Goal: Task Accomplishment & Management: Manage account settings

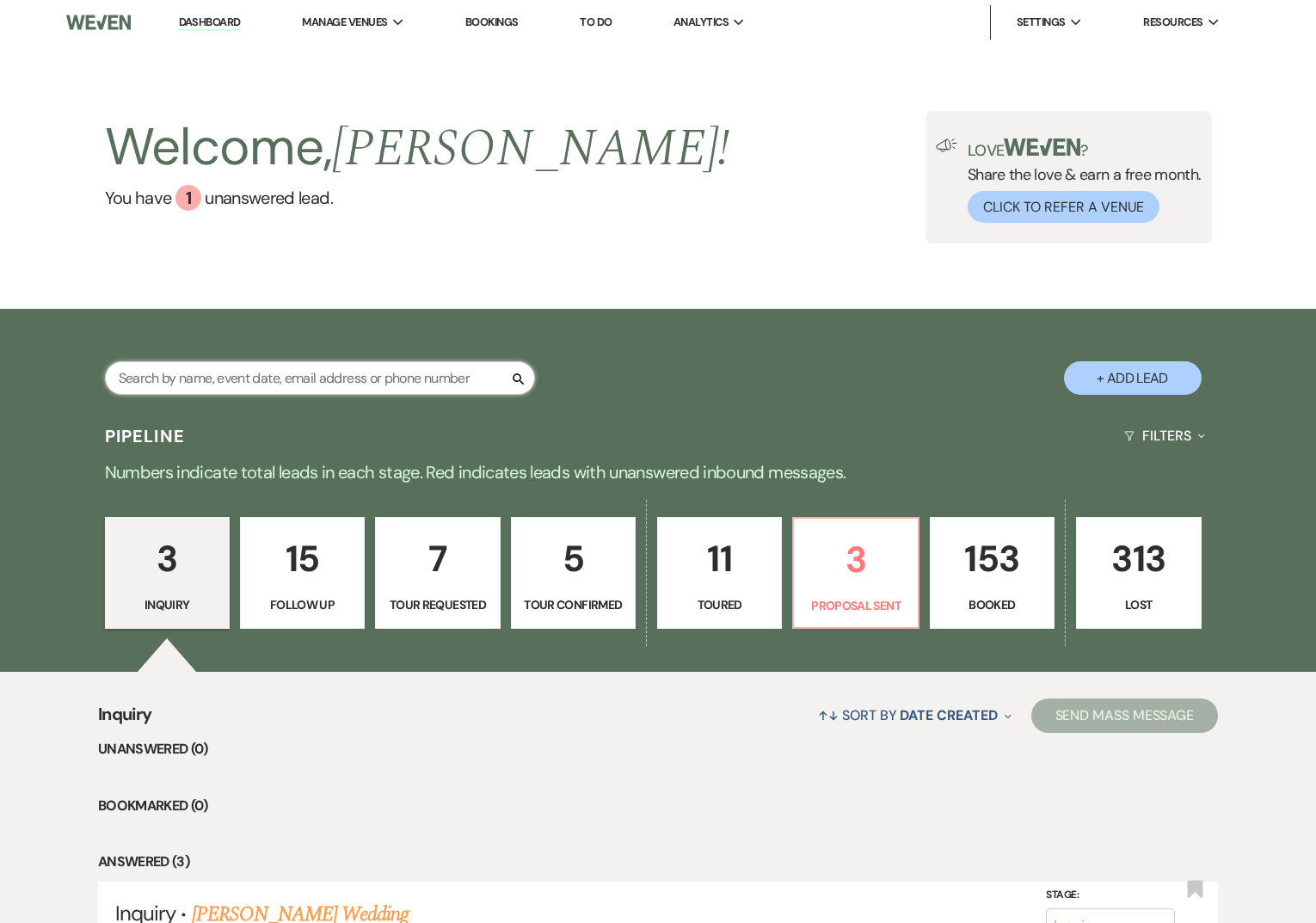
click at [488, 379] on input "text" at bounding box center [320, 378] width 430 height 34
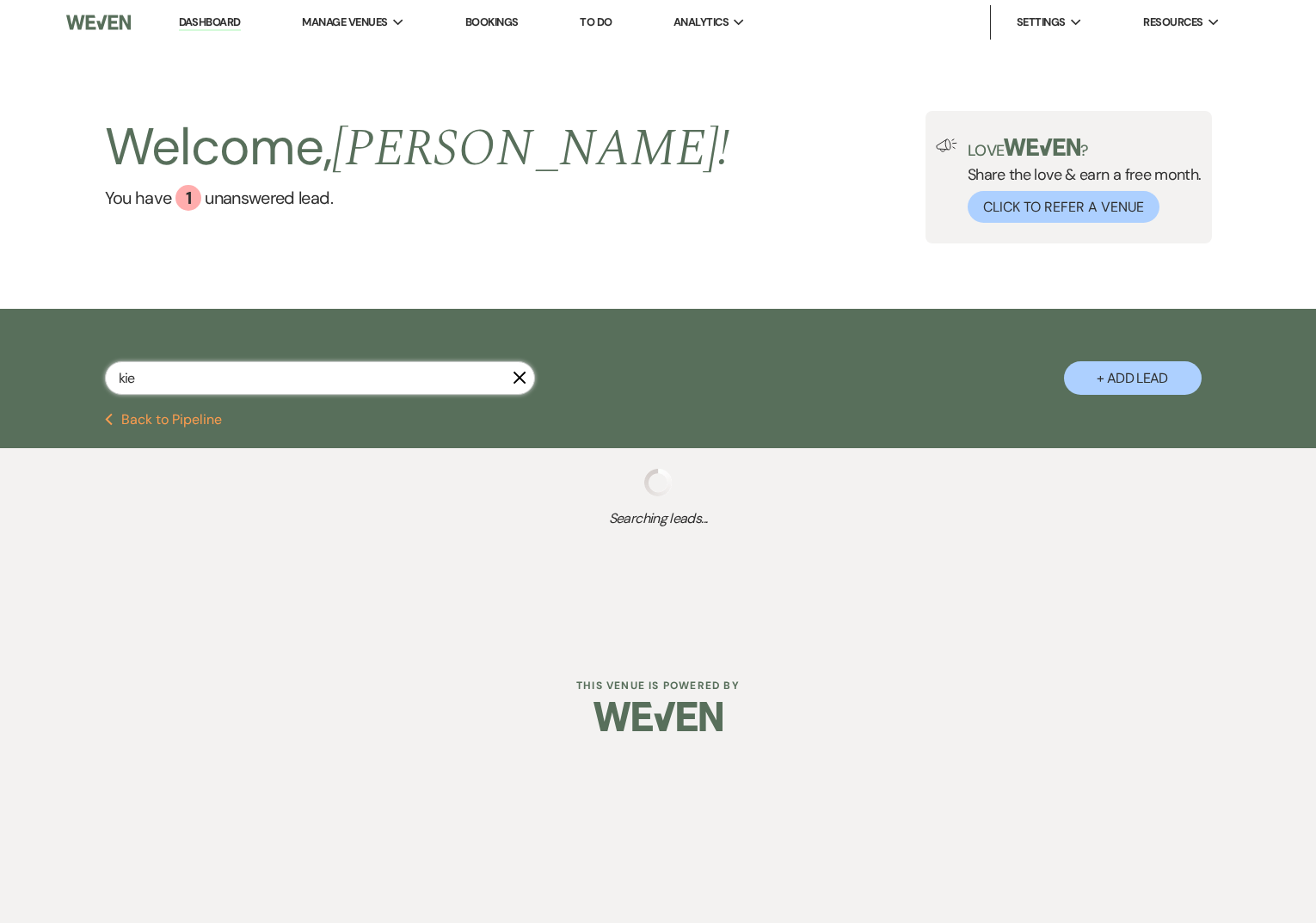
type input "kiera"
select select "4"
select select "8"
select select "5"
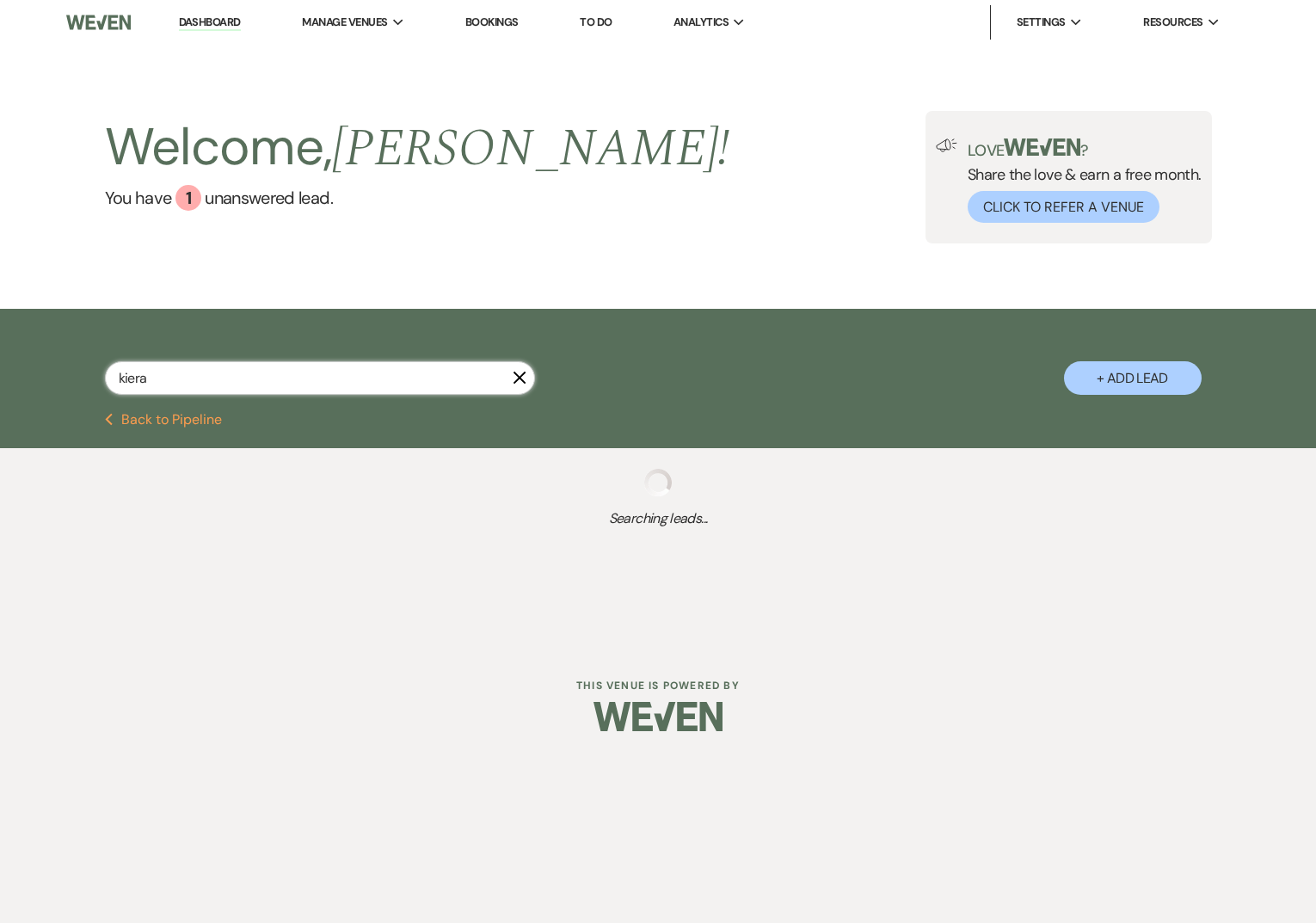
select select "2"
select select "6"
select select "5"
select select "8"
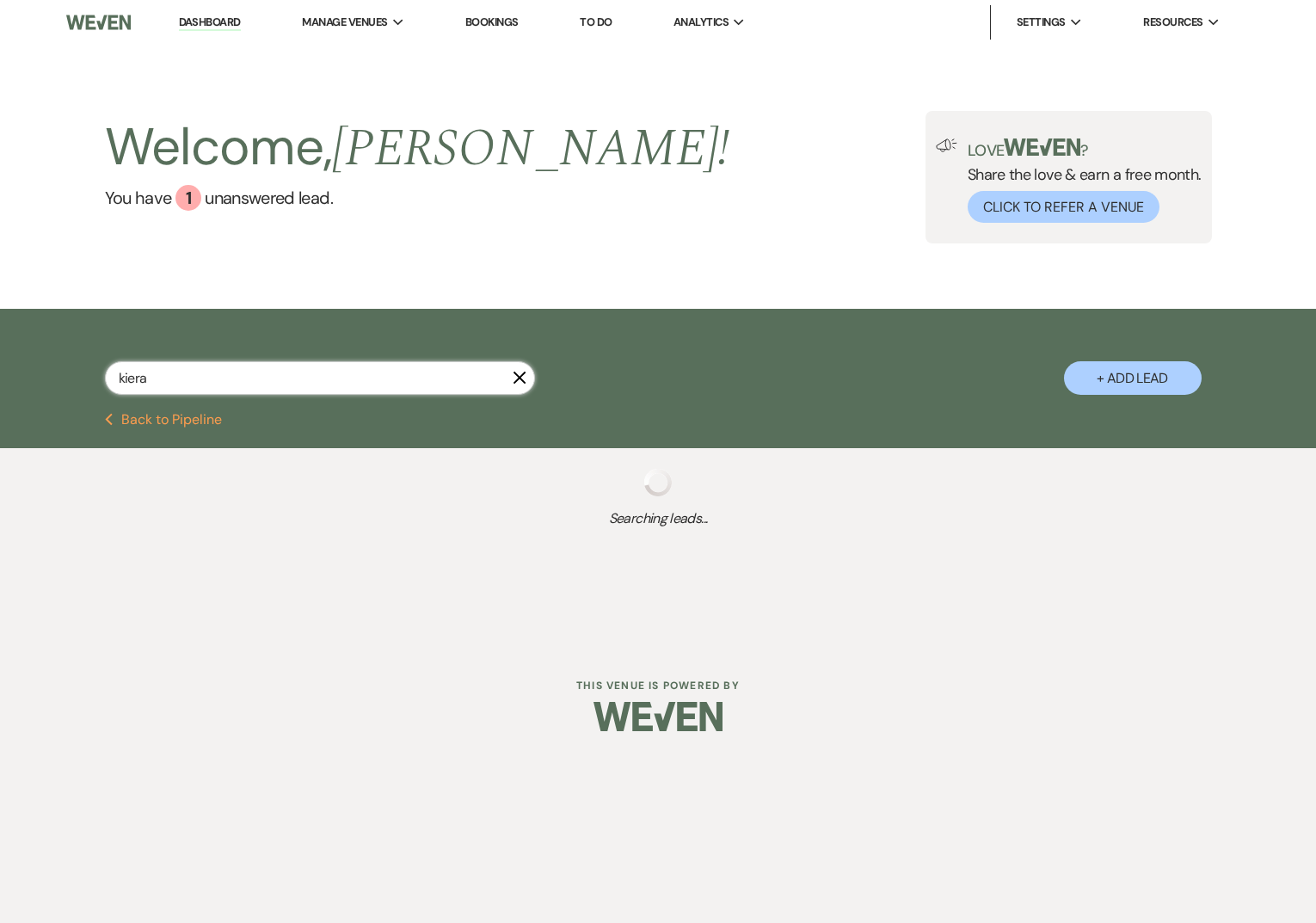
select select "4"
select select "8"
select select "4"
select select "5"
select select "8"
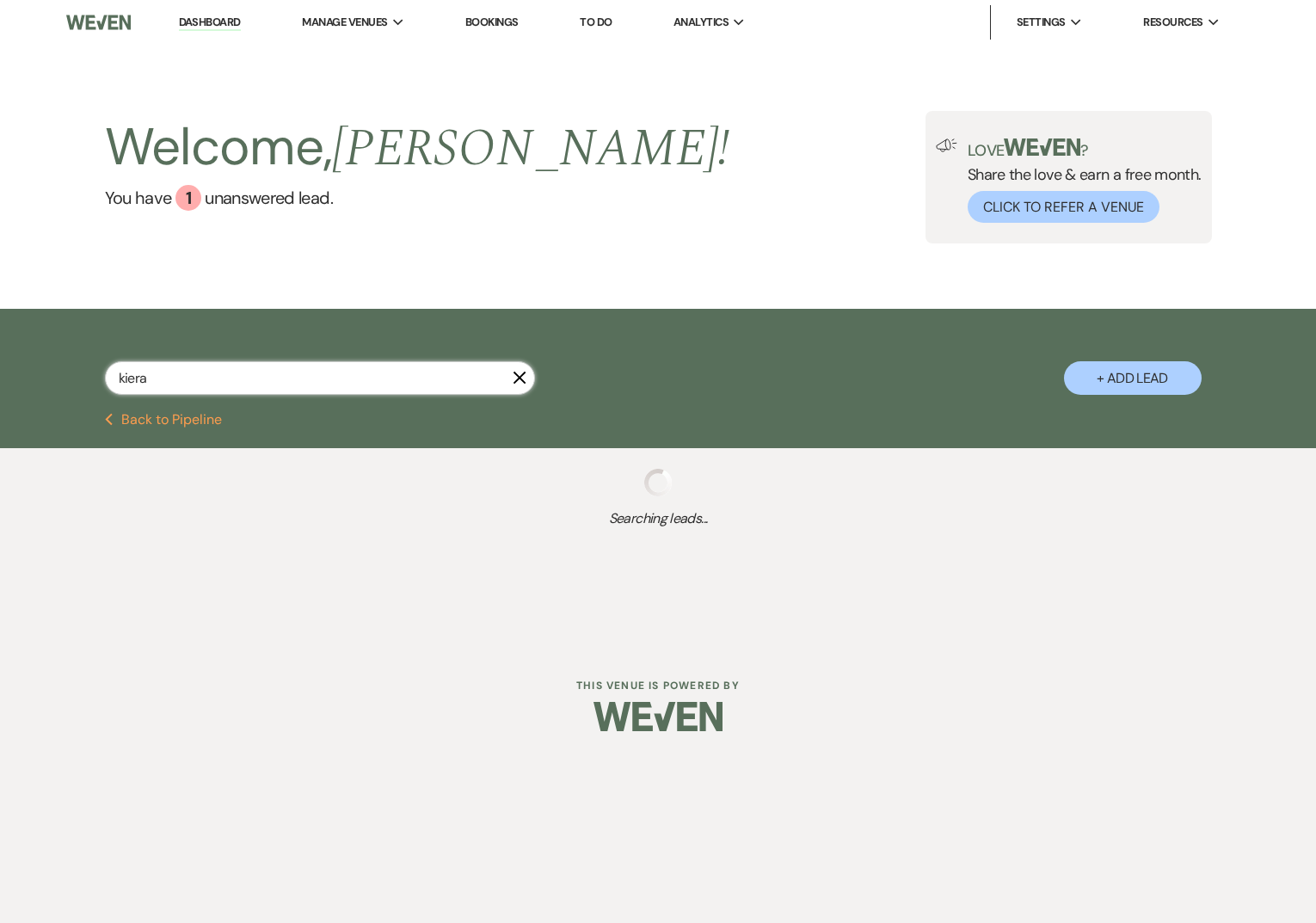
select select "1"
select select "2"
select select "8"
select select "5"
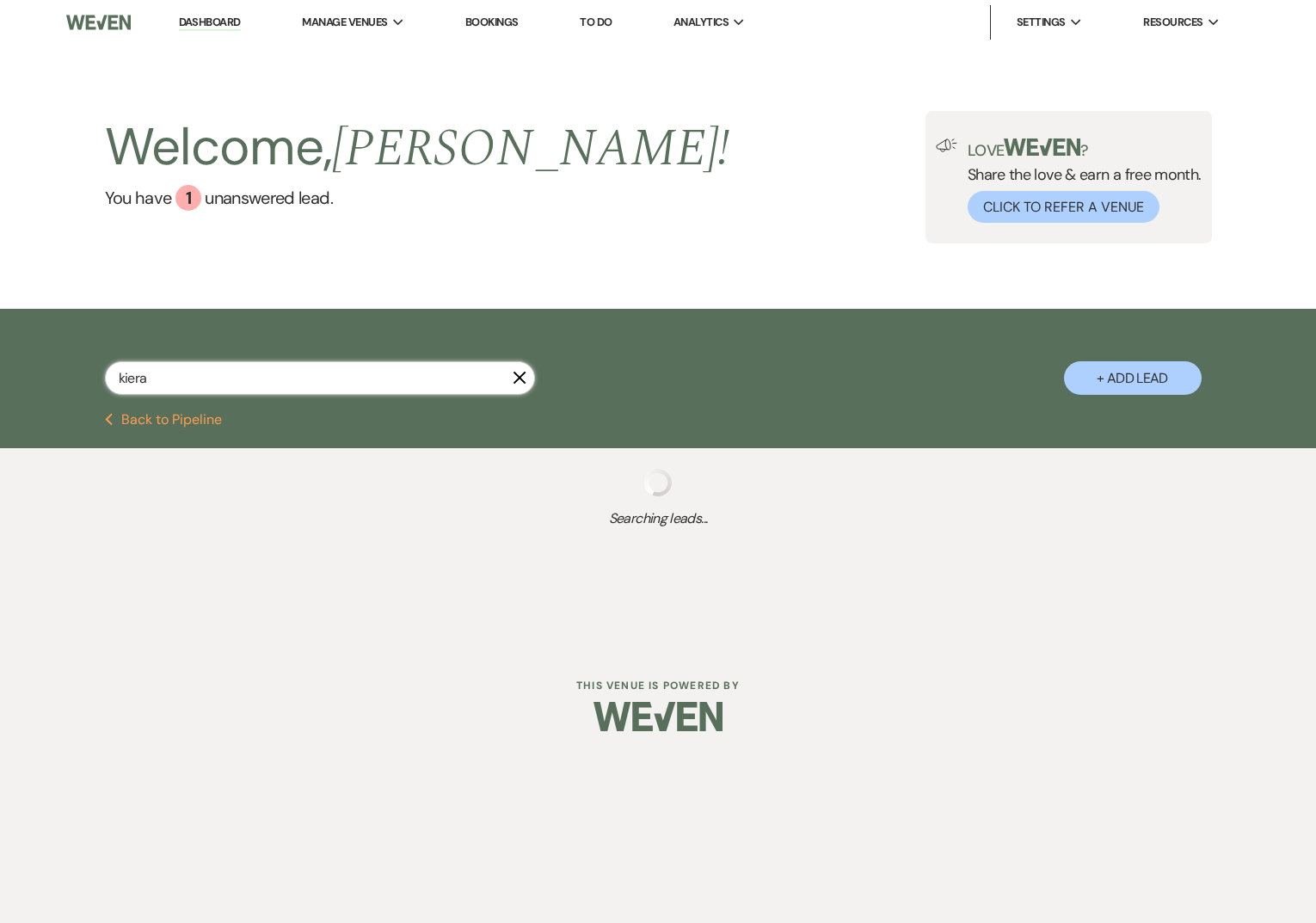
select select "9"
select select "8"
select select "5"
select select "9"
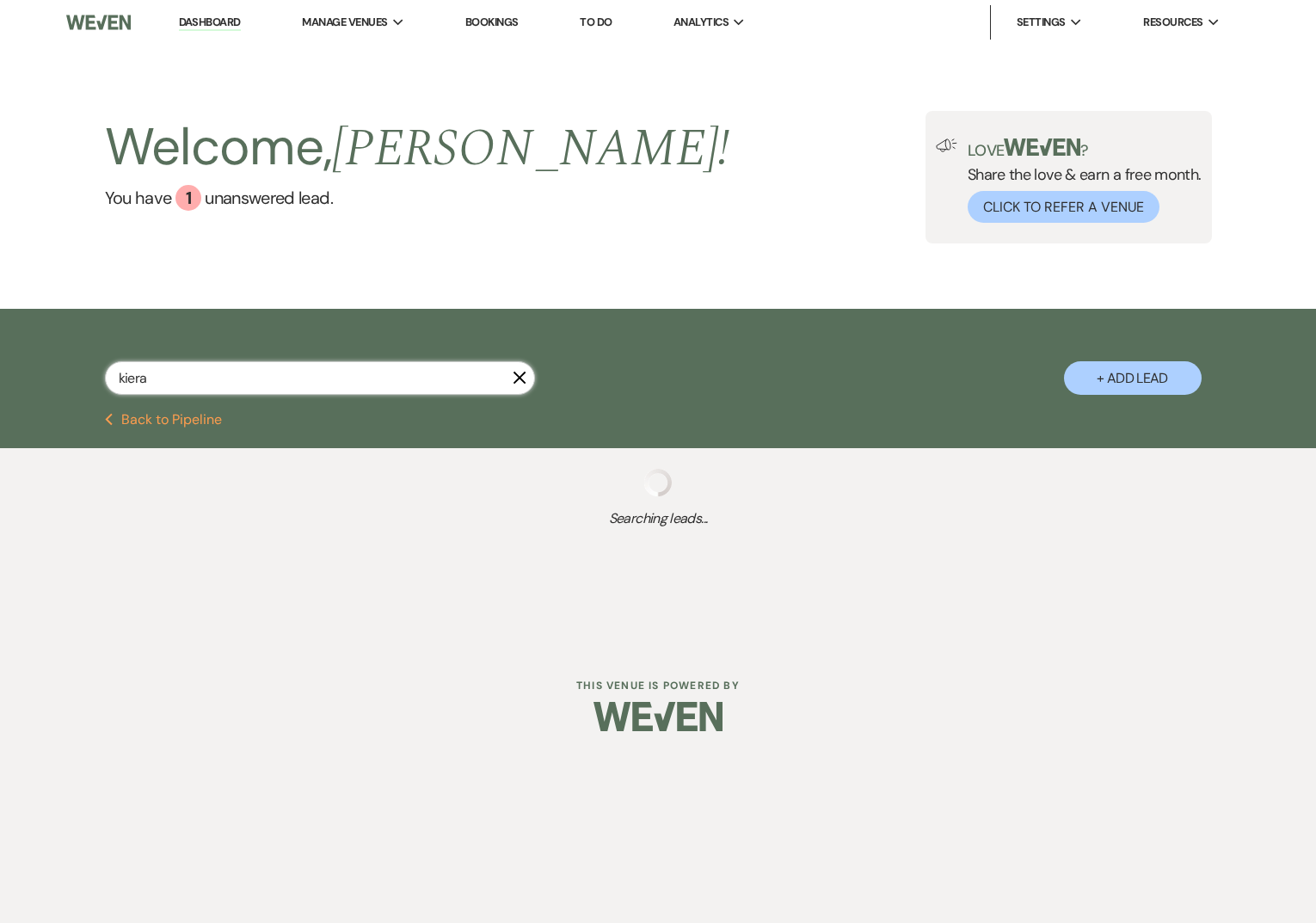
select select "8"
select select "9"
select select "8"
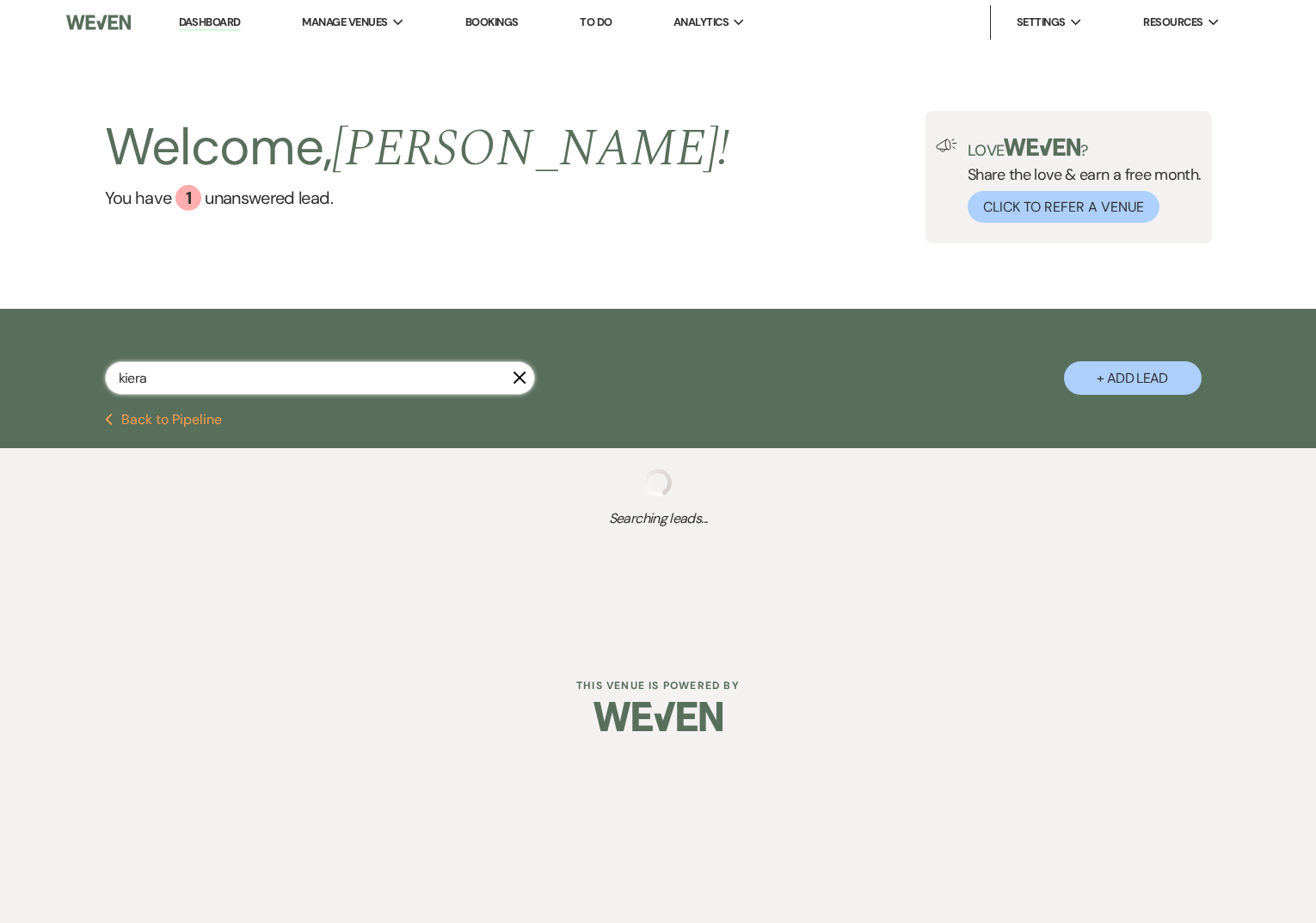
select select "5"
select select "9"
select select "8"
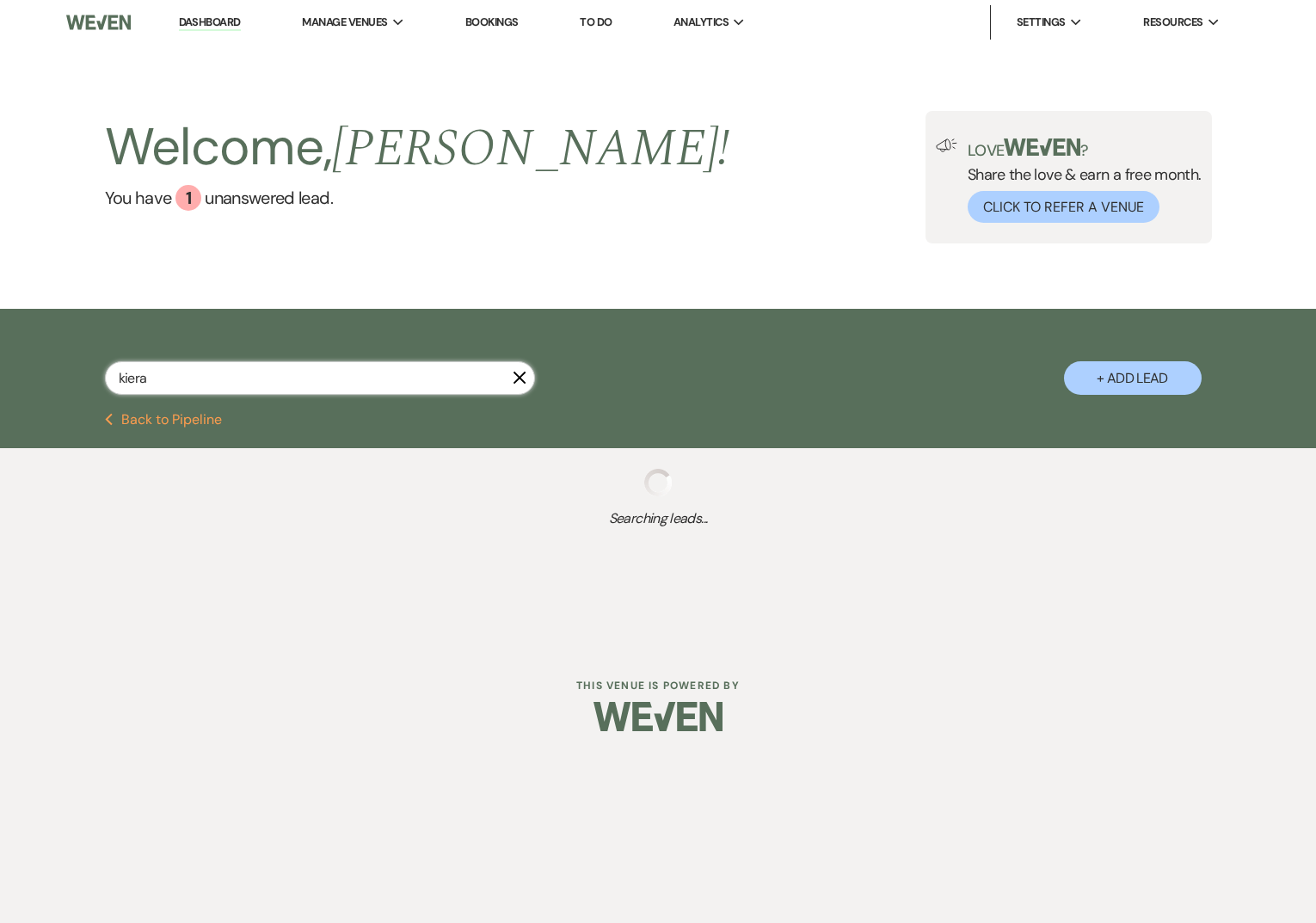
select select "1"
select select "8"
select select "5"
select select "8"
select select "1"
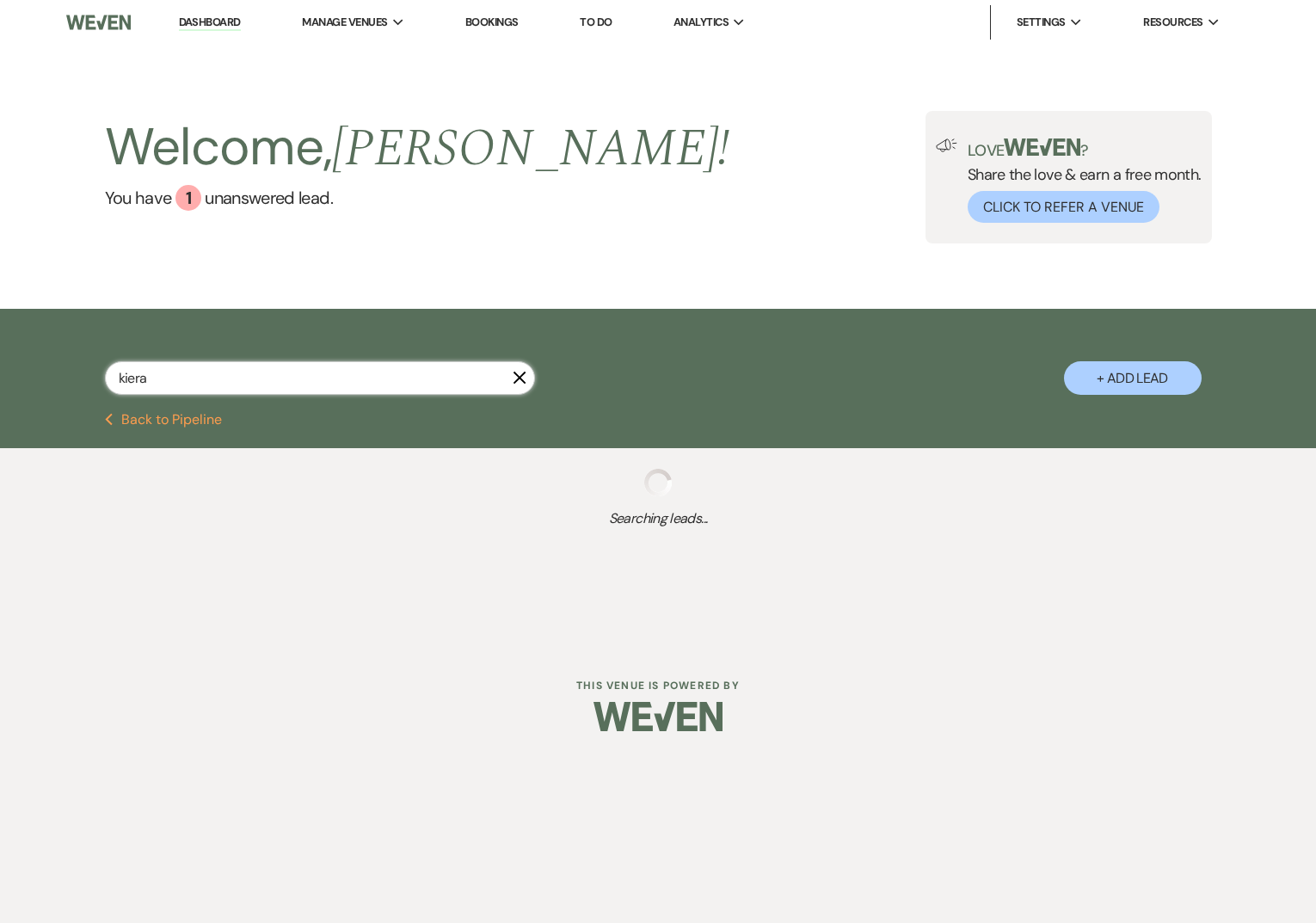
select select "8"
select select "1"
select select "8"
select select "5"
select select "8"
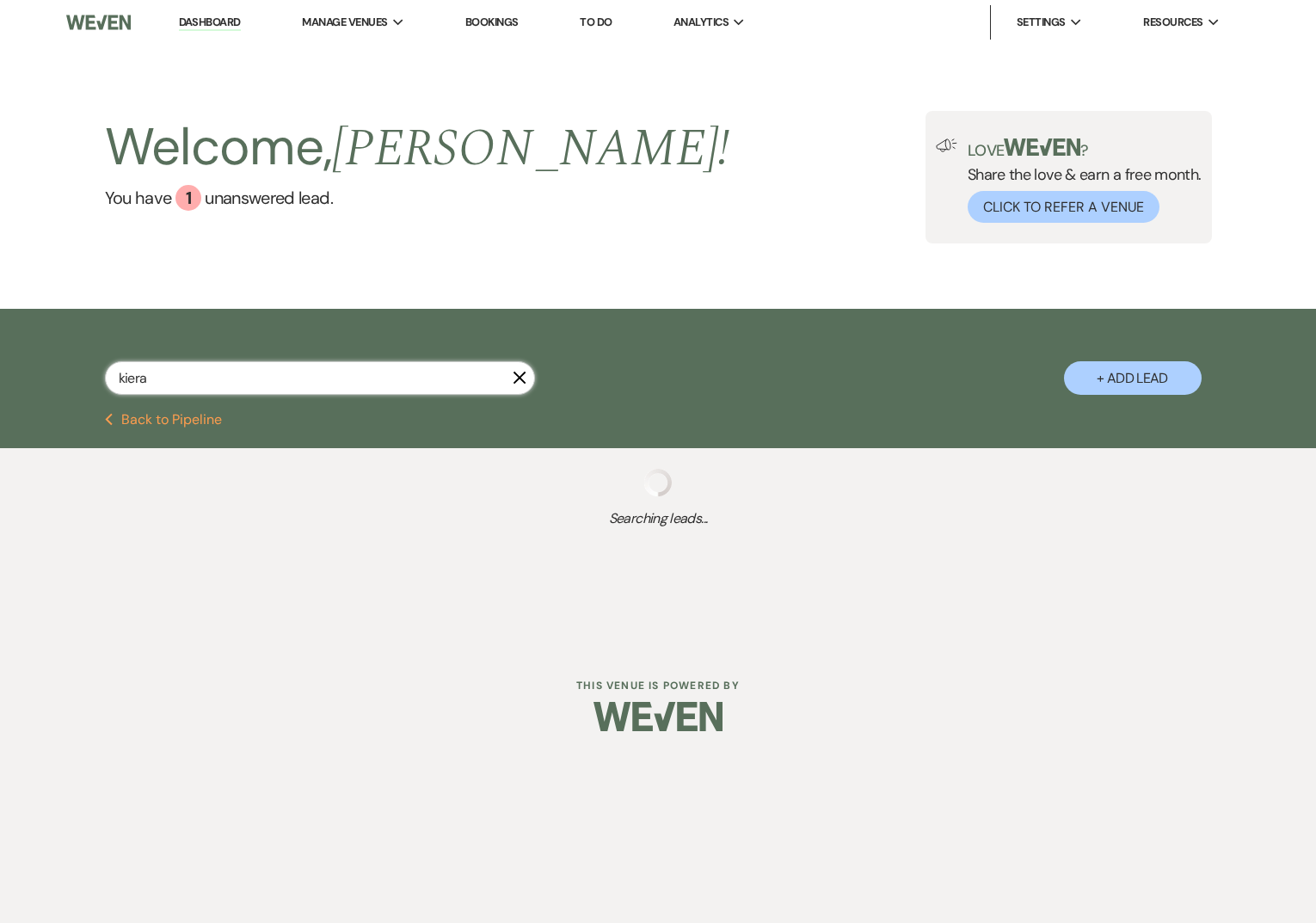
select select "5"
select select "8"
select select "5"
select select "8"
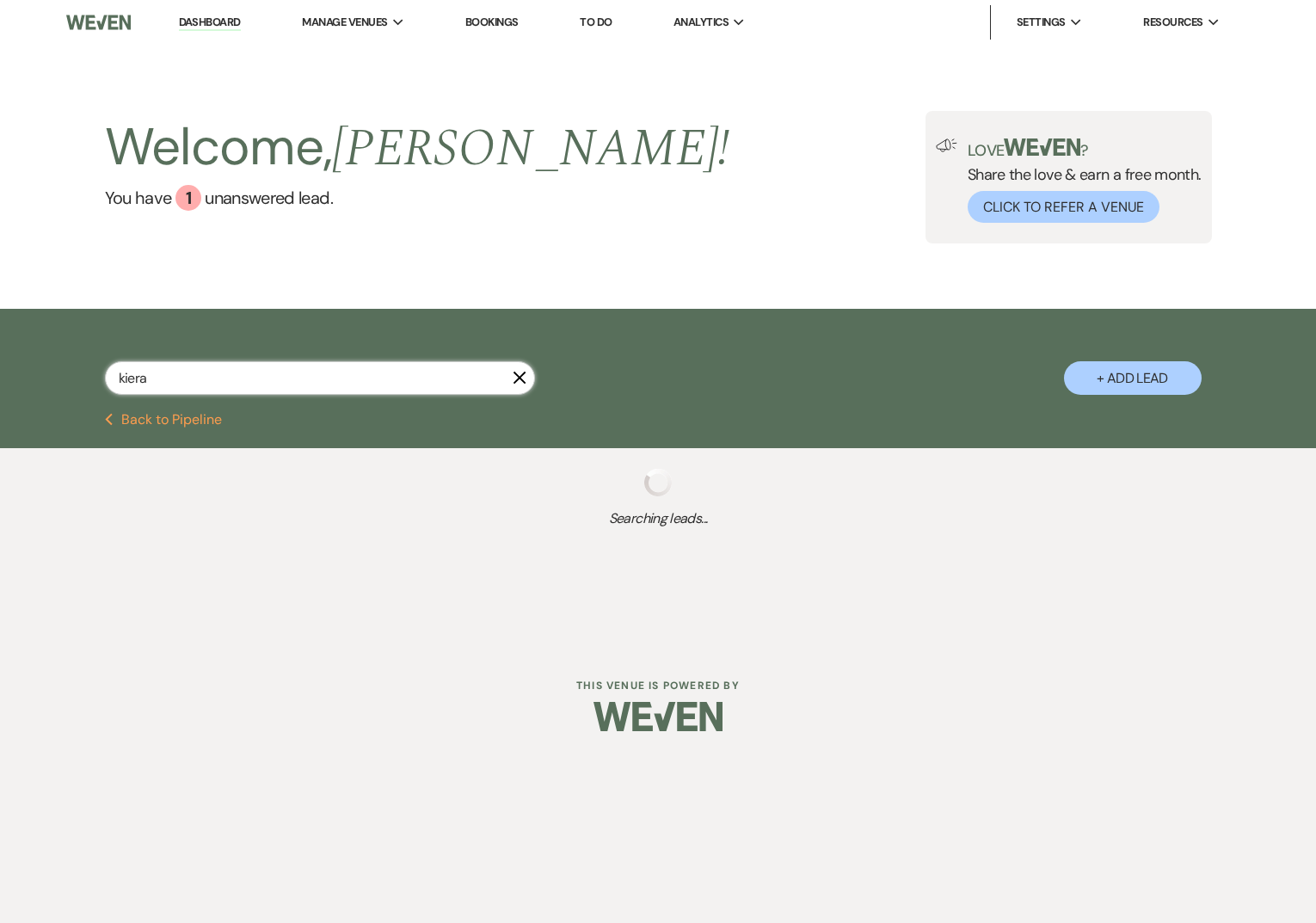
select select "8"
select select "6"
select select "8"
select select "5"
select select "8"
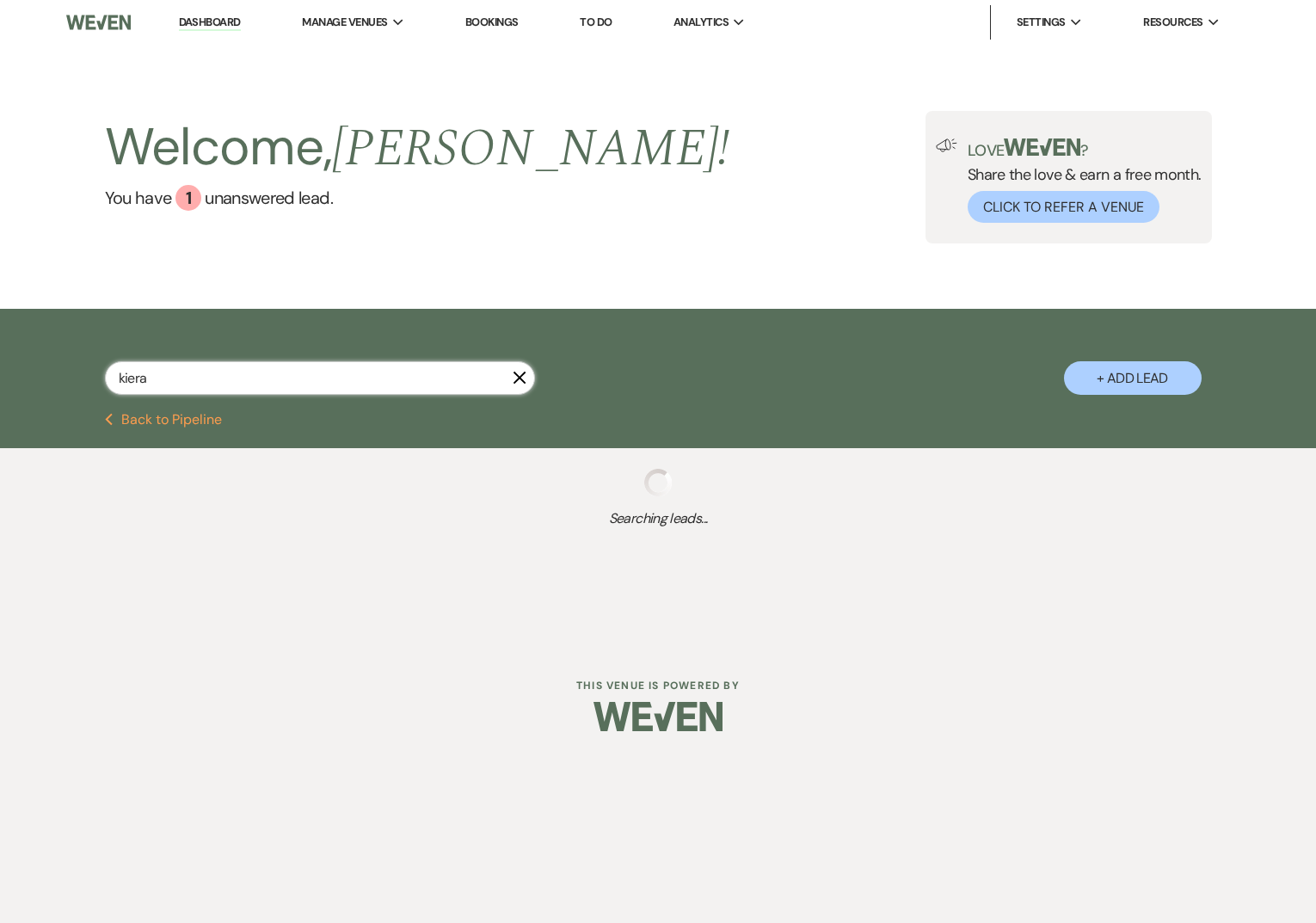
select select "5"
select select "8"
select select "5"
select select "8"
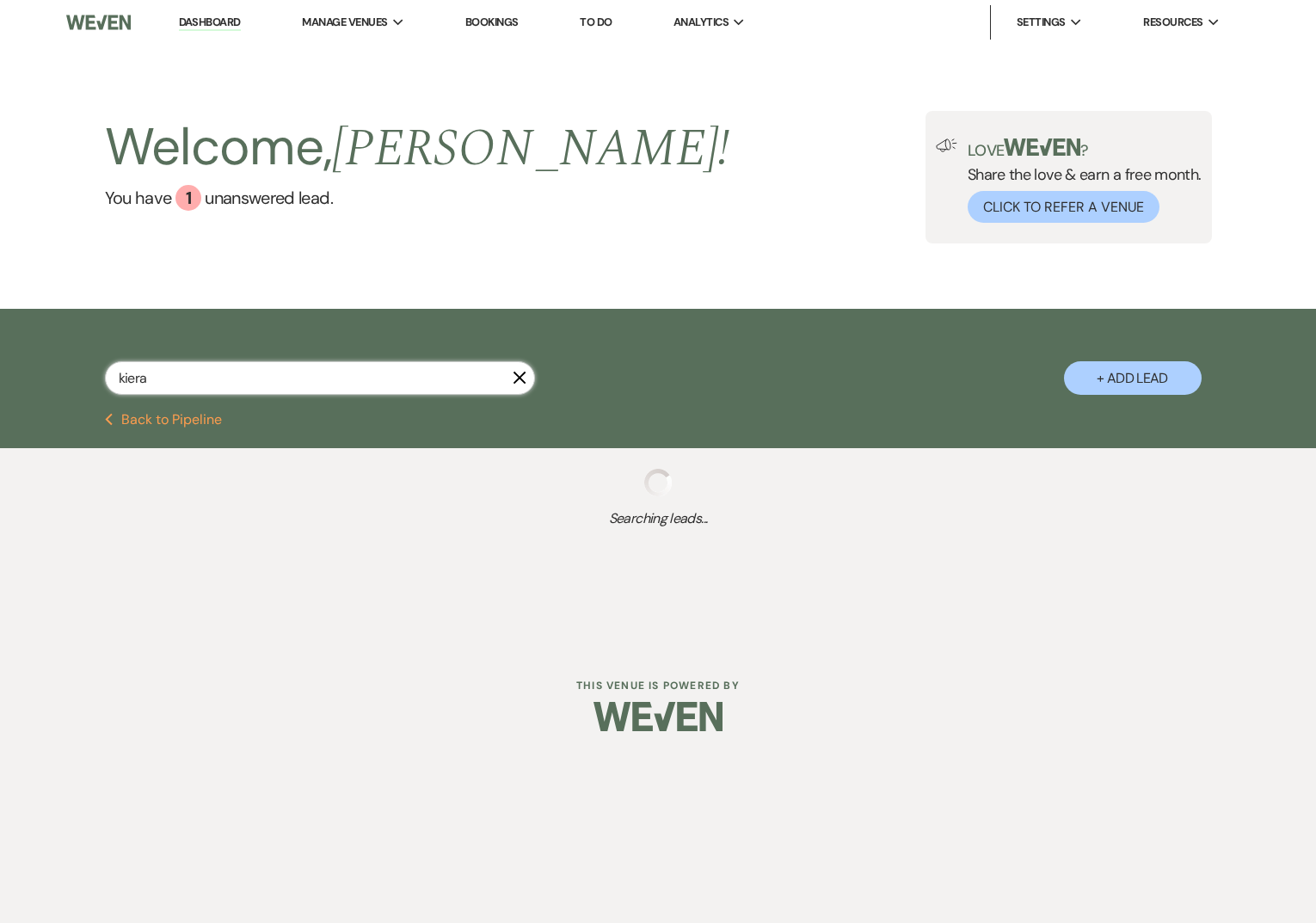
select select "5"
select select "8"
select select "5"
select select "8"
select select "5"
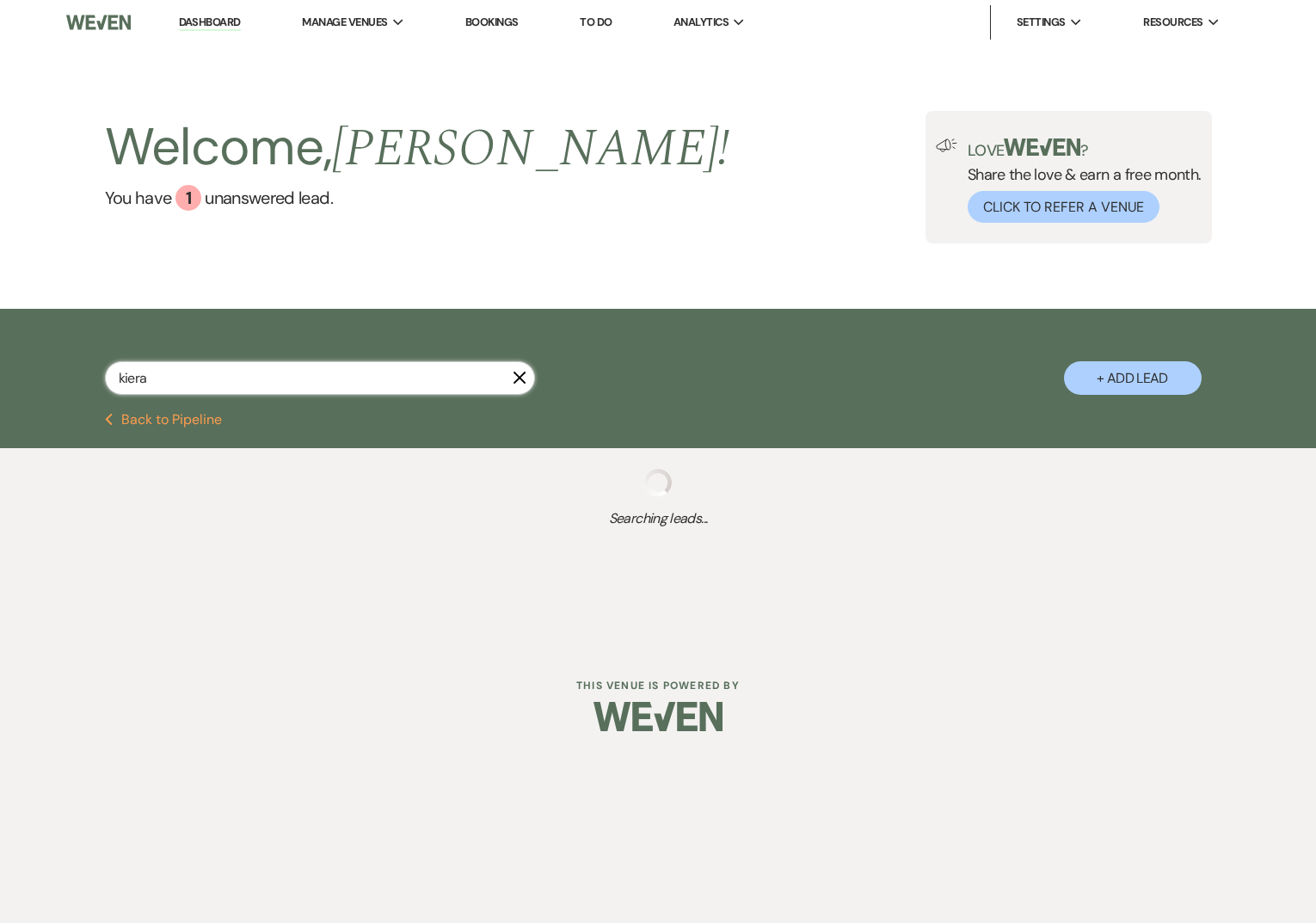
select select "8"
select select "1"
select select "8"
select select "5"
select select "8"
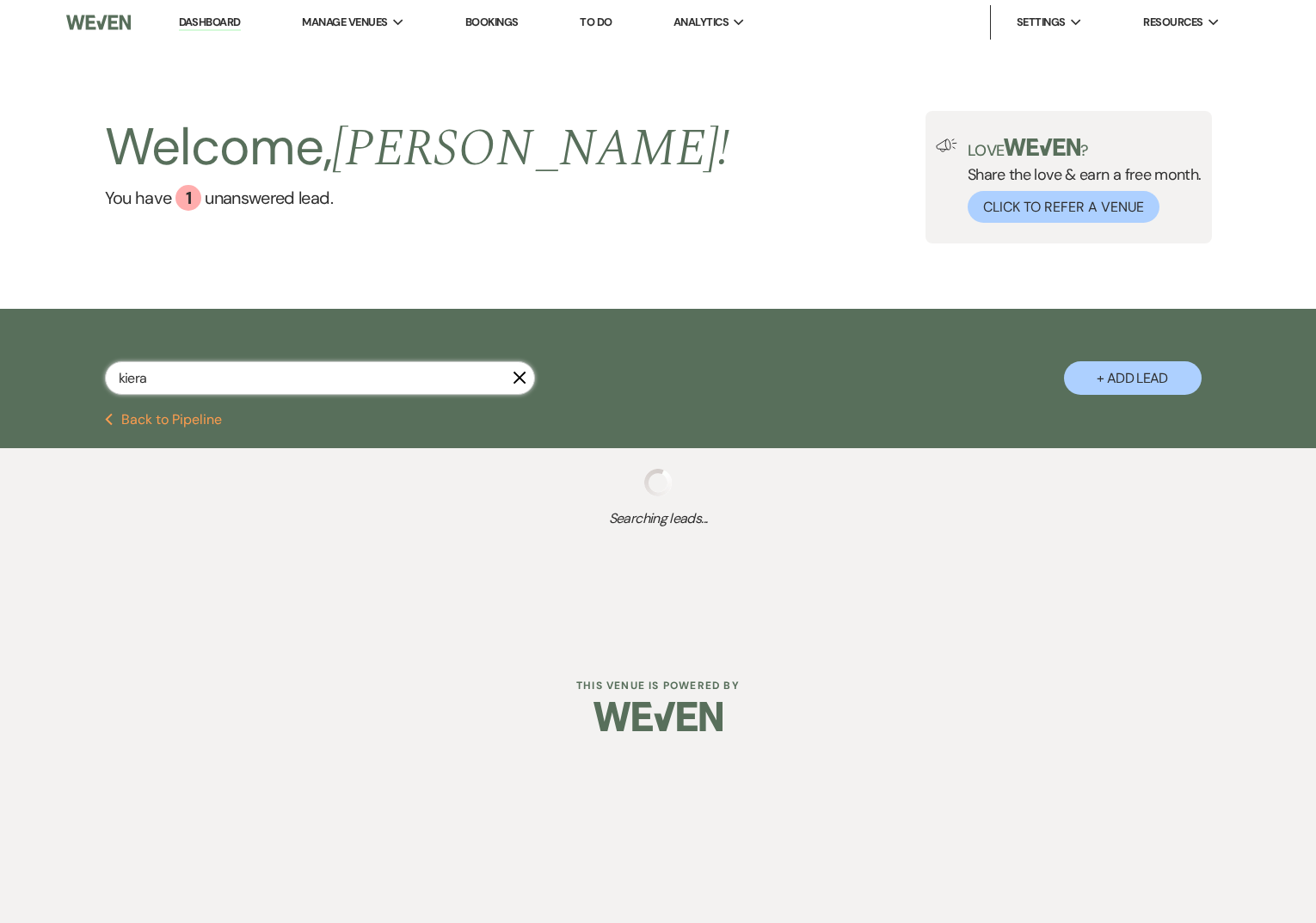
select select "5"
select select "8"
select select "3"
select select "8"
select select "1"
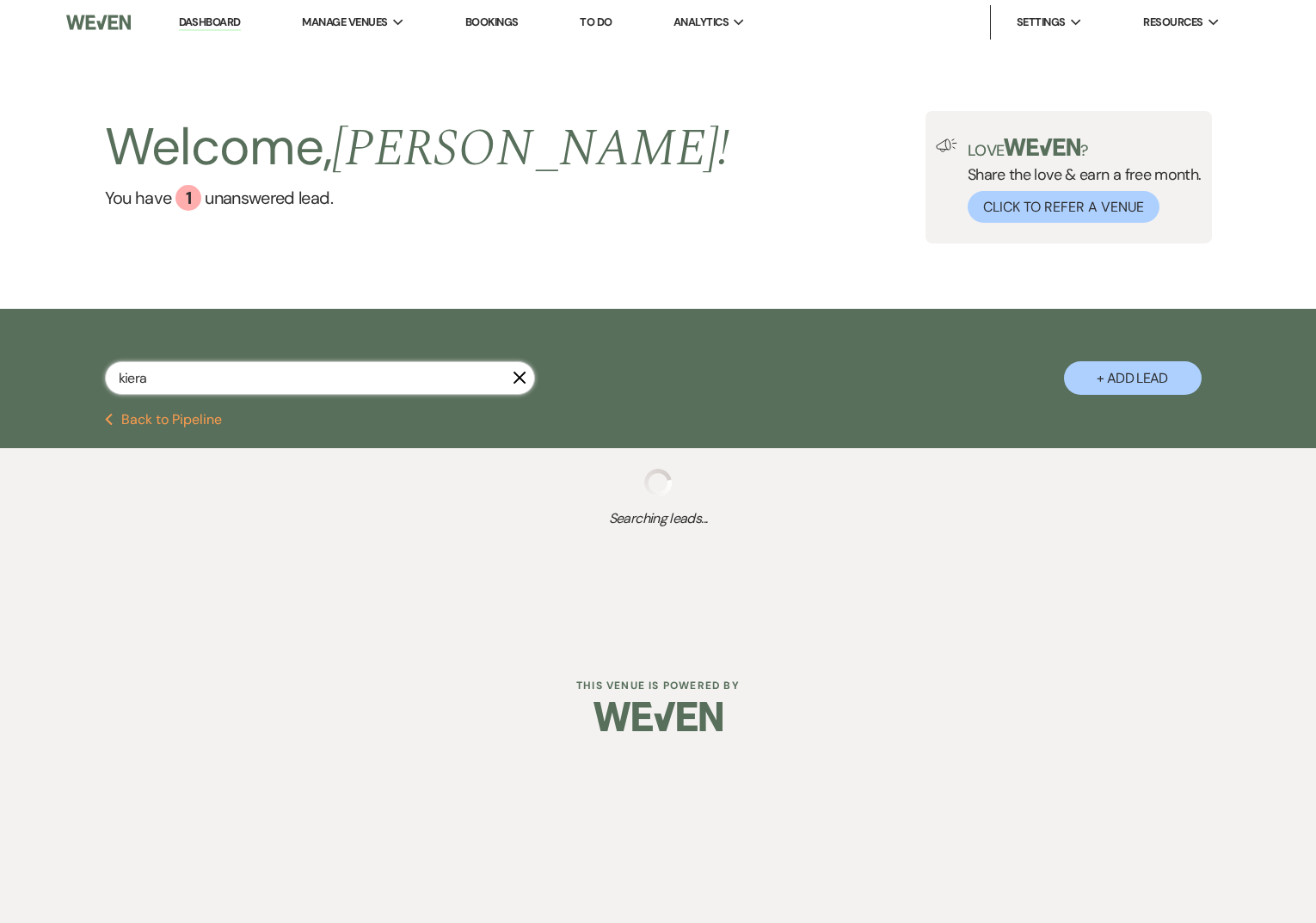
select select "8"
select select "6"
select select "8"
select select "5"
select select "8"
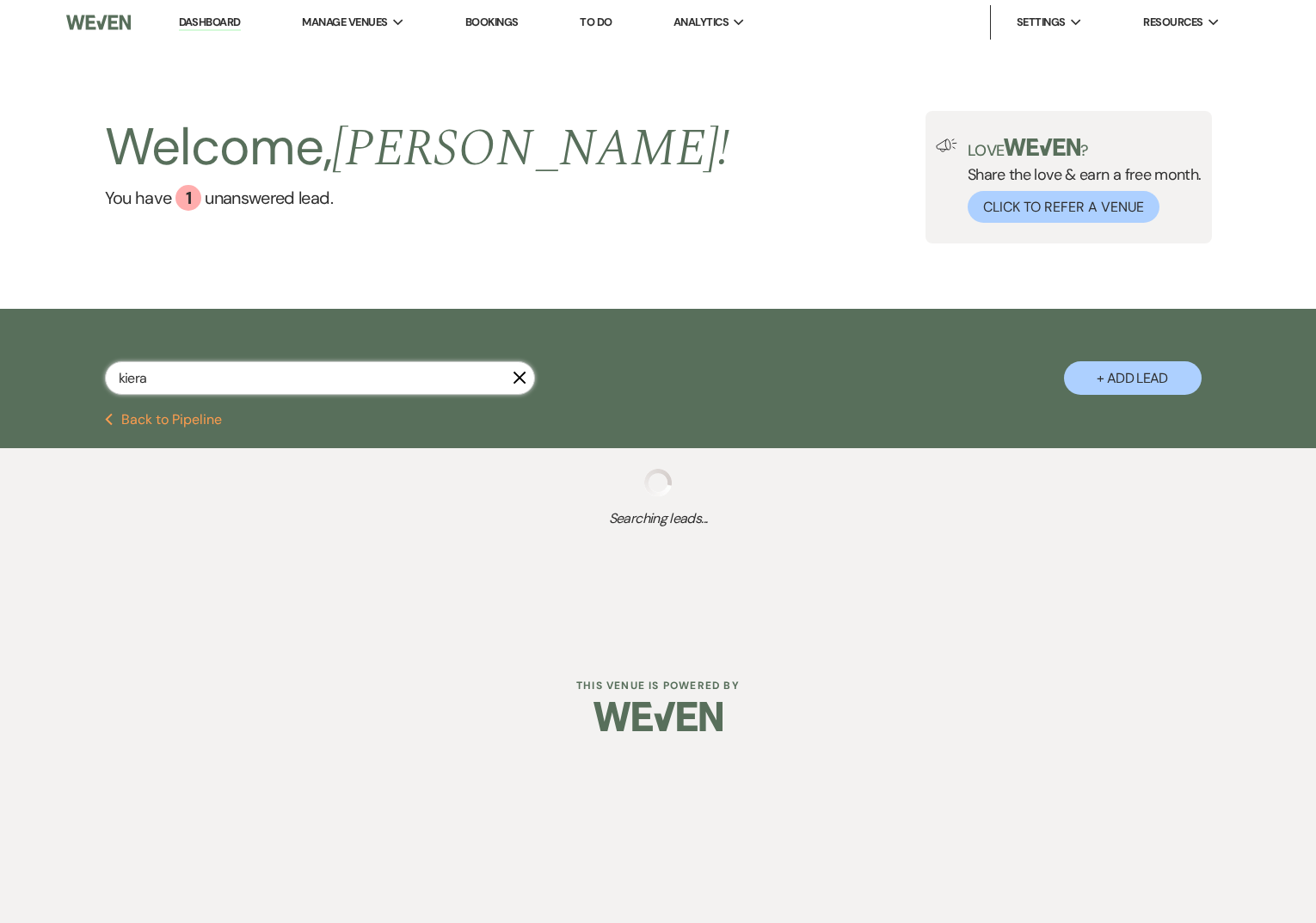
select select "1"
select select "8"
select select "6"
select select "8"
select select "5"
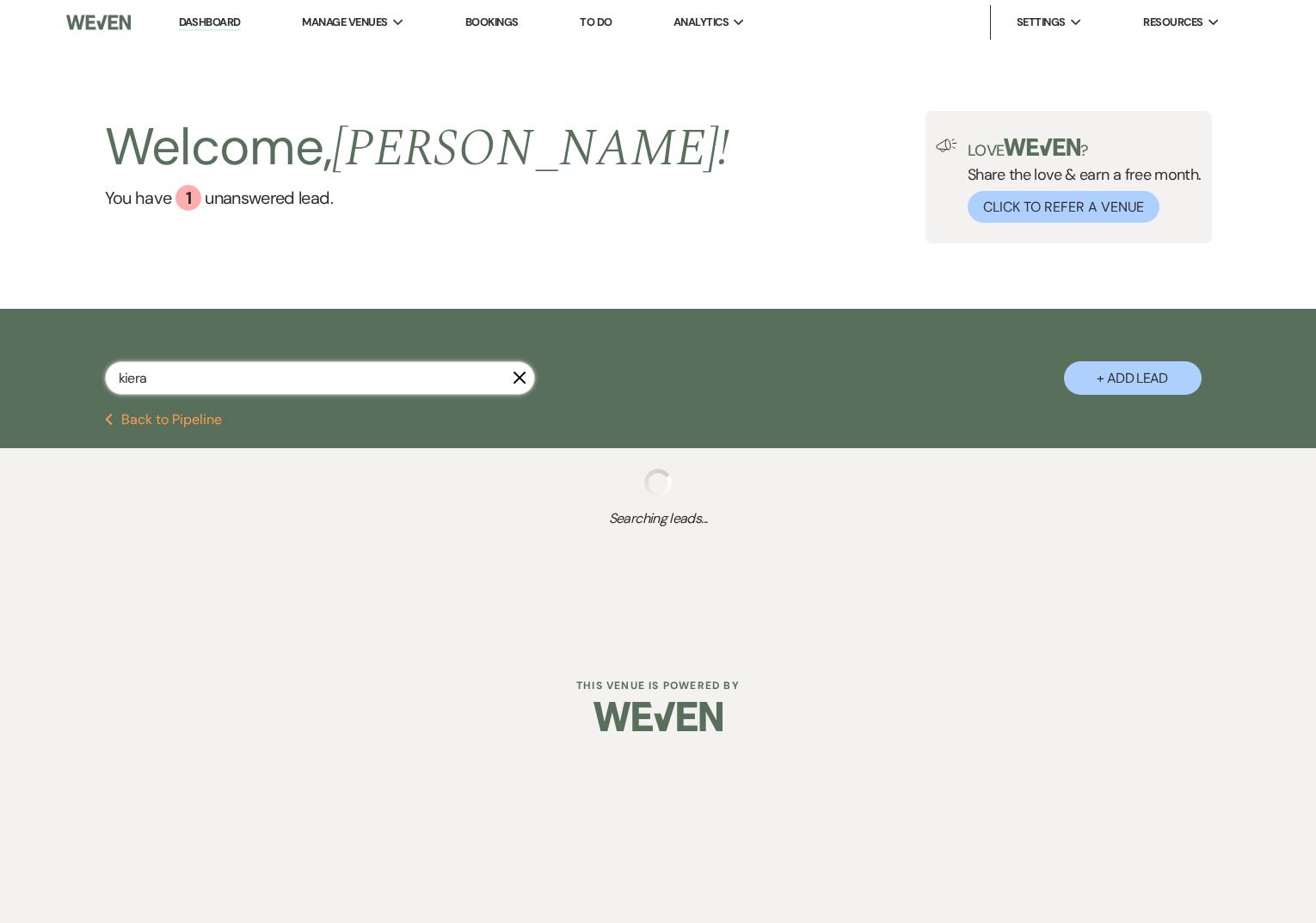
select select "8"
select select "6"
select select "8"
select select "1"
select select "8"
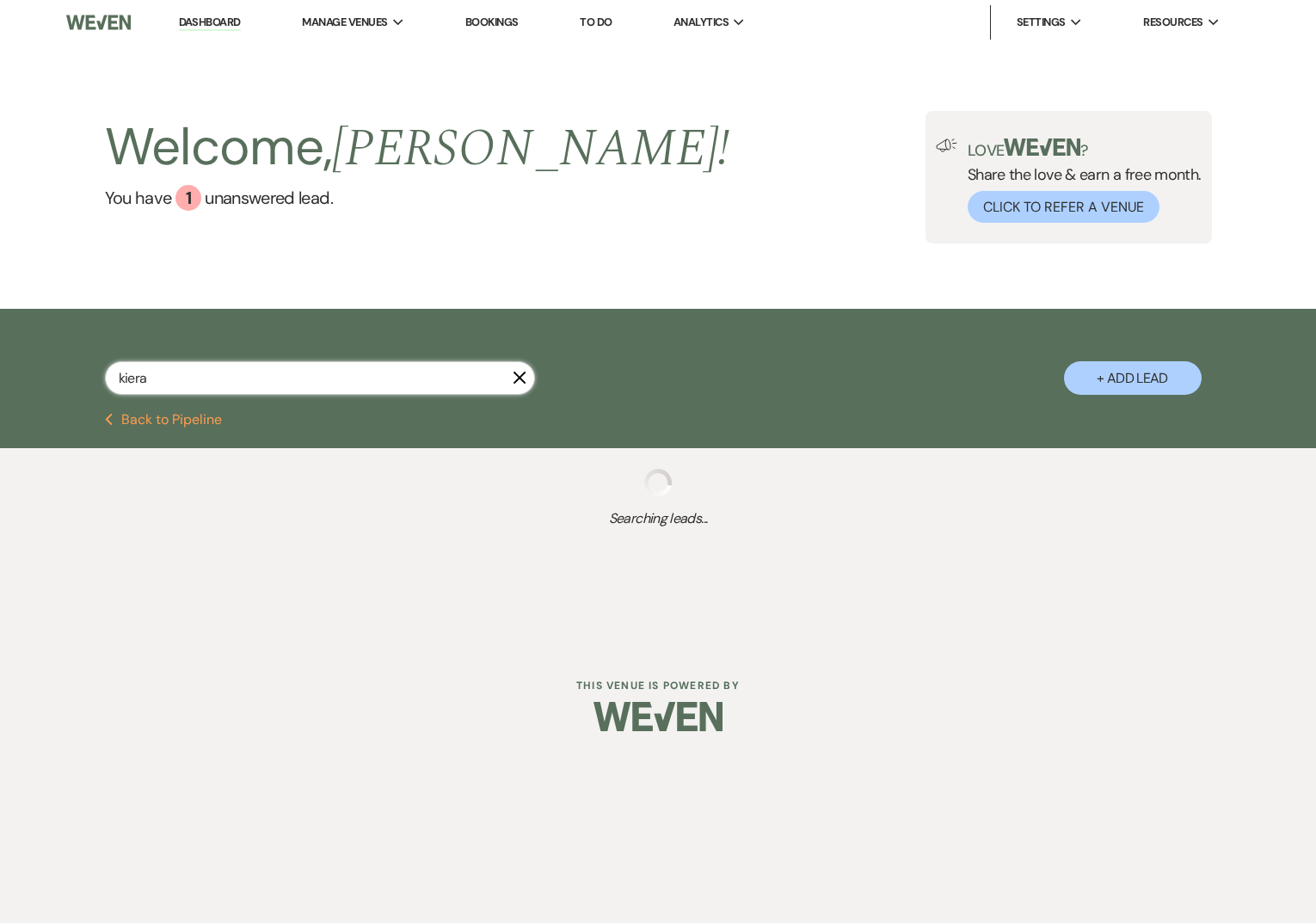
select select "6"
select select "8"
select select "5"
select select "8"
select select "5"
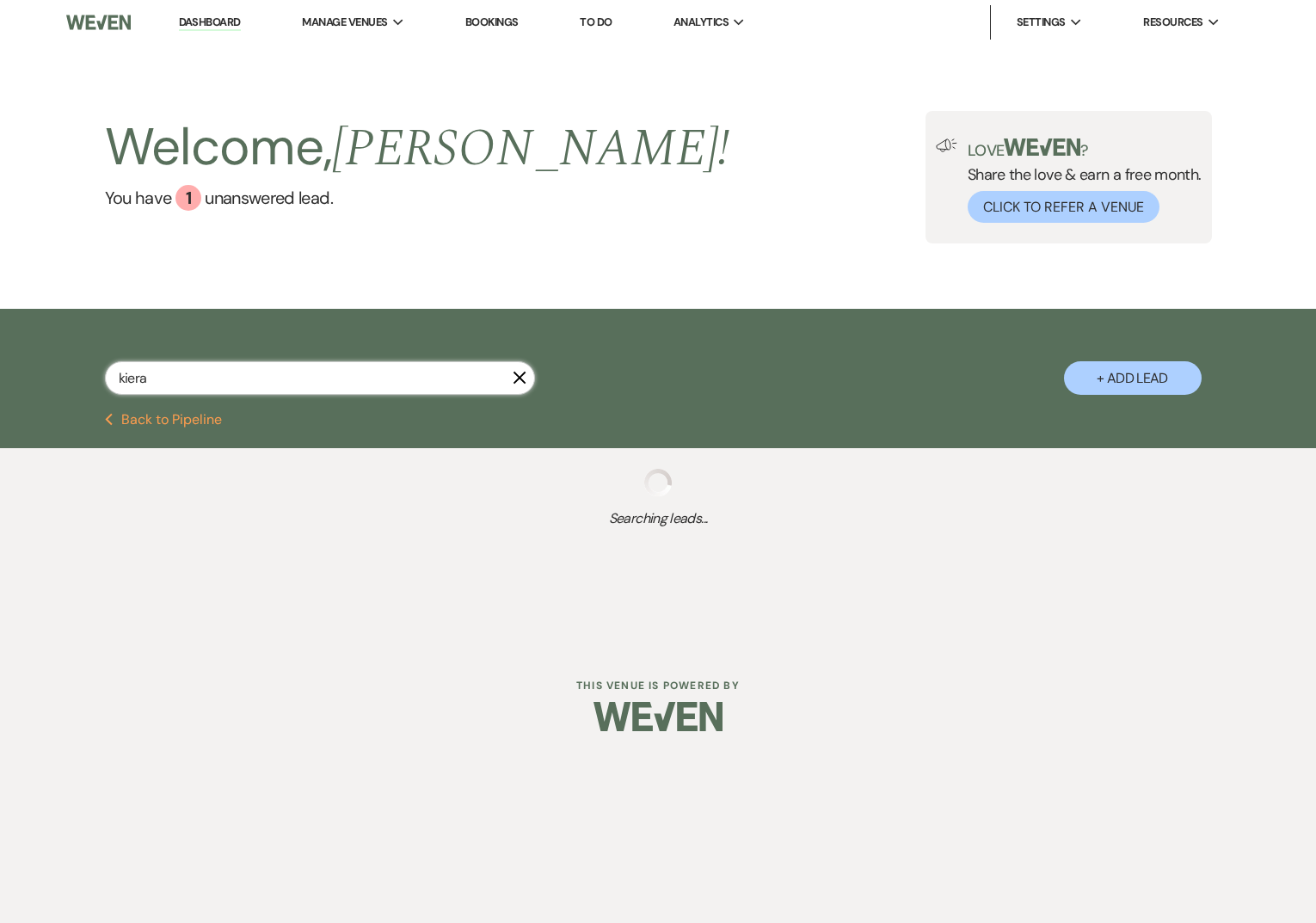
select select "8"
select select "5"
select select "8"
select select "5"
select select "8"
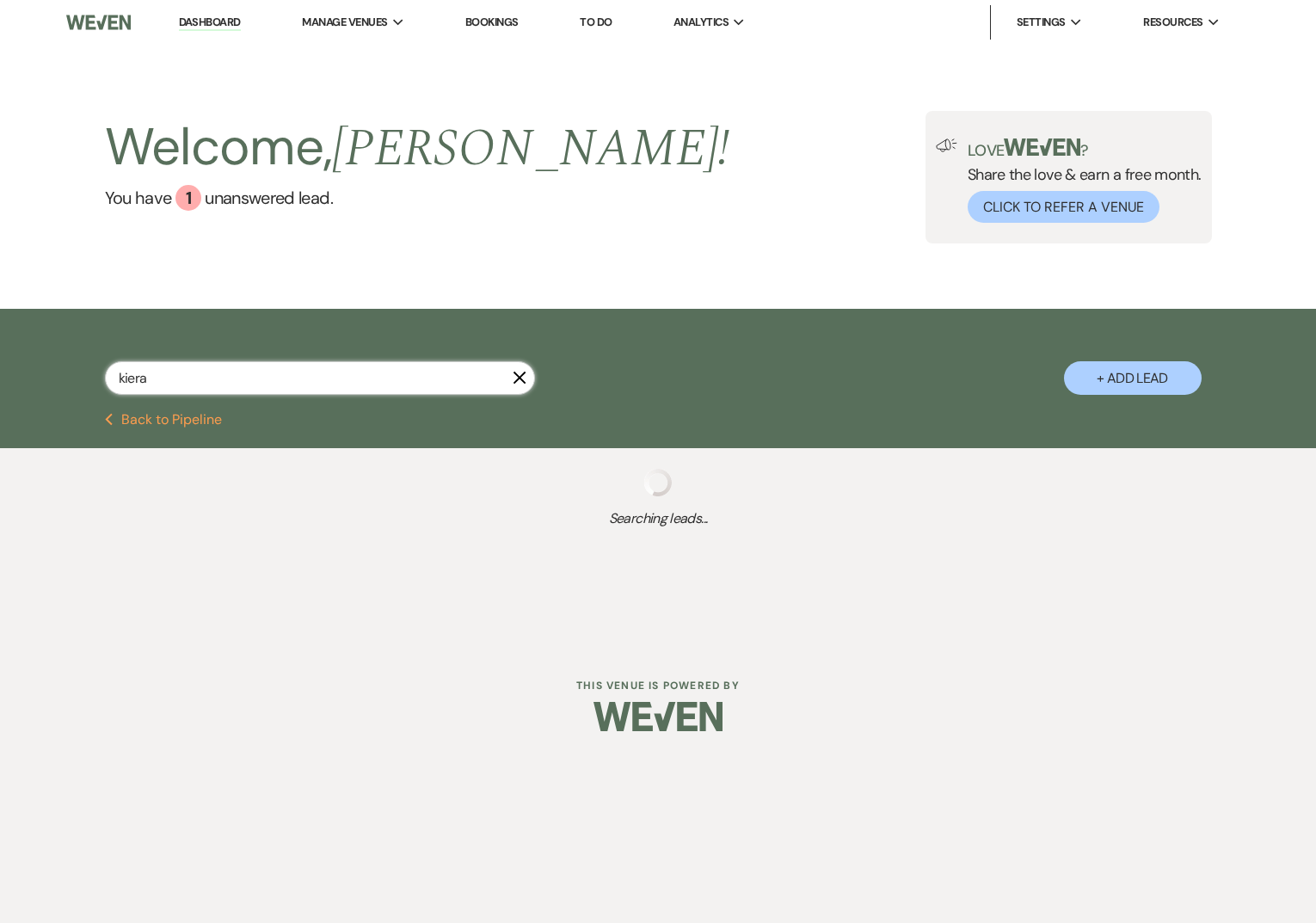
select select "5"
select select "8"
select select "5"
select select "8"
select select "5"
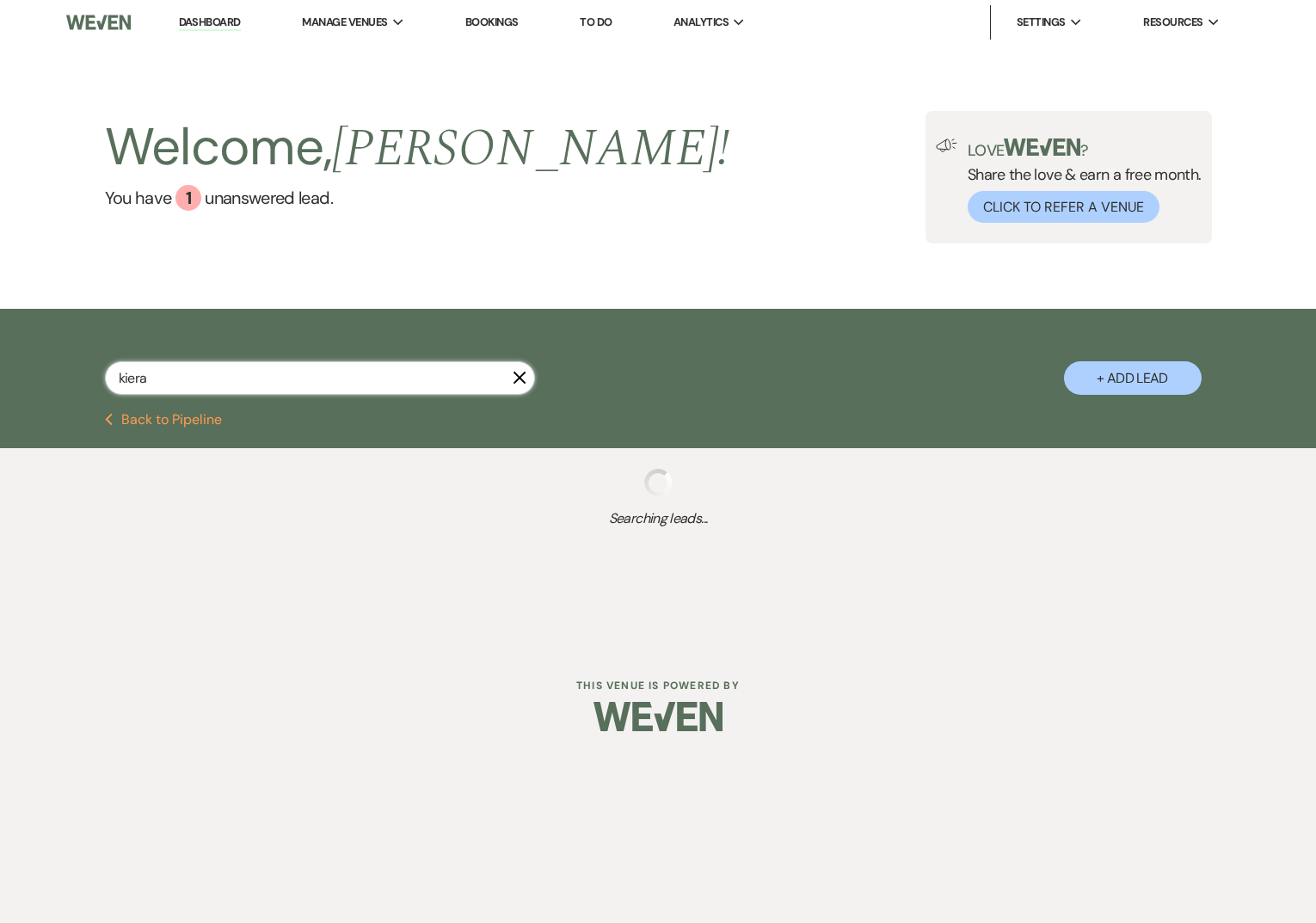
select select "8"
select select "1"
select select "8"
select select "5"
select select "8"
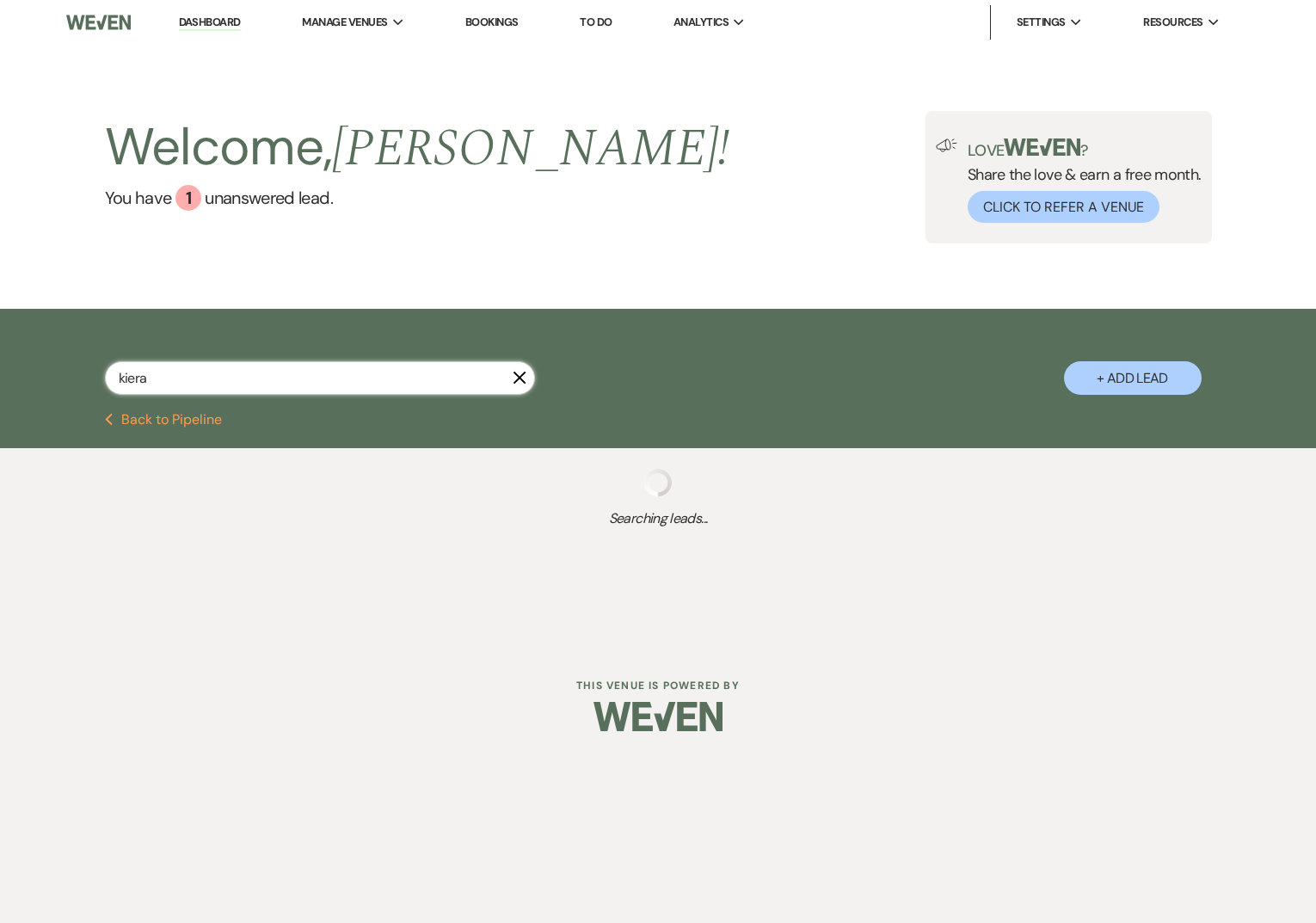
select select "5"
select select "8"
select select "10"
select select "8"
select select "6"
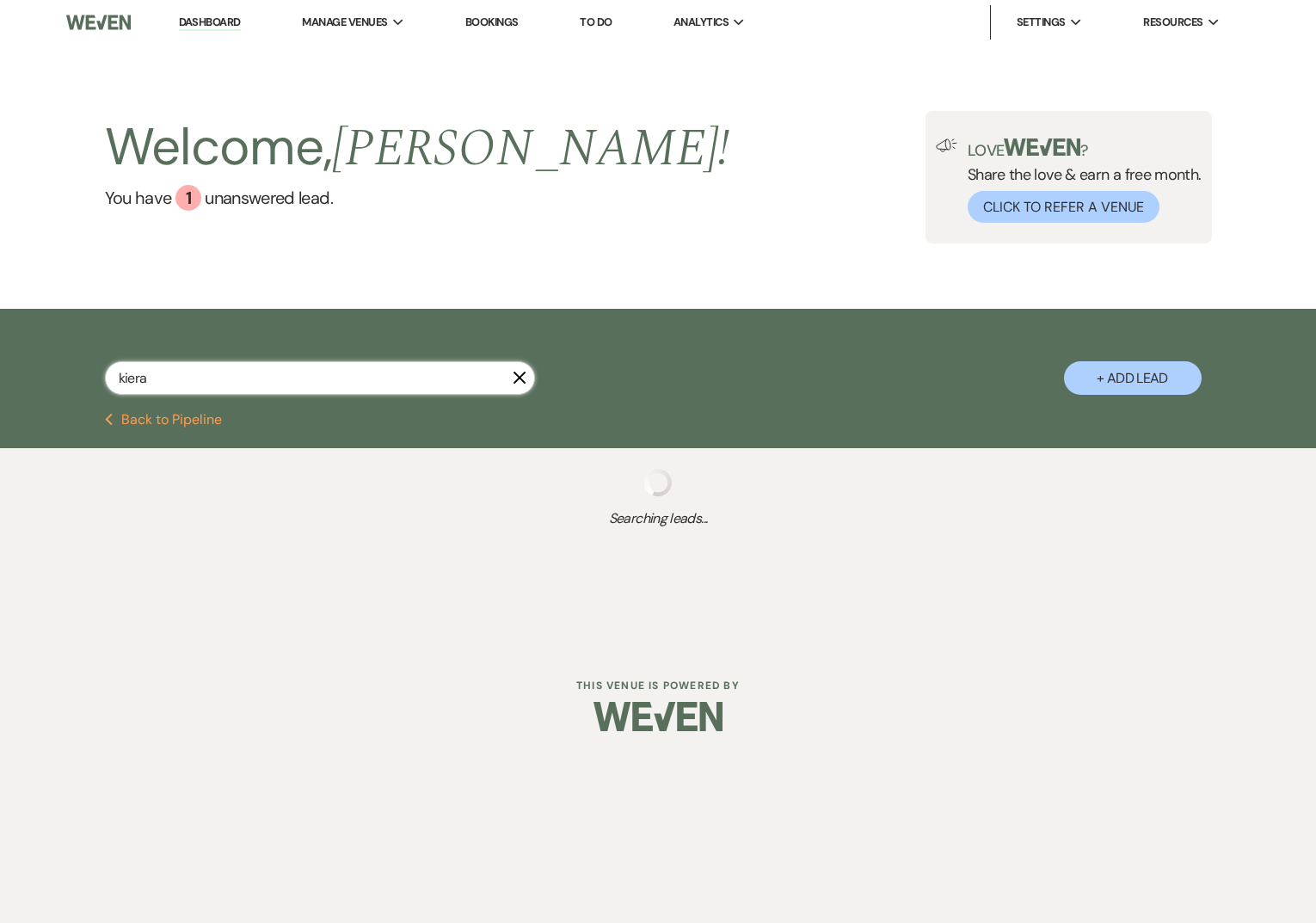
select select "8"
select select "5"
select select "8"
select select "1"
select select "8"
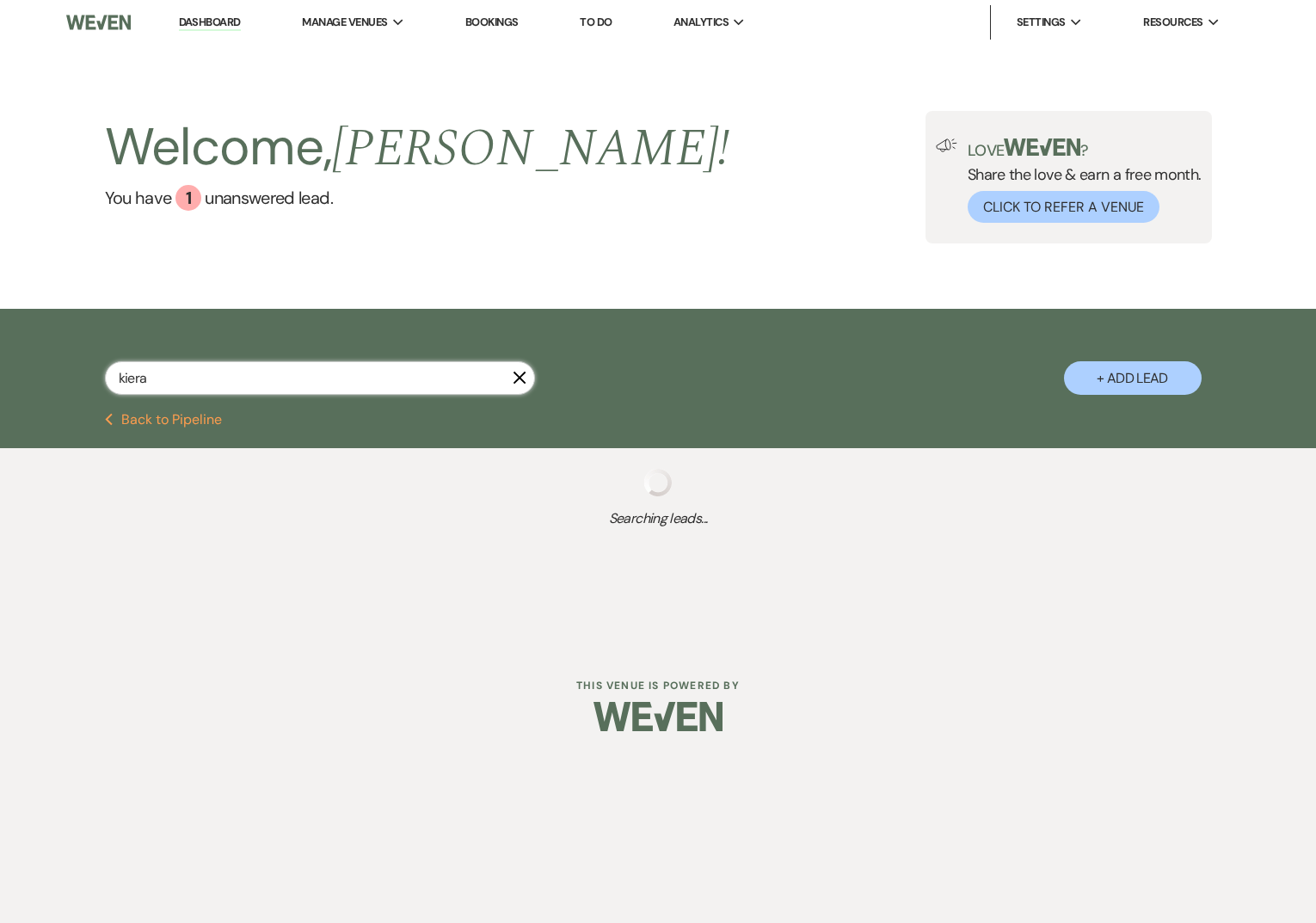
select select "5"
select select "8"
select select "5"
select select "8"
select select "5"
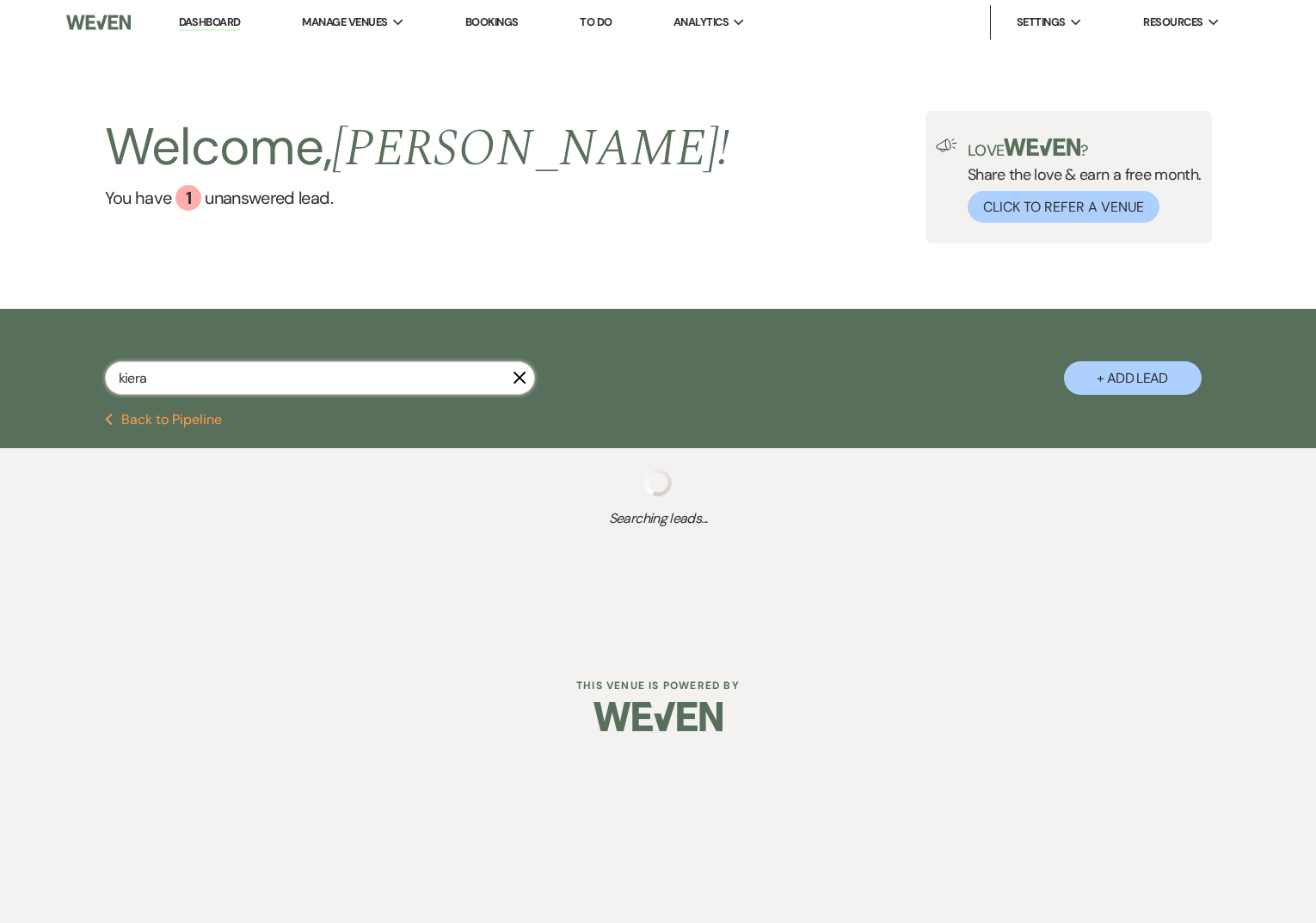
select select "8"
select select "6"
select select "8"
select select "5"
select select "8"
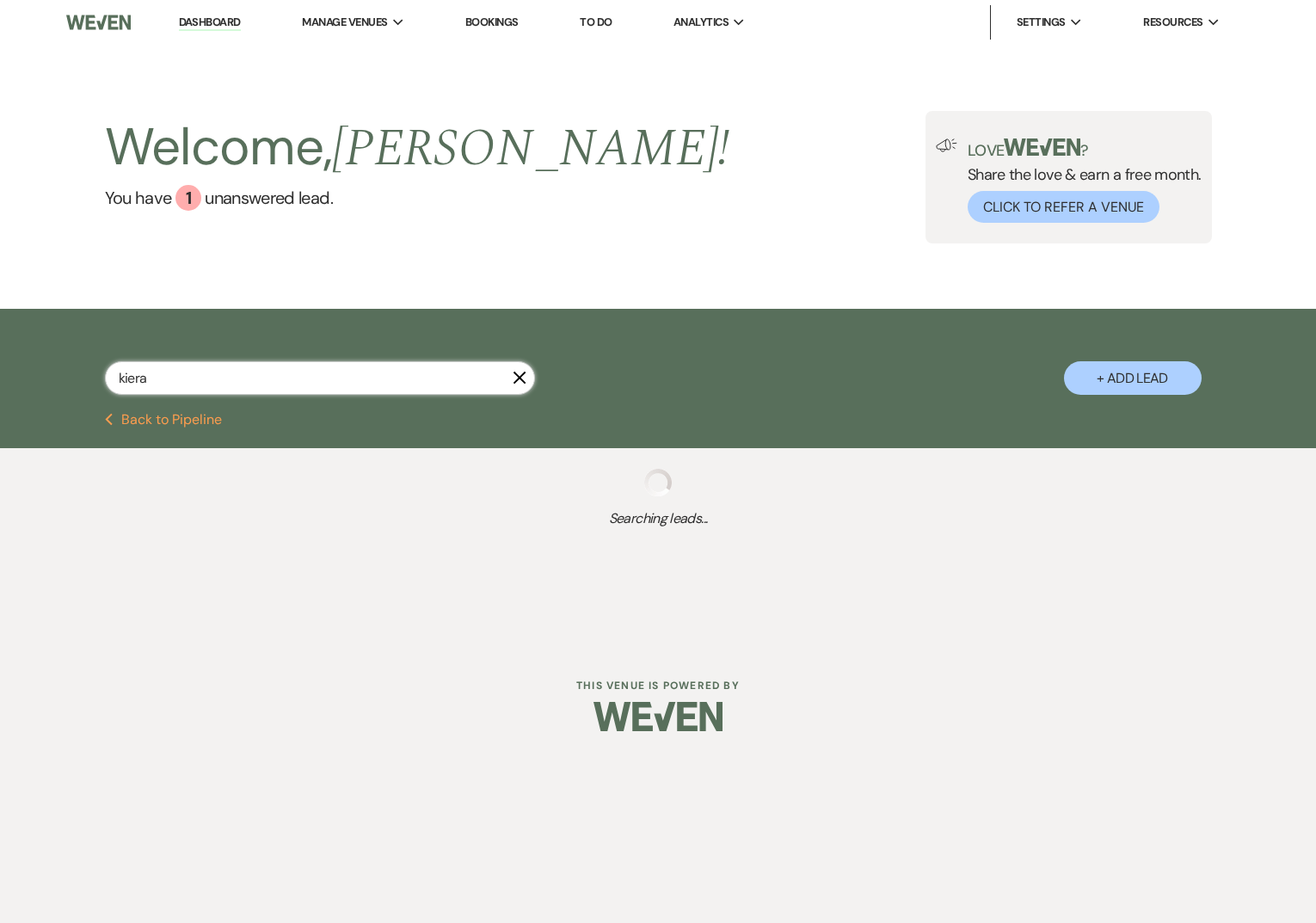
select select "2"
select select "8"
select select "1"
select select "8"
select select "5"
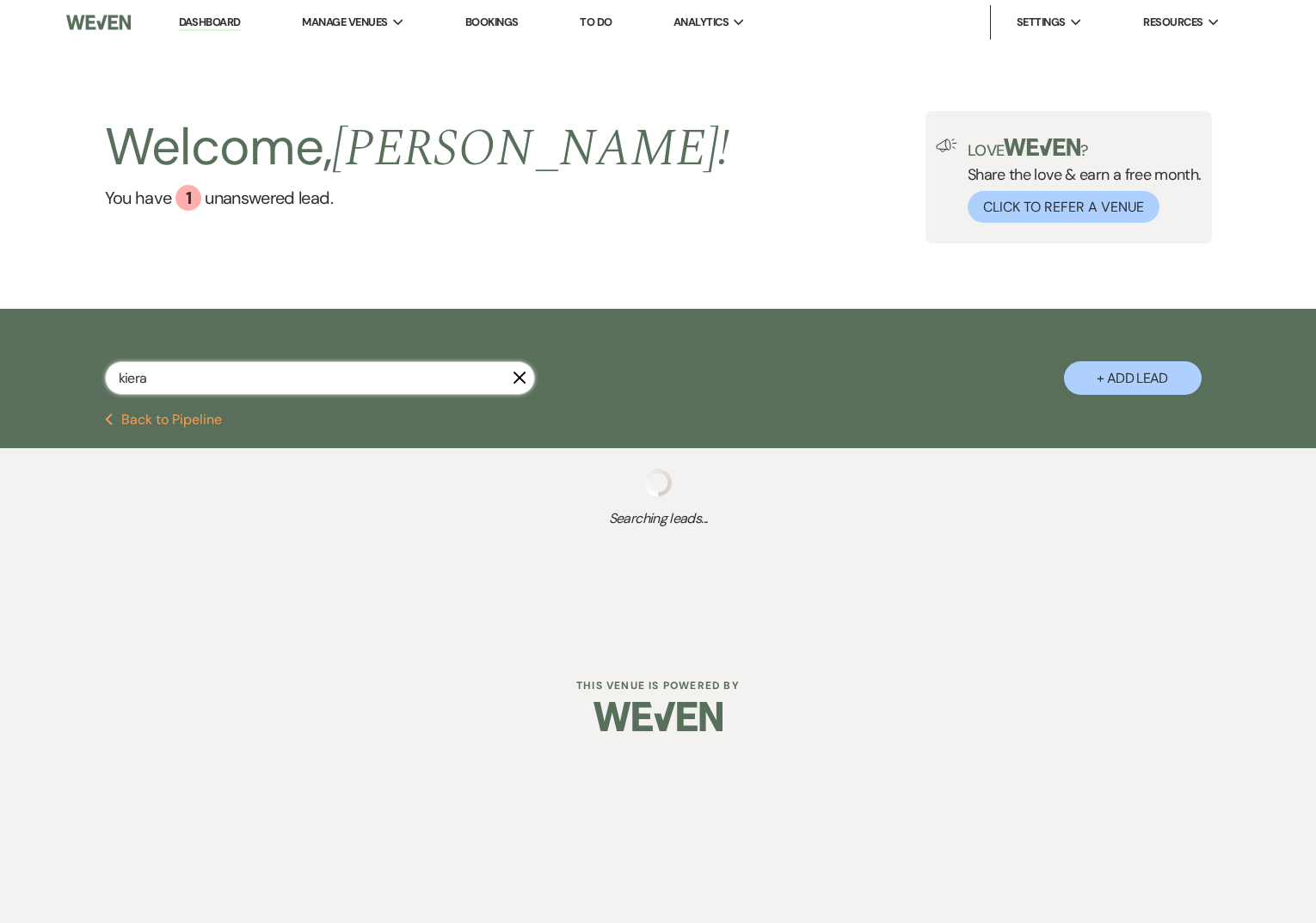
select select "8"
select select "5"
select select "8"
select select "10"
select select "8"
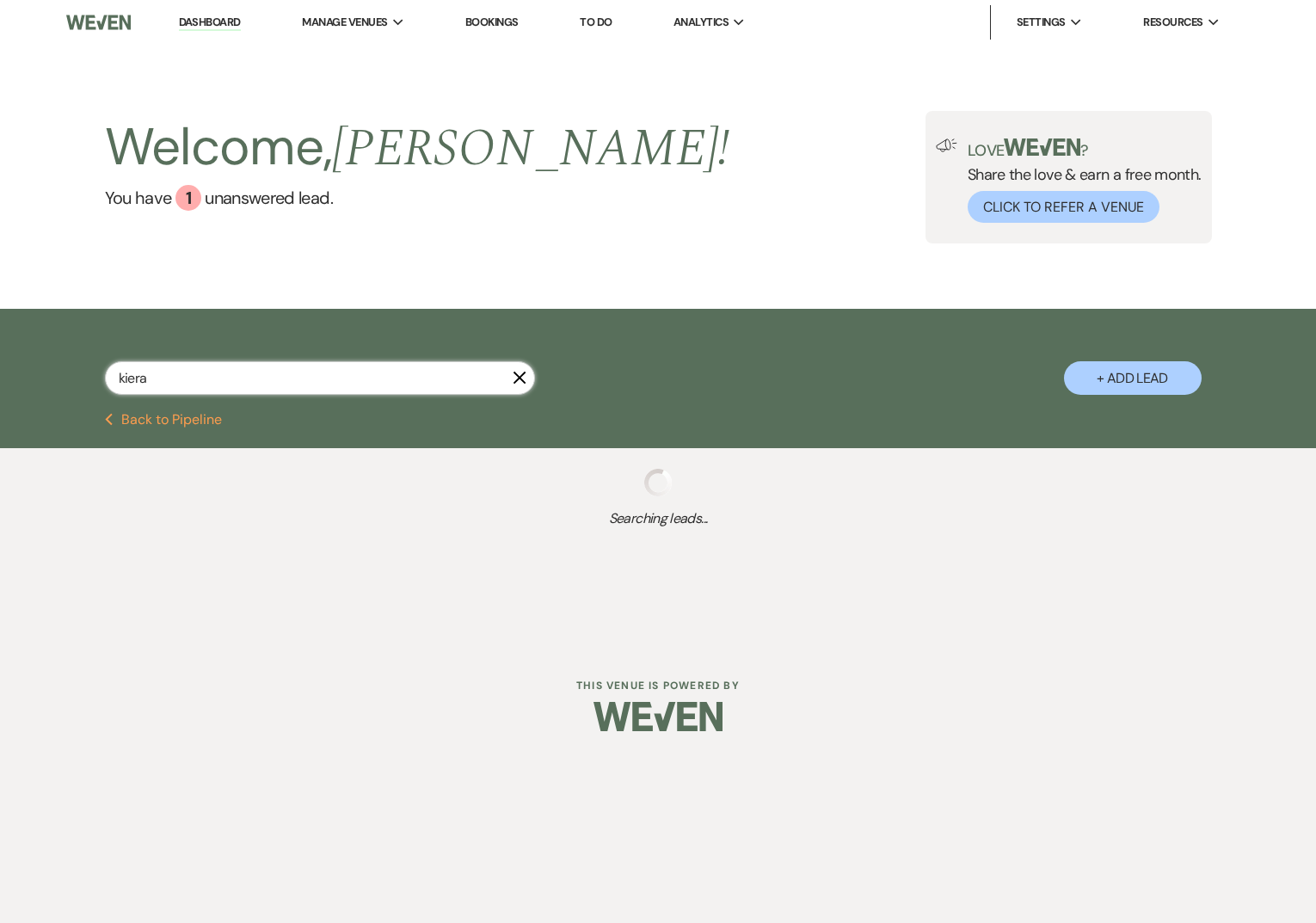
select select "5"
select select "8"
select select "5"
select select "8"
select select "6"
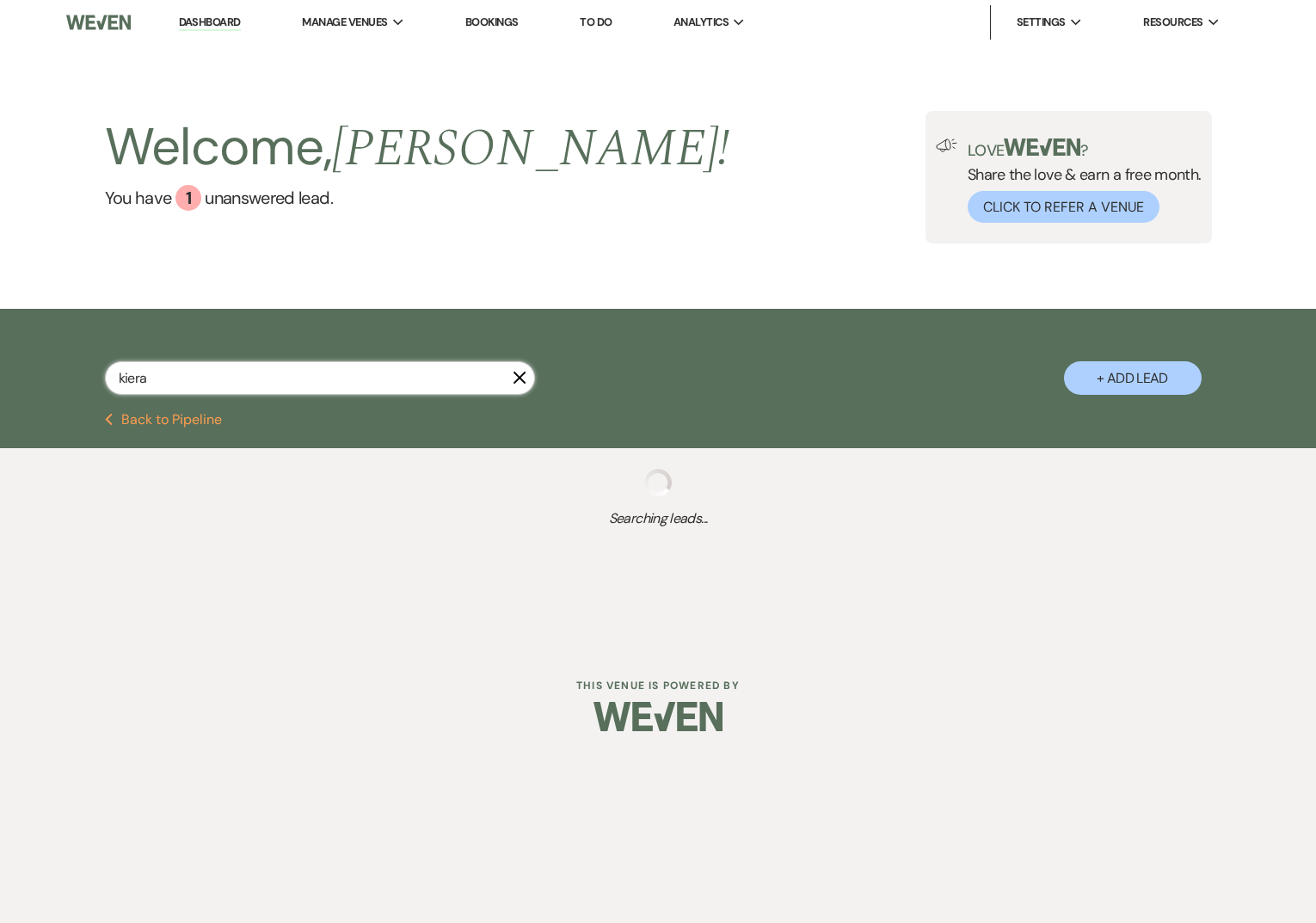
select select "8"
select select "5"
select select "8"
select select "5"
select select "8"
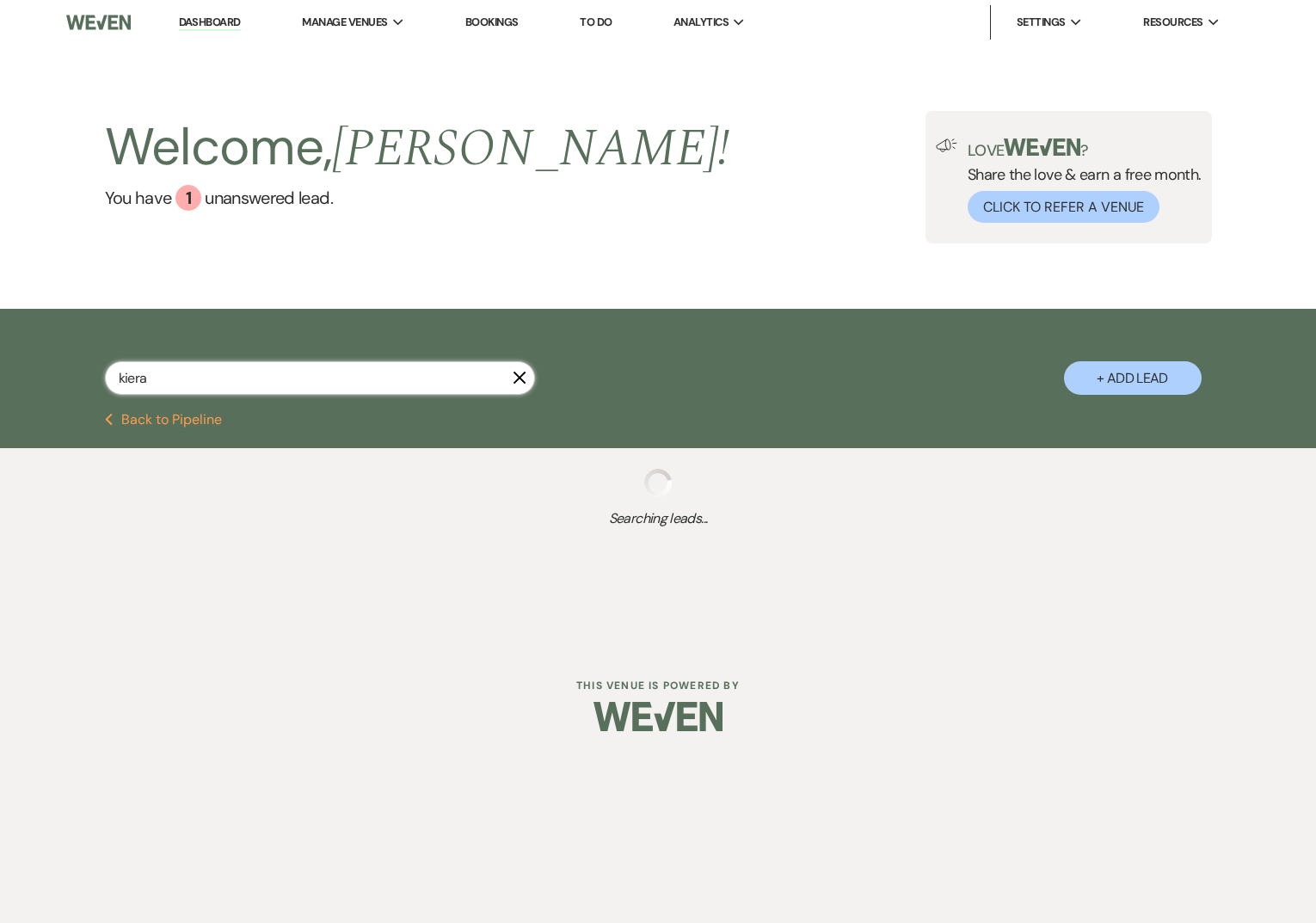
select select "5"
select select "8"
select select "1"
select select "8"
select select "5"
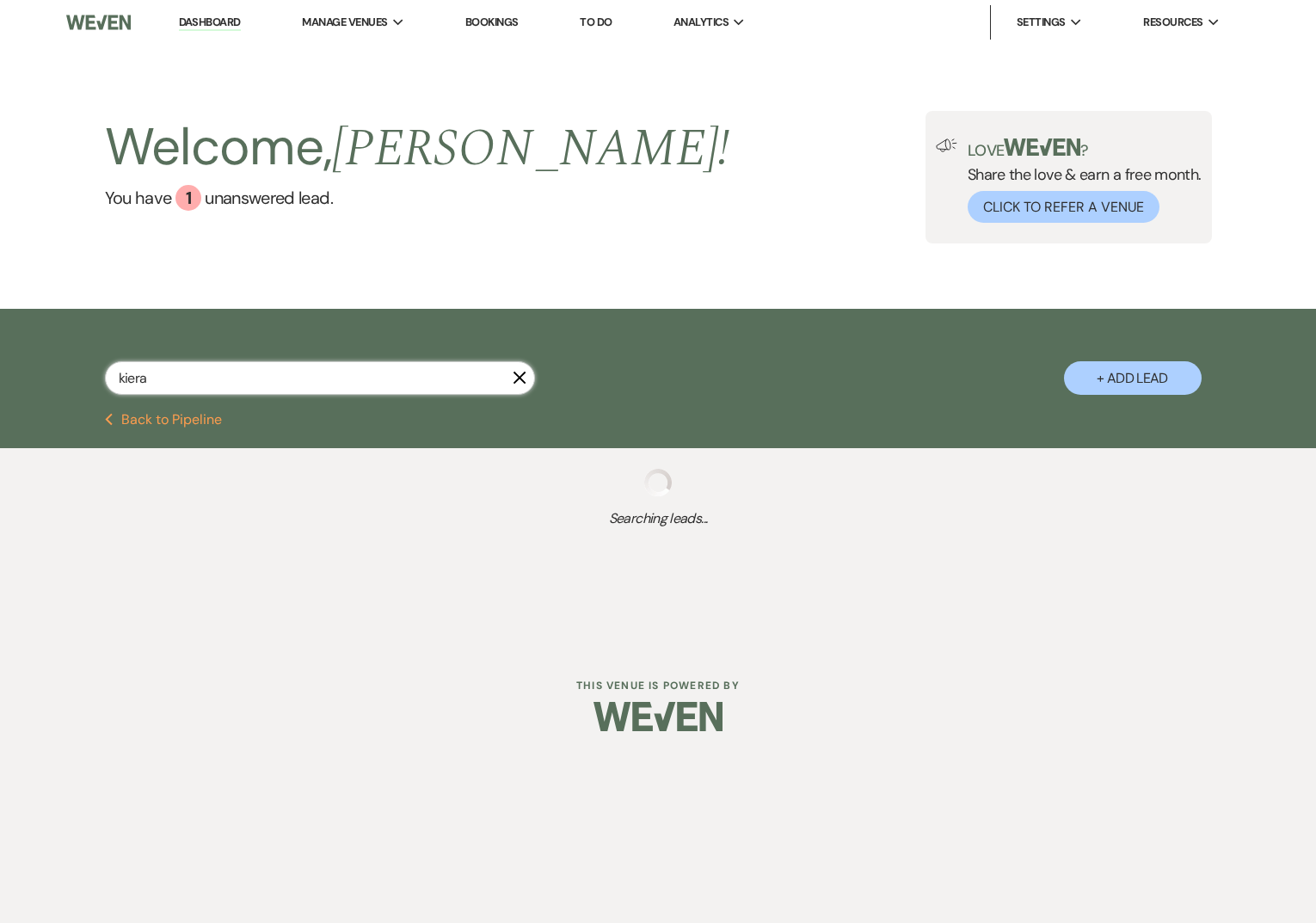
select select "8"
select select "3"
select select "8"
select select "1"
select select "8"
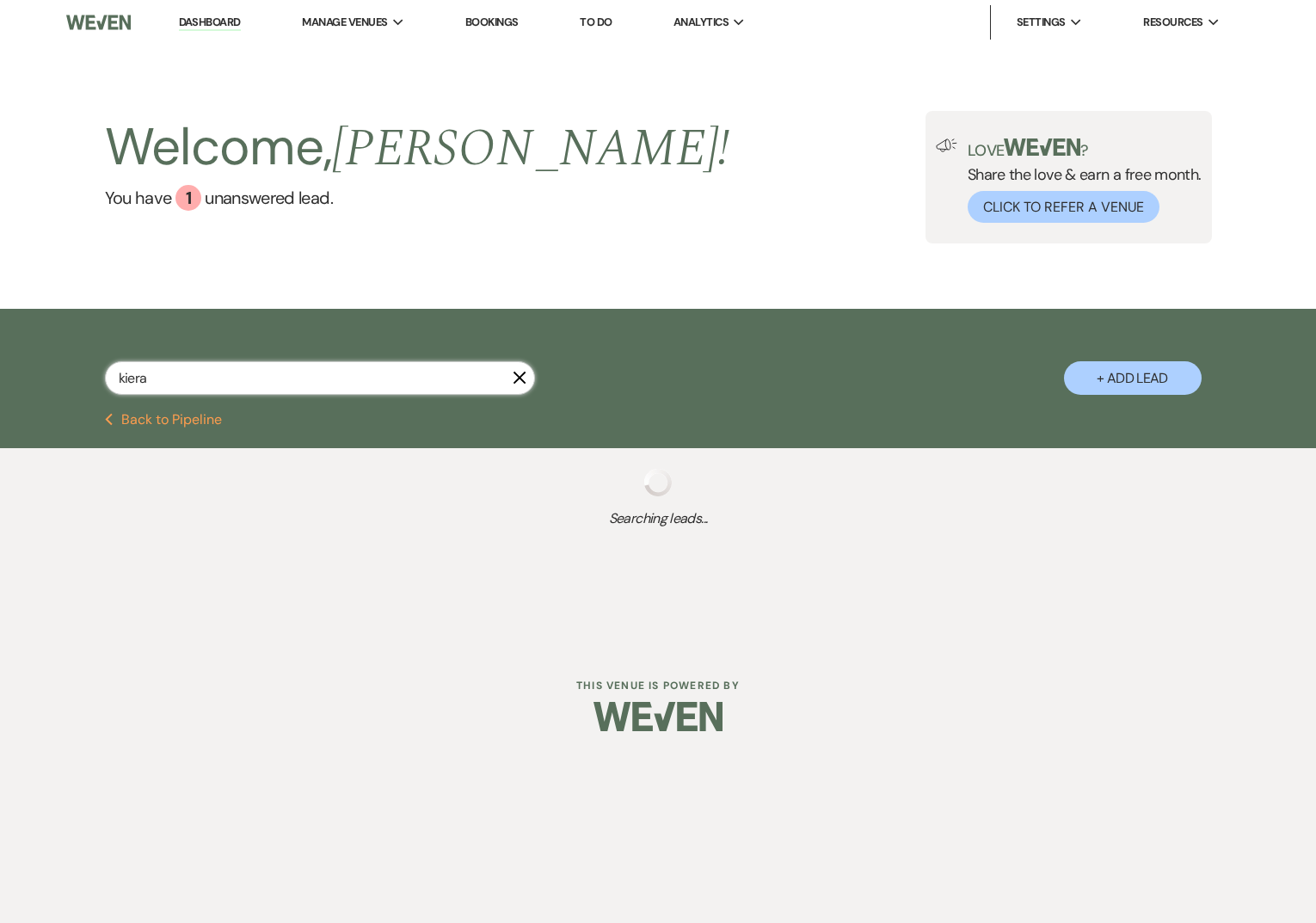
select select "5"
select select "8"
select select "5"
select select "8"
select select "1"
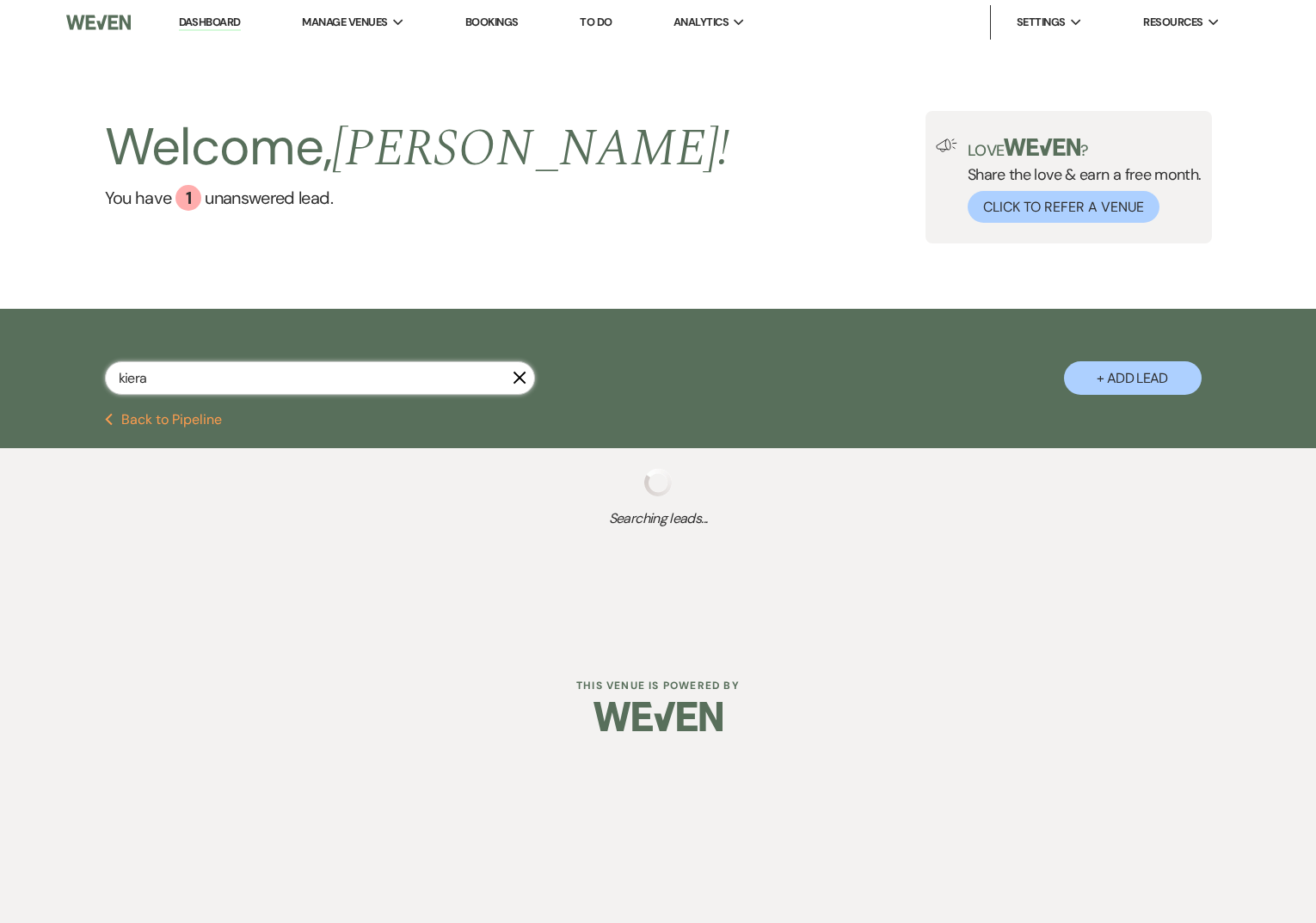
select select "8"
select select "1"
select select "8"
select select "5"
select select "8"
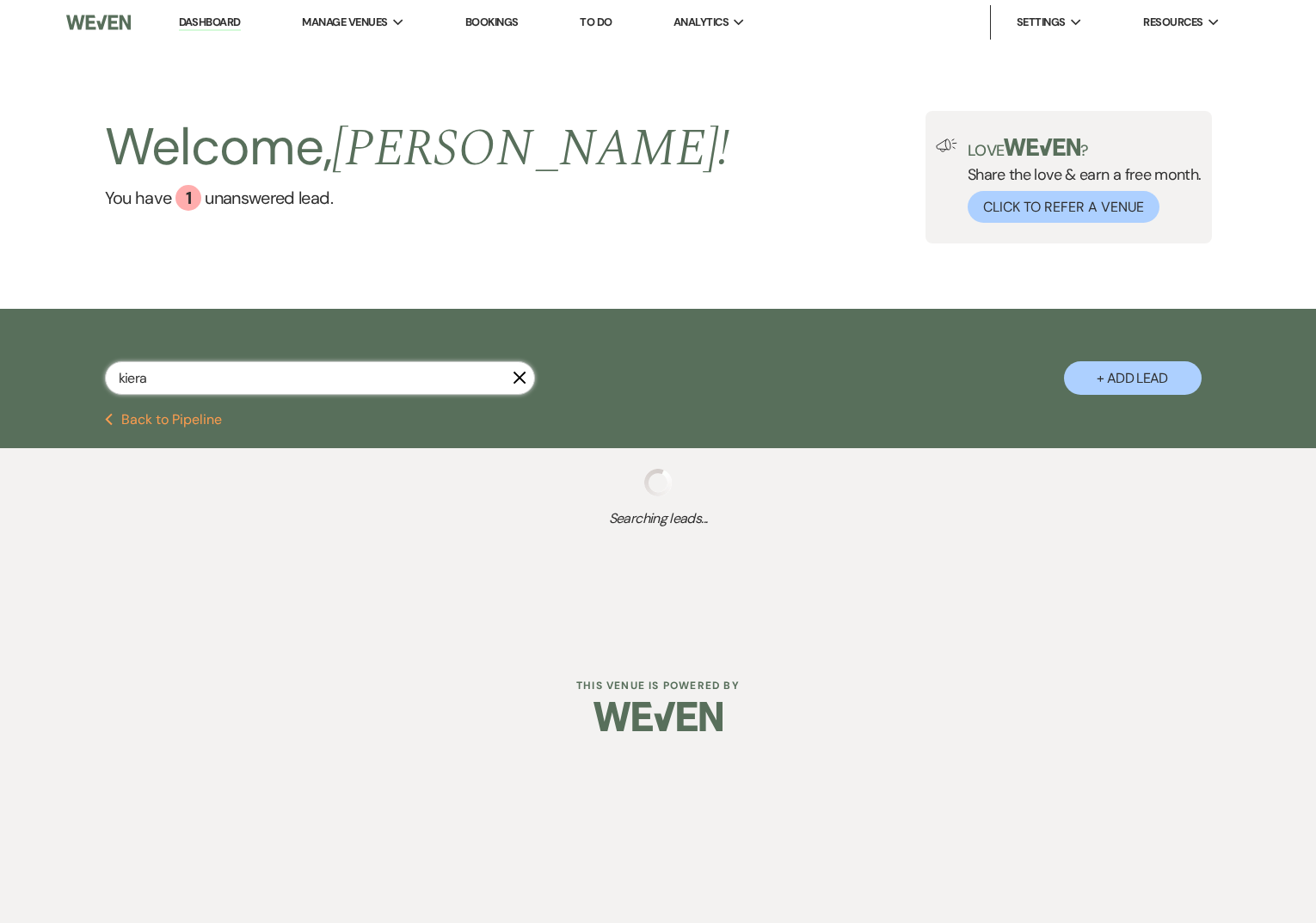
select select "1"
select select "8"
select select "1"
select select "8"
select select "7"
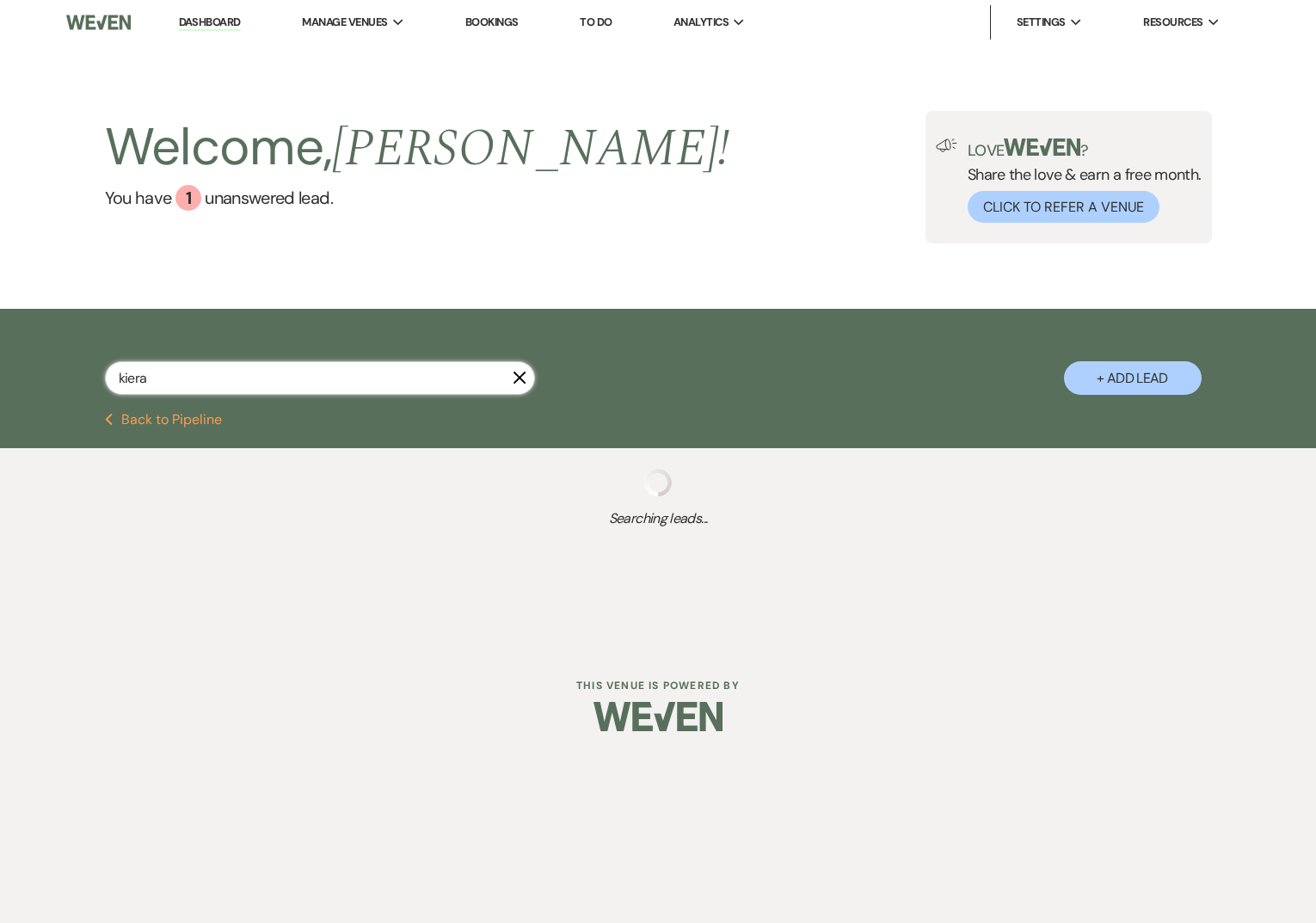
select select "8"
select select "6"
select select "8"
select select "6"
select select "8"
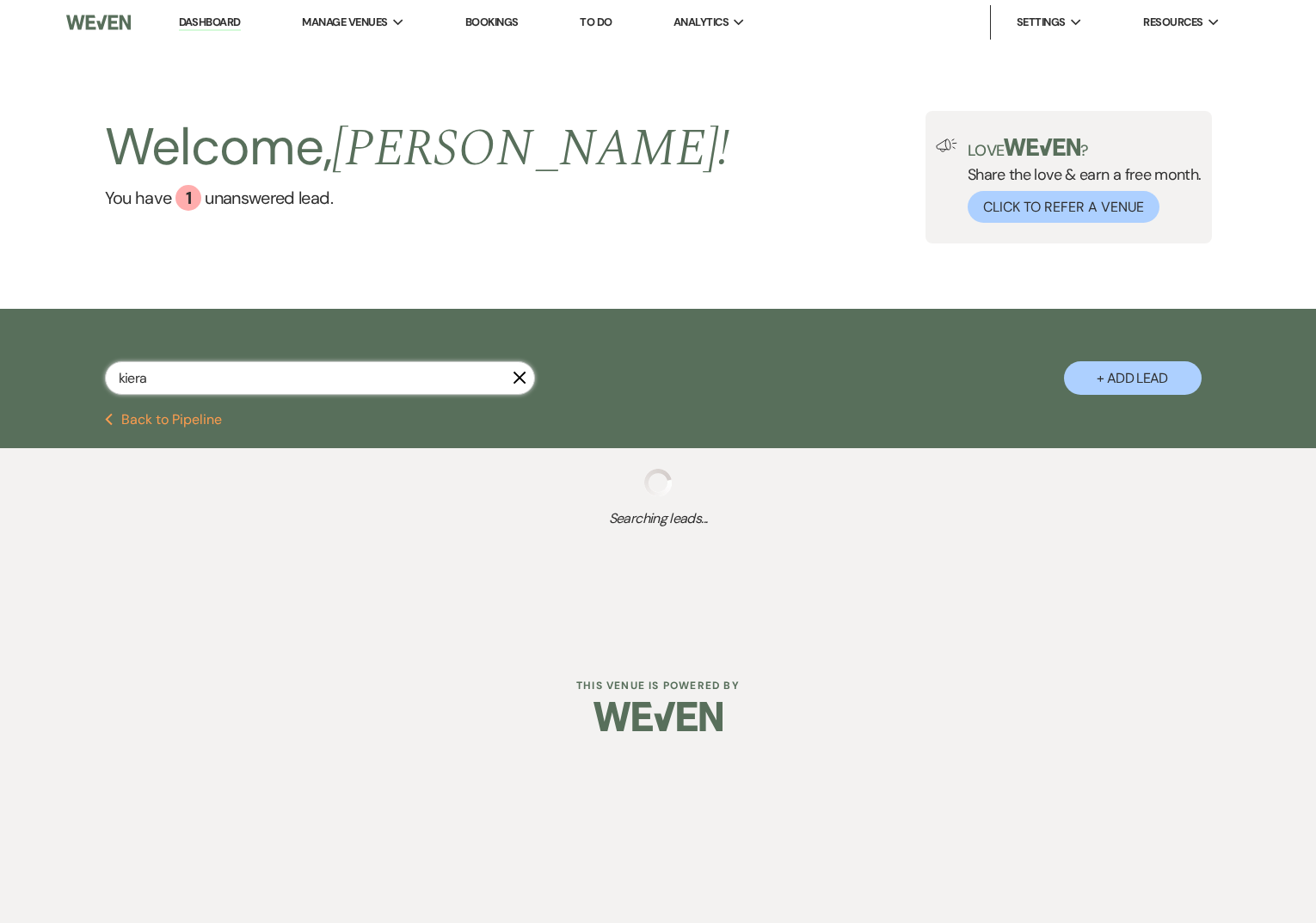
select select "8"
select select "5"
select select "8"
select select "1"
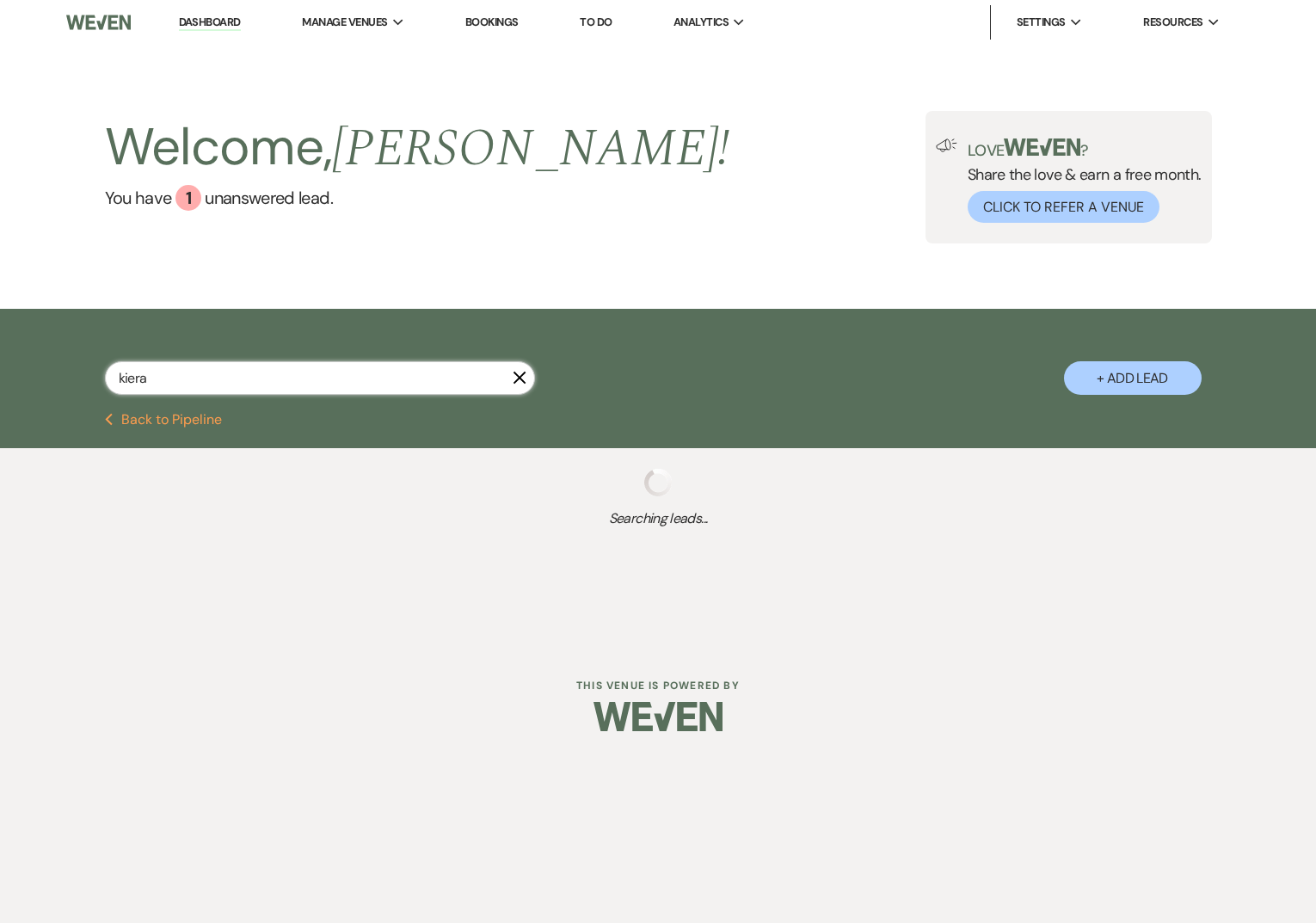
select select "8"
select select "5"
select select "8"
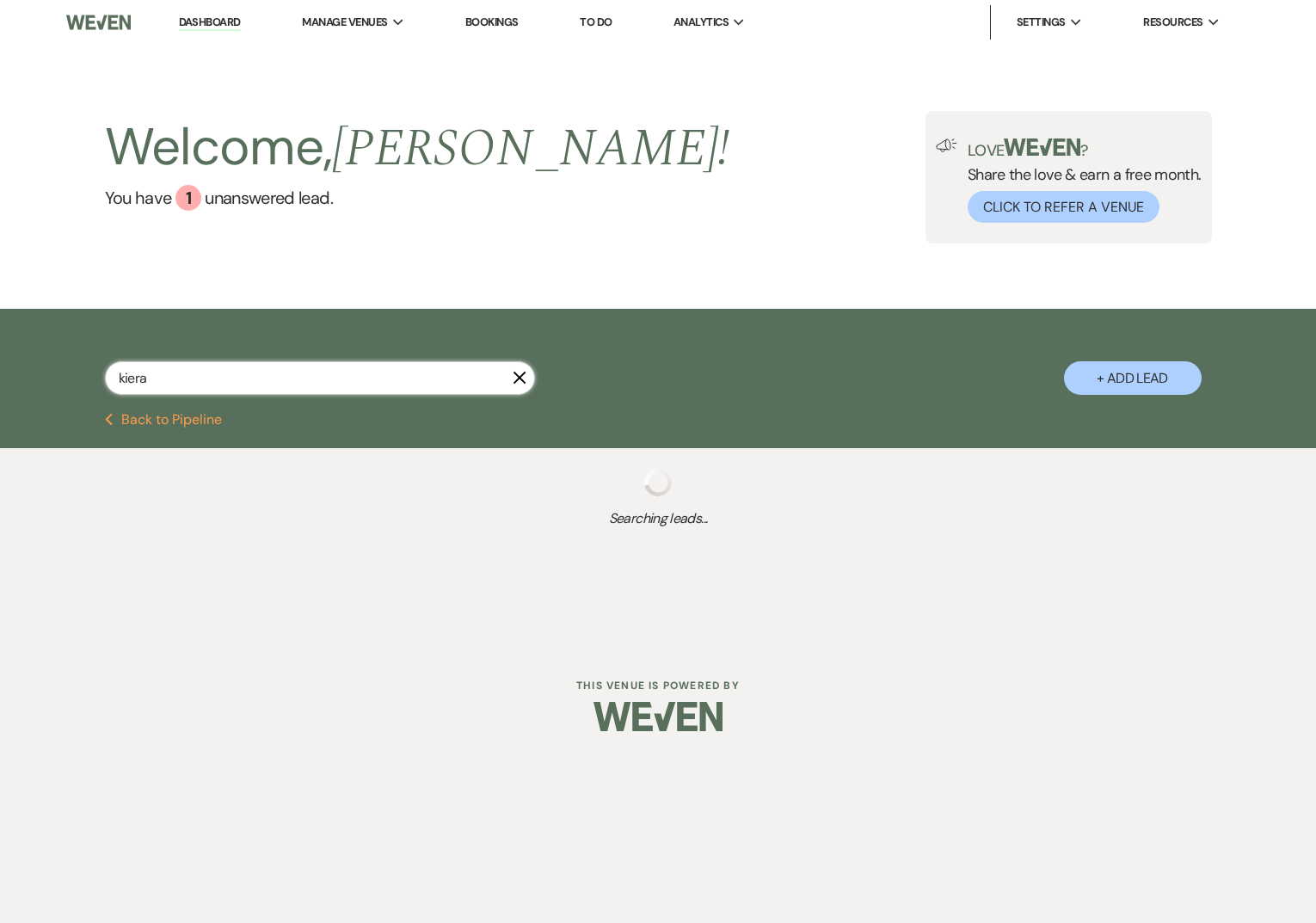
select select "8"
select select "6"
select select "8"
select select "6"
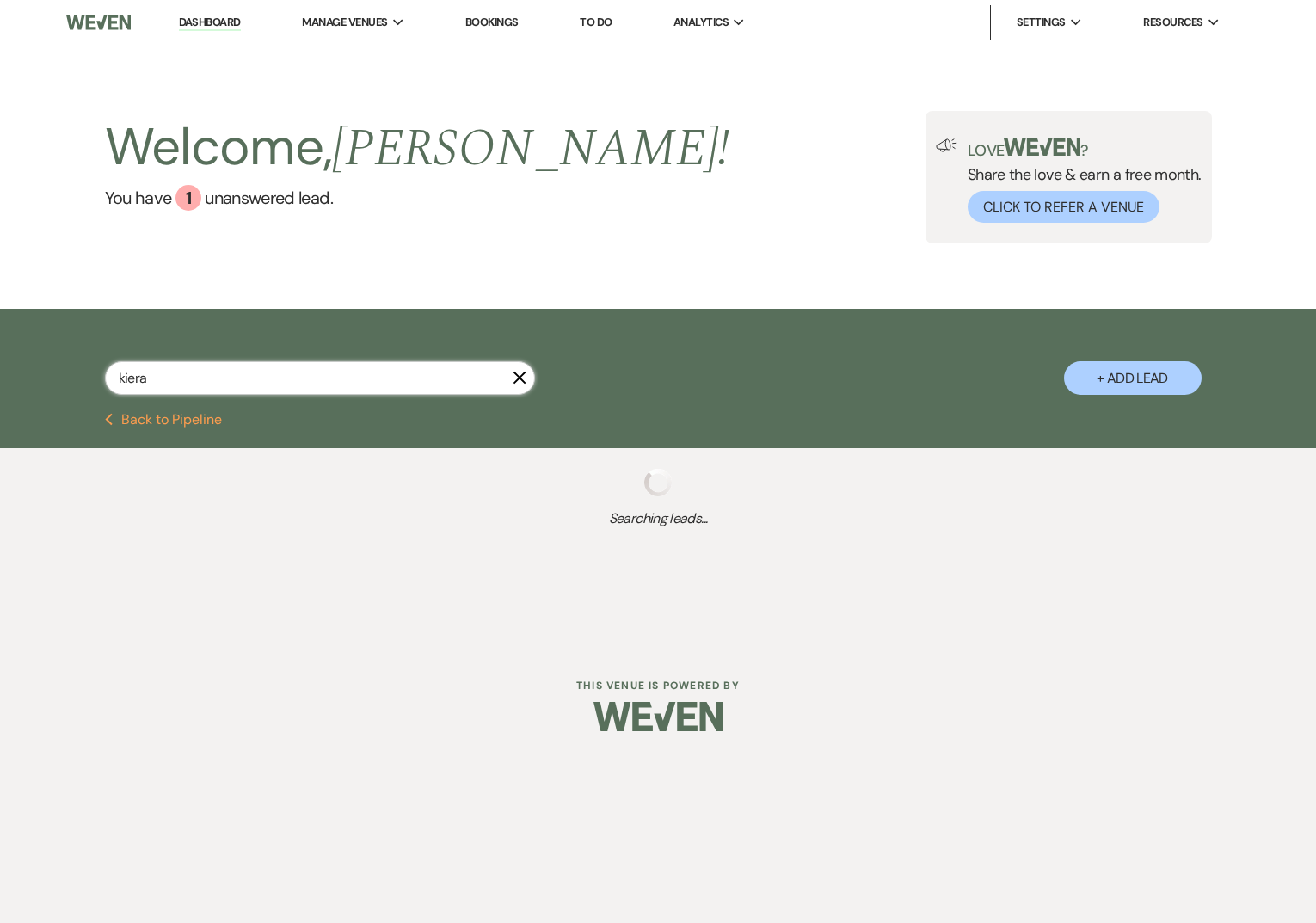
select select "8"
select select "1"
select select "8"
select select "1"
select select "8"
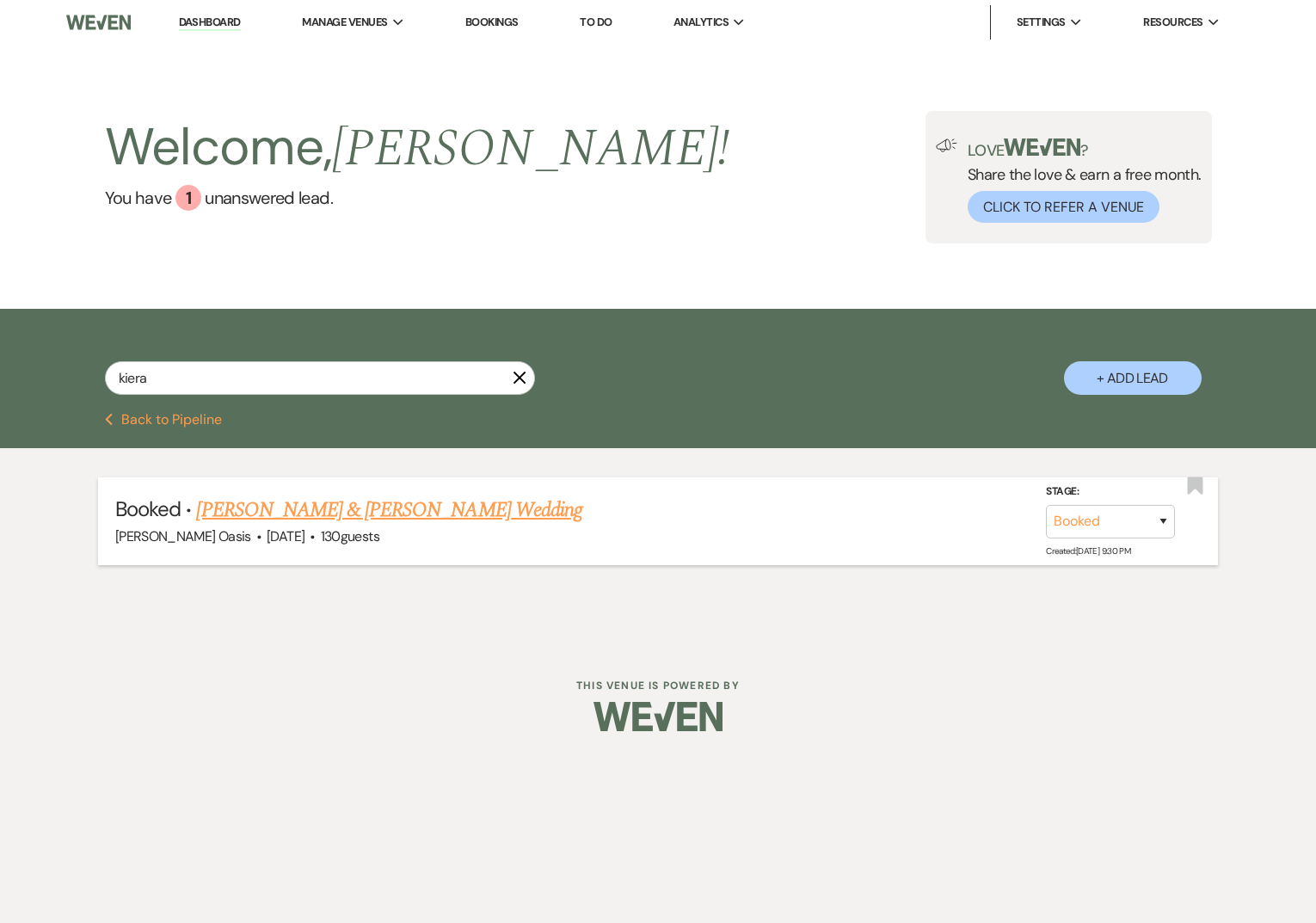
click at [217, 520] on link "[PERSON_NAME] & [PERSON_NAME] Wedding" at bounding box center [389, 509] width 386 height 31
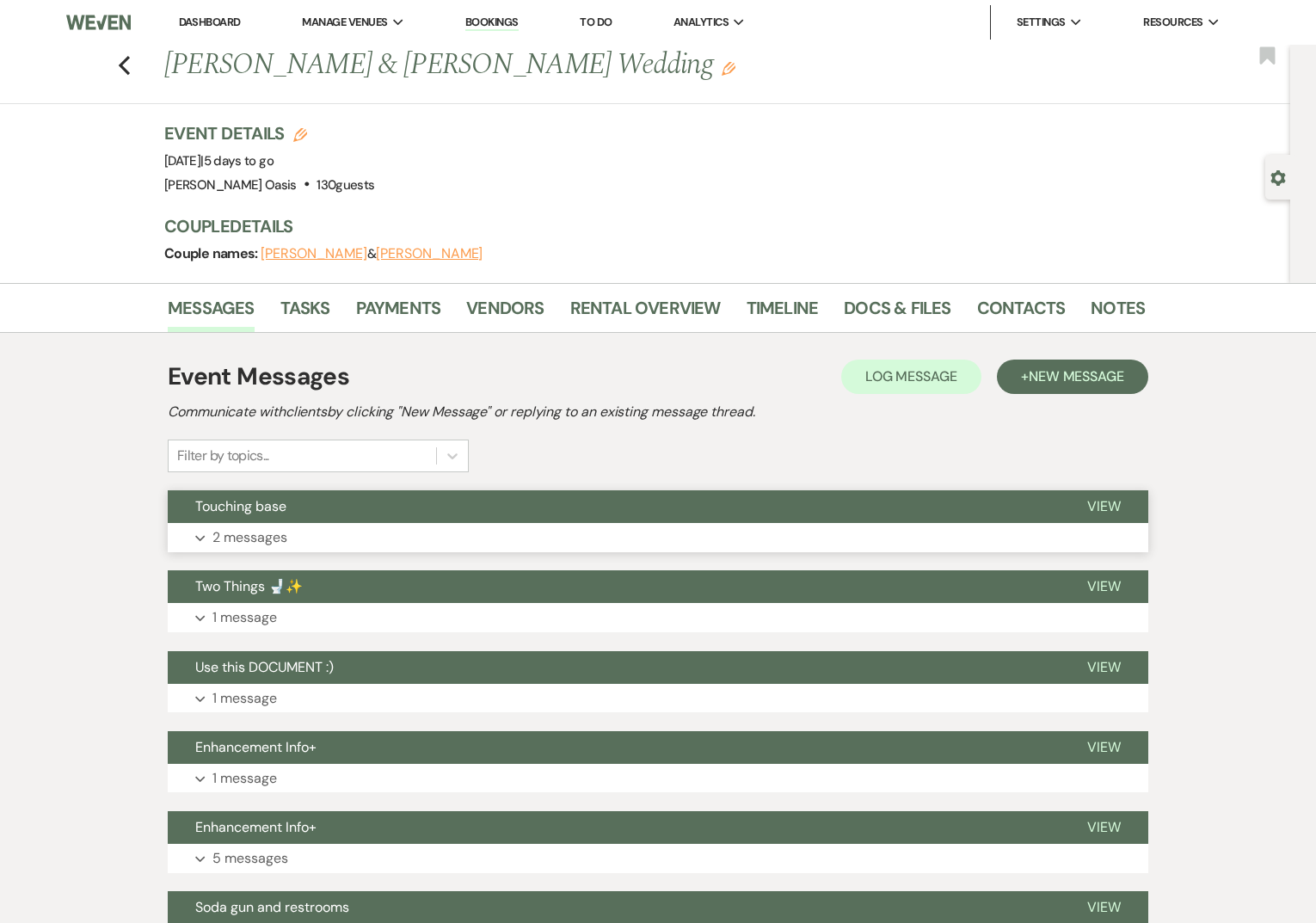
click at [252, 509] on span "Touching base" at bounding box center [241, 506] width 91 height 18
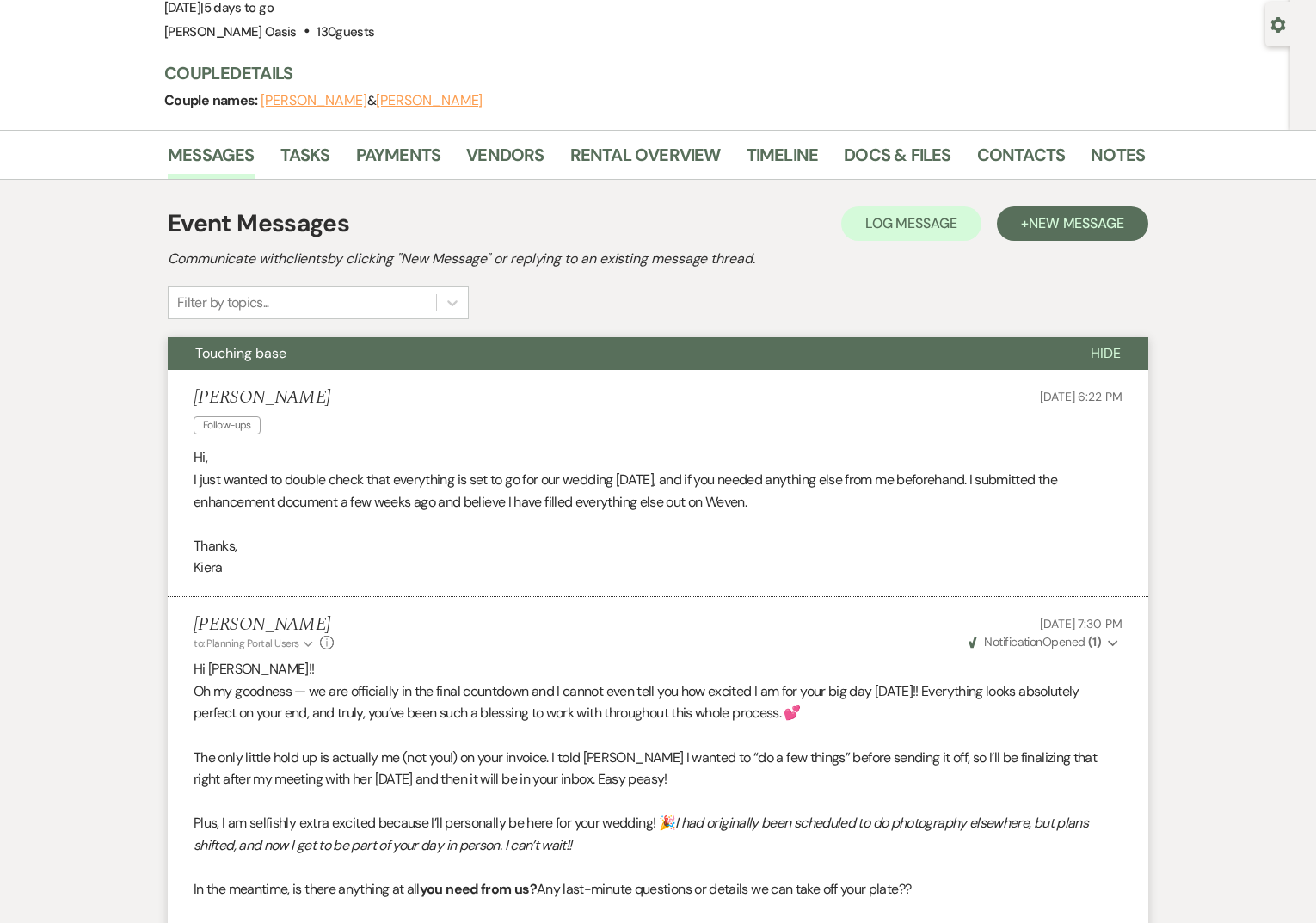
scroll to position [129, 0]
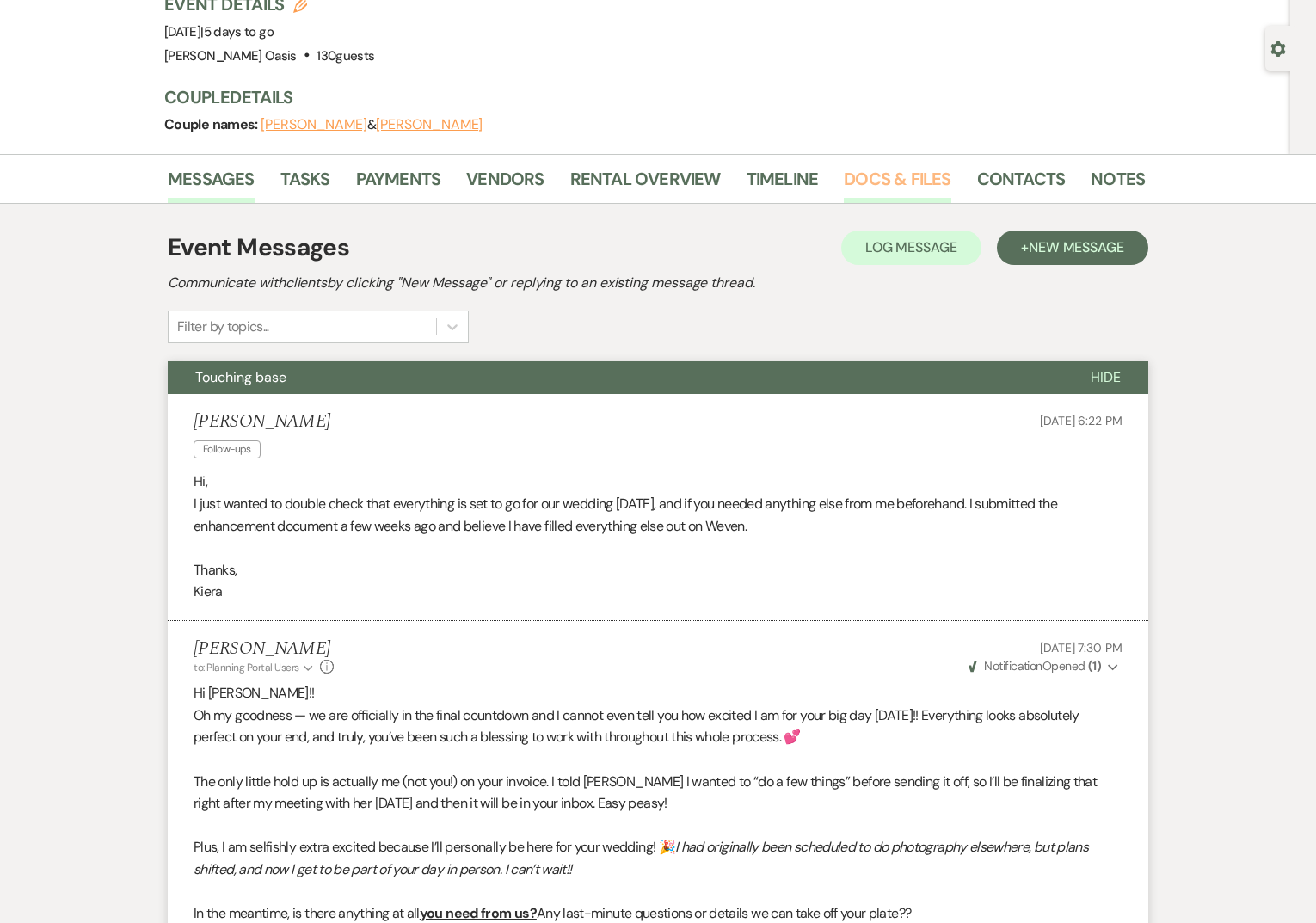
click at [866, 188] on link "Docs & Files" at bounding box center [897, 184] width 107 height 38
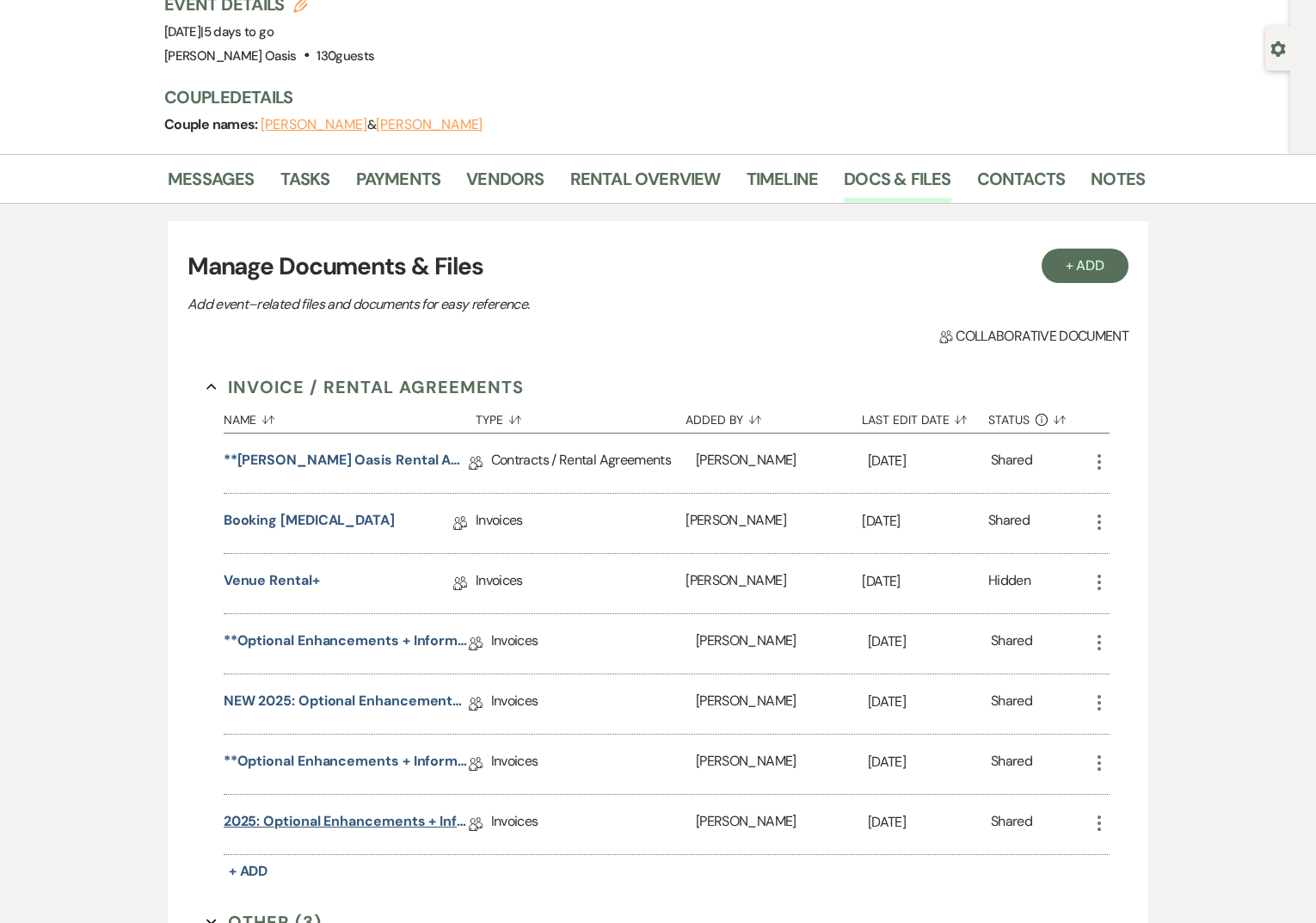
click at [355, 819] on link "2025: Optional Enhancements + Information" at bounding box center [346, 824] width 245 height 27
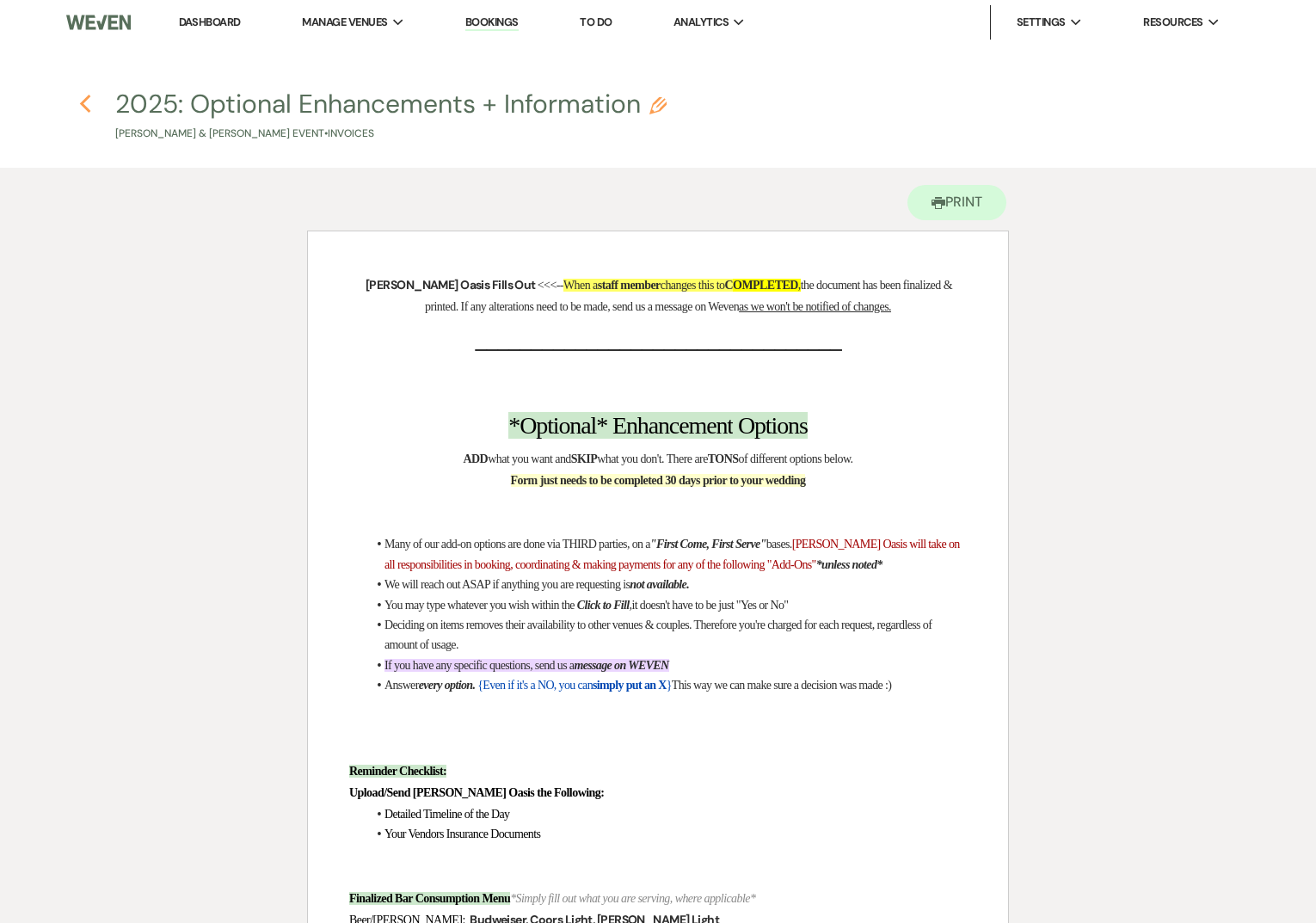
click at [89, 110] on icon "Previous" at bounding box center [85, 103] width 13 height 20
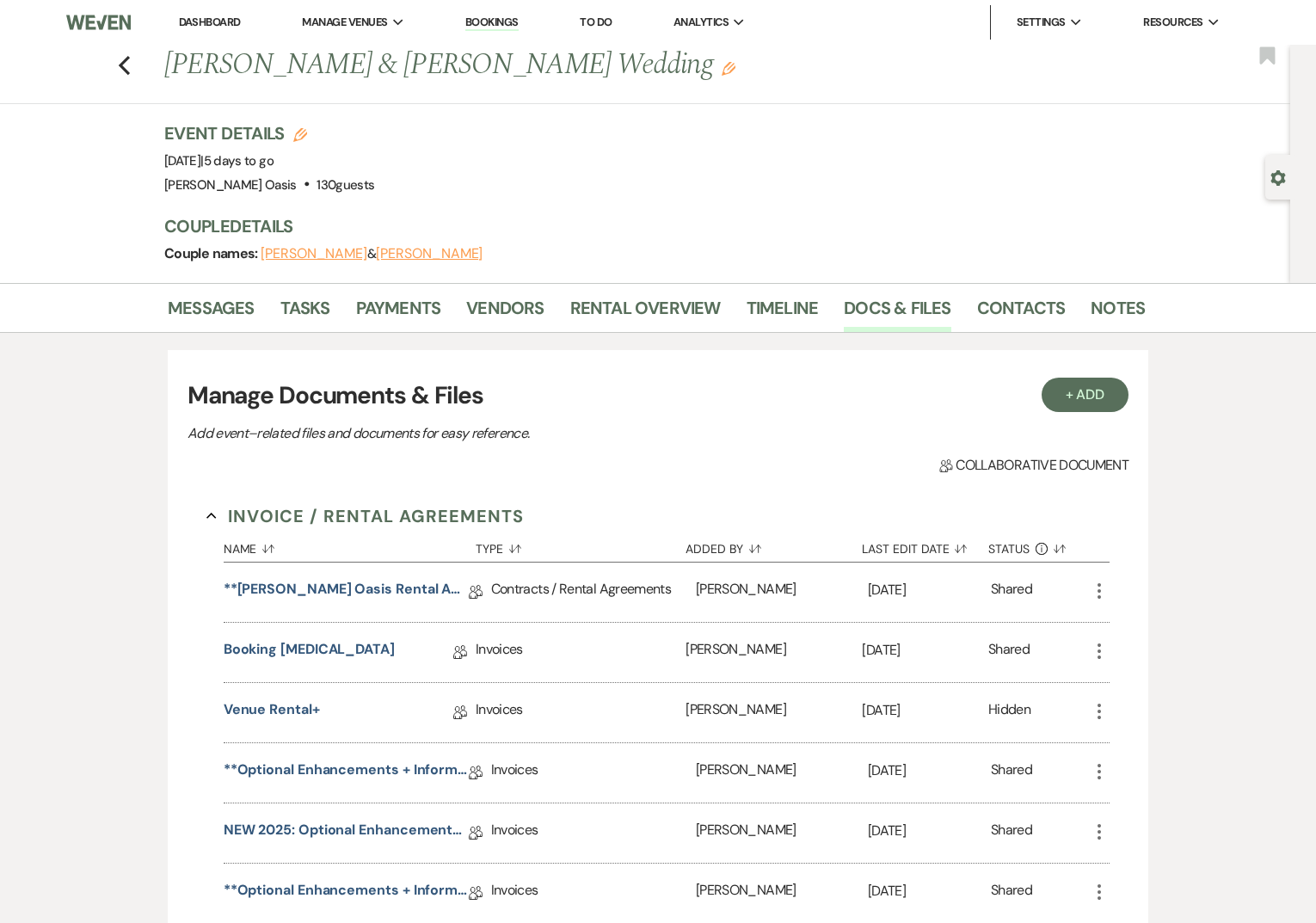
scroll to position [129, 0]
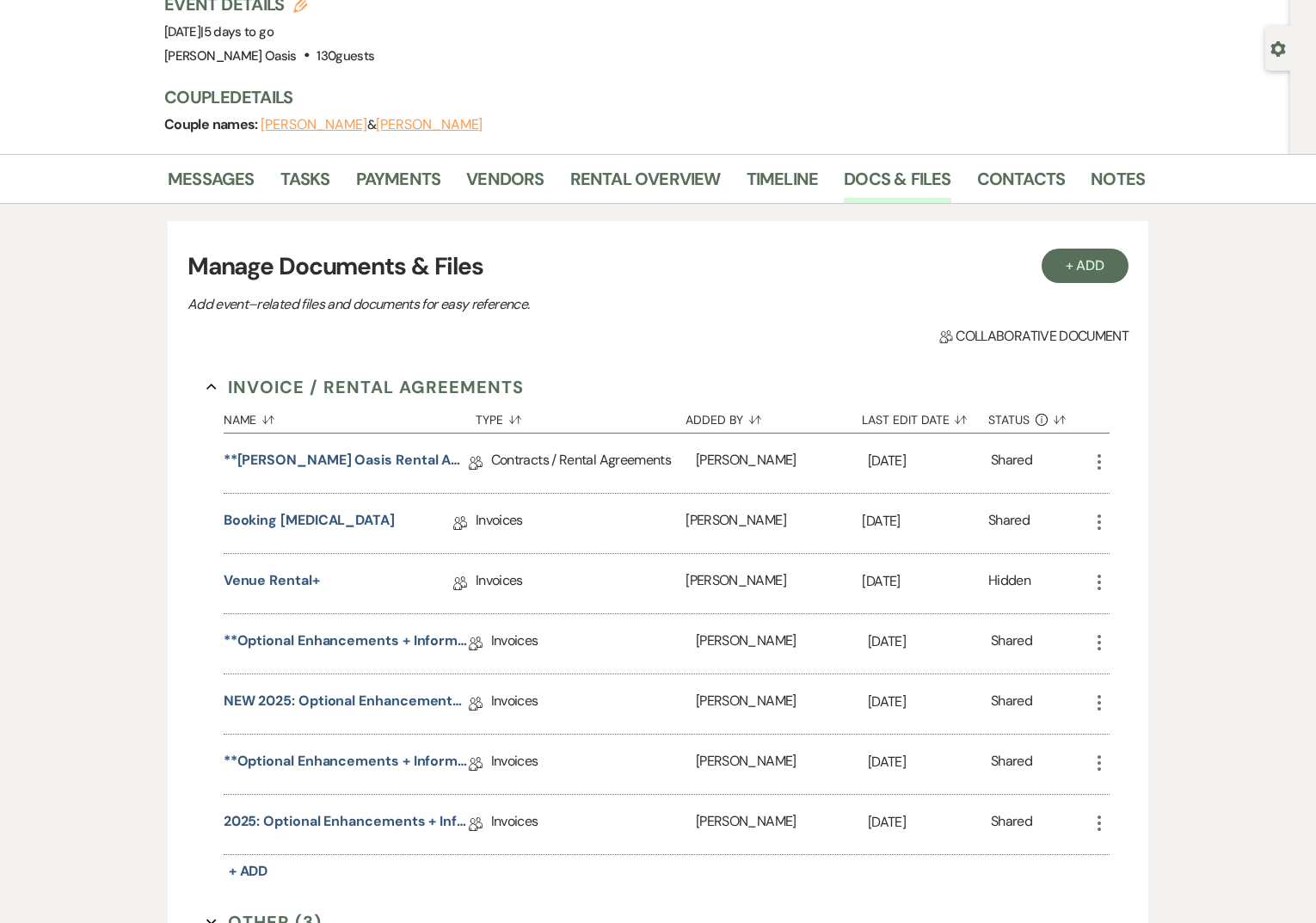
click at [1095, 835] on div "More" at bounding box center [1098, 824] width 20 height 59
click at [1097, 828] on icon "More" at bounding box center [1098, 822] width 20 height 20
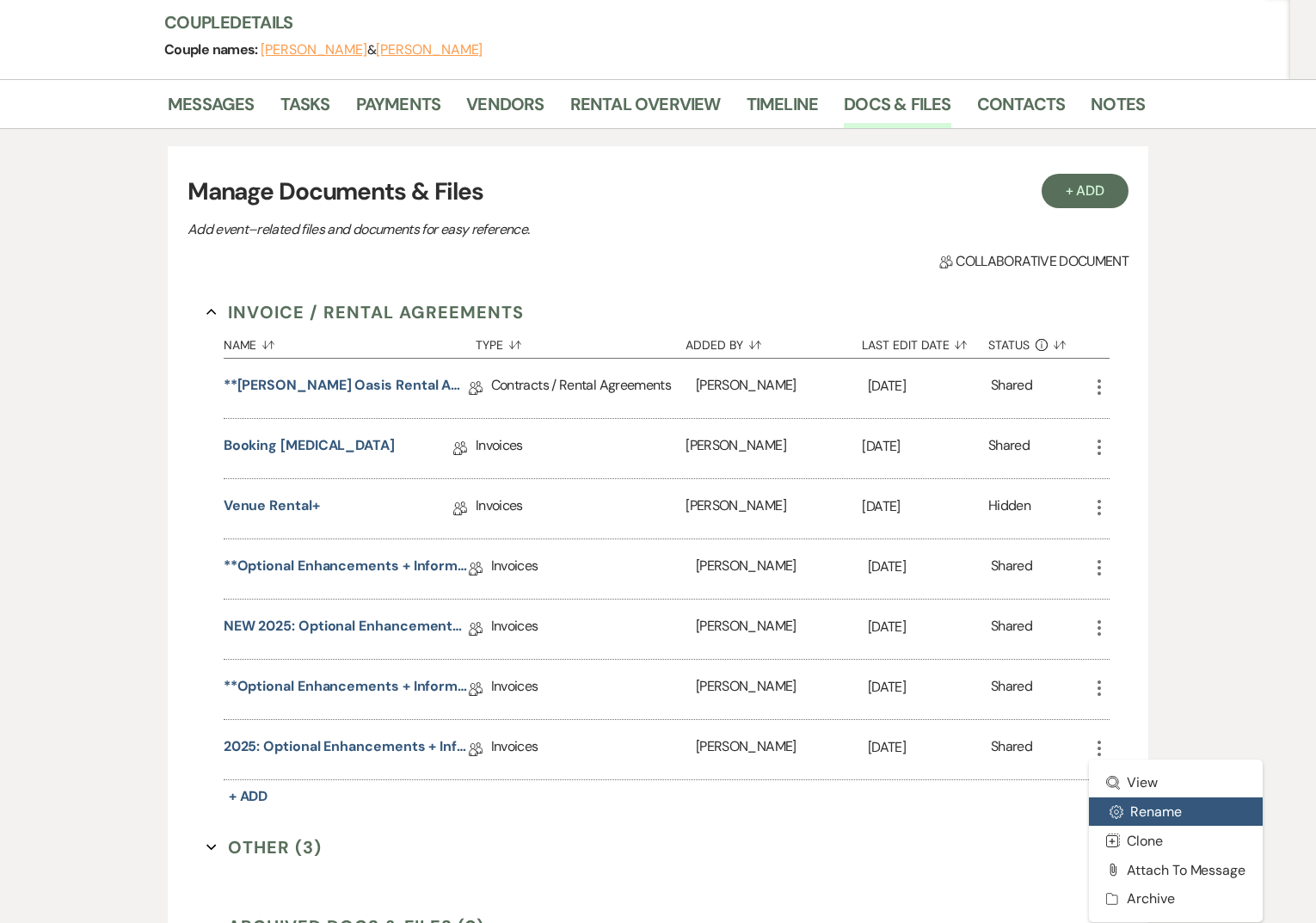
scroll to position [208, 0]
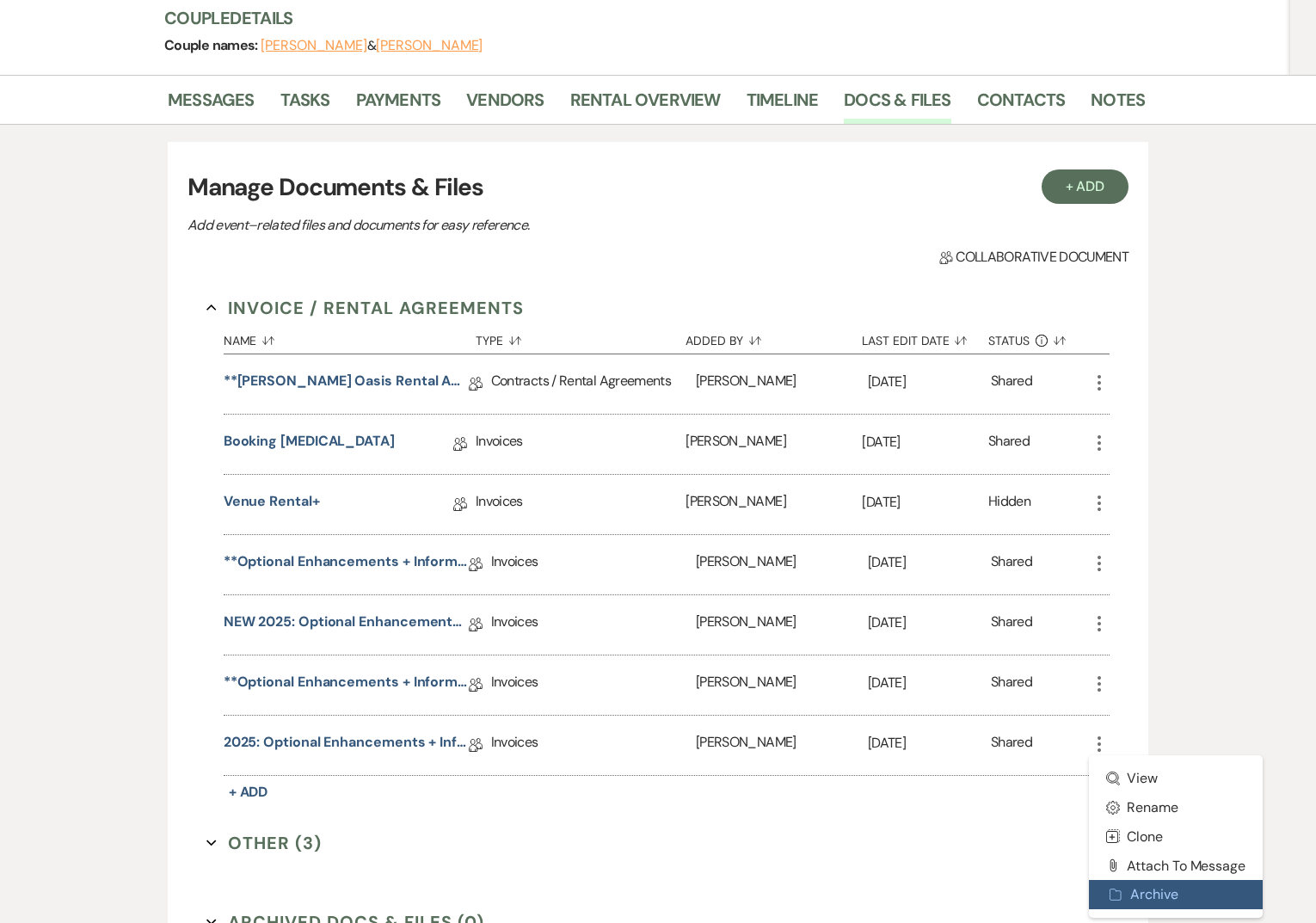
click at [1119, 894] on use "button" at bounding box center [1116, 895] width 11 height 11
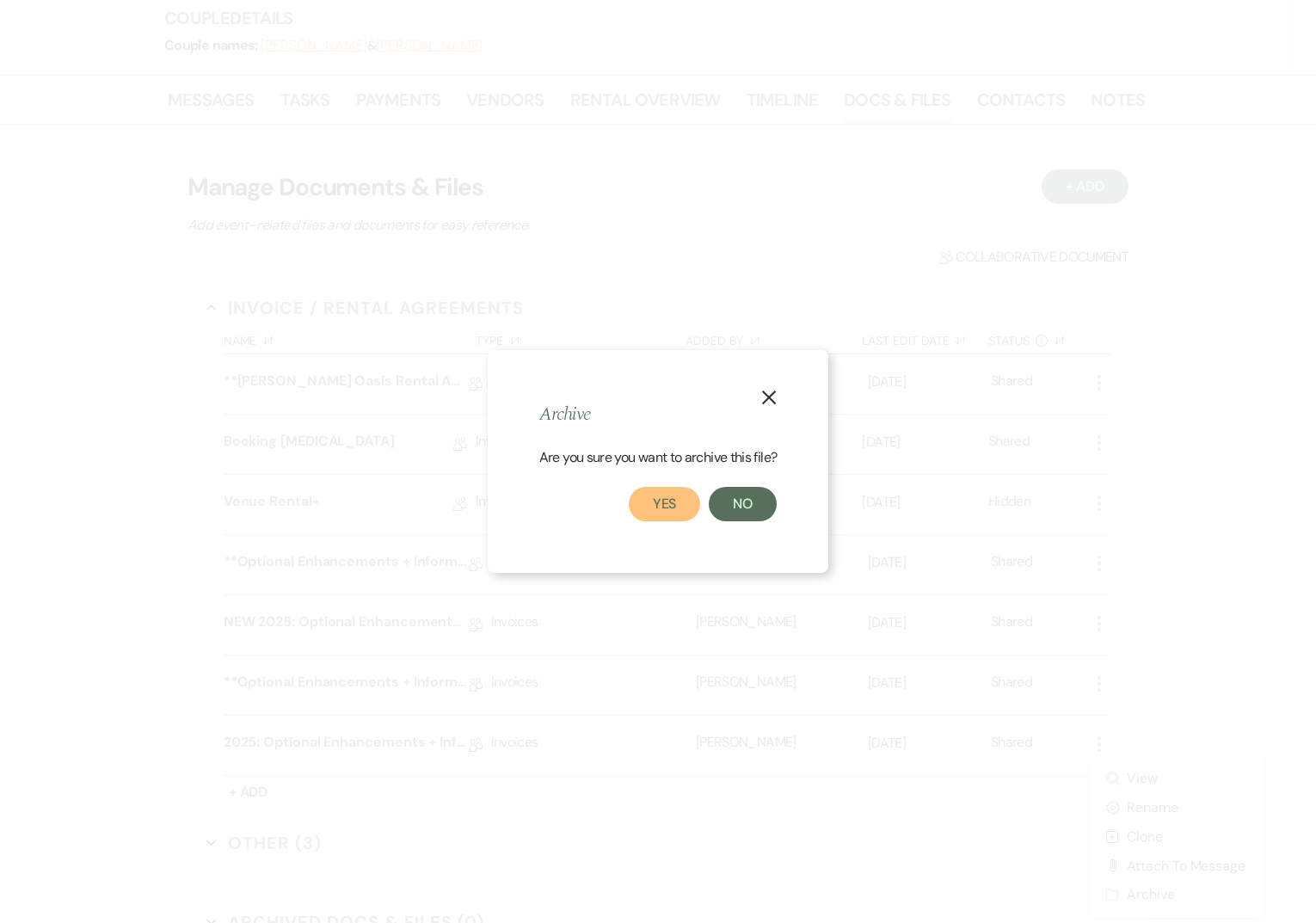
click at [646, 504] on button "Yes" at bounding box center [665, 504] width 73 height 34
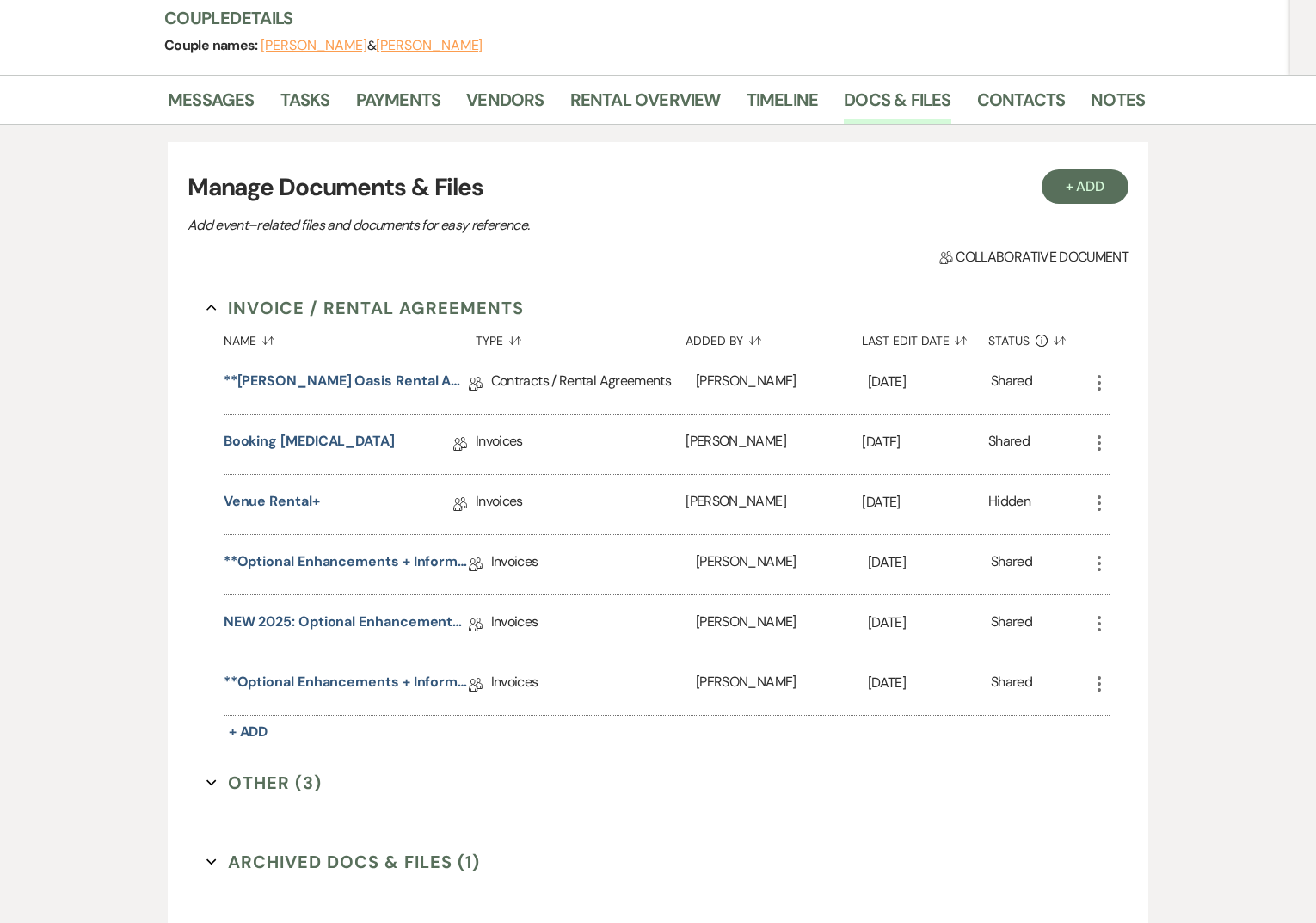
click at [425, 667] on div "**Optional Enhancements + Information** Collab Doc" at bounding box center [357, 684] width 268 height 59
click at [426, 680] on link "**Optional Enhancements + Information**" at bounding box center [346, 685] width 245 height 27
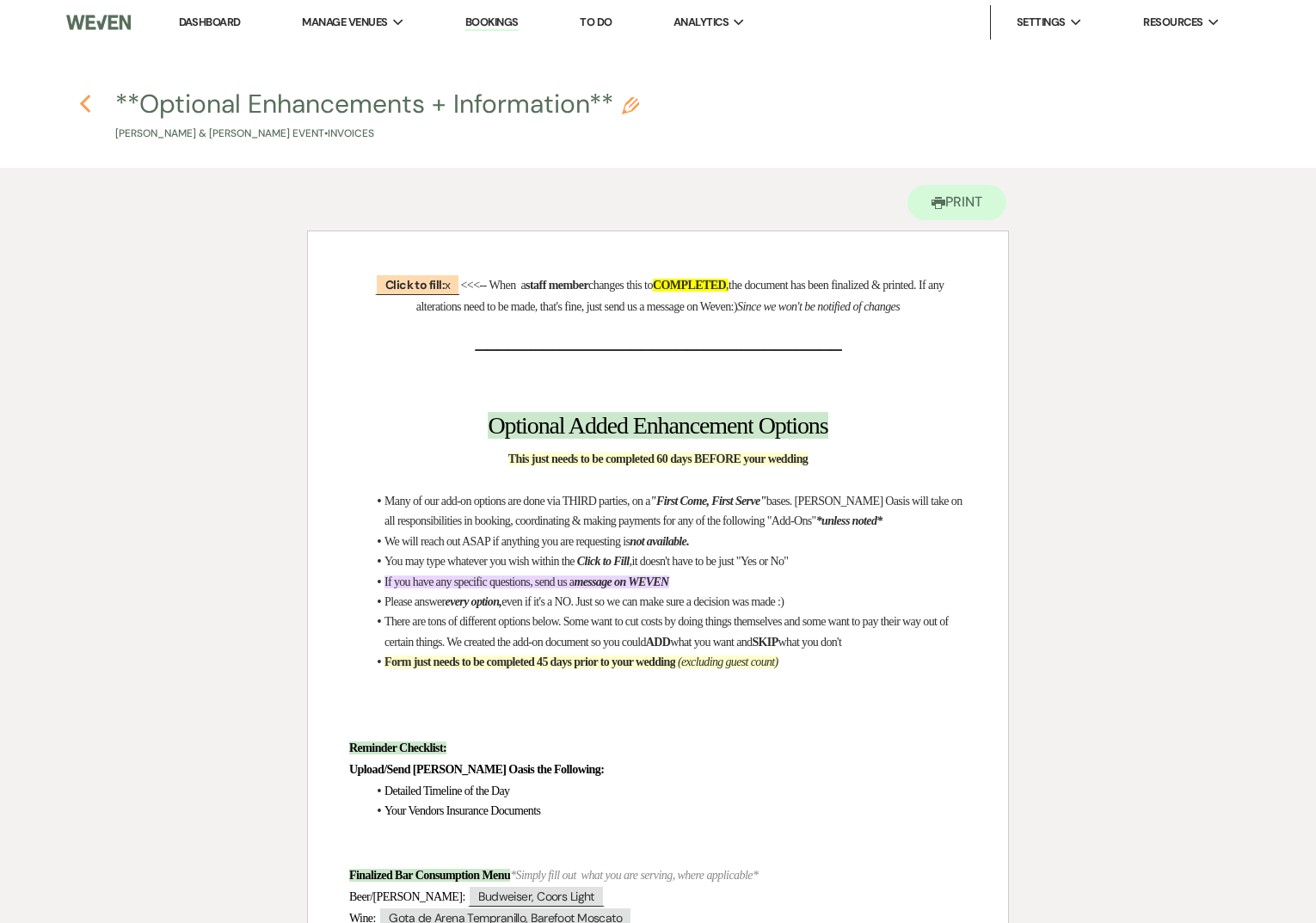
click at [89, 111] on icon "Previous" at bounding box center [85, 103] width 13 height 20
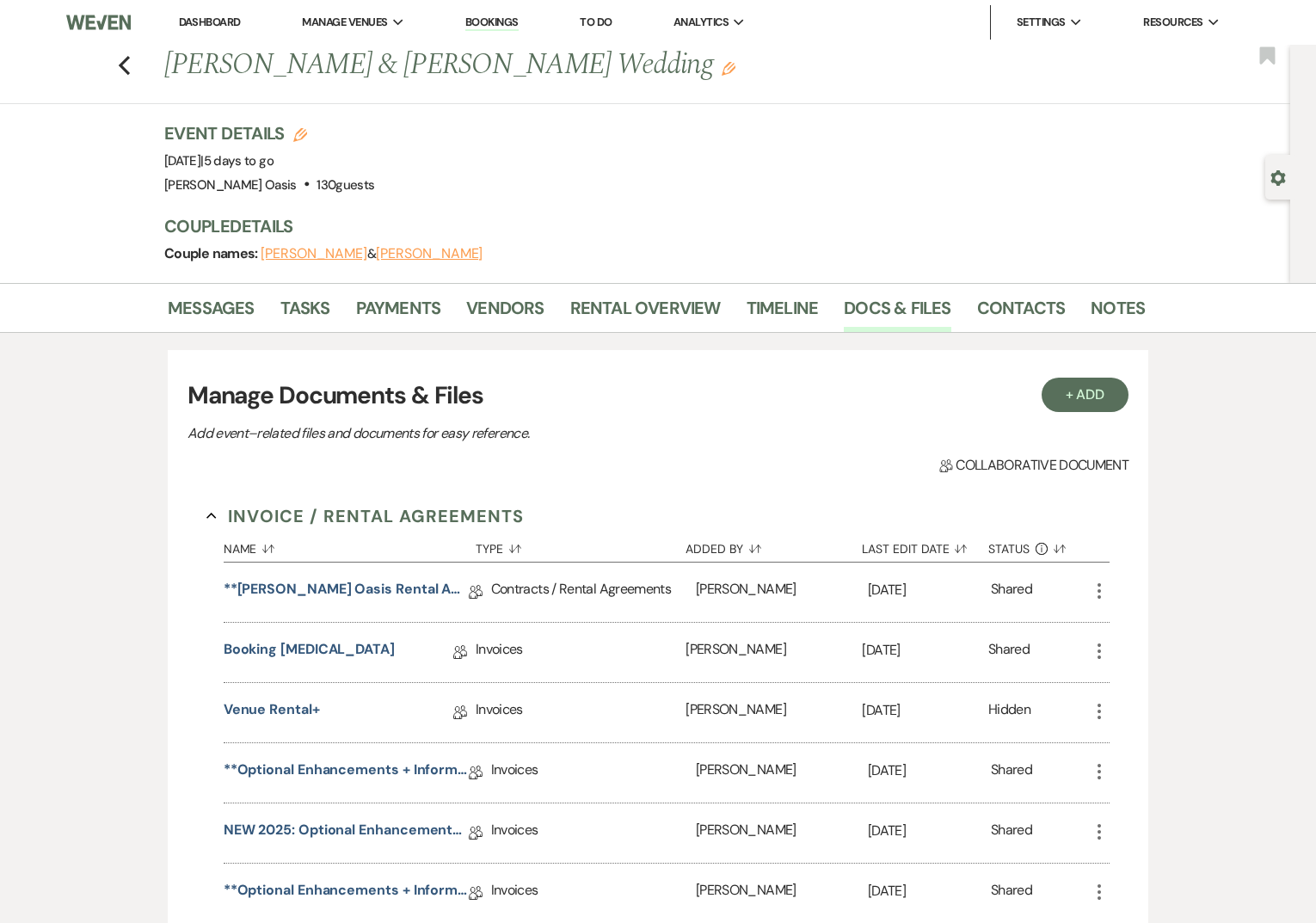
scroll to position [208, 0]
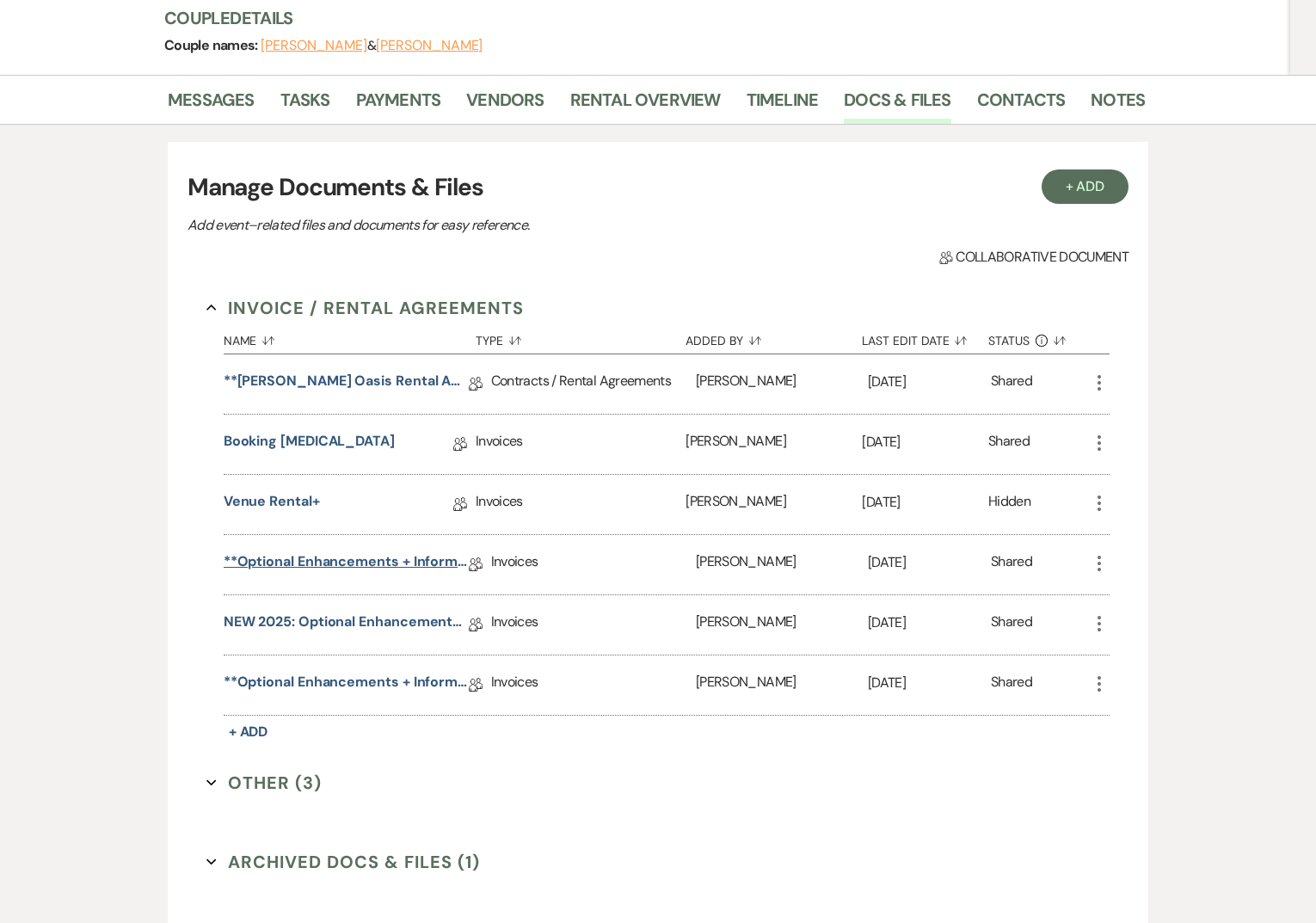
click at [393, 556] on link "**Optional Enhancements + Information**" at bounding box center [346, 564] width 245 height 27
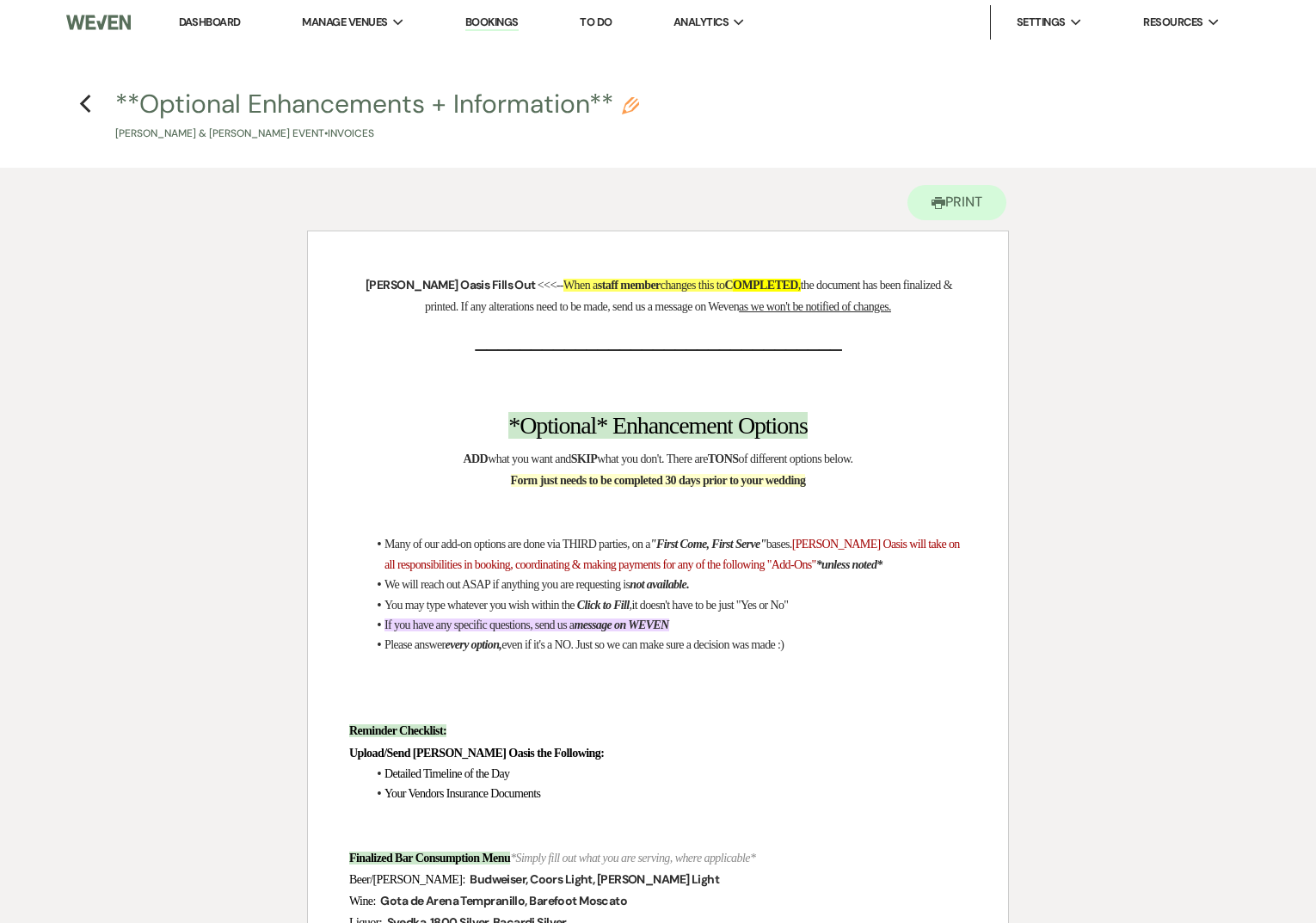
click at [94, 97] on h4 "Previous **Optional Enhancements + Information** Pencil [PERSON_NAME] & [PERSON…" at bounding box center [658, 113] width 1239 height 56
click at [88, 97] on use "button" at bounding box center [84, 103] width 11 height 19
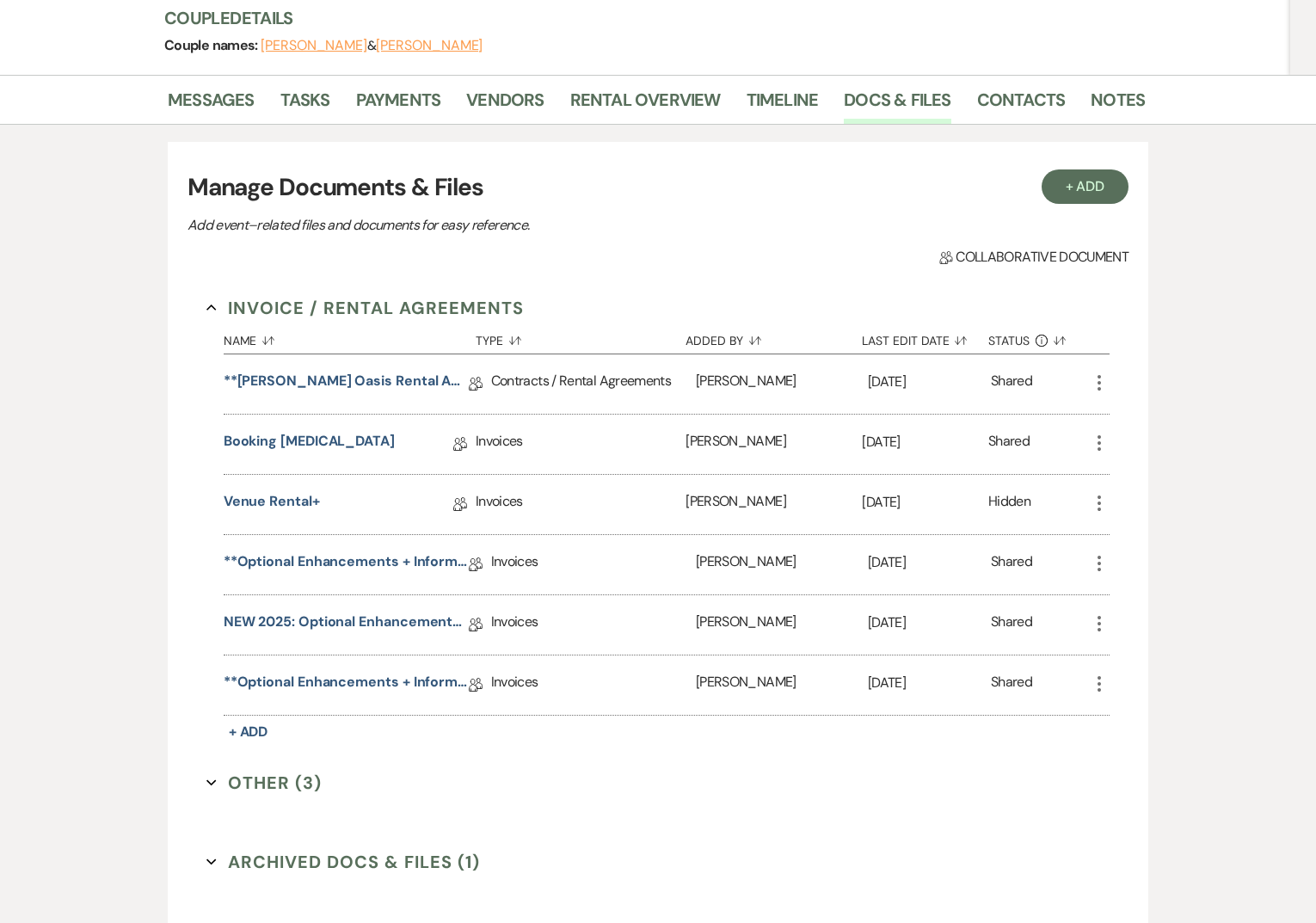
click at [1101, 567] on icon "More" at bounding box center [1098, 562] width 20 height 20
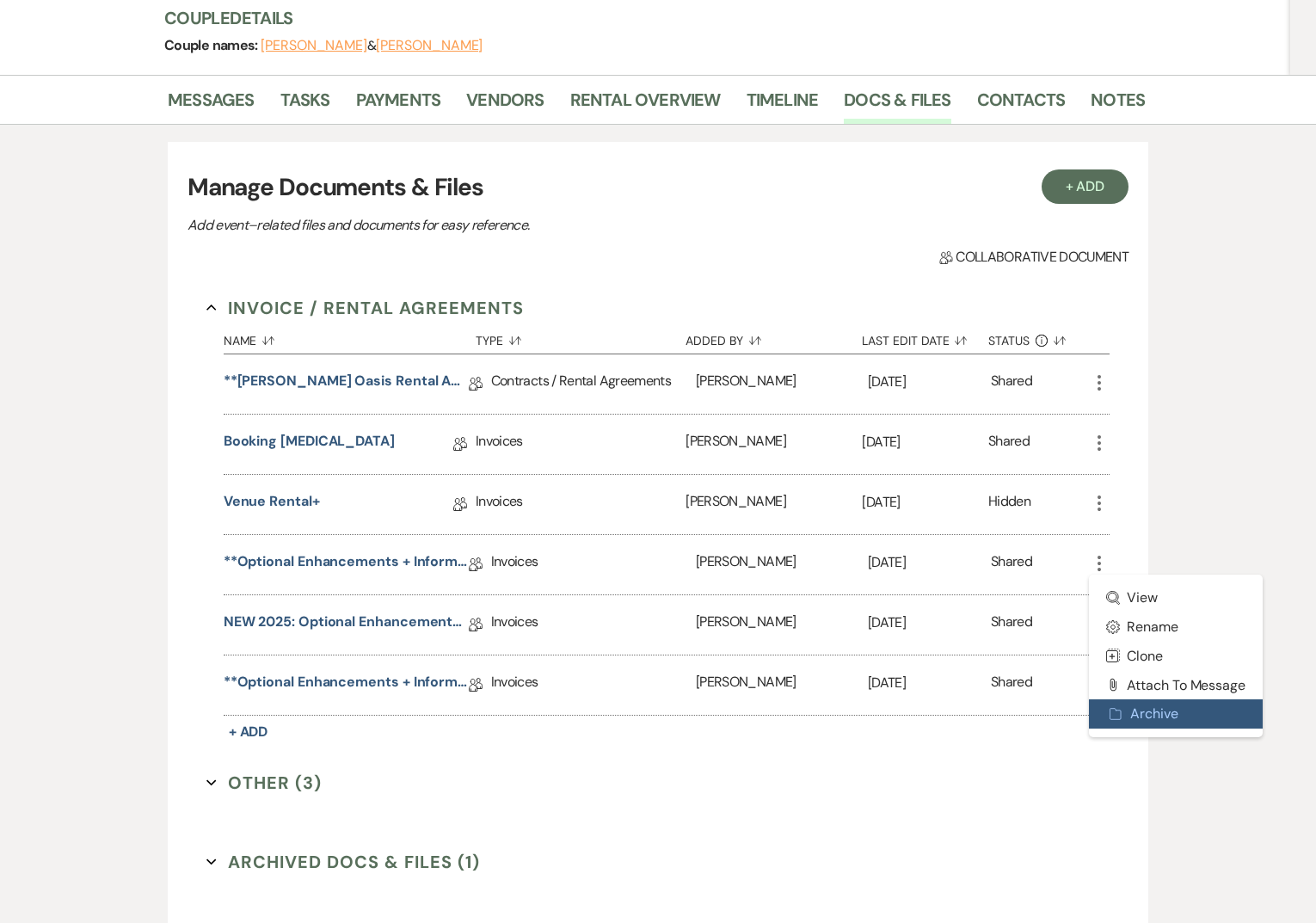
click at [1129, 709] on button "Archive Archive" at bounding box center [1175, 713] width 173 height 29
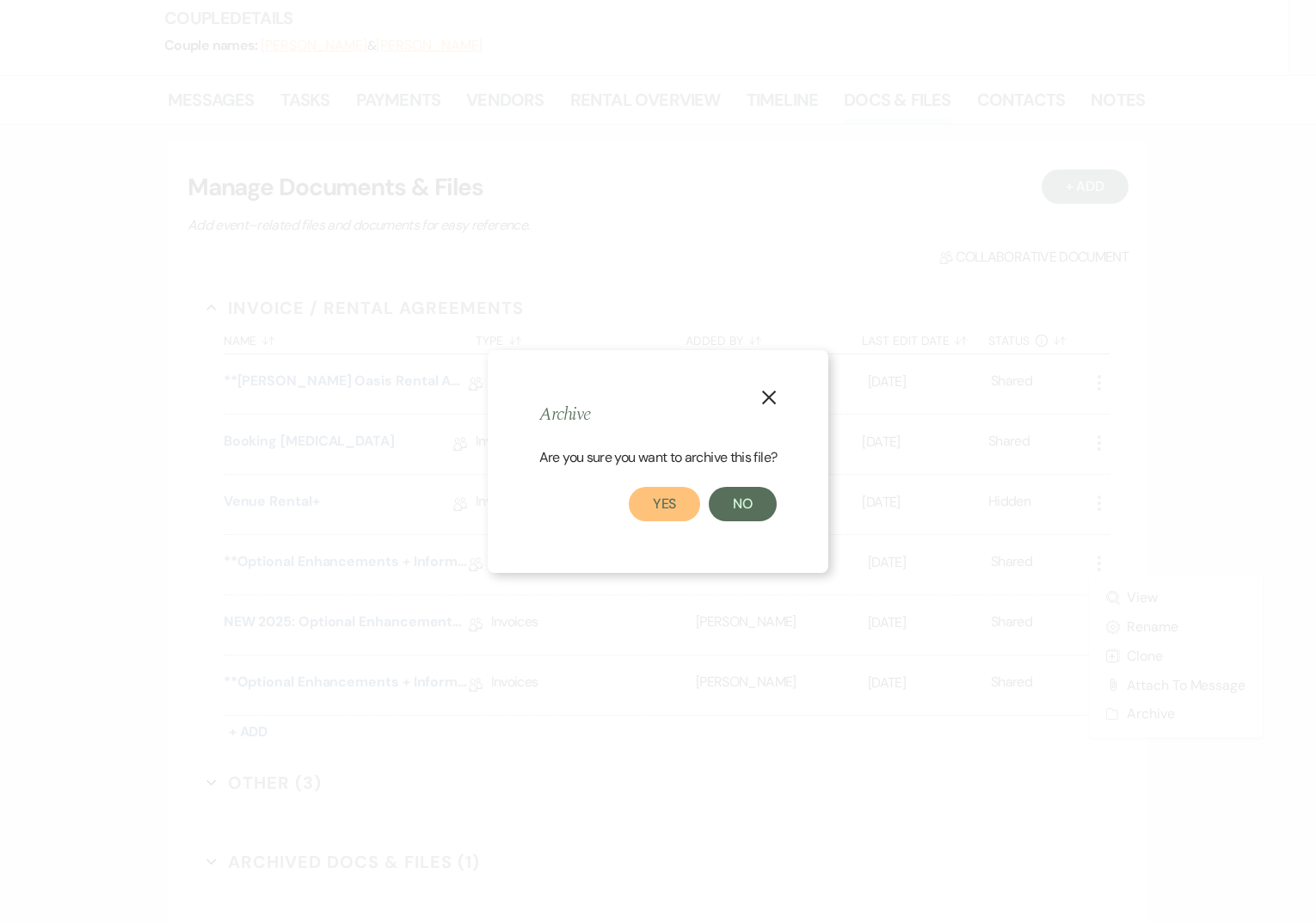
click at [646, 500] on button "Yes" at bounding box center [665, 504] width 73 height 34
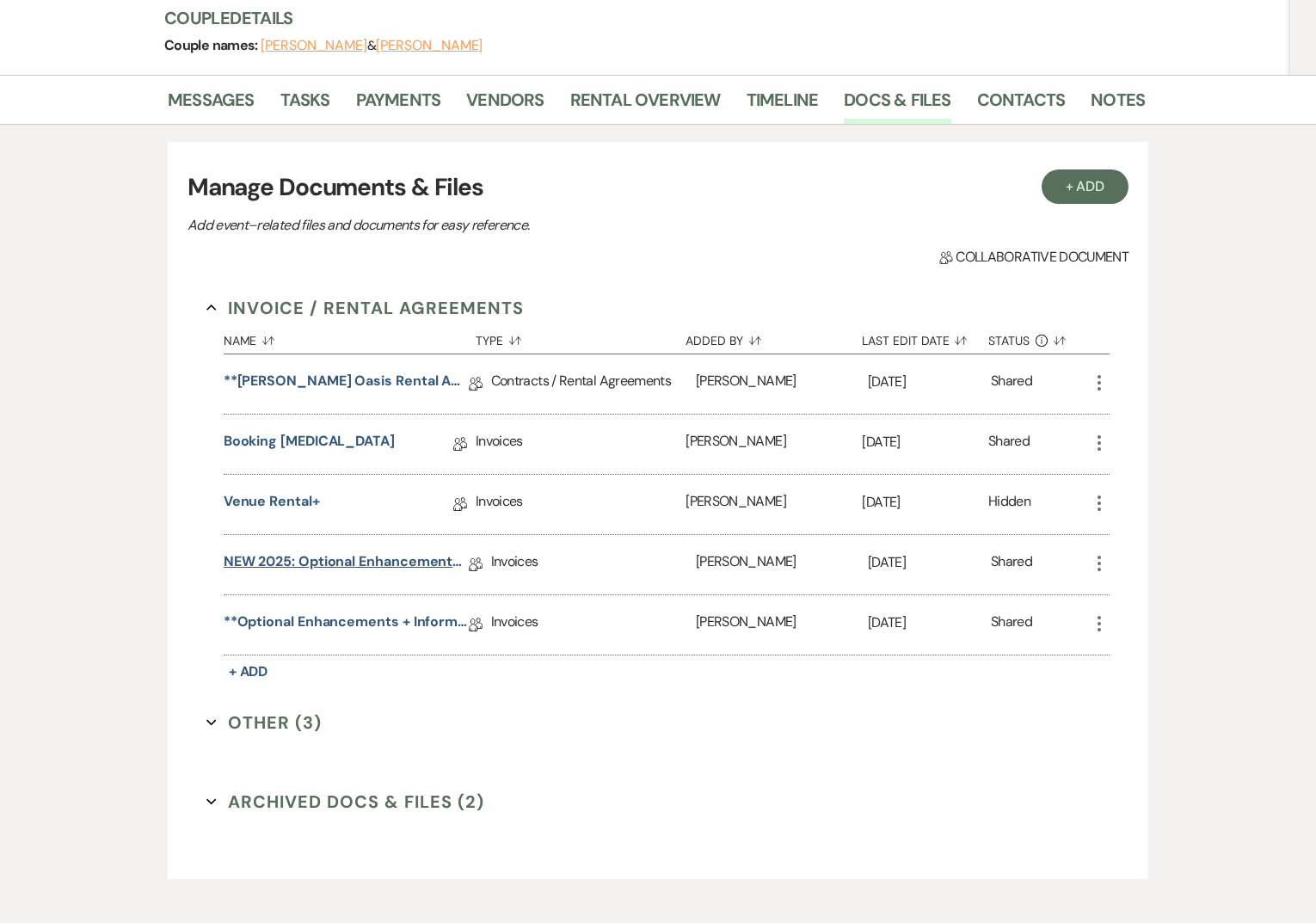
click at [310, 554] on link "NEW 2025: Optional Enhancements + Information" at bounding box center [346, 564] width 245 height 27
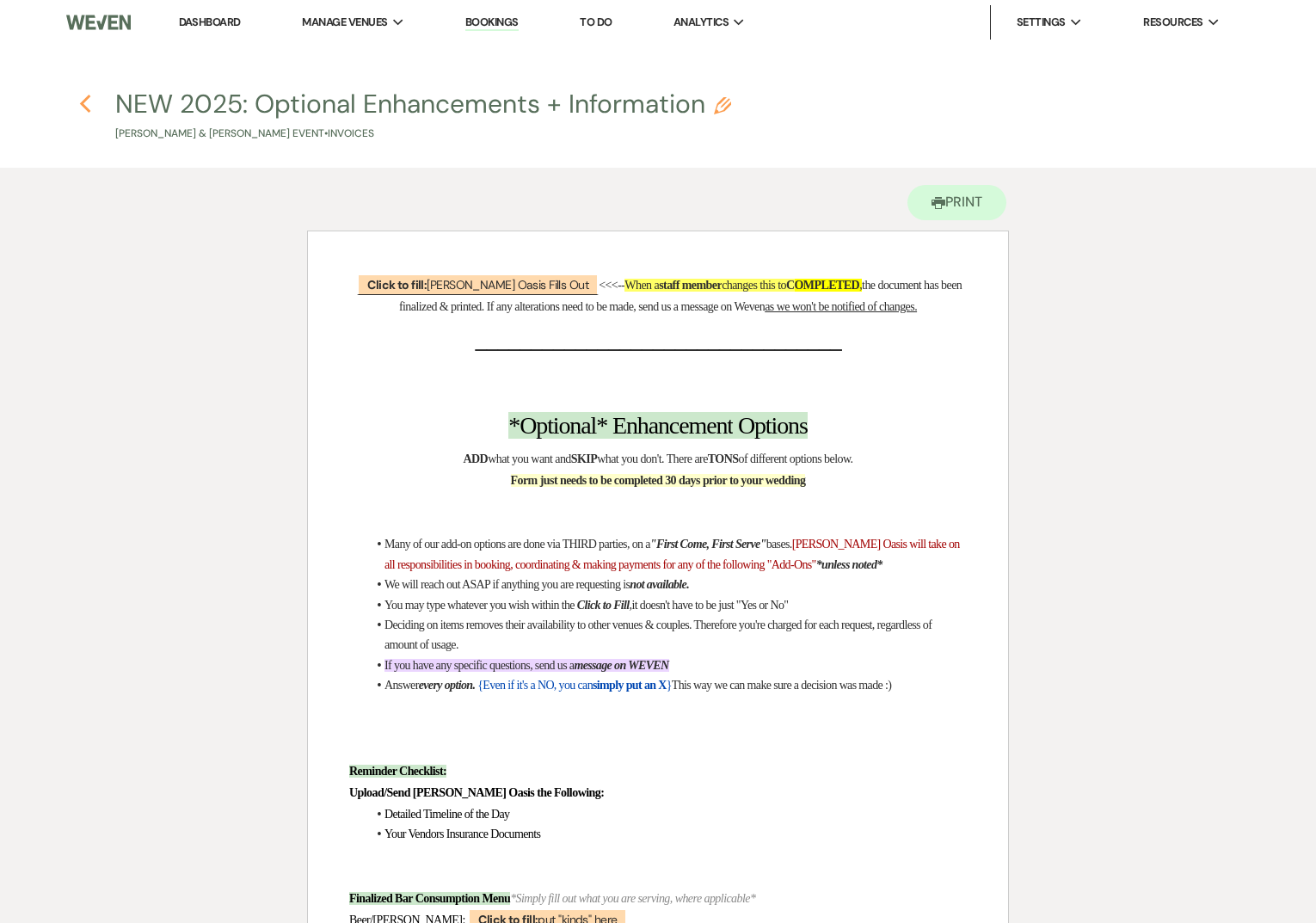
click at [88, 106] on icon "Previous" at bounding box center [85, 103] width 13 height 20
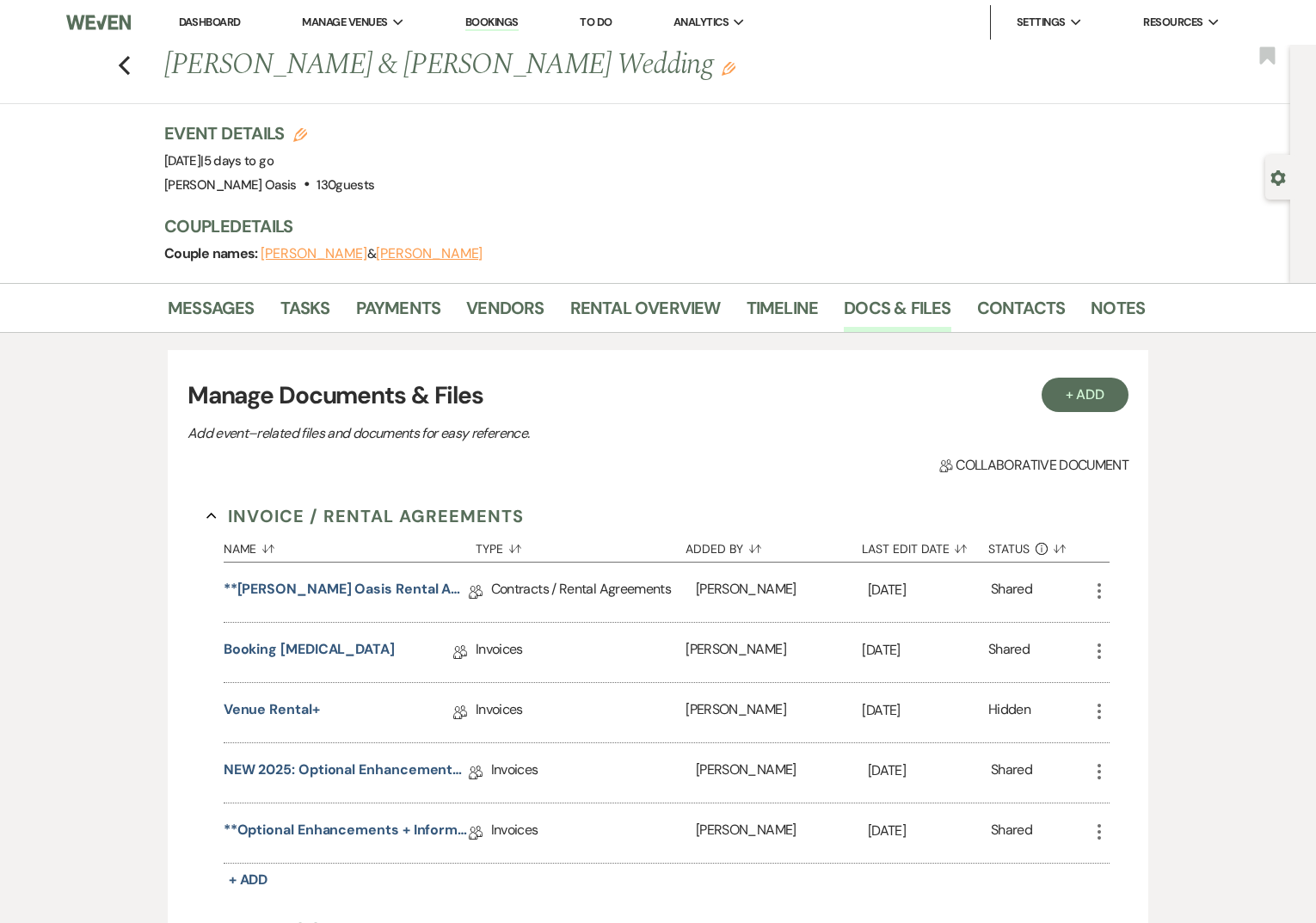
scroll to position [208, 0]
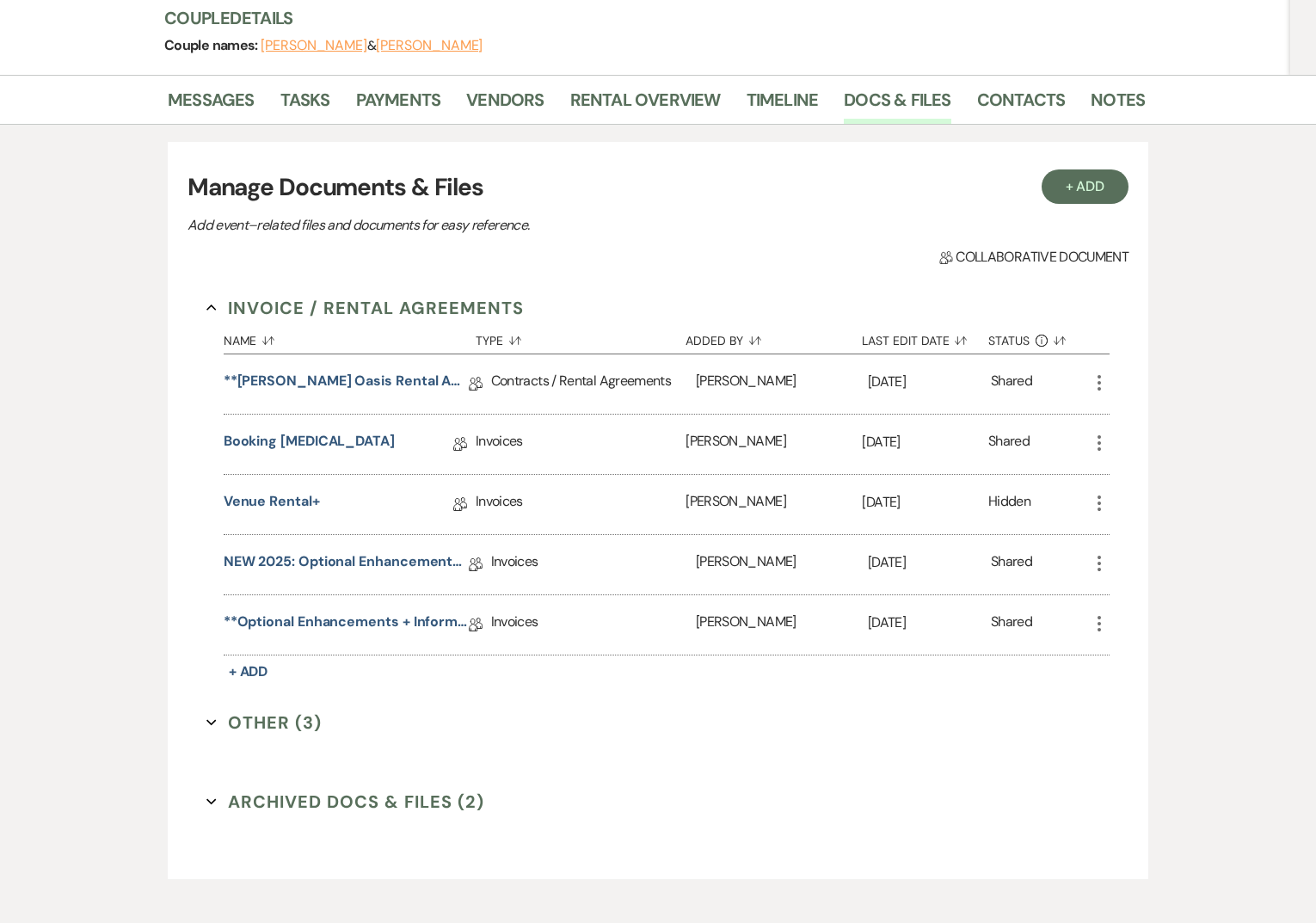
click at [1100, 559] on icon "More" at bounding box center [1098, 562] width 20 height 20
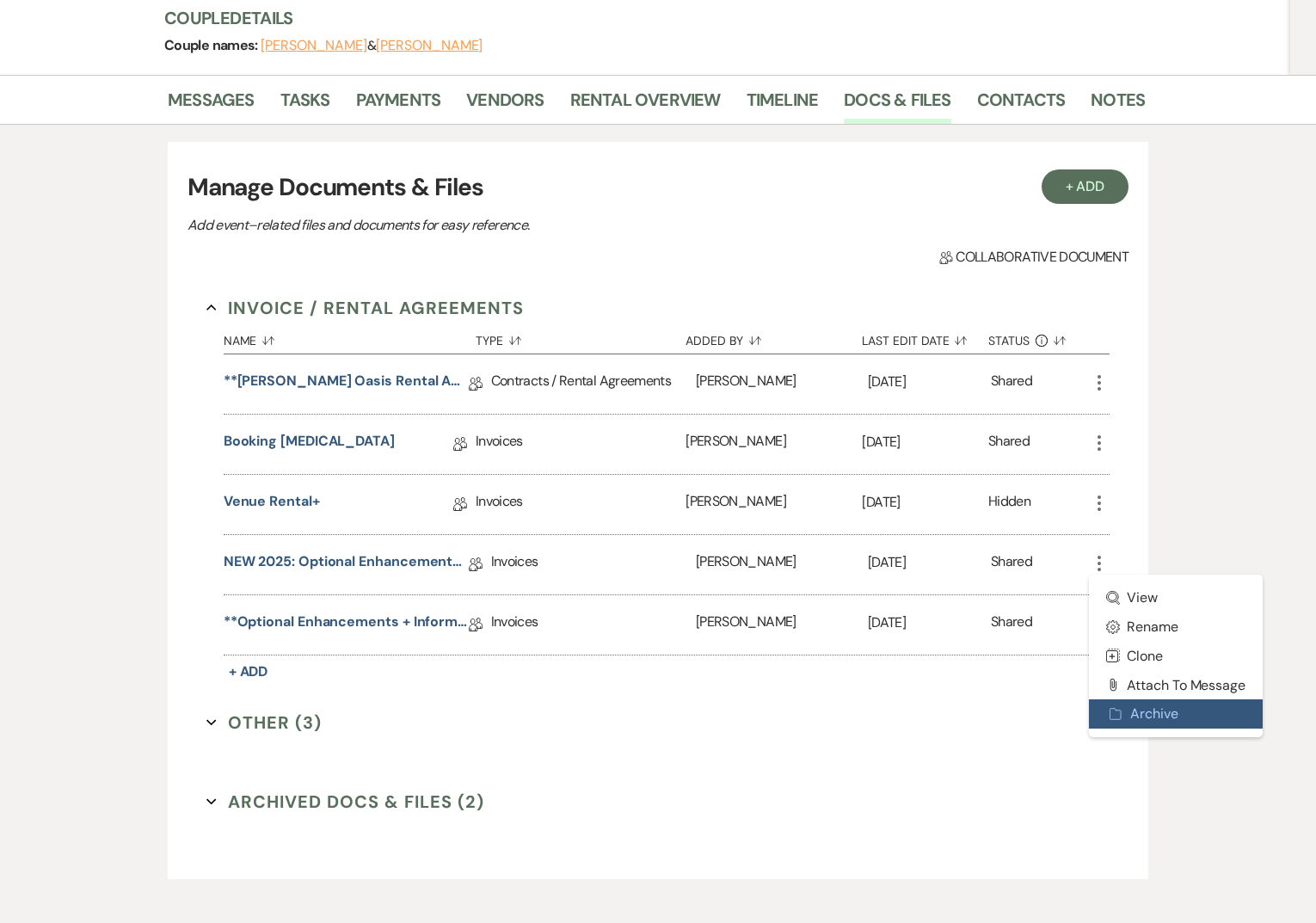
click at [1129, 708] on button "Archive Archive" at bounding box center [1175, 713] width 173 height 29
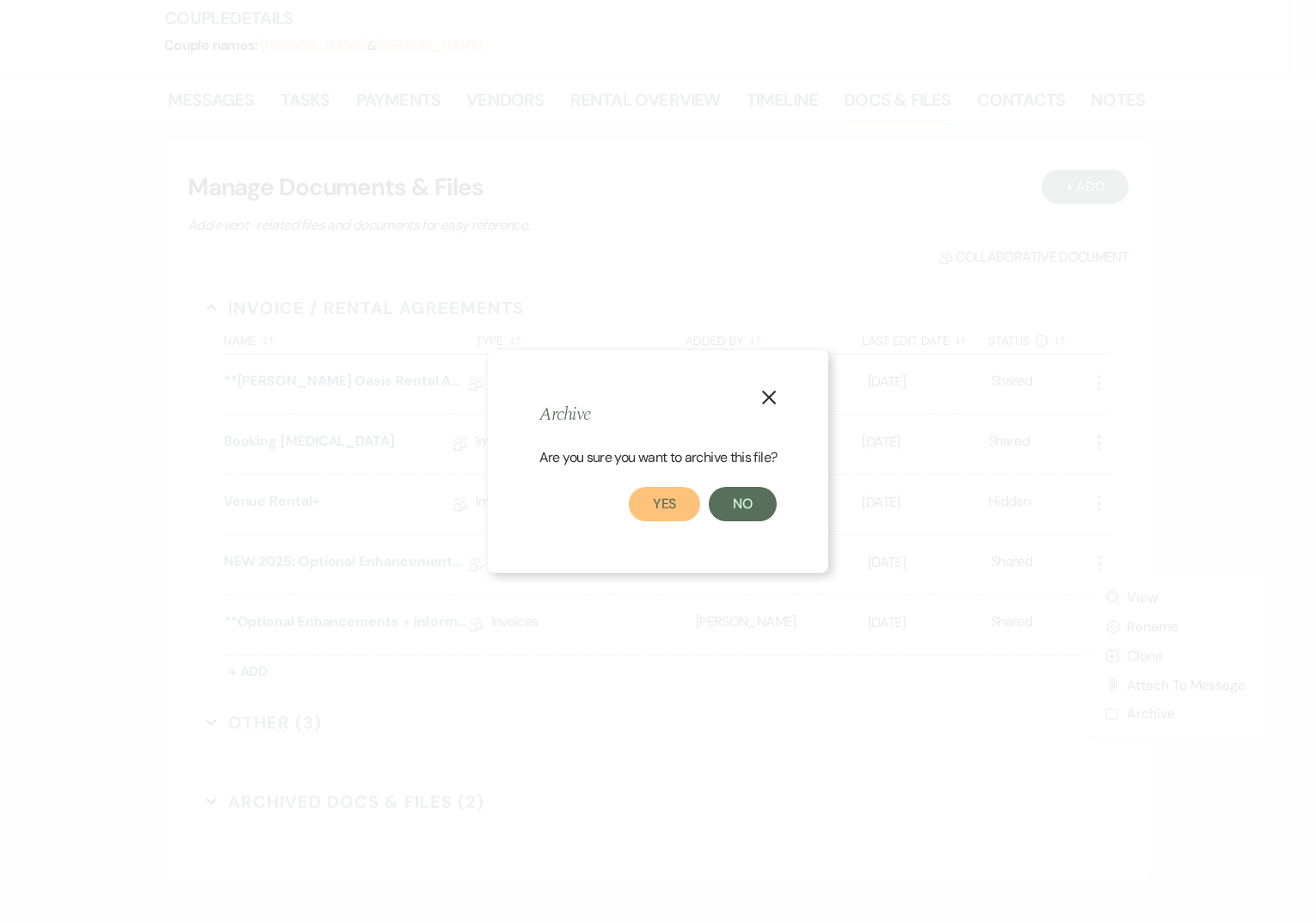
click at [662, 515] on button "Yes" at bounding box center [665, 504] width 73 height 34
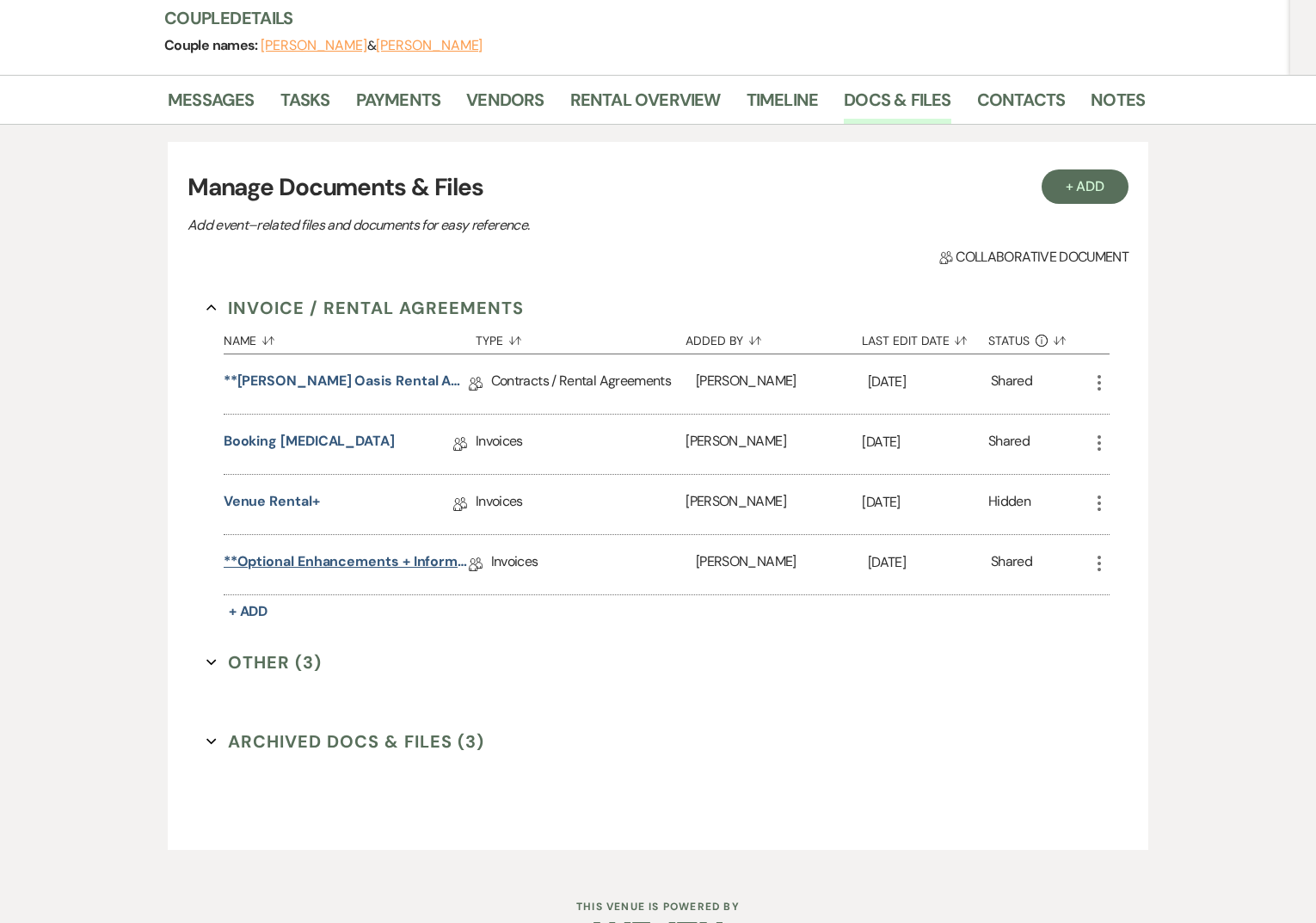
click at [385, 556] on link "**Optional Enhancements + Information**" at bounding box center [346, 564] width 245 height 27
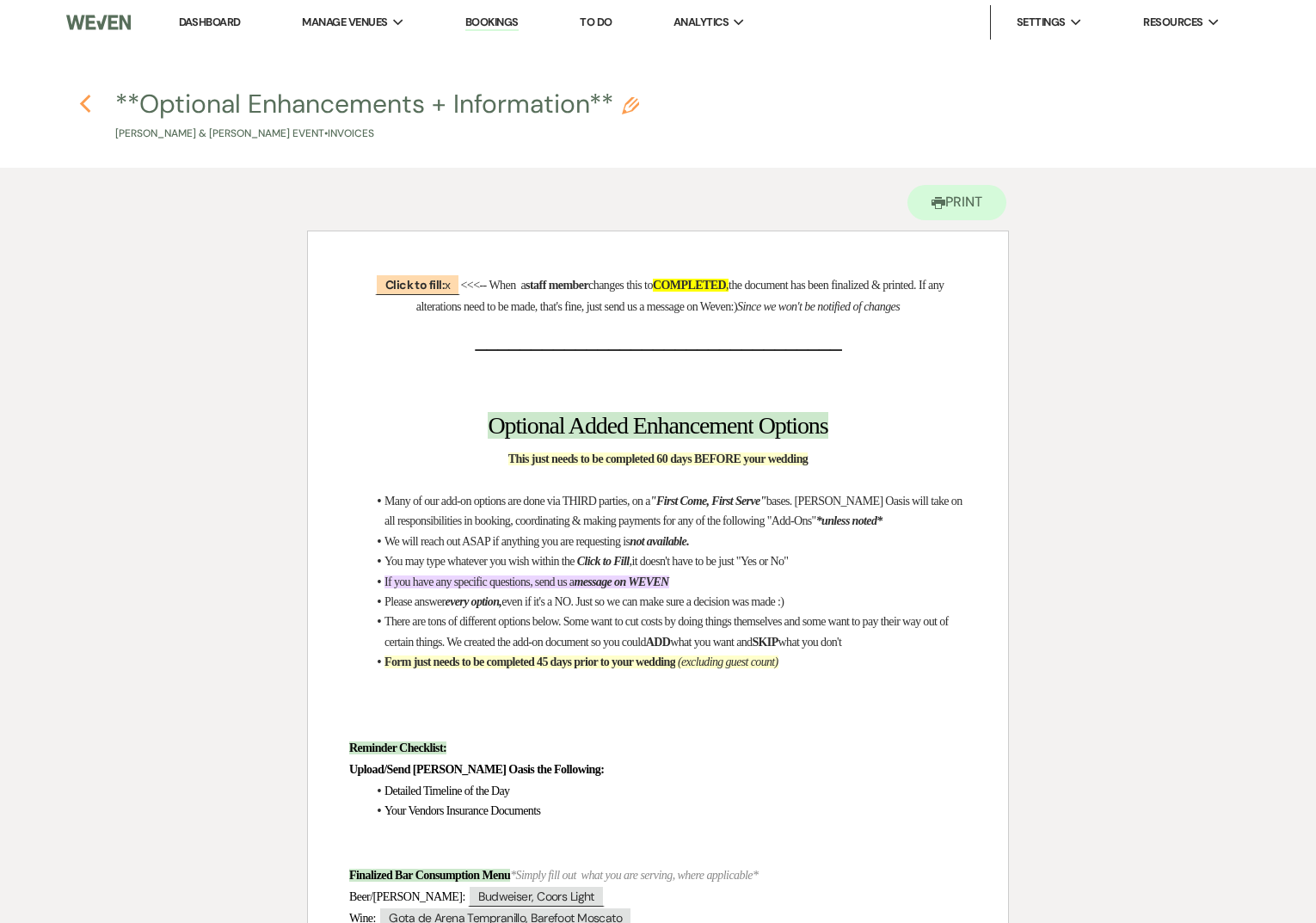
click at [86, 97] on icon "Previous" at bounding box center [85, 103] width 13 height 20
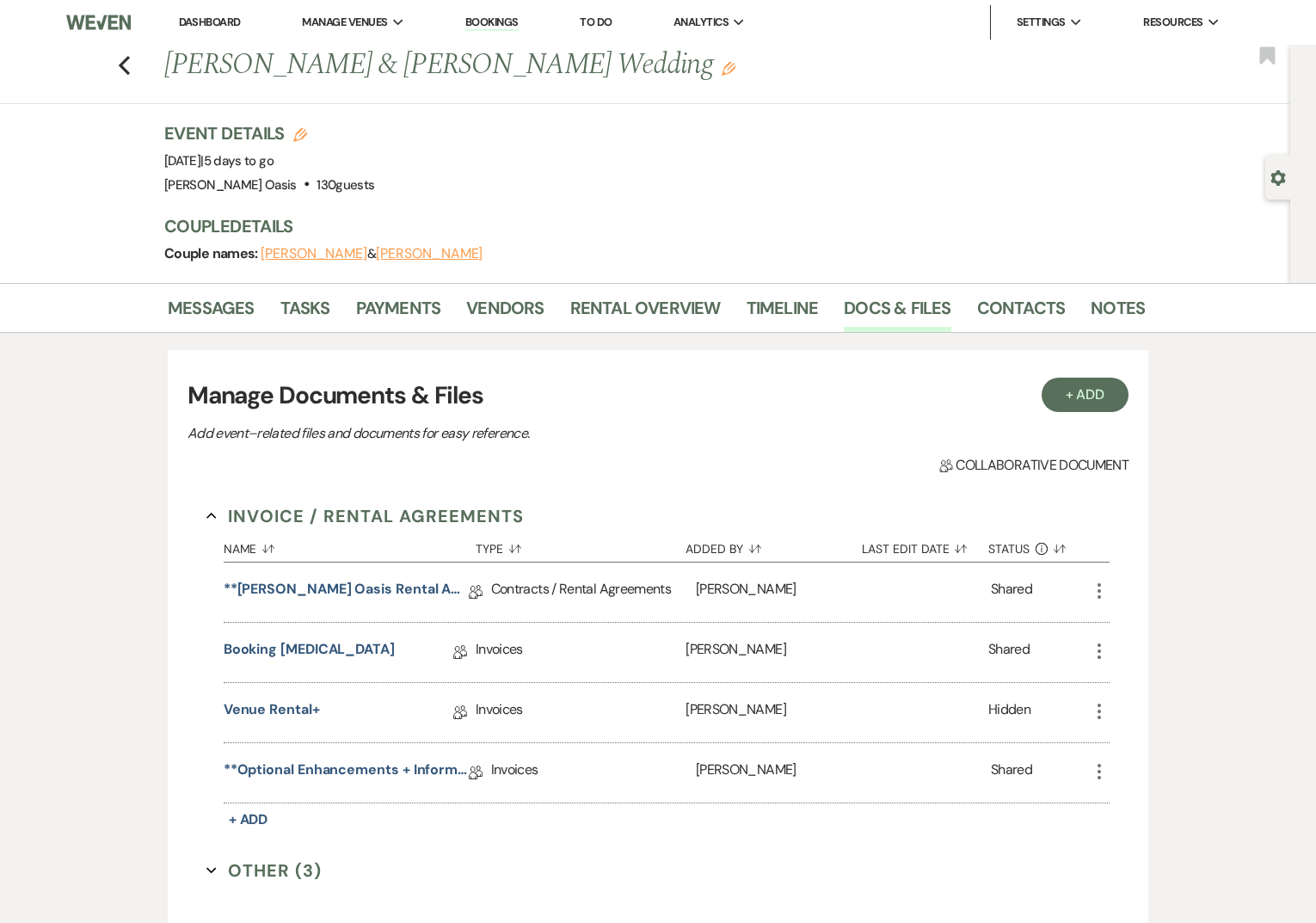
scroll to position [208, 0]
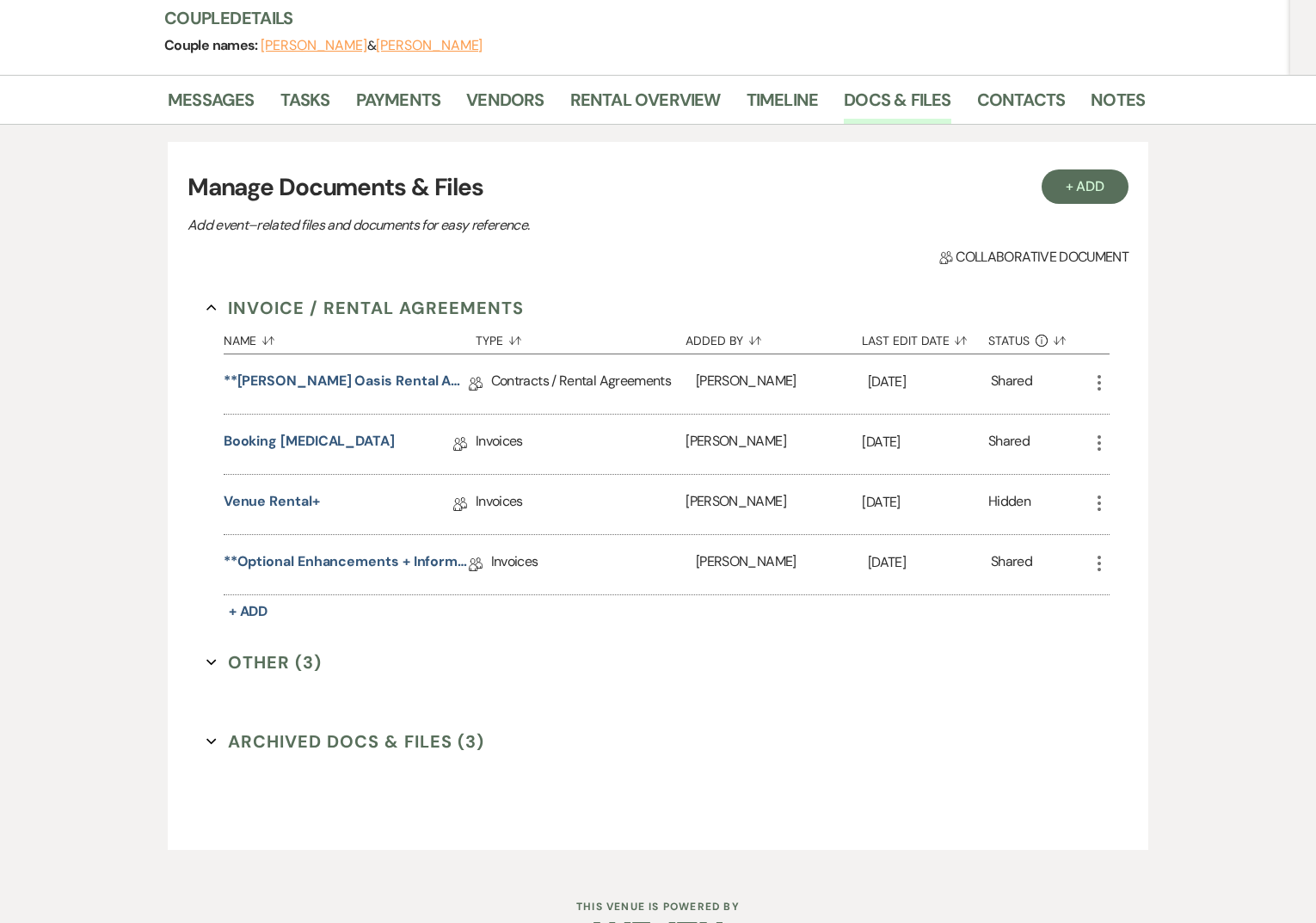
click at [293, 740] on button "Archived Docs & Files (3) Expand" at bounding box center [345, 741] width 278 height 26
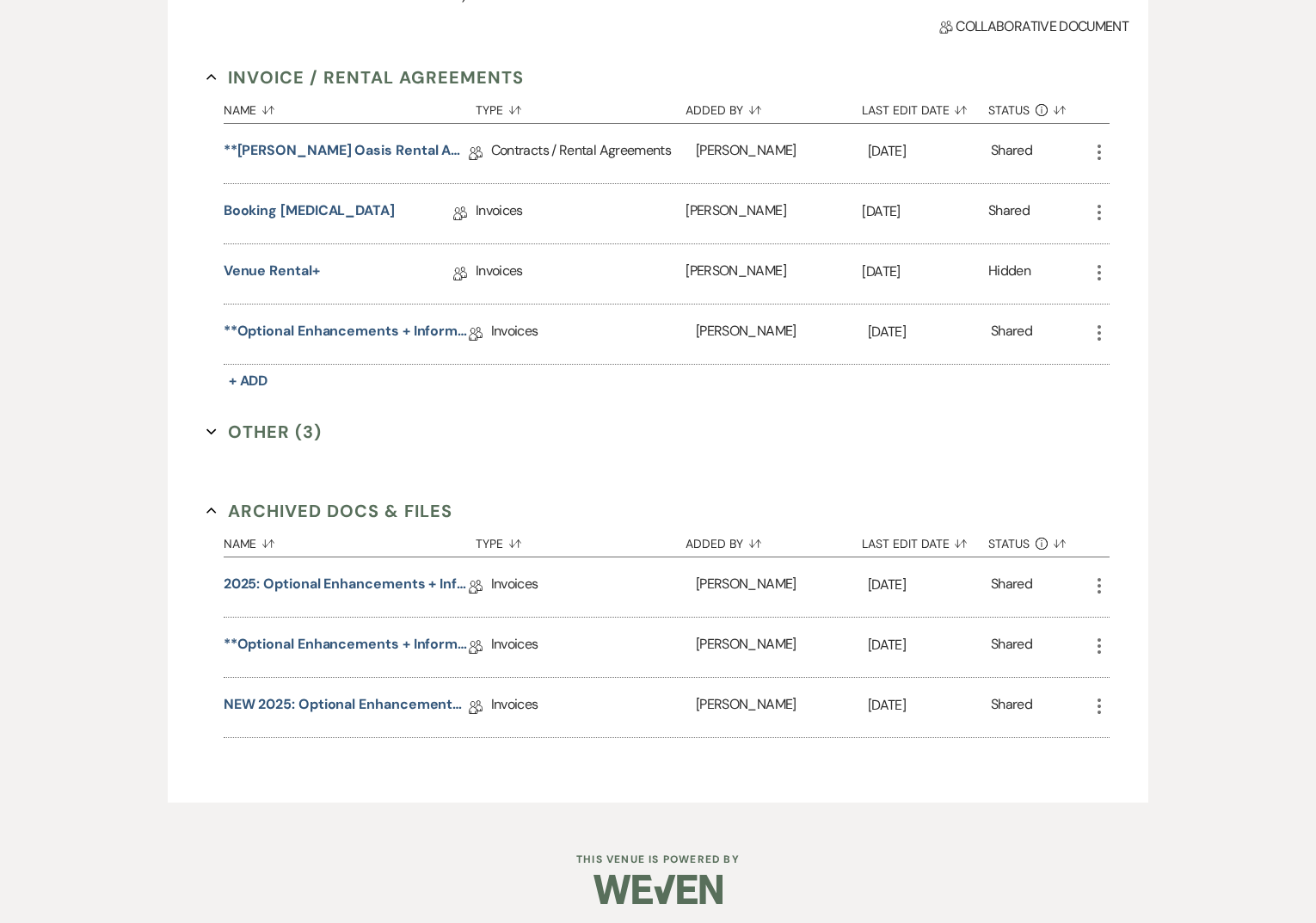
scroll to position [443, 0]
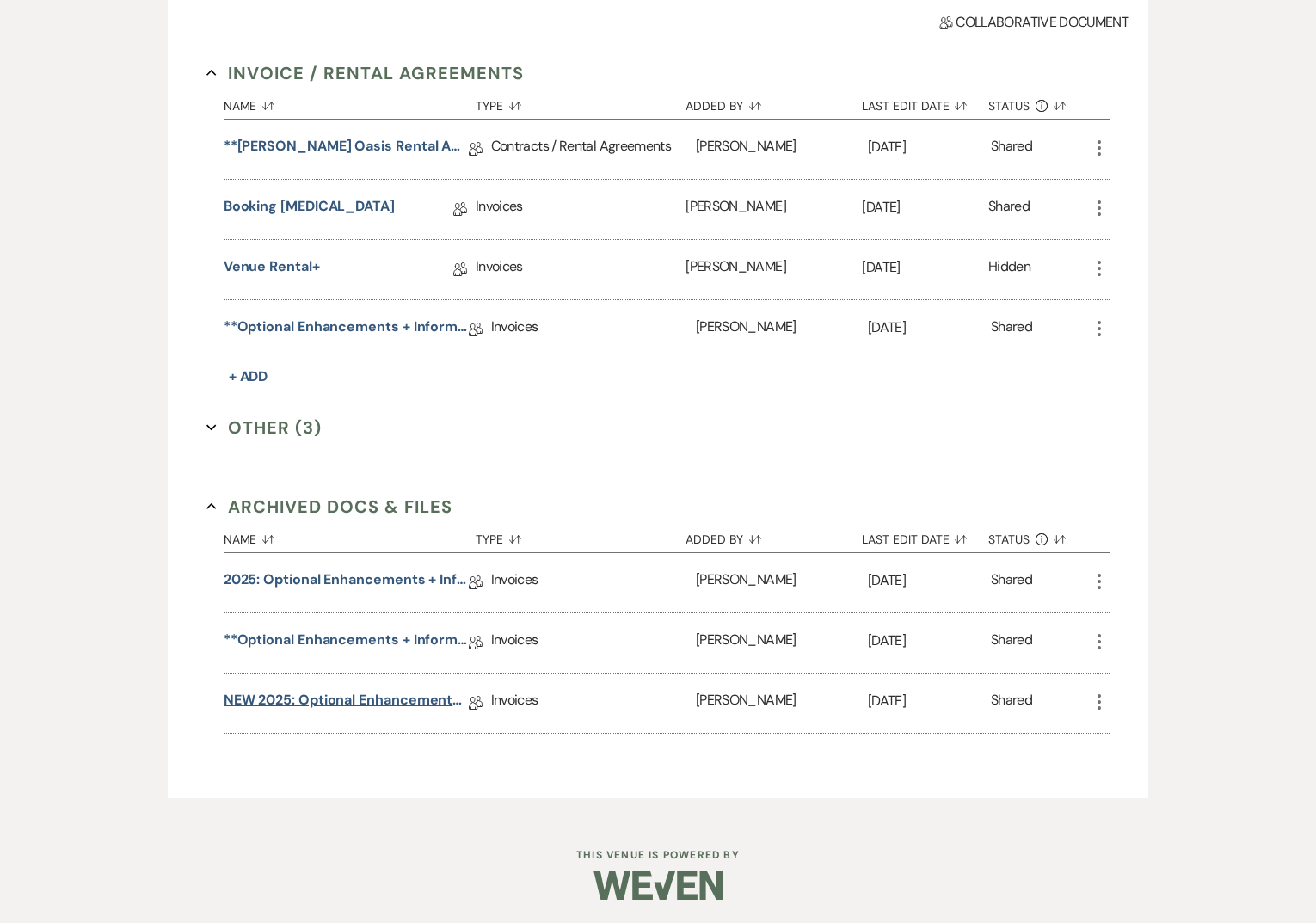
click at [310, 698] on link "NEW 2025: Optional Enhancements + Information" at bounding box center [346, 703] width 245 height 27
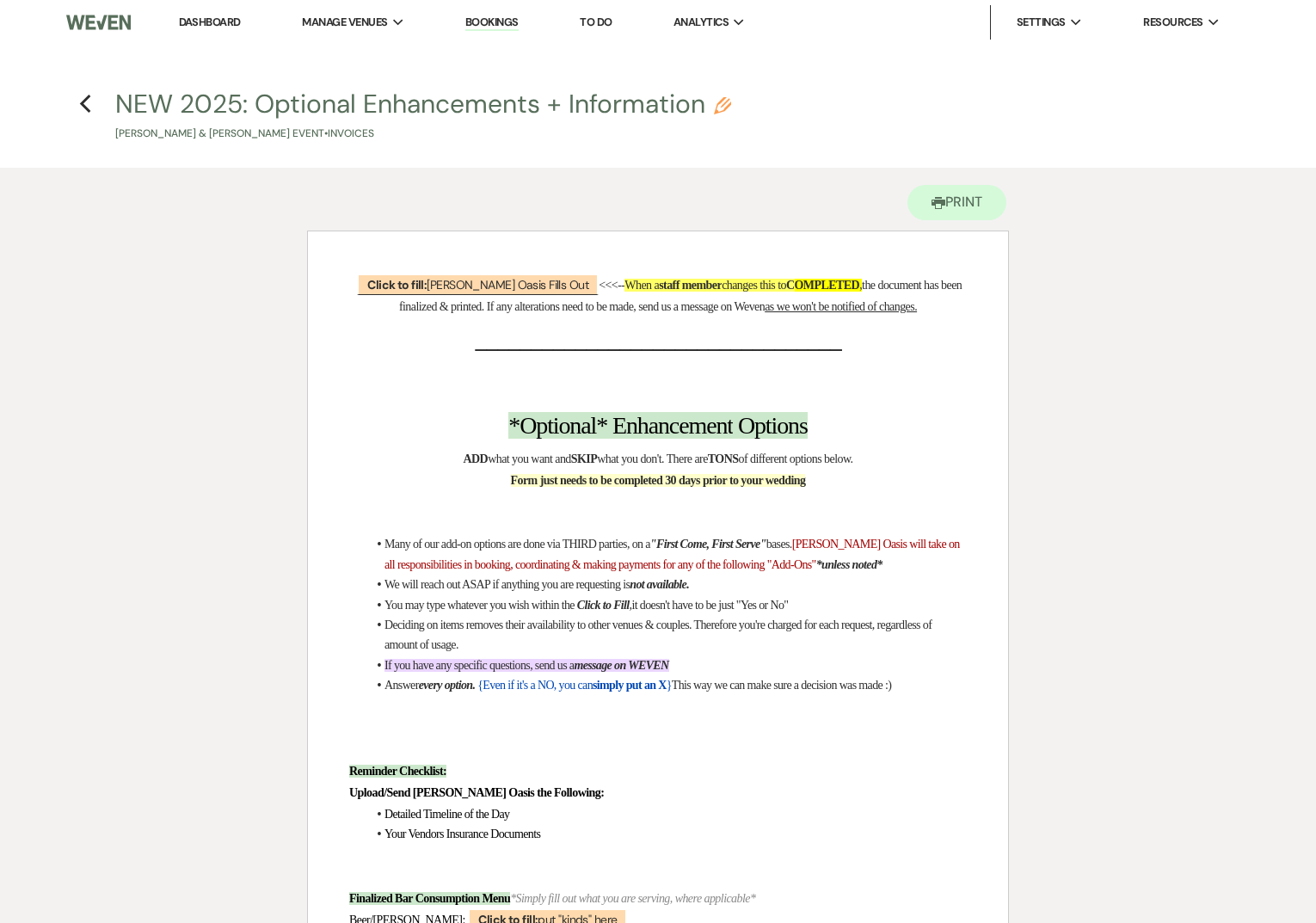
click at [81, 114] on div "Previous" at bounding box center [85, 101] width 13 height 27
click at [89, 95] on icon "Previous" at bounding box center [85, 103] width 13 height 20
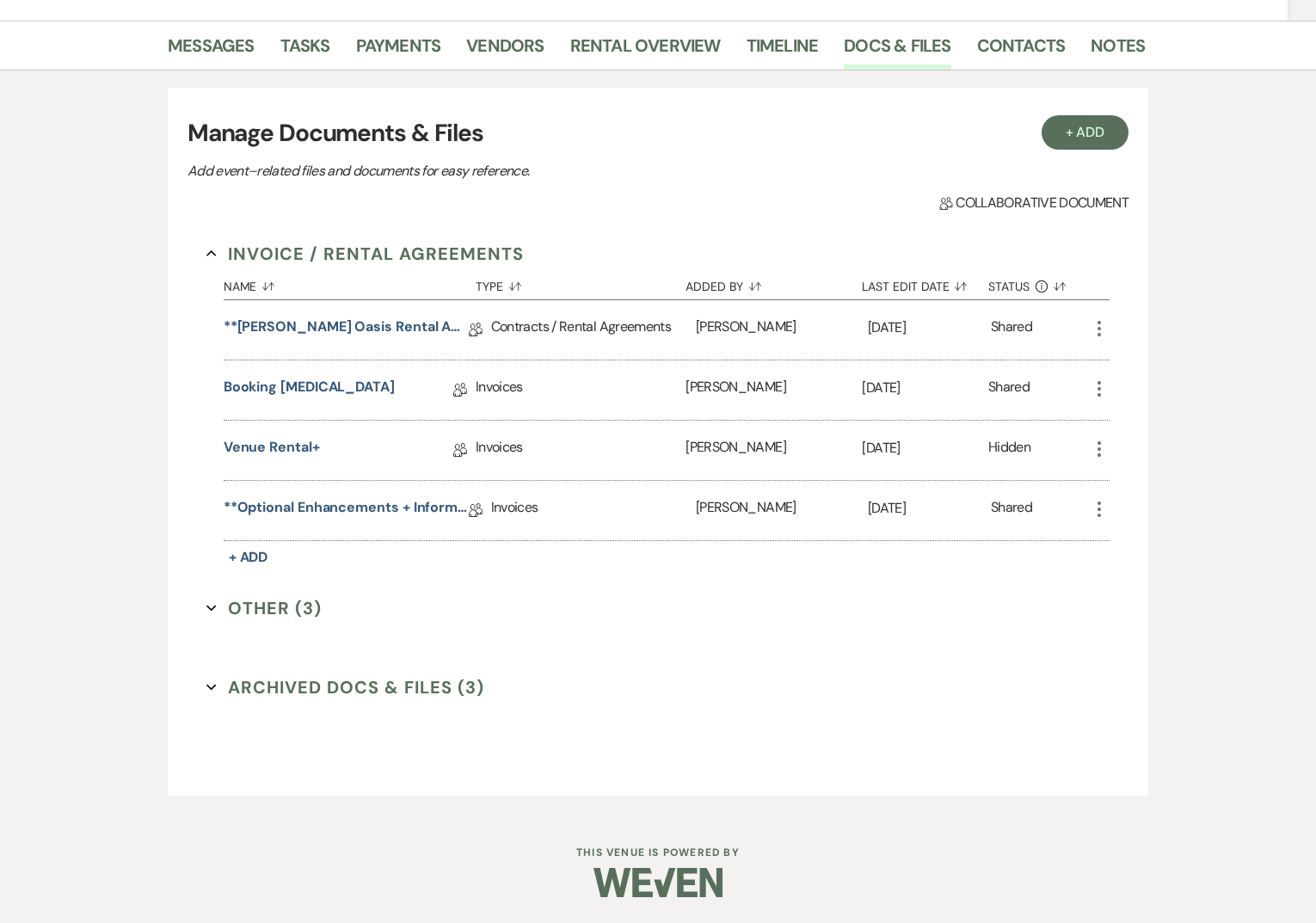
click at [257, 690] on button "Archived Docs & Files (3) Expand" at bounding box center [345, 687] width 278 height 26
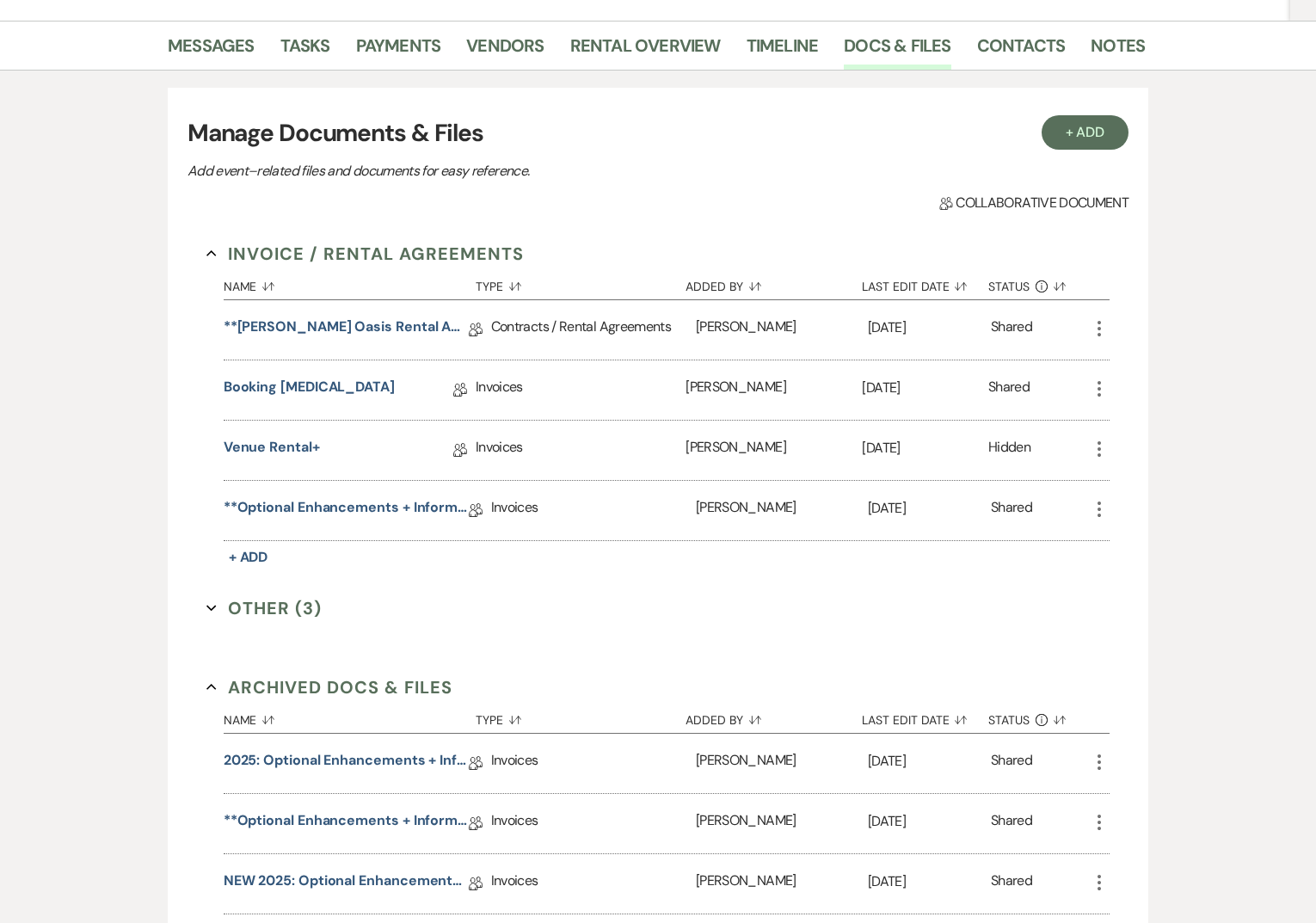
scroll to position [443, 0]
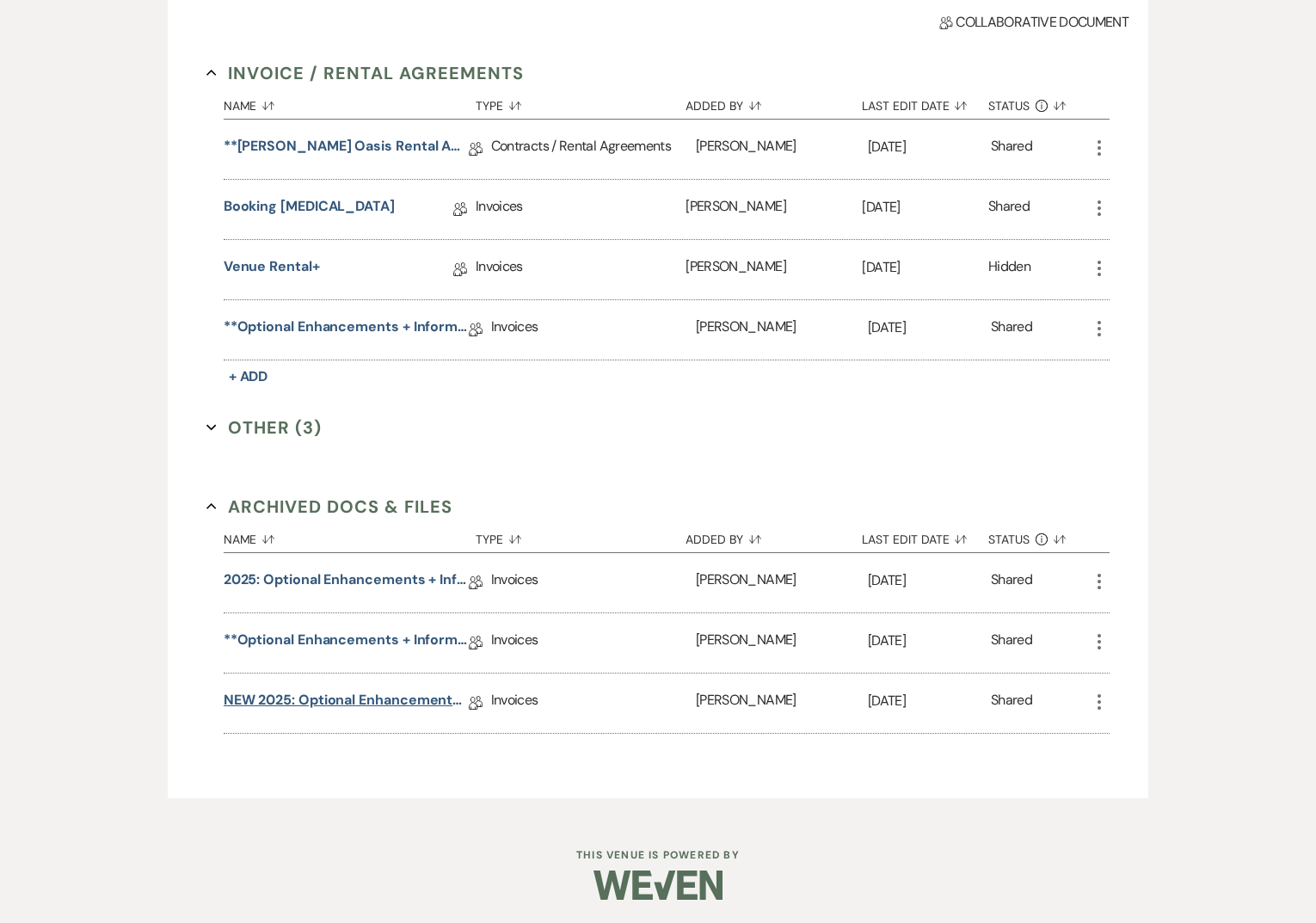
click at [256, 696] on link "NEW 2025: Optional Enhancements + Information" at bounding box center [346, 703] width 245 height 27
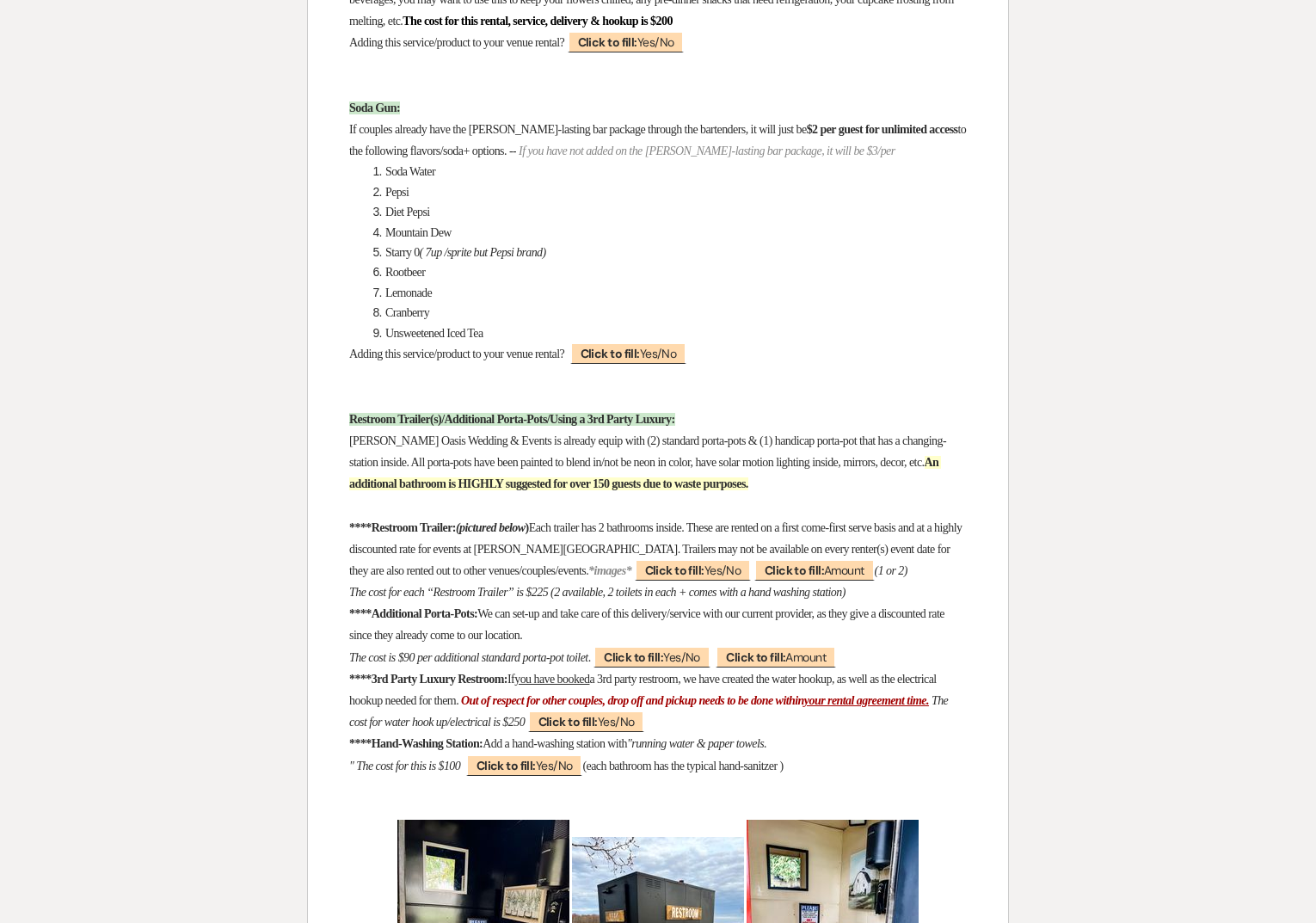
scroll to position [11414, 0]
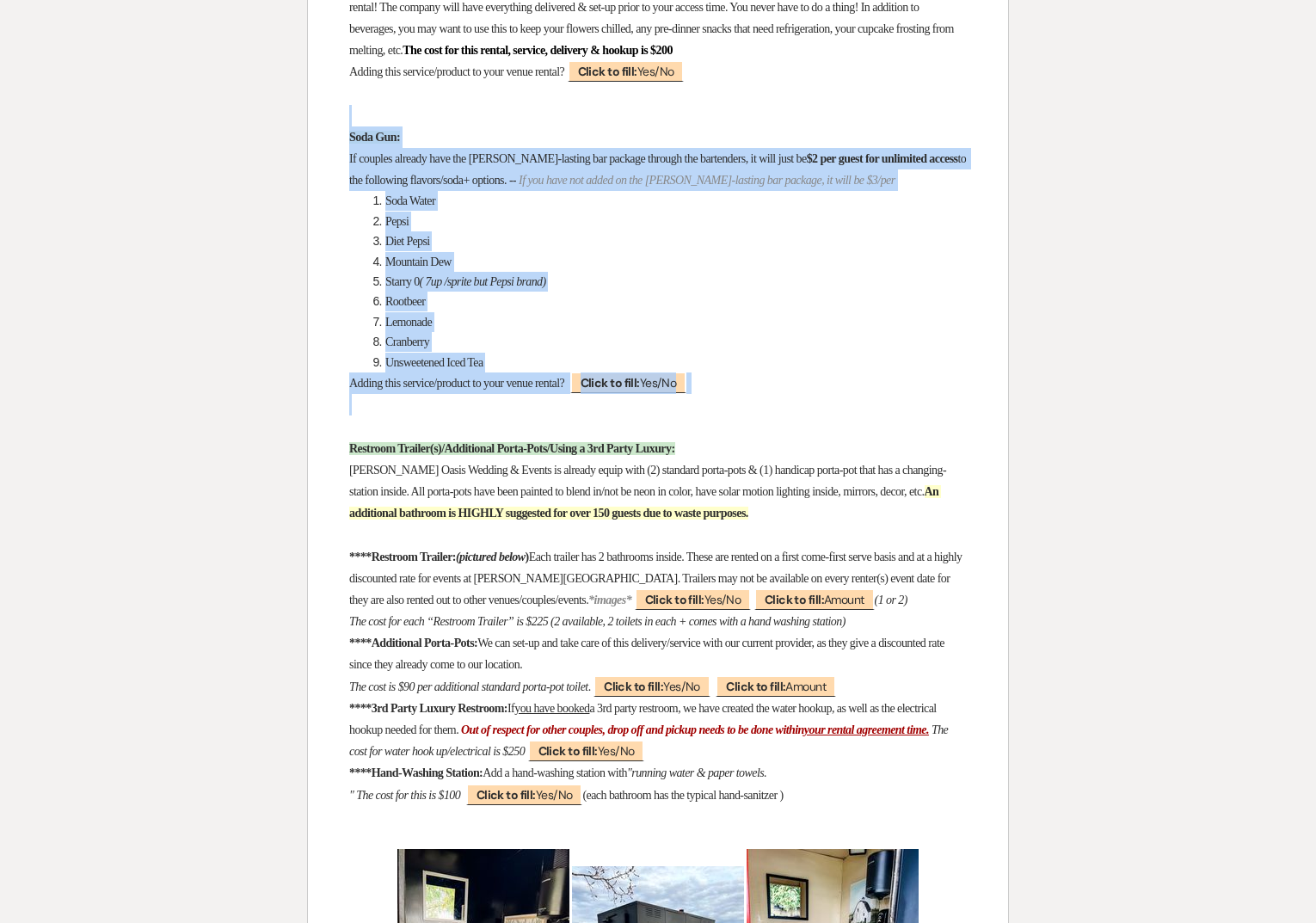
drag, startPoint x: 351, startPoint y: 588, endPoint x: 333, endPoint y: 302, distance: 286.6
copy div "Soda Gun: If couples already have the [PERSON_NAME]-lasting bar package through…"
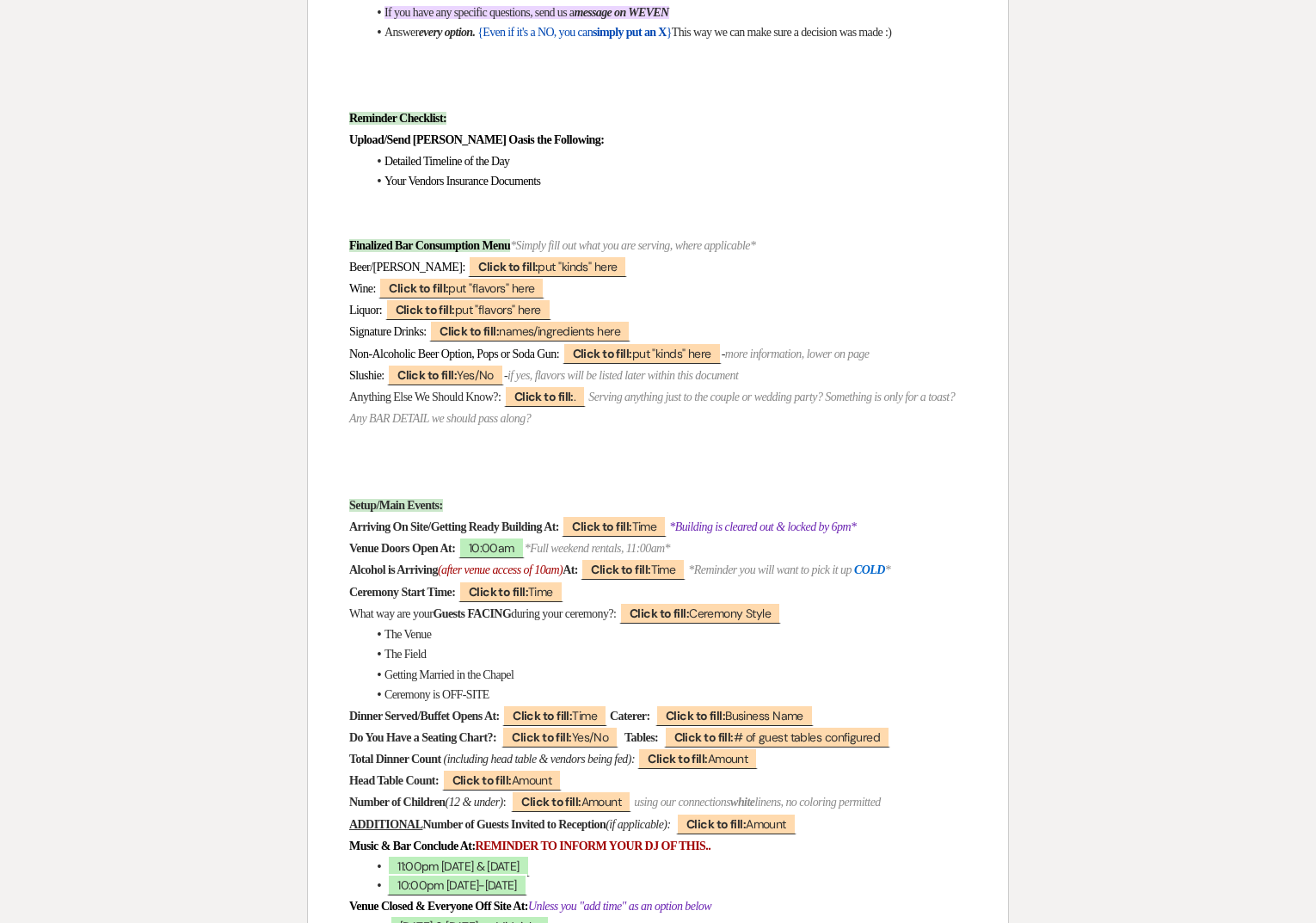
scroll to position [0, 0]
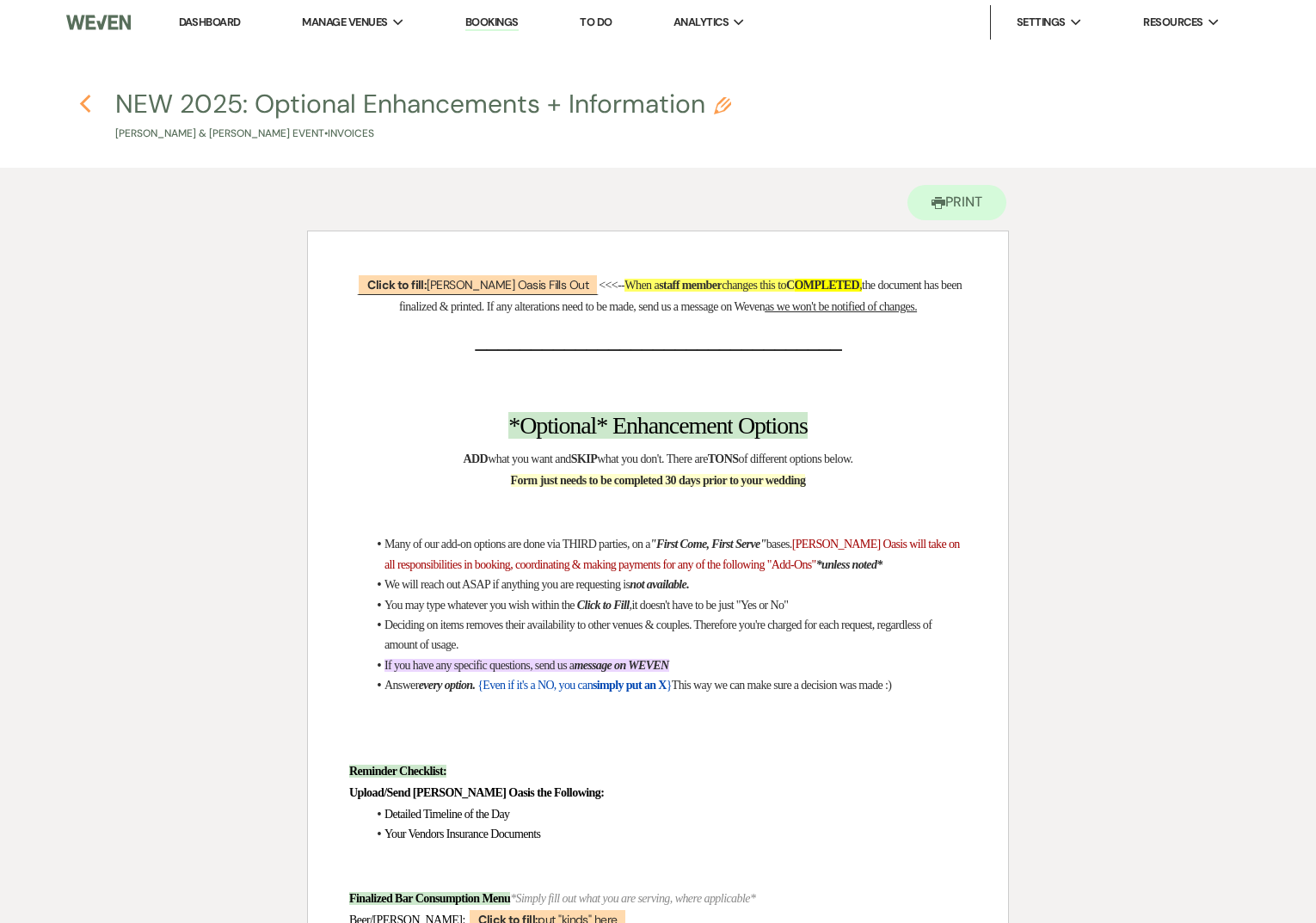
click at [82, 111] on icon "Previous" at bounding box center [85, 103] width 13 height 20
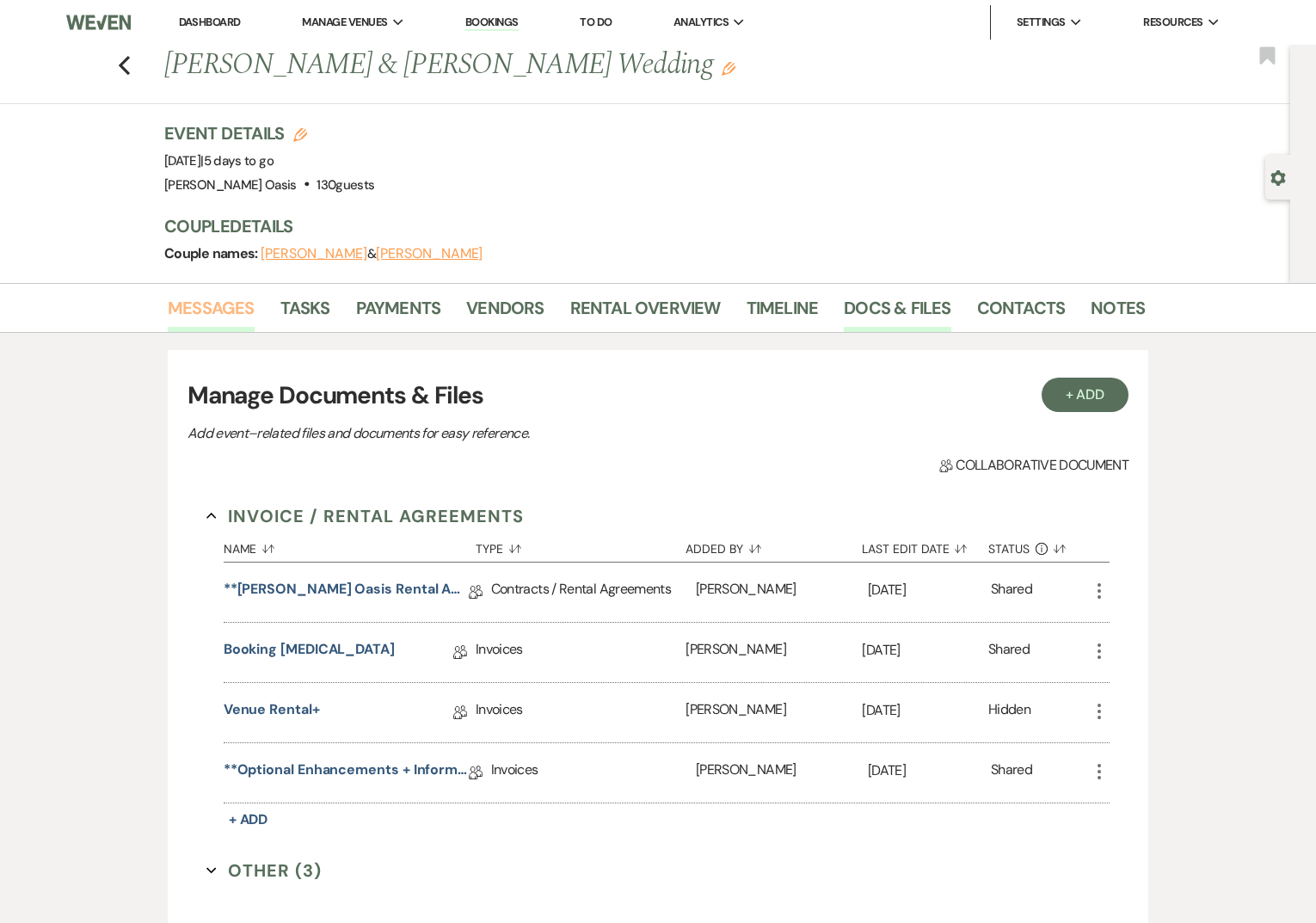
click at [189, 324] on link "Messages" at bounding box center [211, 313] width 87 height 38
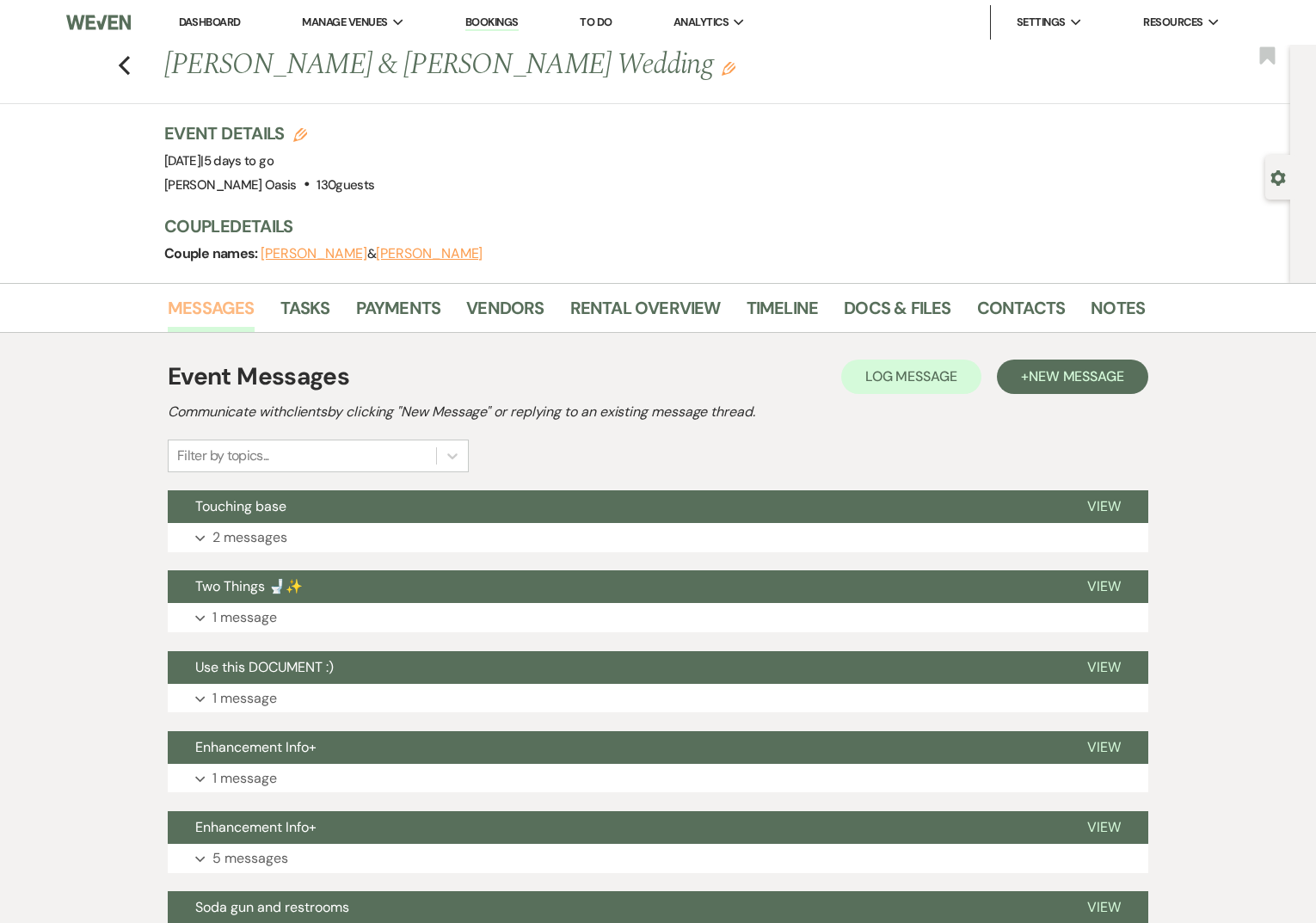
scroll to position [132, 0]
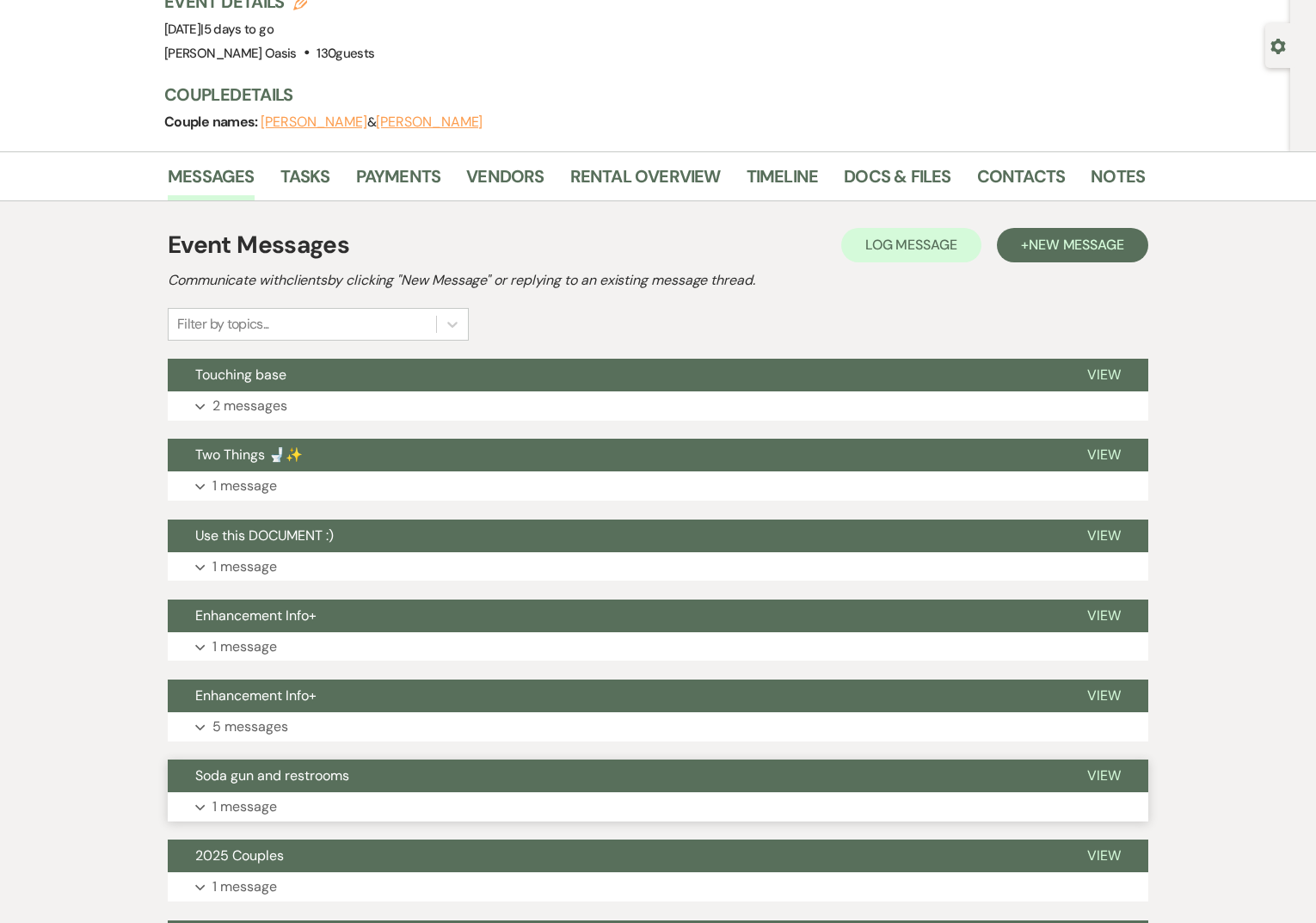
click at [260, 797] on p "1 message" at bounding box center [244, 806] width 65 height 22
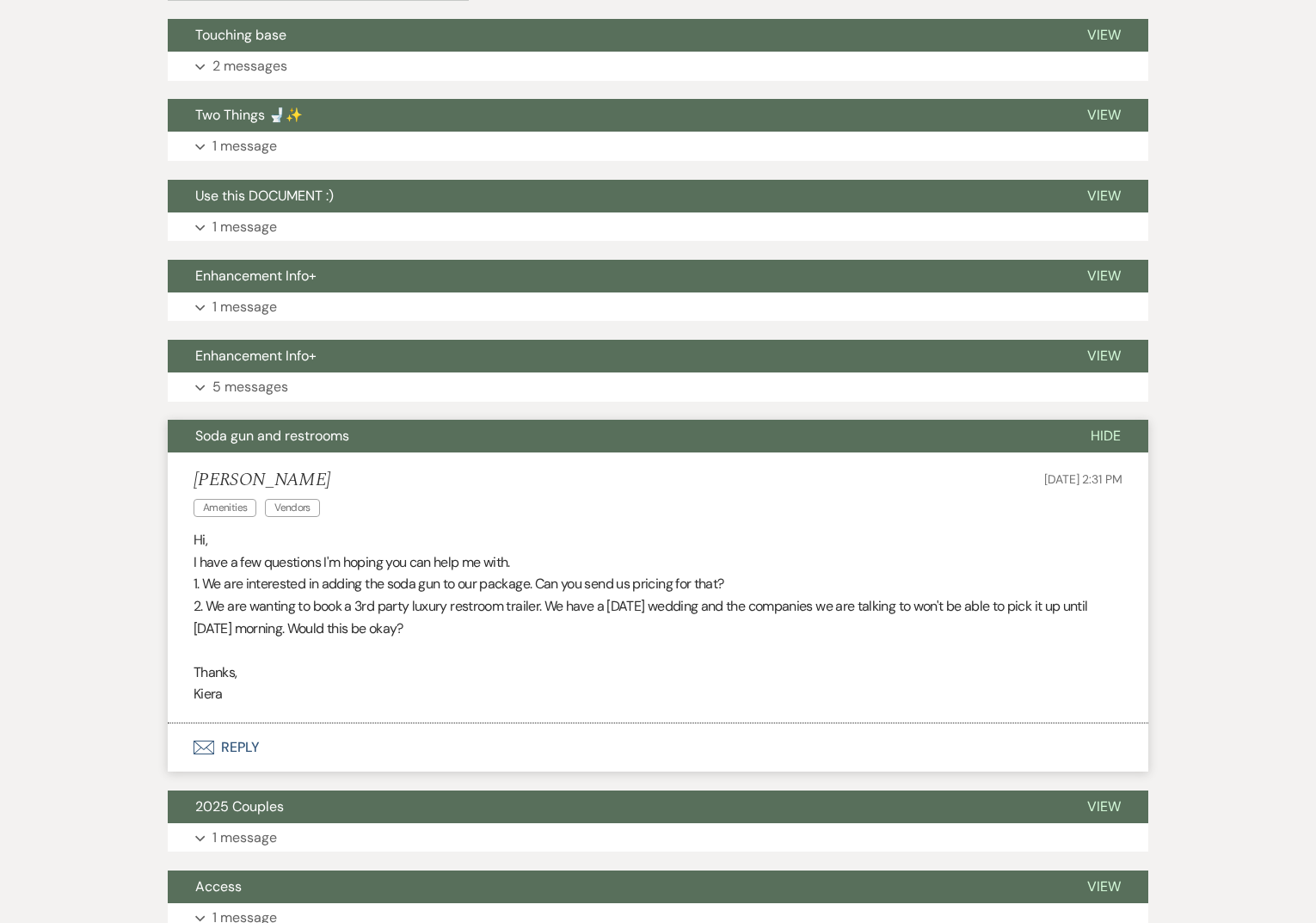
scroll to position [472, 0]
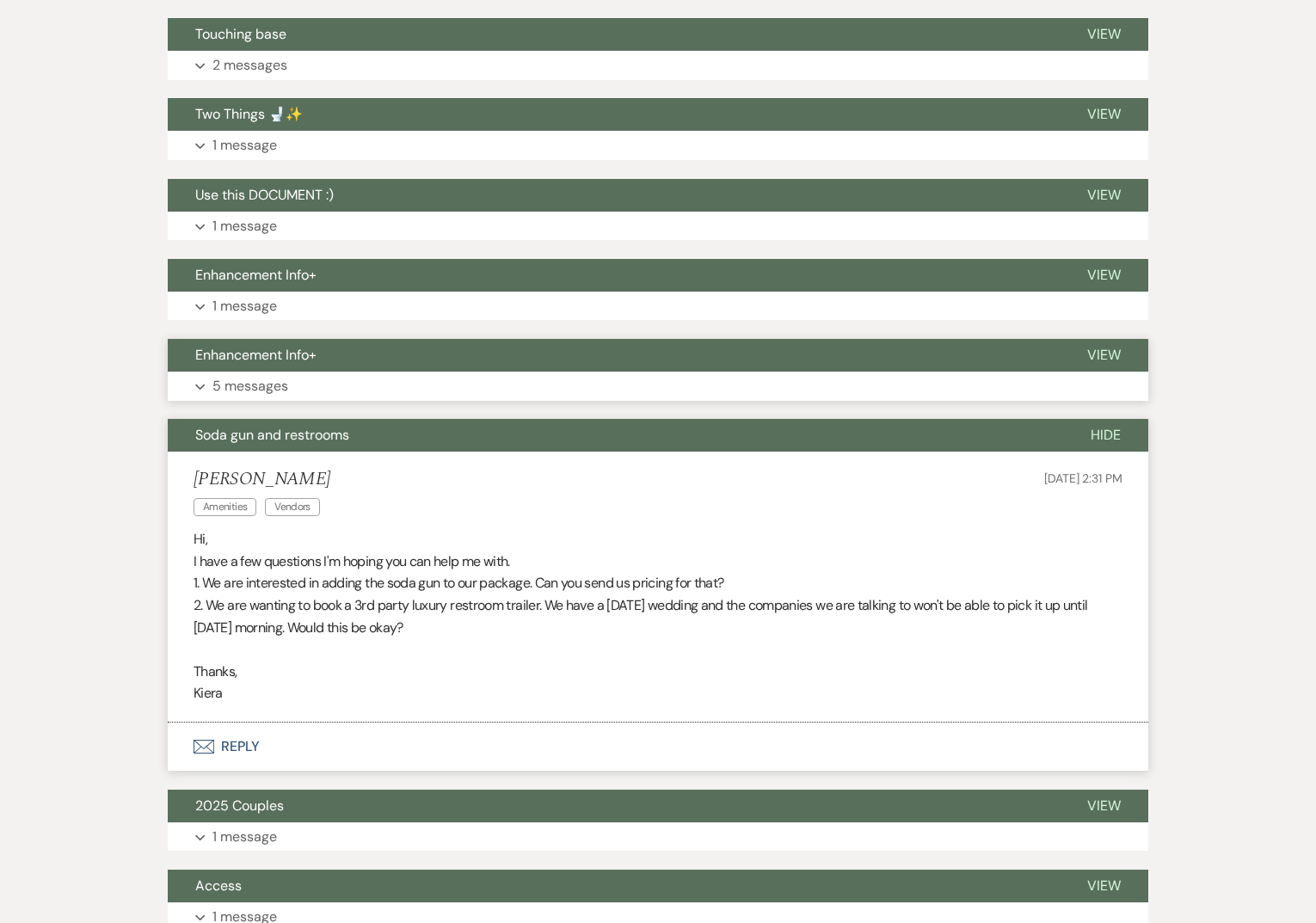
click at [390, 366] on button "Enhancement Info+" at bounding box center [614, 355] width 892 height 33
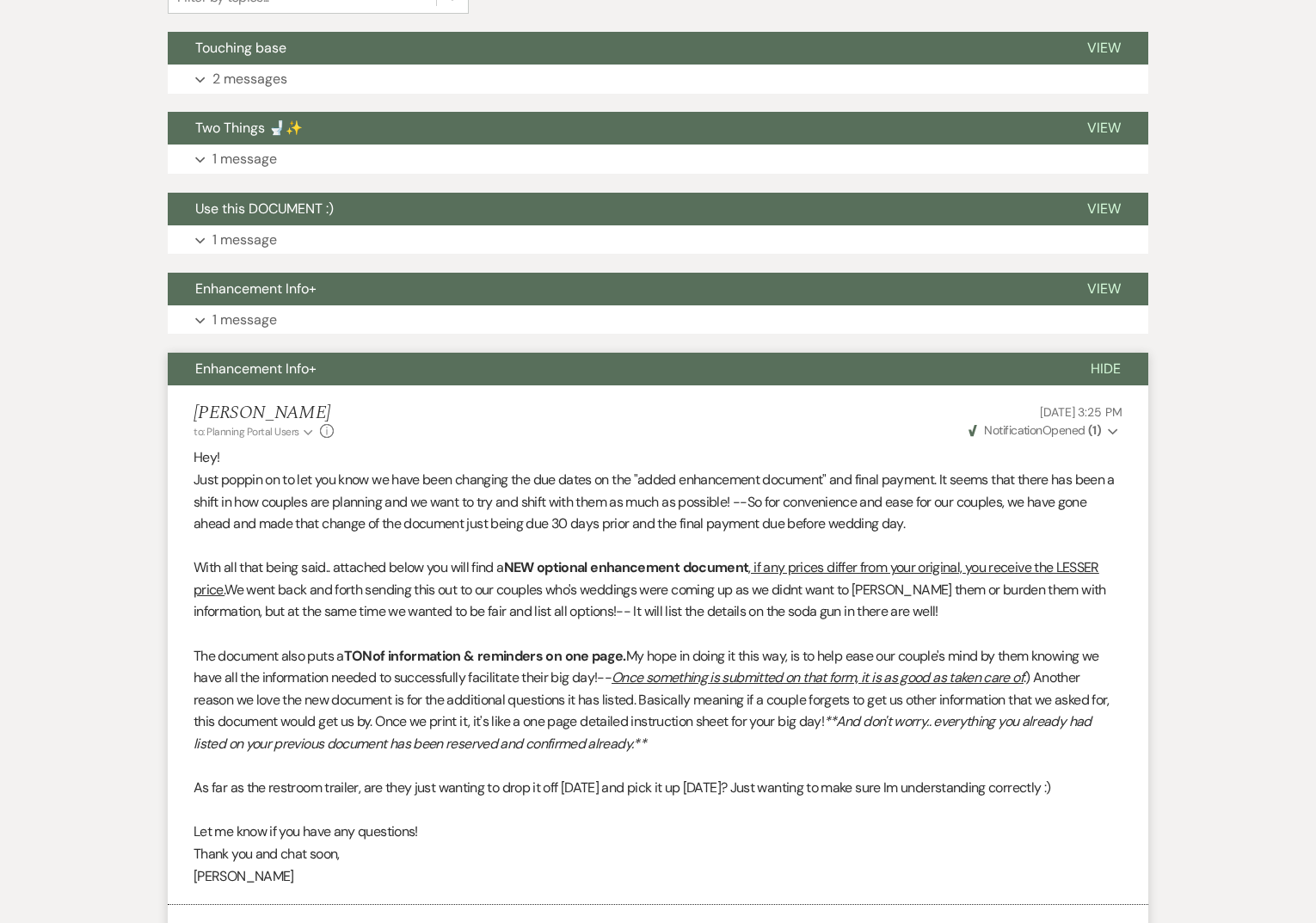
scroll to position [350, 0]
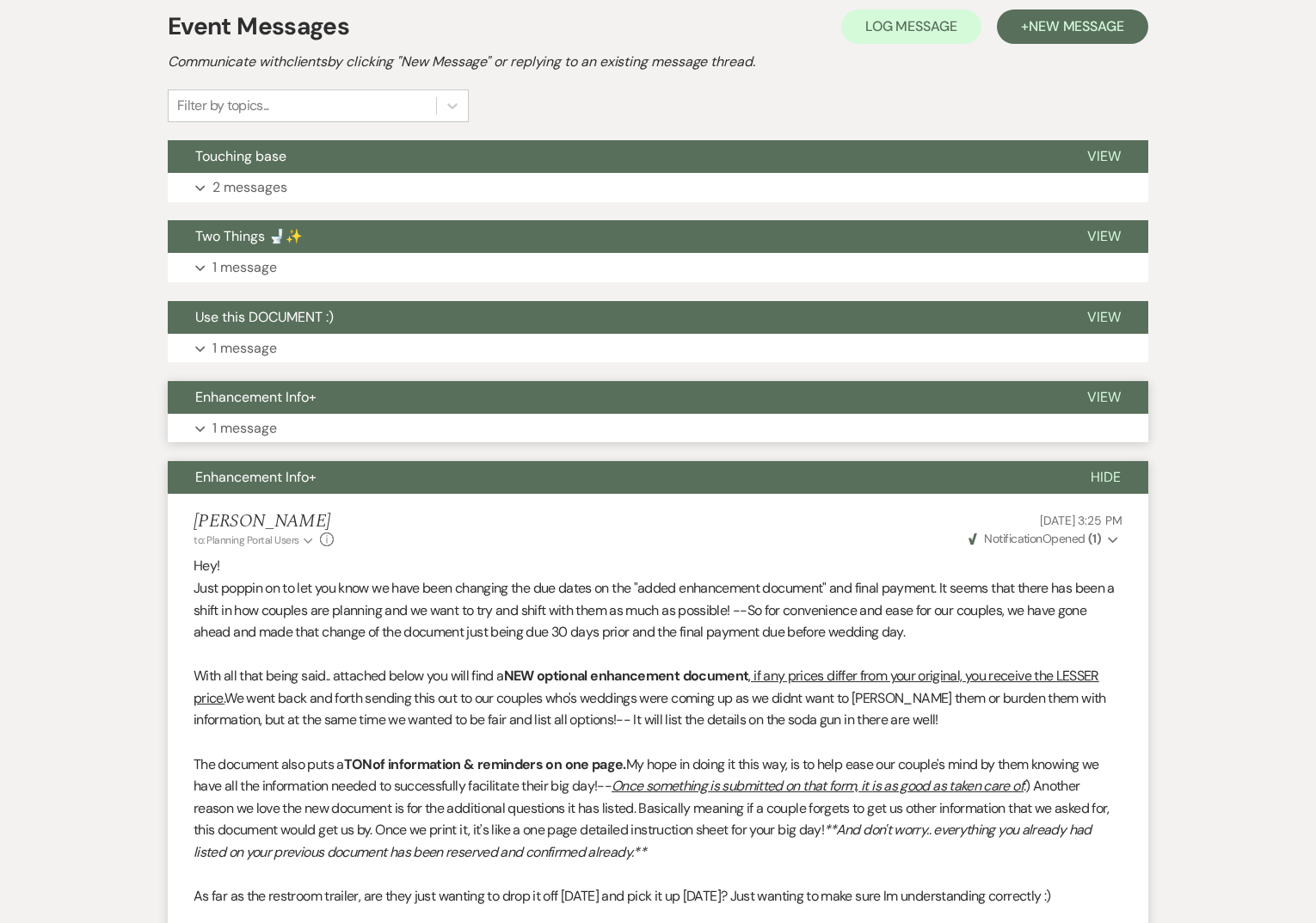
click at [366, 403] on button "Enhancement Info+" at bounding box center [614, 397] width 892 height 33
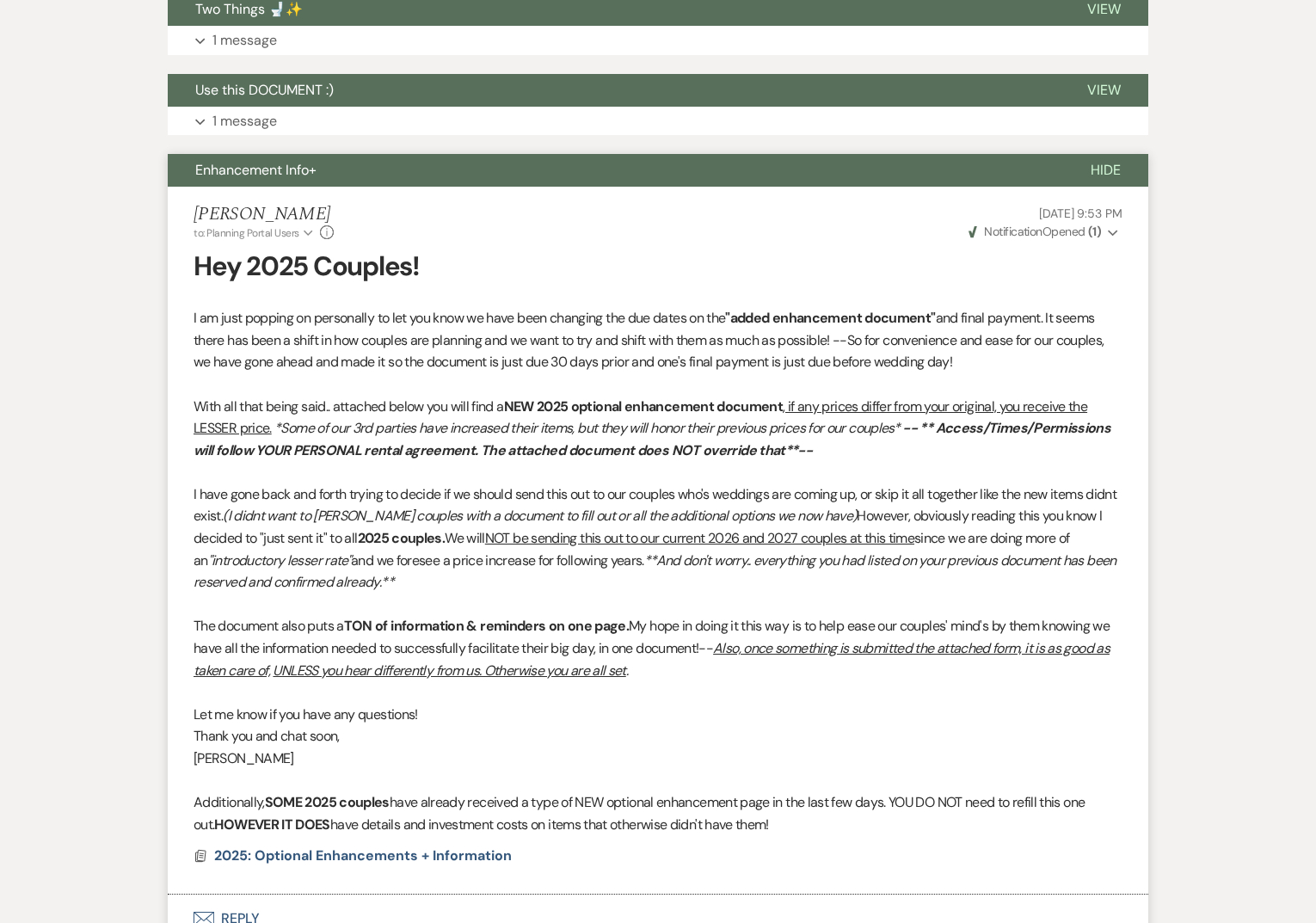
scroll to position [500, 0]
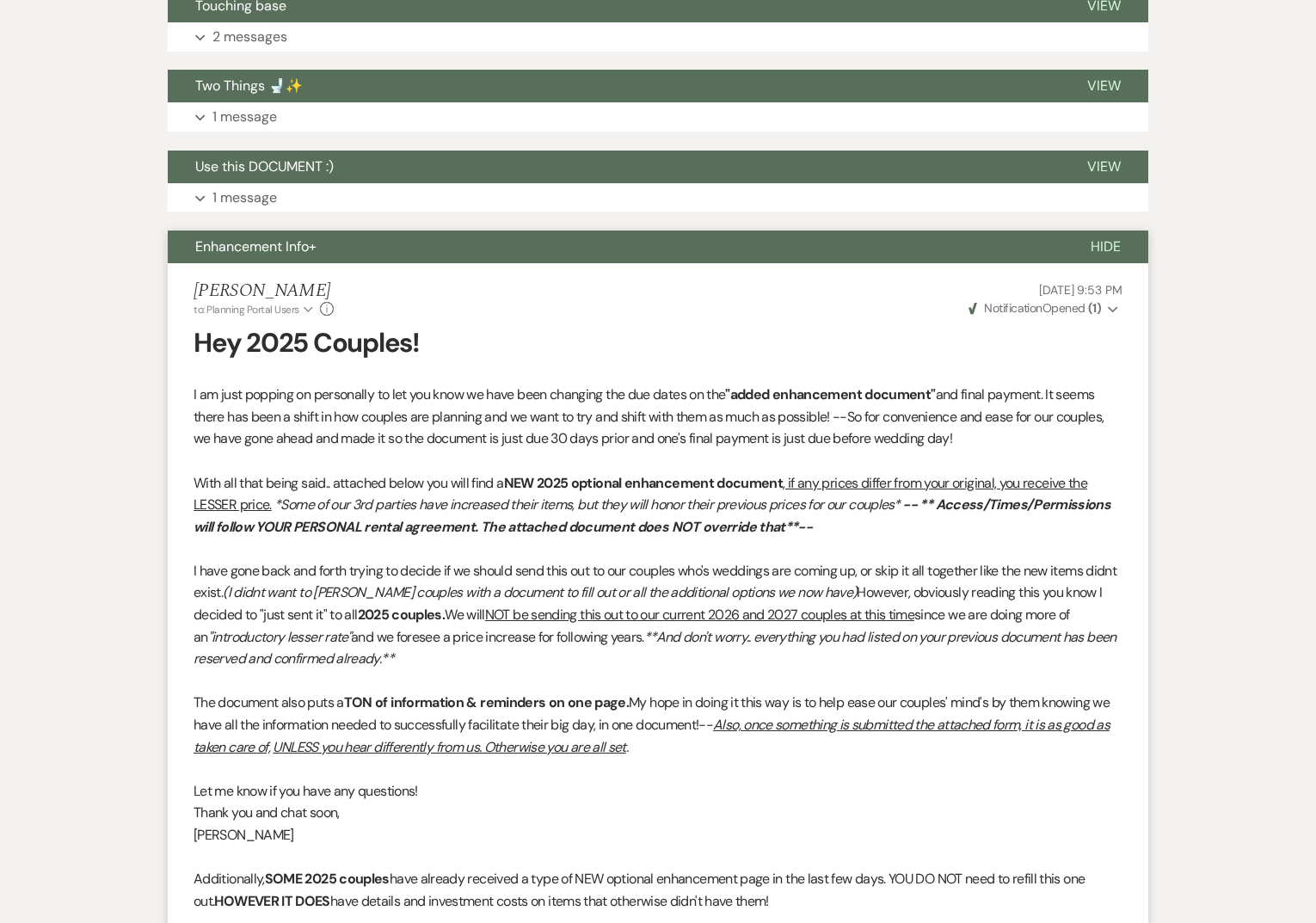
click at [411, 238] on button "Enhancement Info+" at bounding box center [616, 247] width 896 height 33
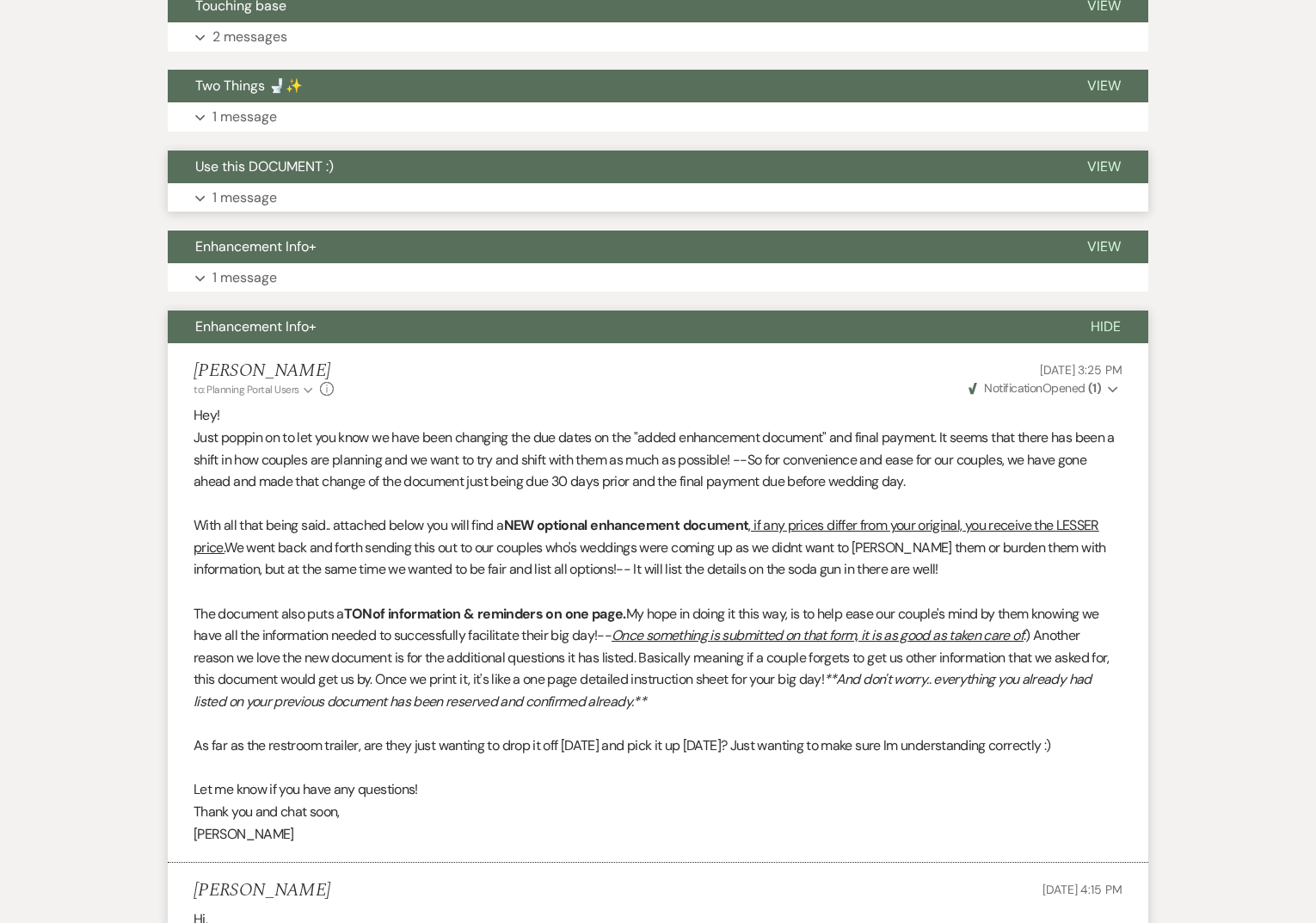
click at [381, 171] on button "Use this DOCUMENT :)" at bounding box center [614, 166] width 892 height 33
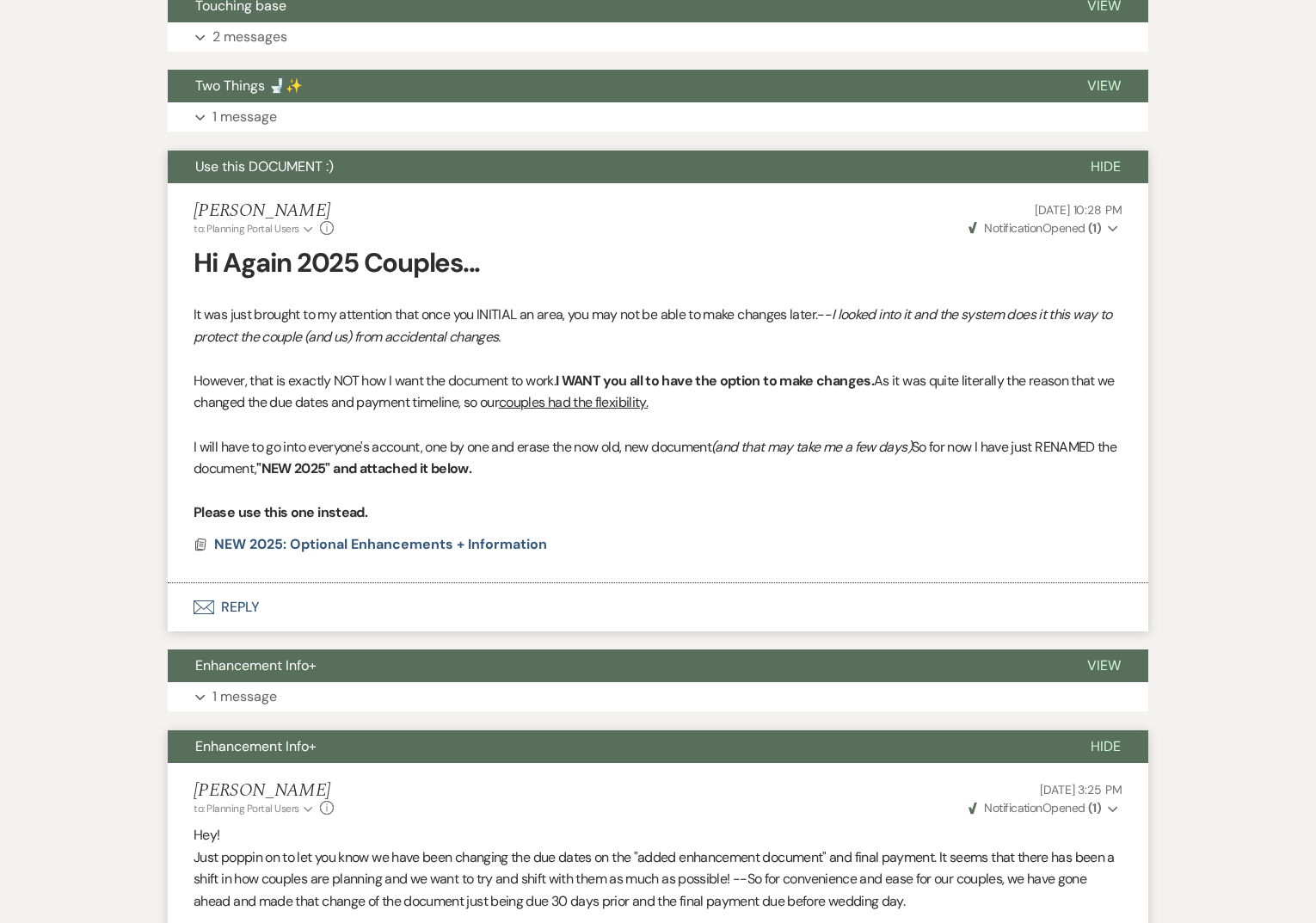
click at [381, 171] on button "Use this DOCUMENT :)" at bounding box center [616, 166] width 896 height 33
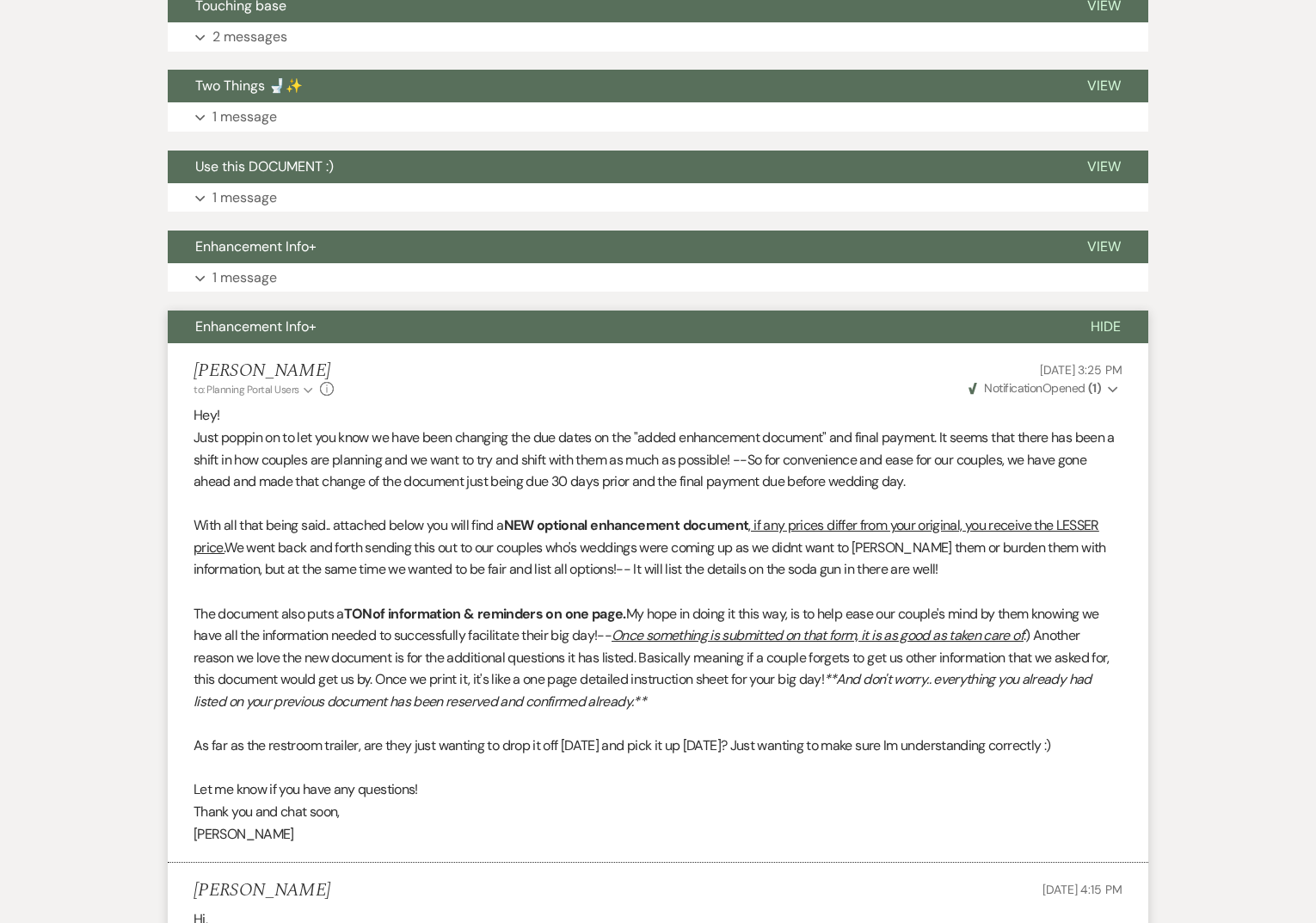
click at [310, 336] on button "Enhancement Info+" at bounding box center [616, 326] width 896 height 33
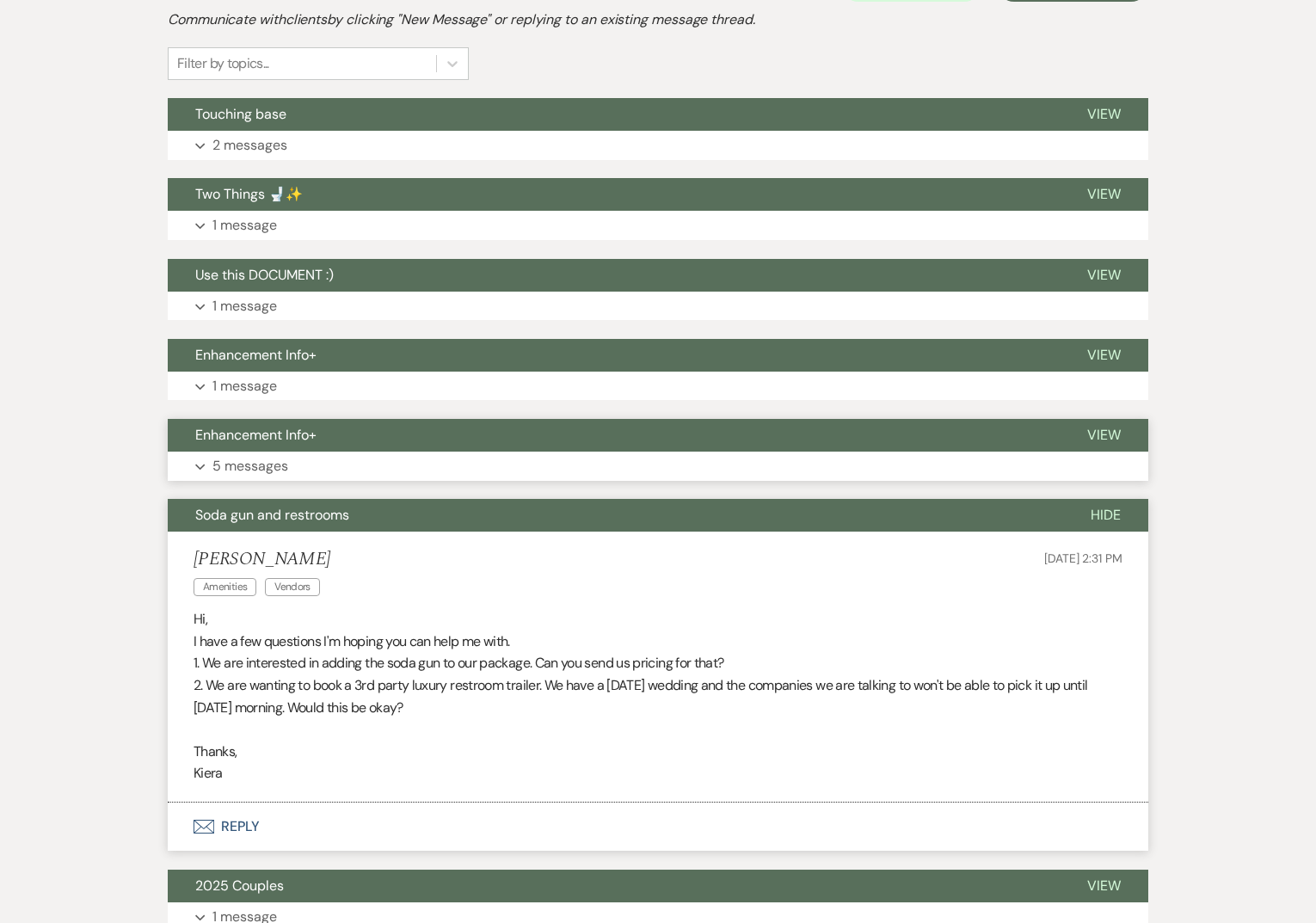
scroll to position [394, 0]
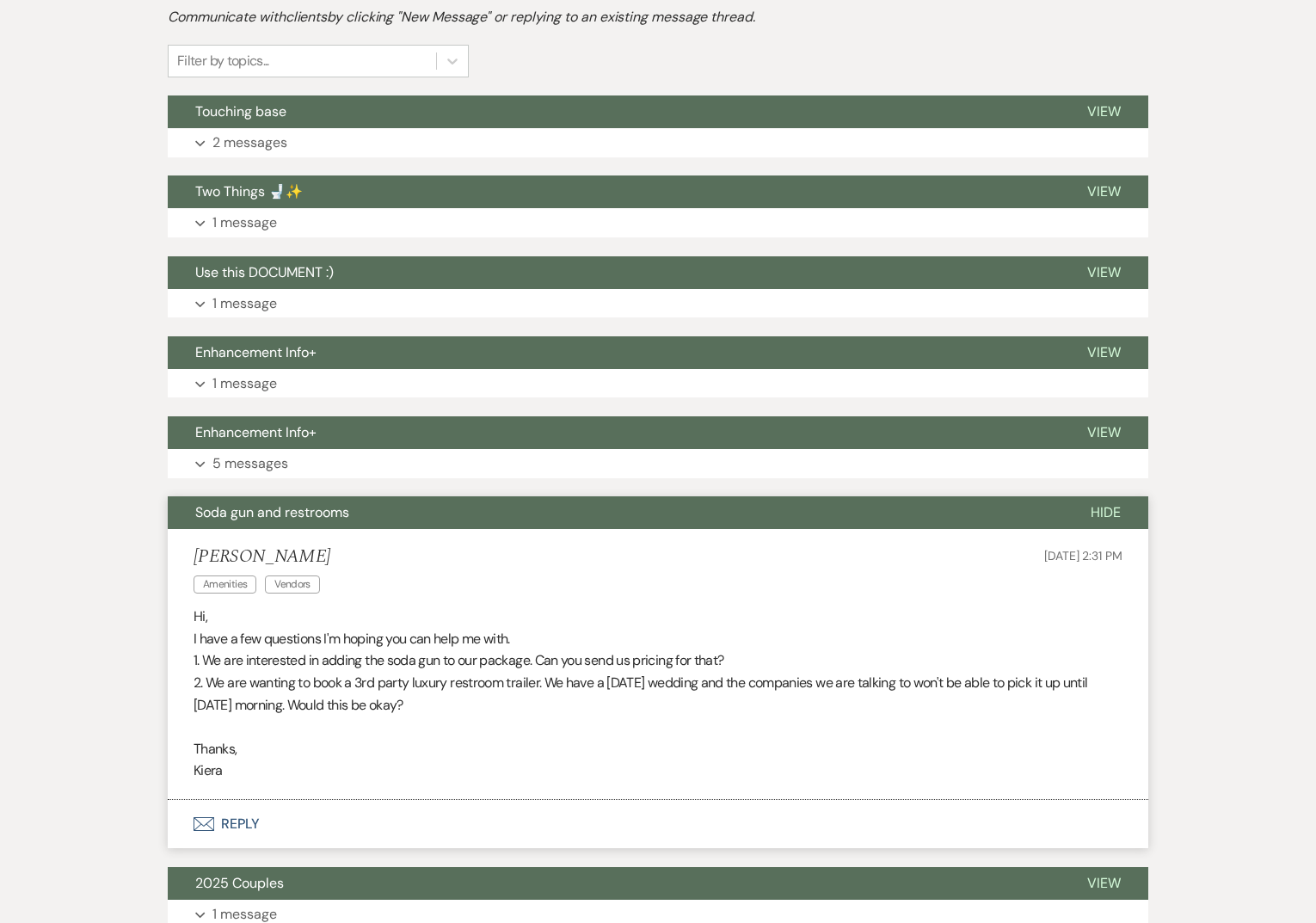
click at [314, 523] on button "Soda gun and restrooms" at bounding box center [616, 512] width 896 height 33
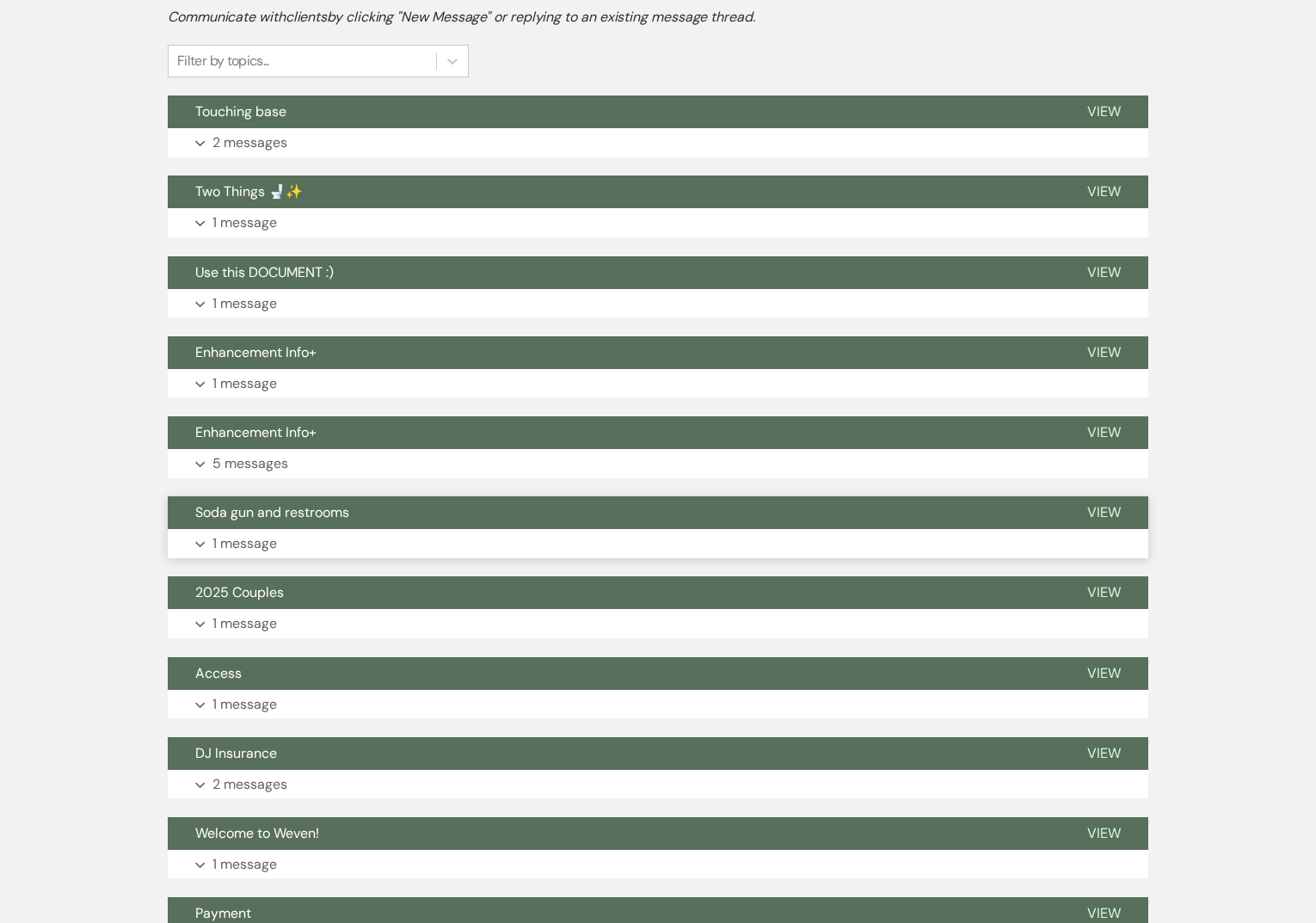
scroll to position [290, 0]
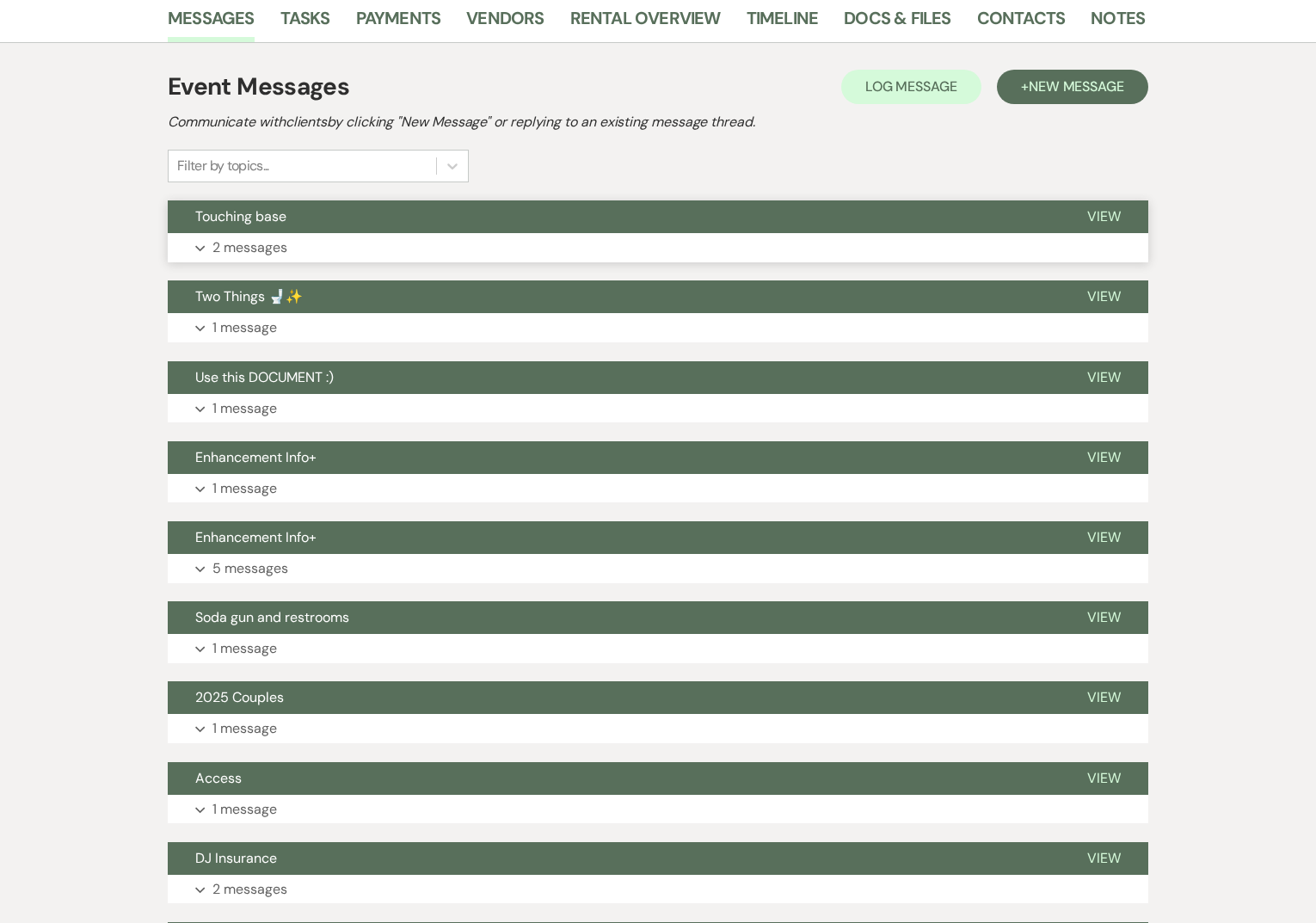
click at [404, 219] on button "Touching base" at bounding box center [614, 217] width 892 height 33
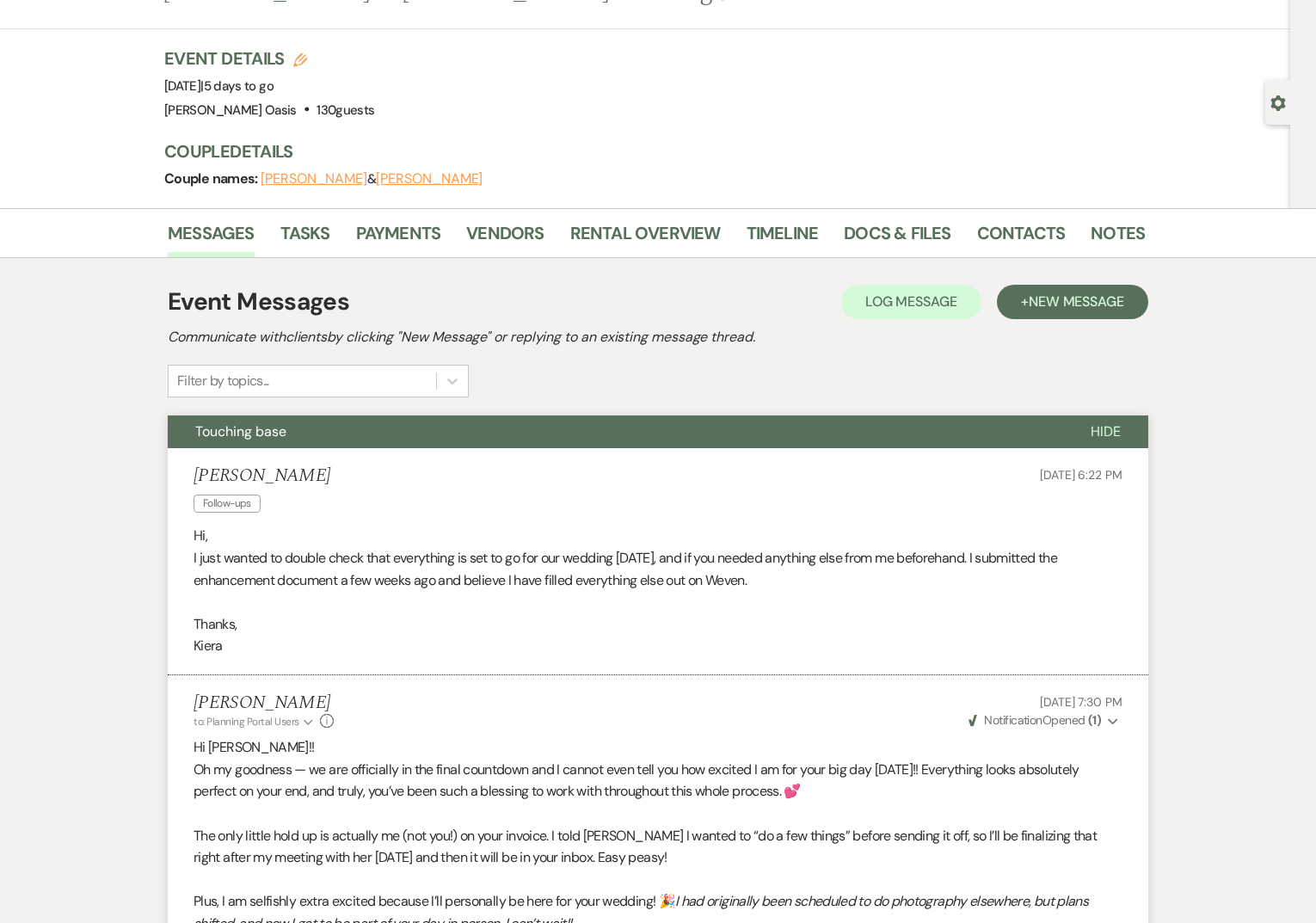
scroll to position [0, 0]
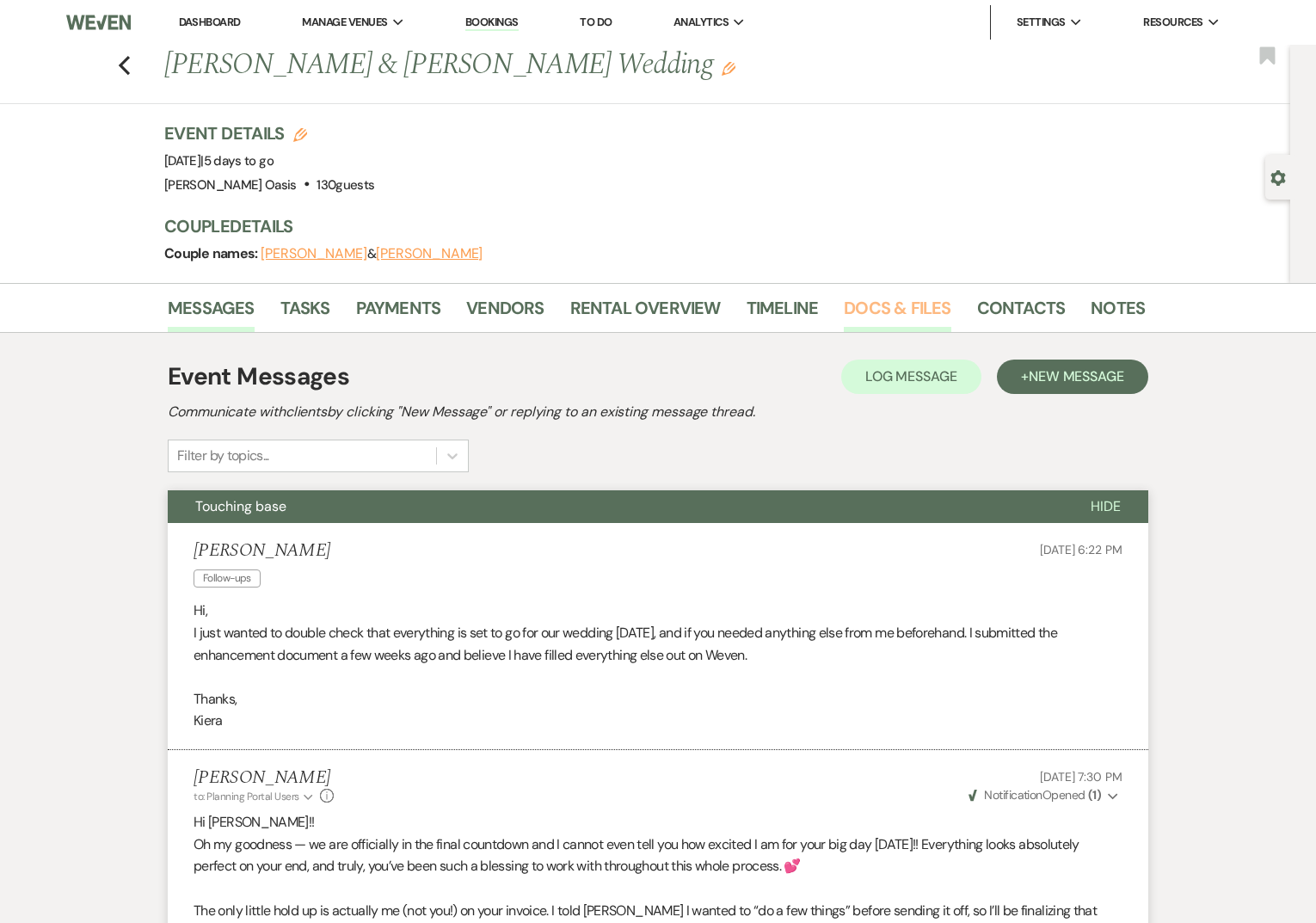
click at [882, 303] on link "Docs & Files" at bounding box center [897, 313] width 107 height 38
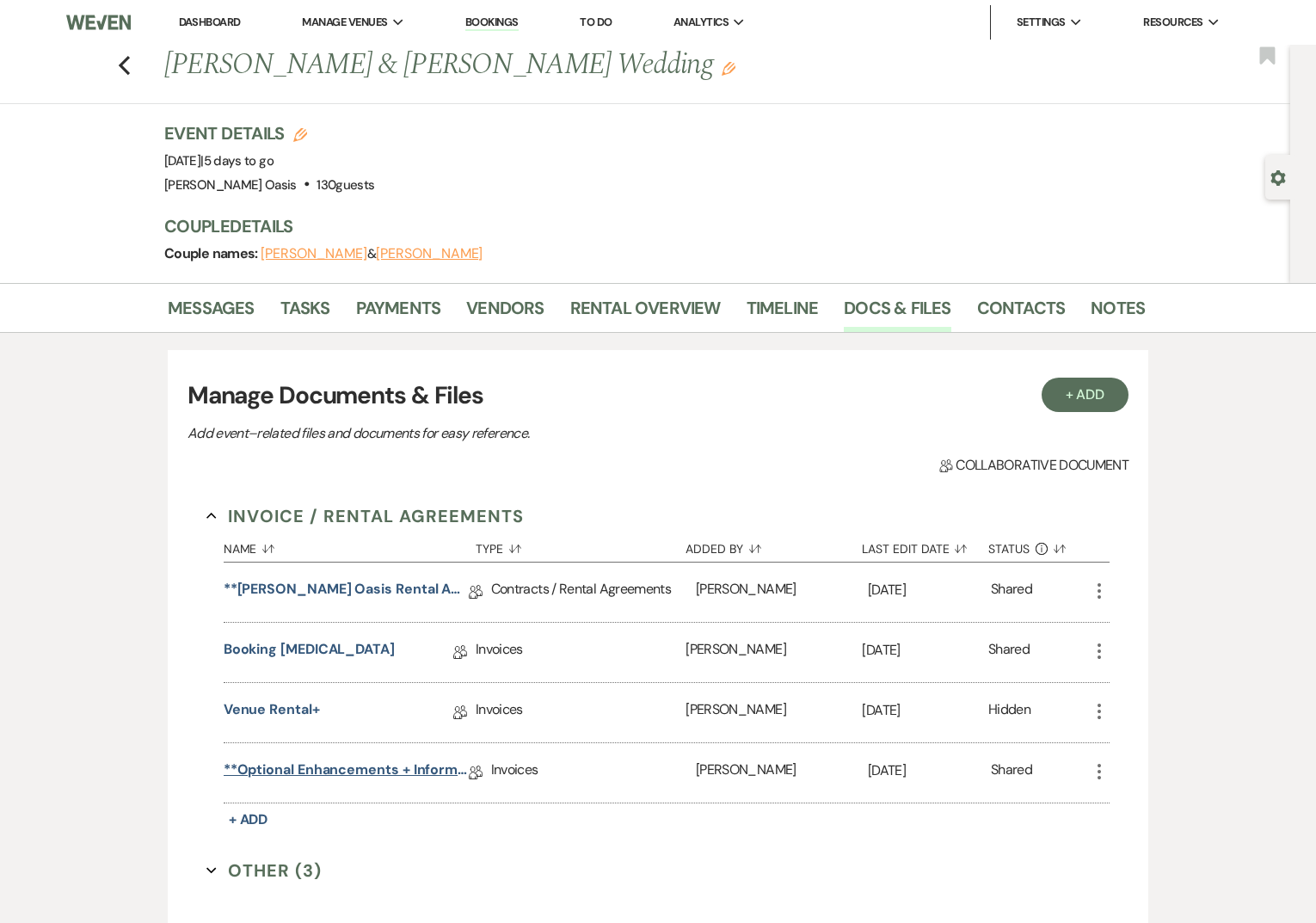
click at [346, 775] on link "**Optional Enhancements + Information**" at bounding box center [346, 773] width 245 height 27
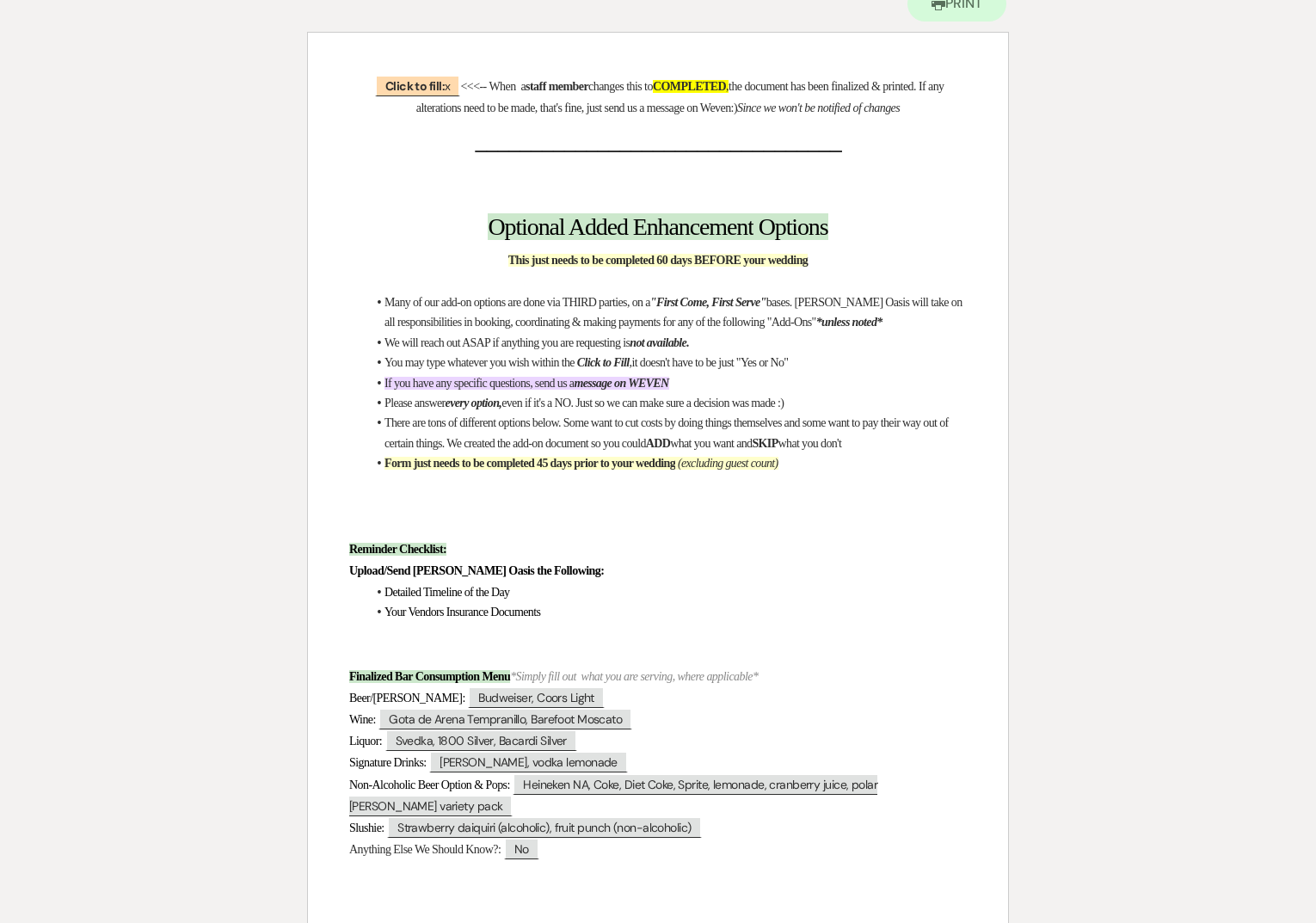
scroll to position [210, 0]
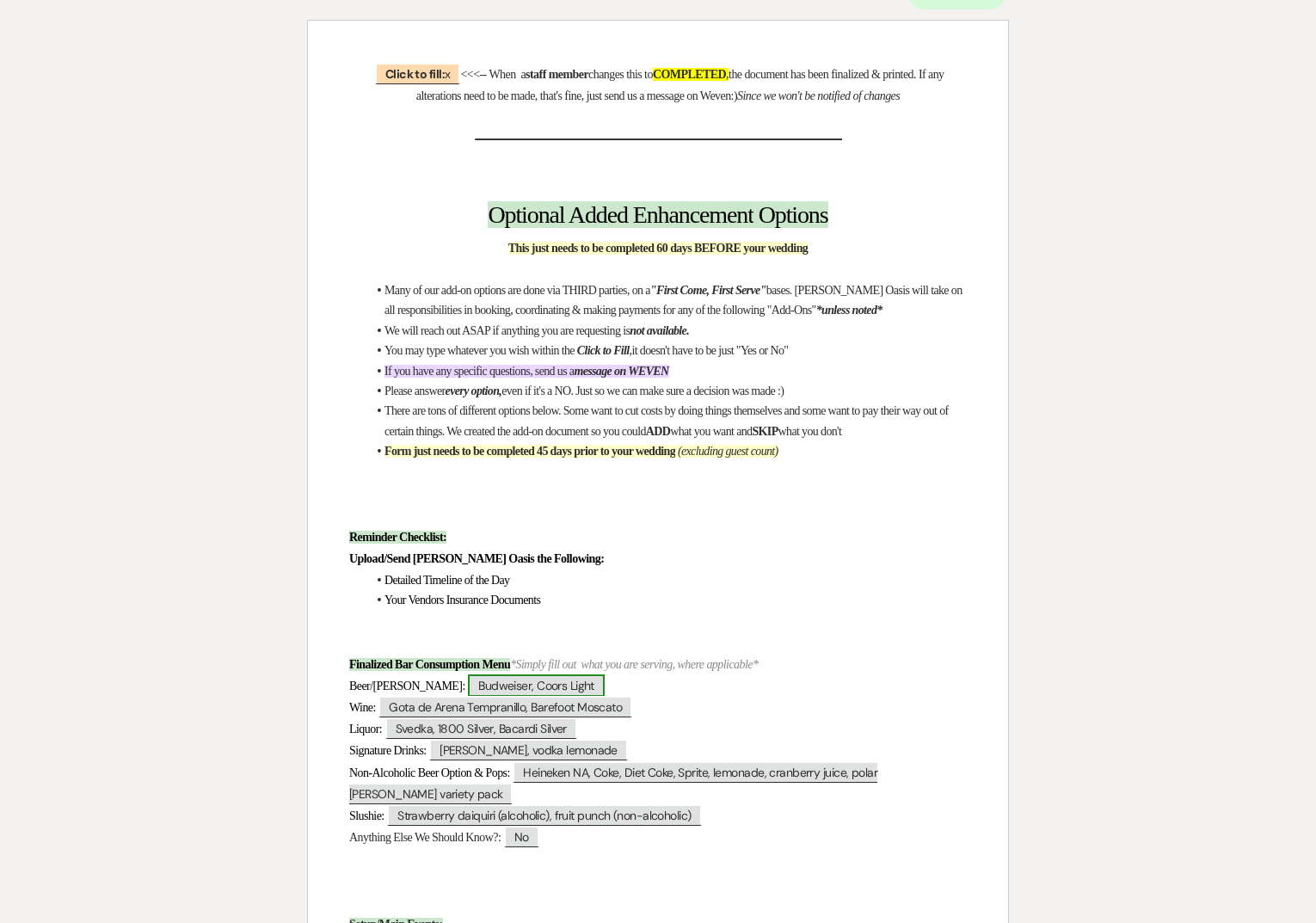
click at [468, 681] on span "Budweiser, Coors Light" at bounding box center [536, 685] width 137 height 22
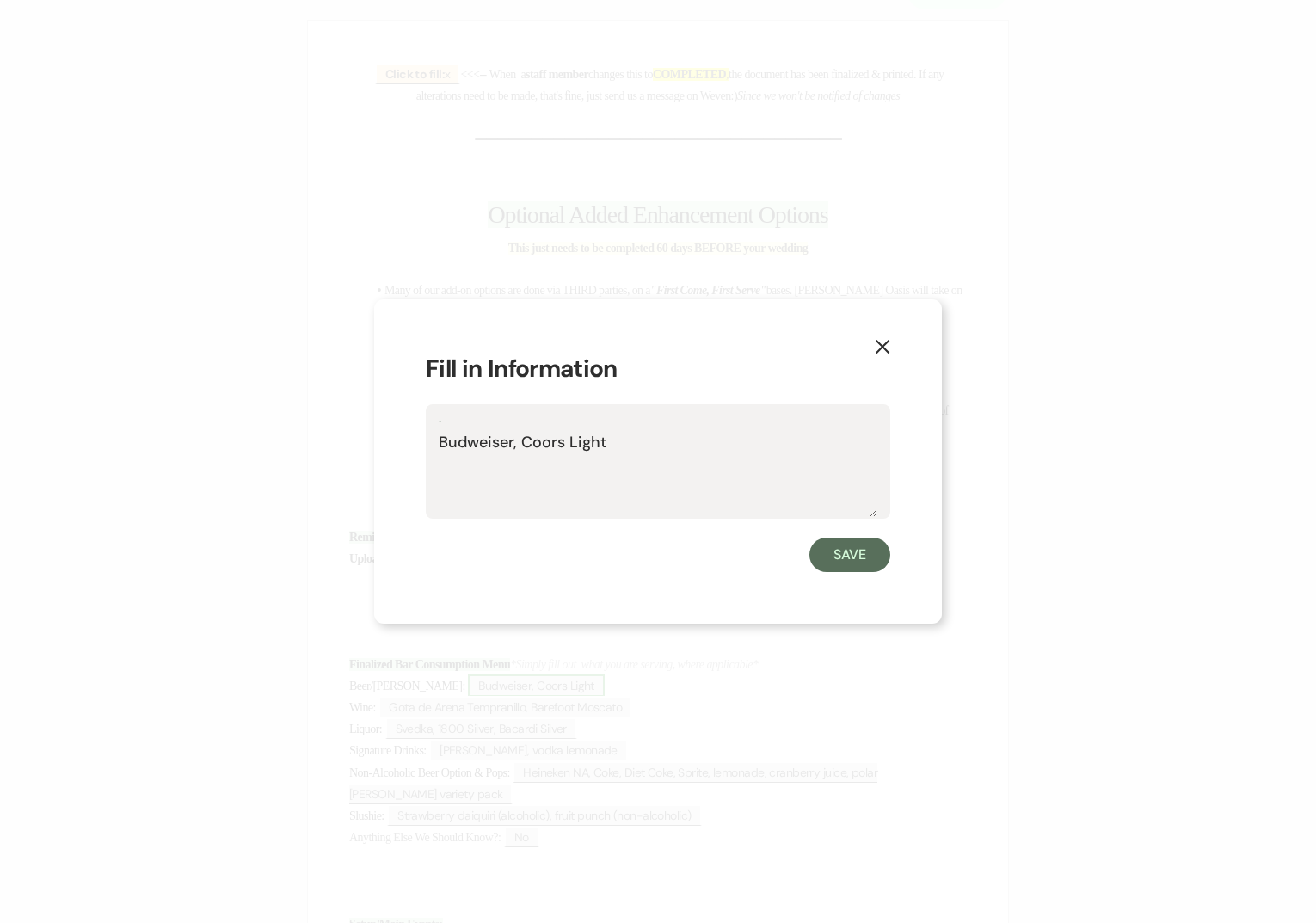
click at [450, 681] on div "X Fill in Information . Budweiser, Coors Light Save" at bounding box center [658, 462] width 1316 height 923
click at [631, 485] on textarea "Budweiser, Coors Light" at bounding box center [658, 473] width 439 height 86
click at [878, 352] on icon "X" at bounding box center [883, 347] width 16 height 16
click at [878, 352] on li "You may type whatever you wish within the Click to Fill , it doesn't have to be…" at bounding box center [666, 350] width 601 height 19
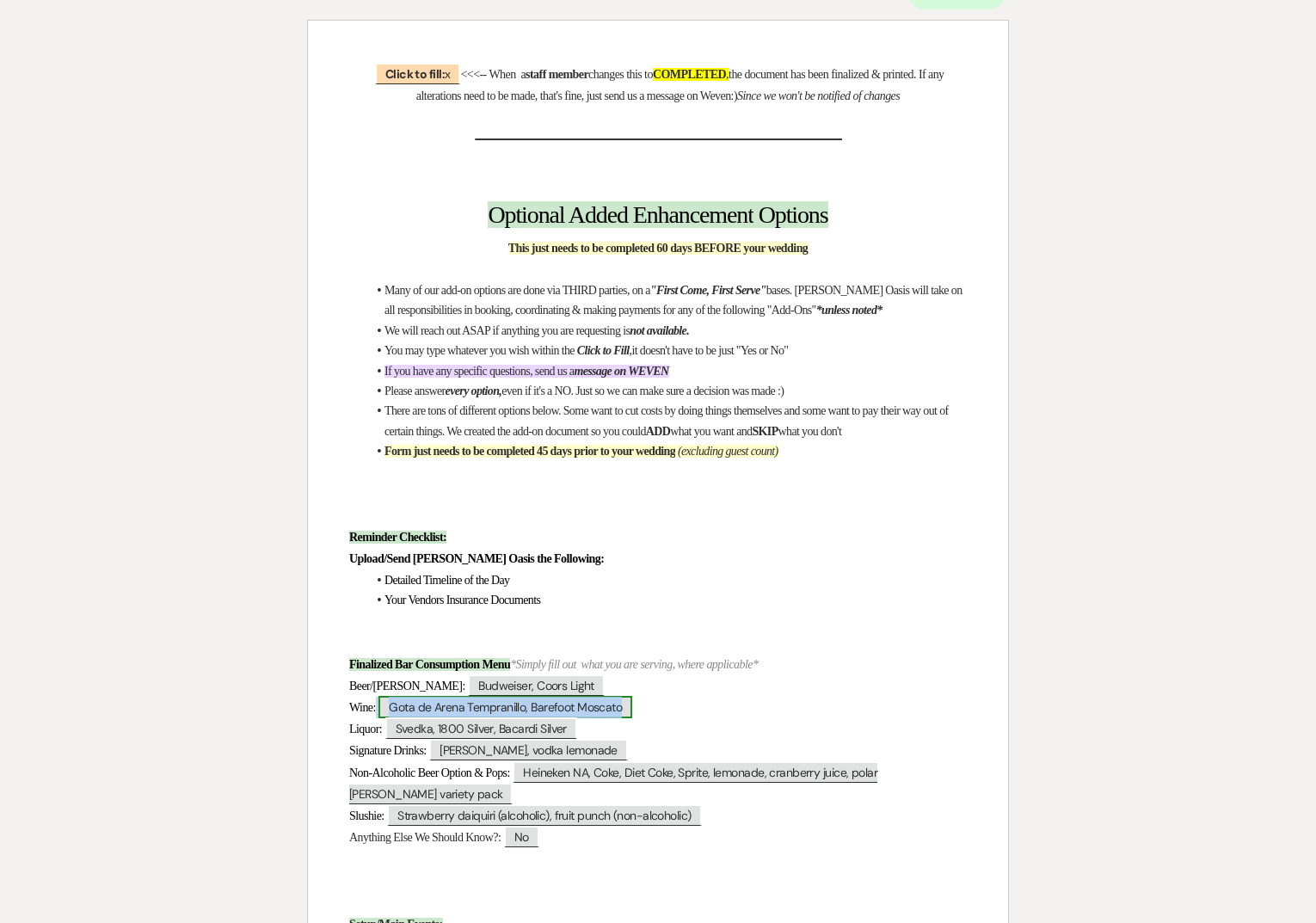
click at [463, 700] on span "Gota de Arena Tempranillo, Barefoot Moscato" at bounding box center [505, 706] width 254 height 22
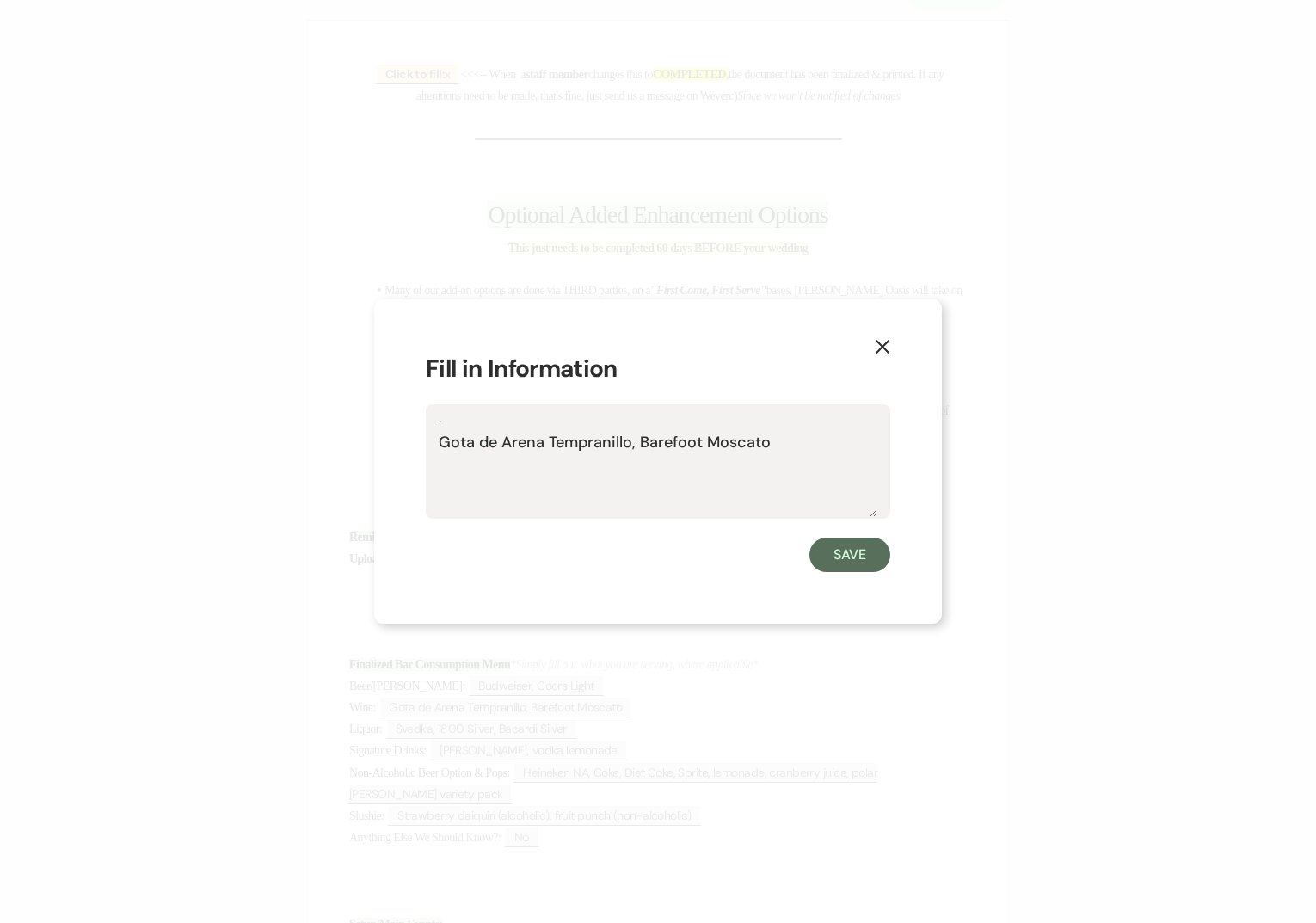
click at [637, 471] on textarea "Gota de Arena Tempranillo, Barefoot Moscato" at bounding box center [658, 473] width 439 height 86
click at [884, 343] on icon "X" at bounding box center [883, 347] width 16 height 16
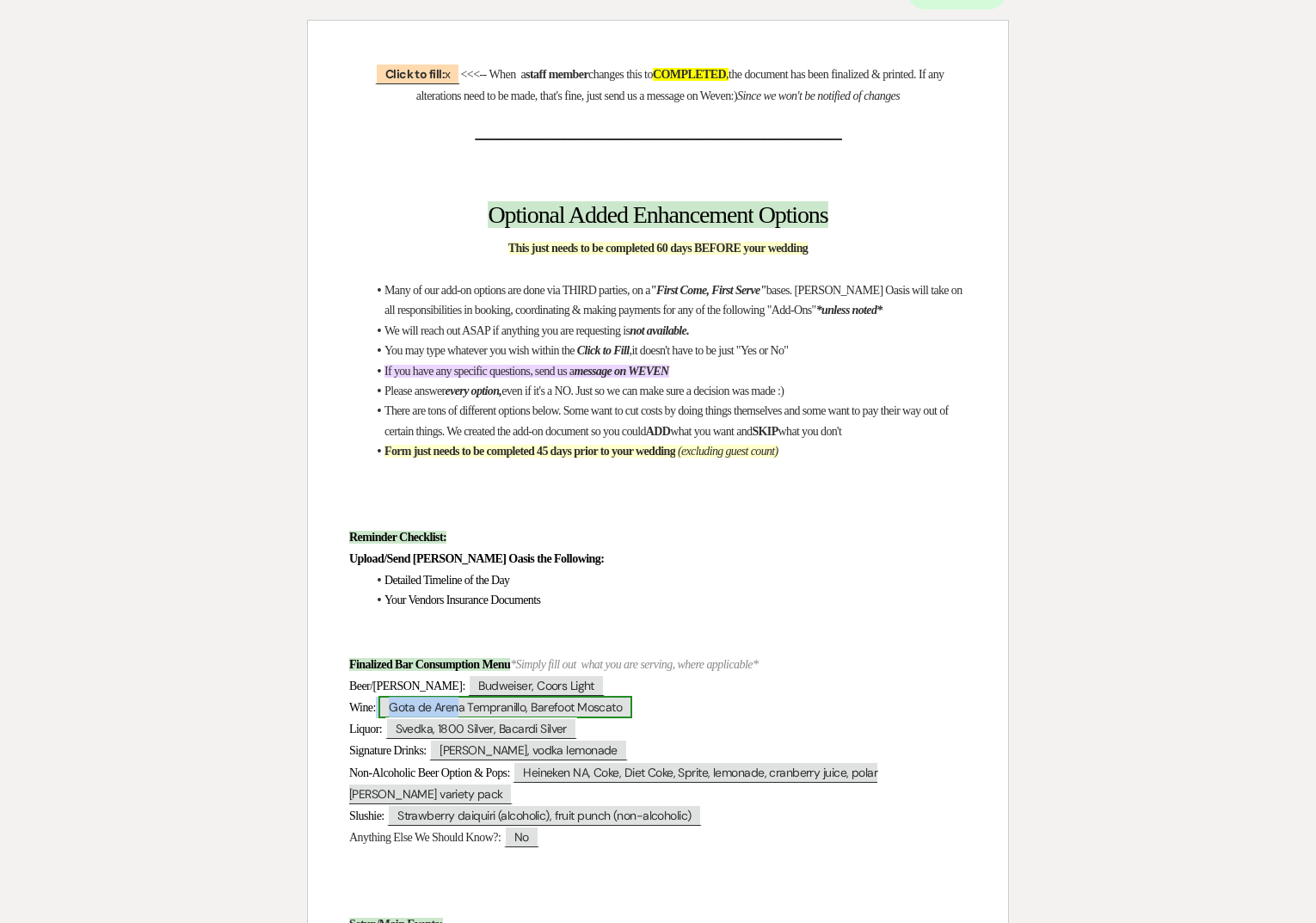
click at [407, 699] on span "Gota de Arena Tempranillo, Barefoot Moscato" at bounding box center [505, 706] width 254 height 22
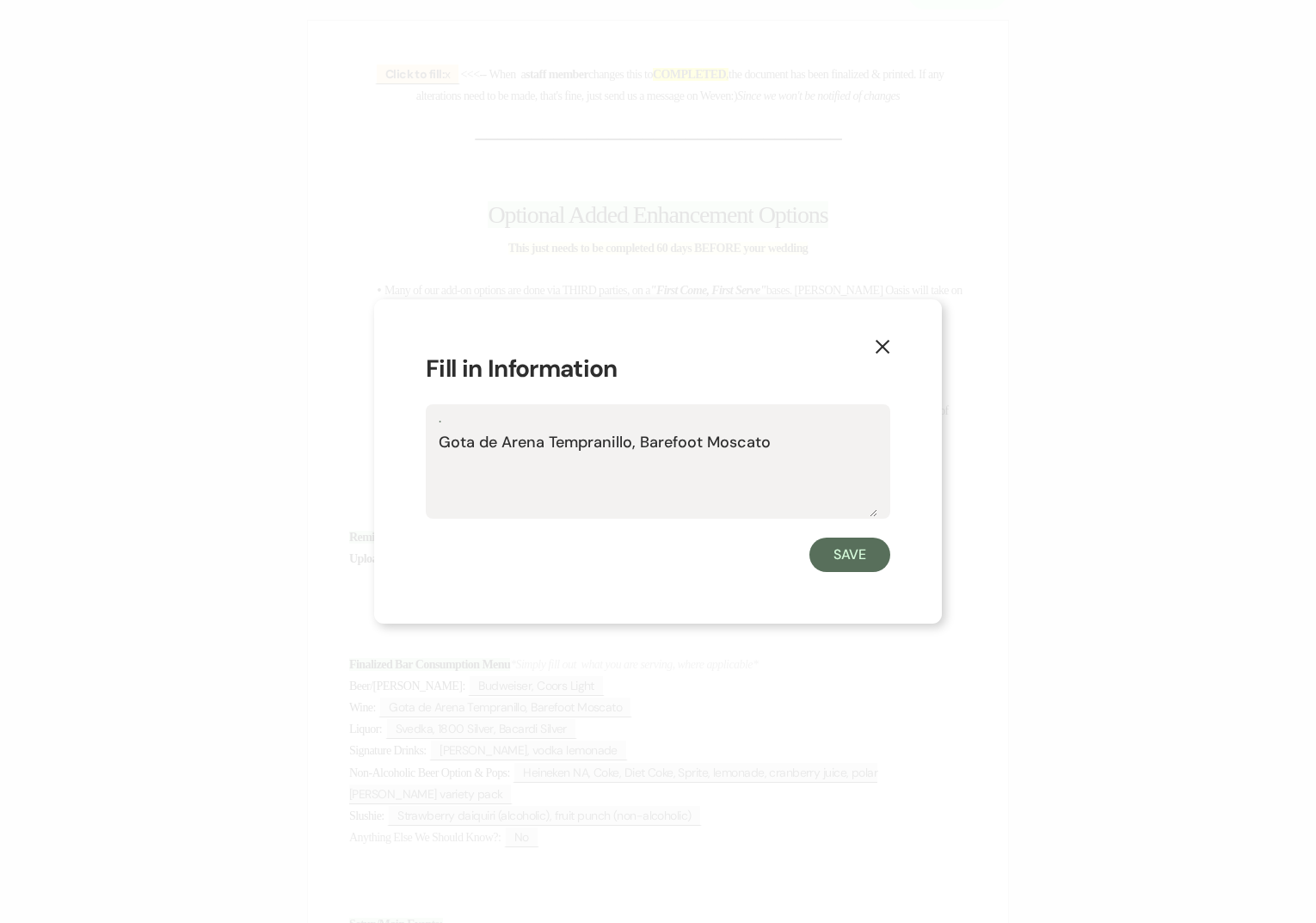
click at [887, 339] on icon "X" at bounding box center [883, 347] width 16 height 16
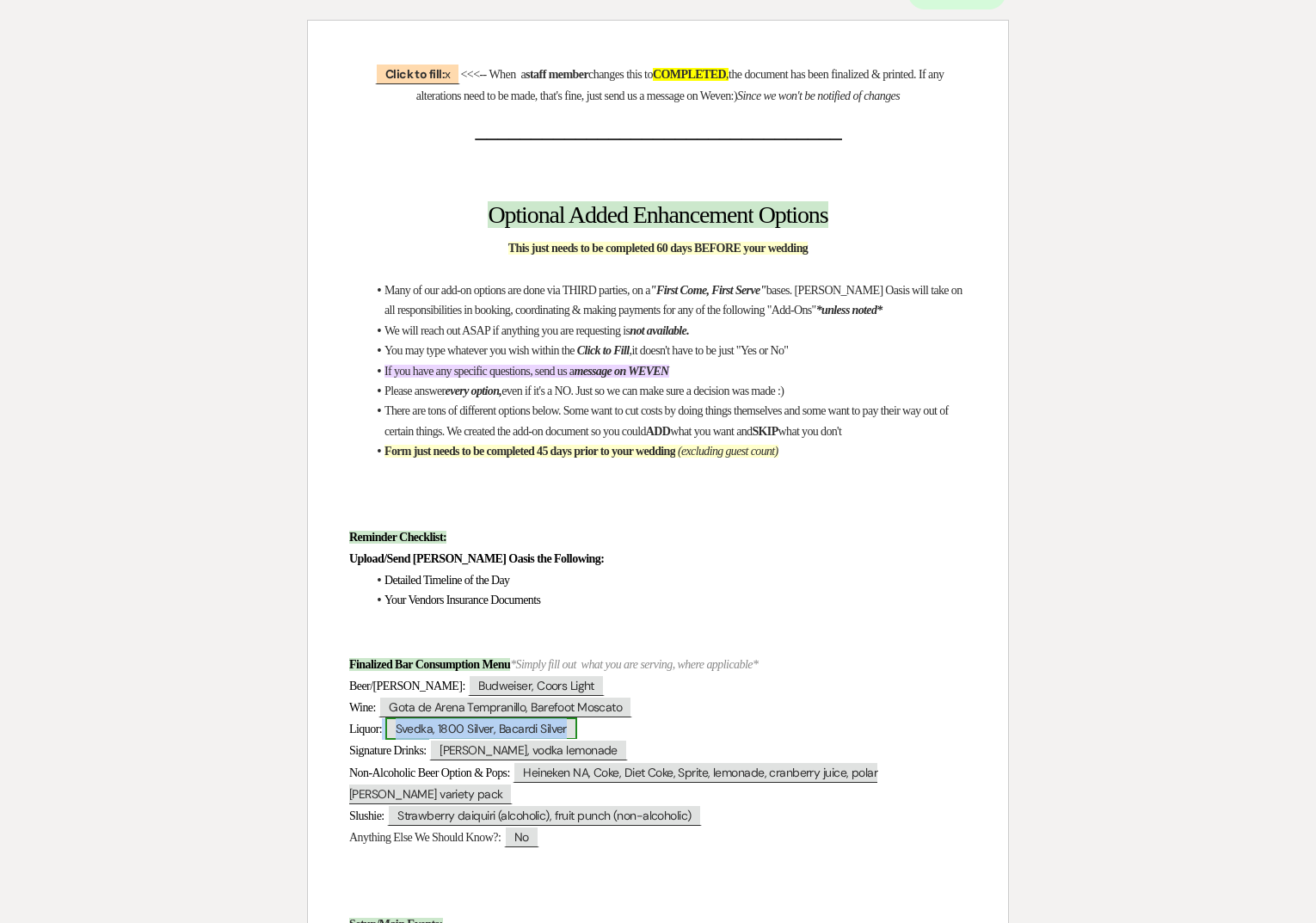
click at [553, 728] on span "Svedka, 1800 Silver, Bacardi Silver" at bounding box center [481, 728] width 192 height 22
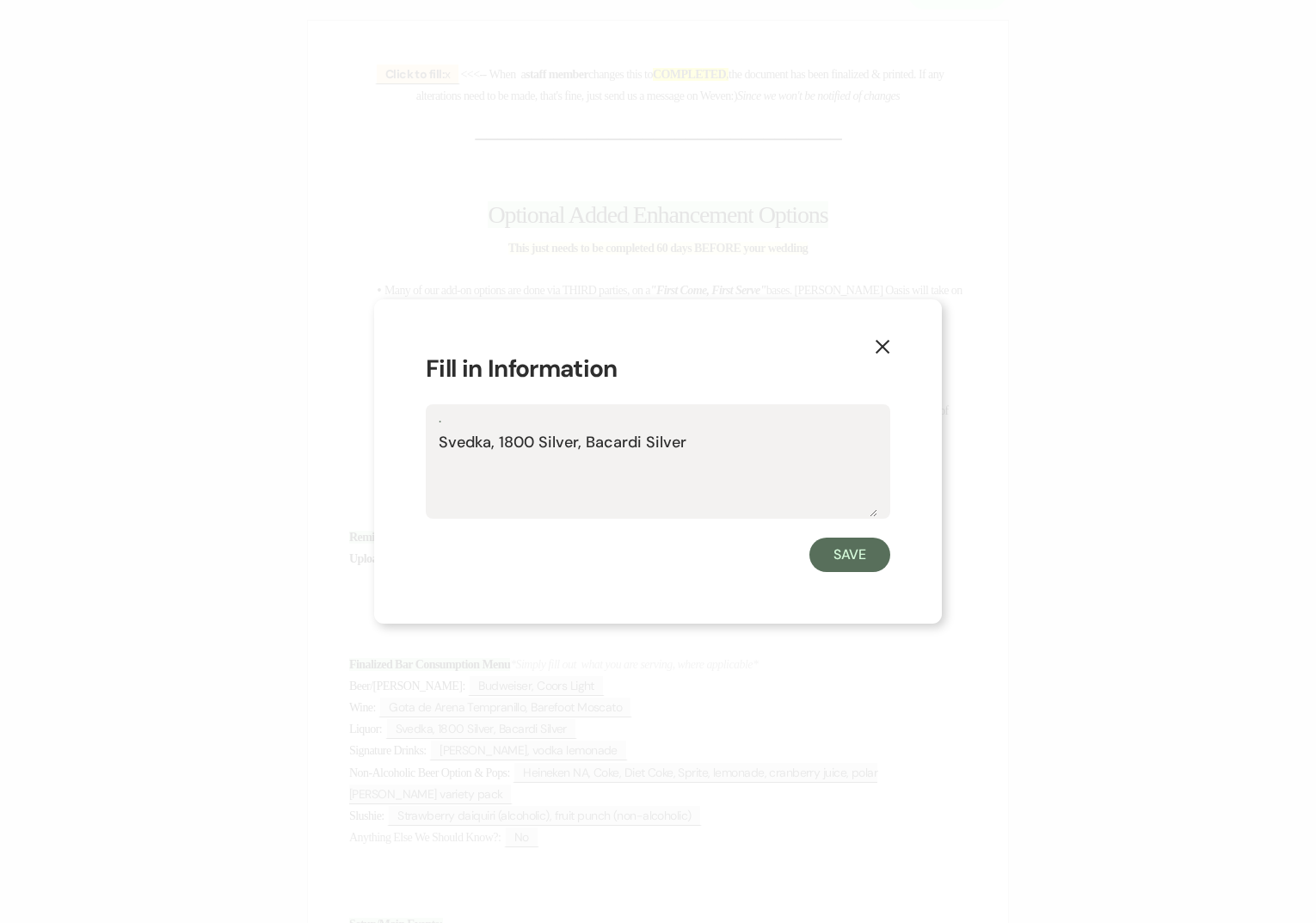
click at [666, 420] on label "." at bounding box center [658, 418] width 439 height 25
click at [666, 431] on textarea "Svedka, 1800 Silver, Bacardi Silver" at bounding box center [658, 473] width 439 height 86
click at [867, 554] on button "Save" at bounding box center [849, 554] width 80 height 34
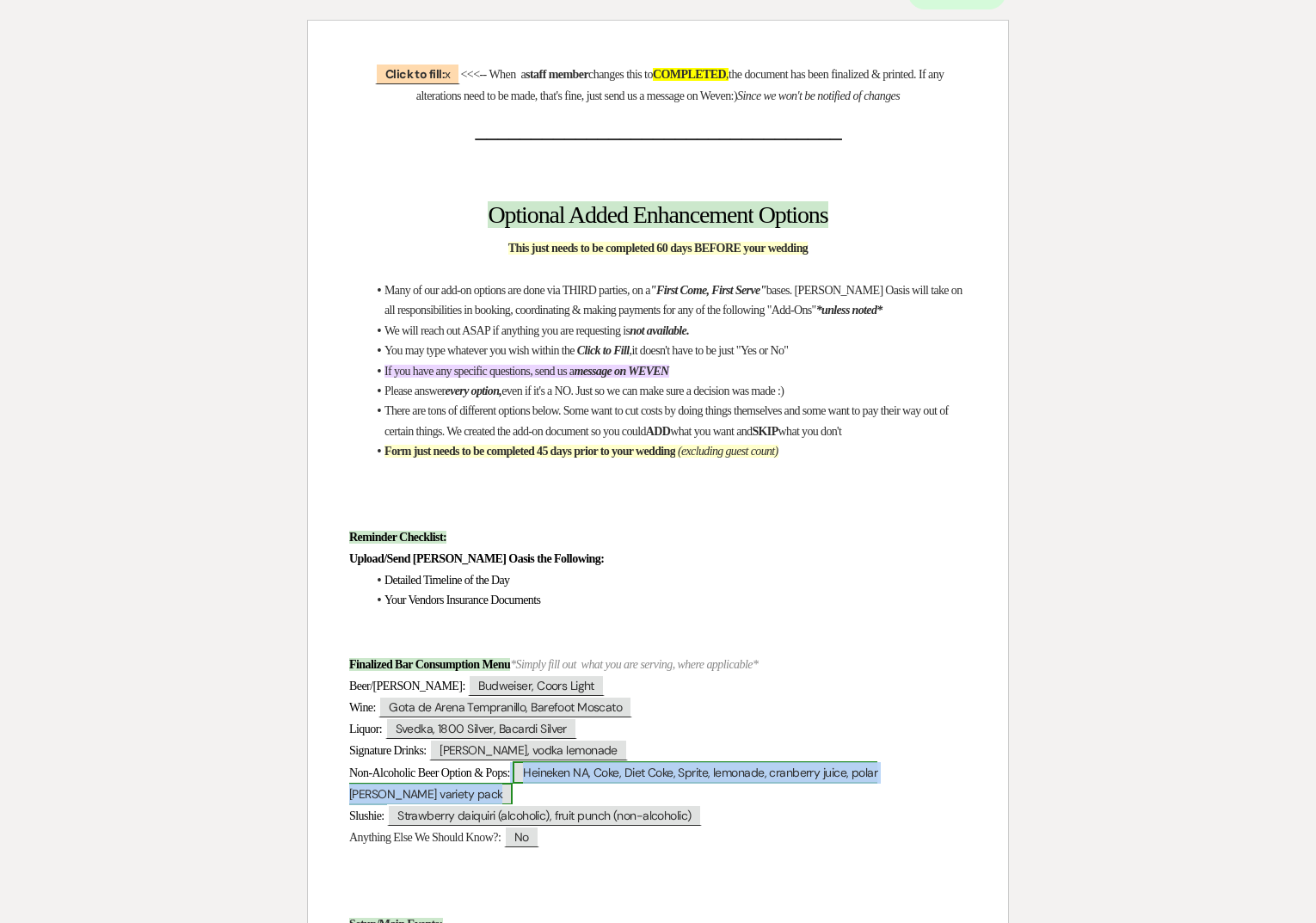
click at [674, 769] on span "Heineken NA, Coke, Diet Coke, Sprite, lemonade, cranberry juice, polar [PERSON_…" at bounding box center [613, 783] width 528 height 44
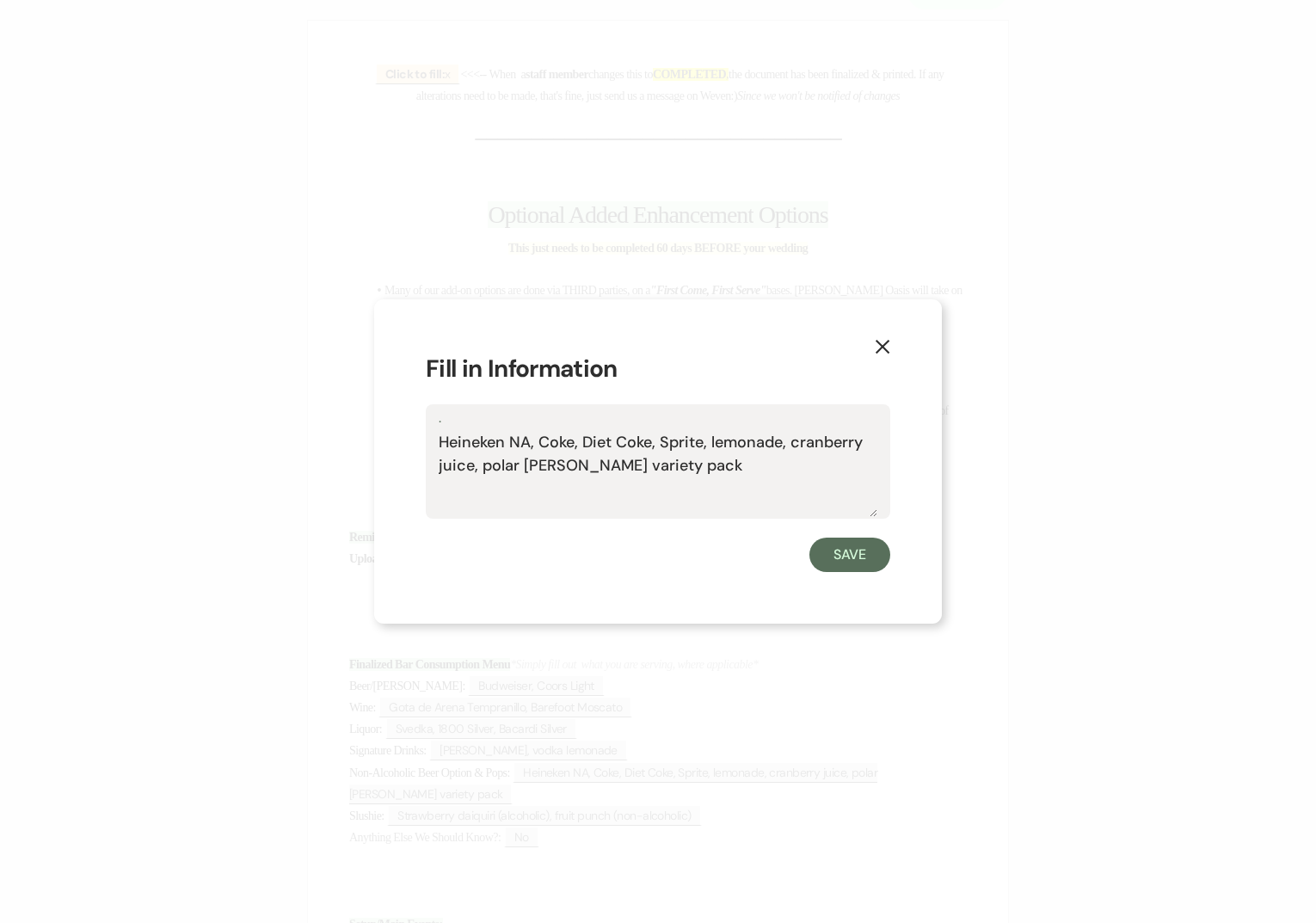
click at [760, 475] on textarea "Heineken NA, Coke, Diet Coke, Sprite, lemonade, cranberry juice, polar [PERSON_…" at bounding box center [658, 473] width 439 height 86
click at [883, 343] on icon "X" at bounding box center [883, 347] width 16 height 16
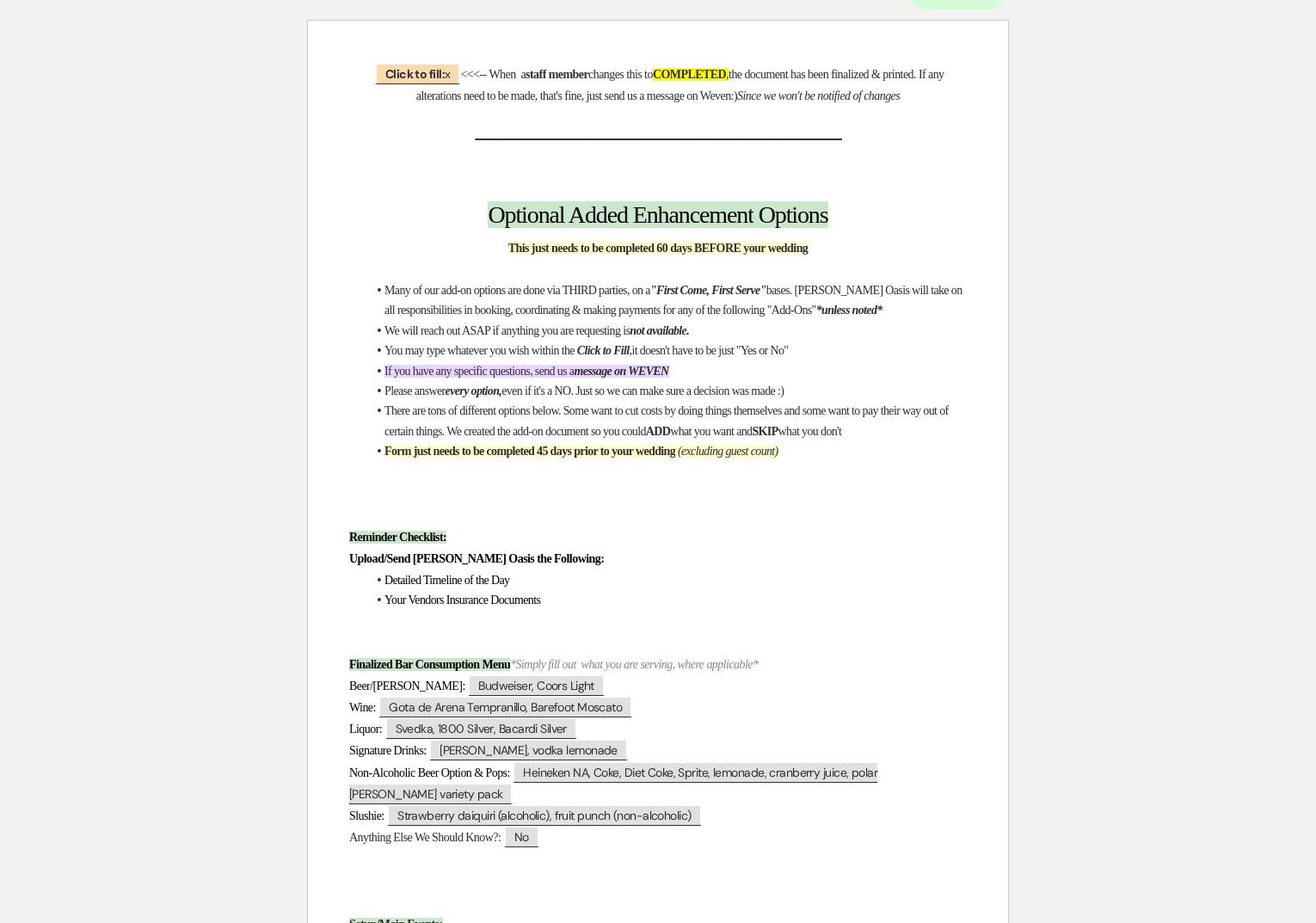
click at [883, 343] on li "You may type whatever you wish within the Click to Fill , it doesn't have to be…" at bounding box center [666, 350] width 601 height 19
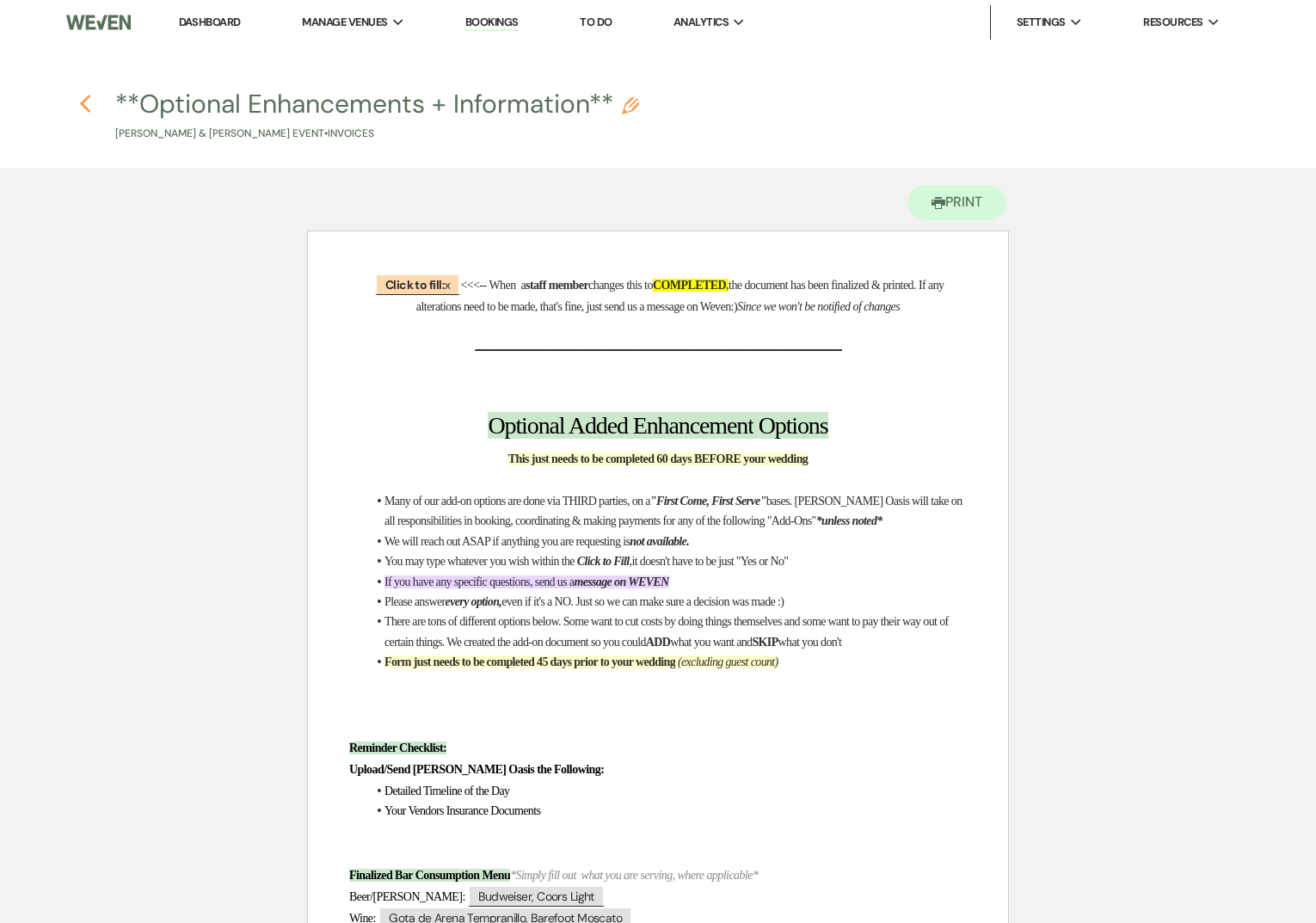
click at [83, 108] on use "button" at bounding box center [84, 103] width 11 height 19
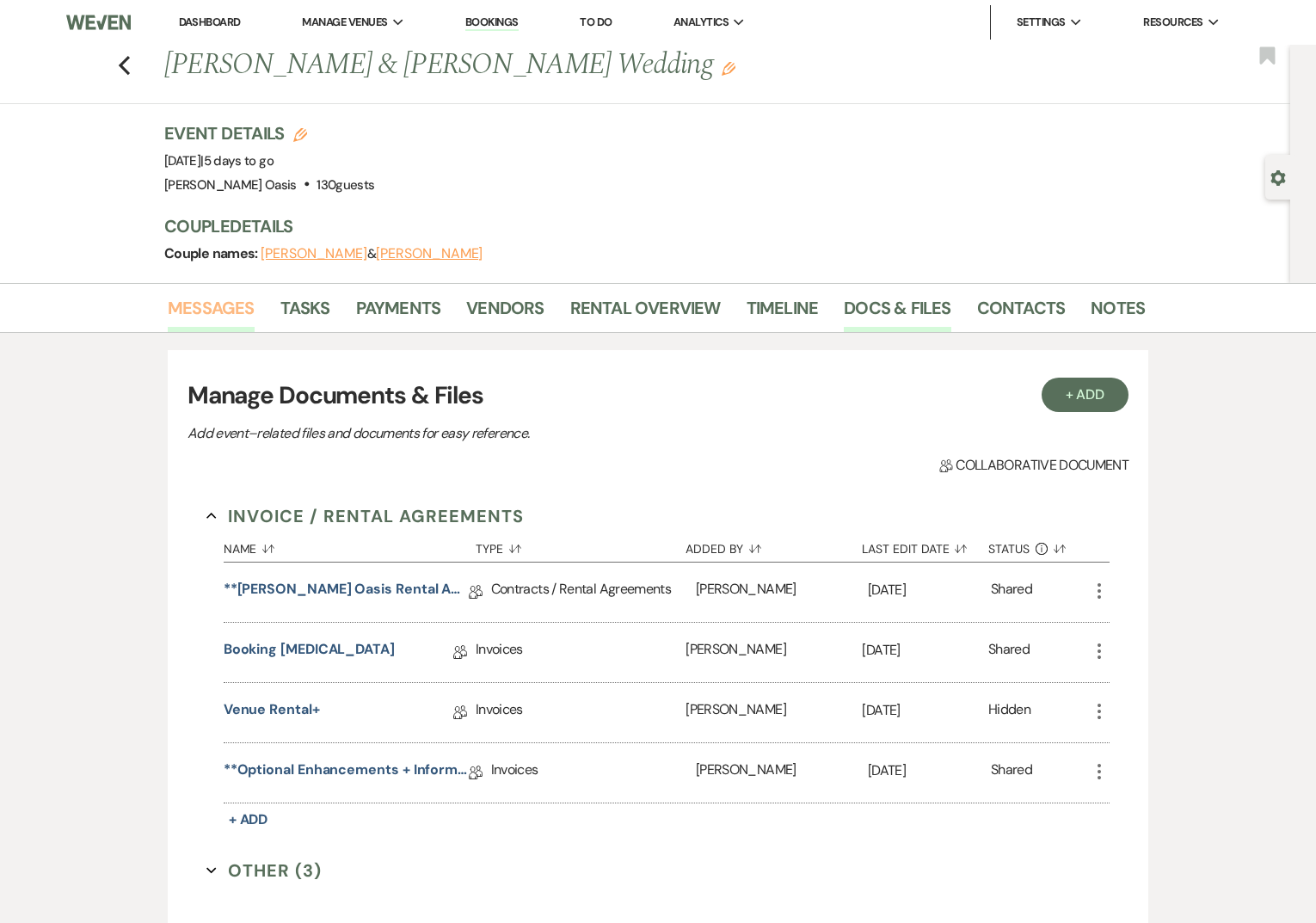
click at [199, 311] on link "Messages" at bounding box center [211, 313] width 87 height 38
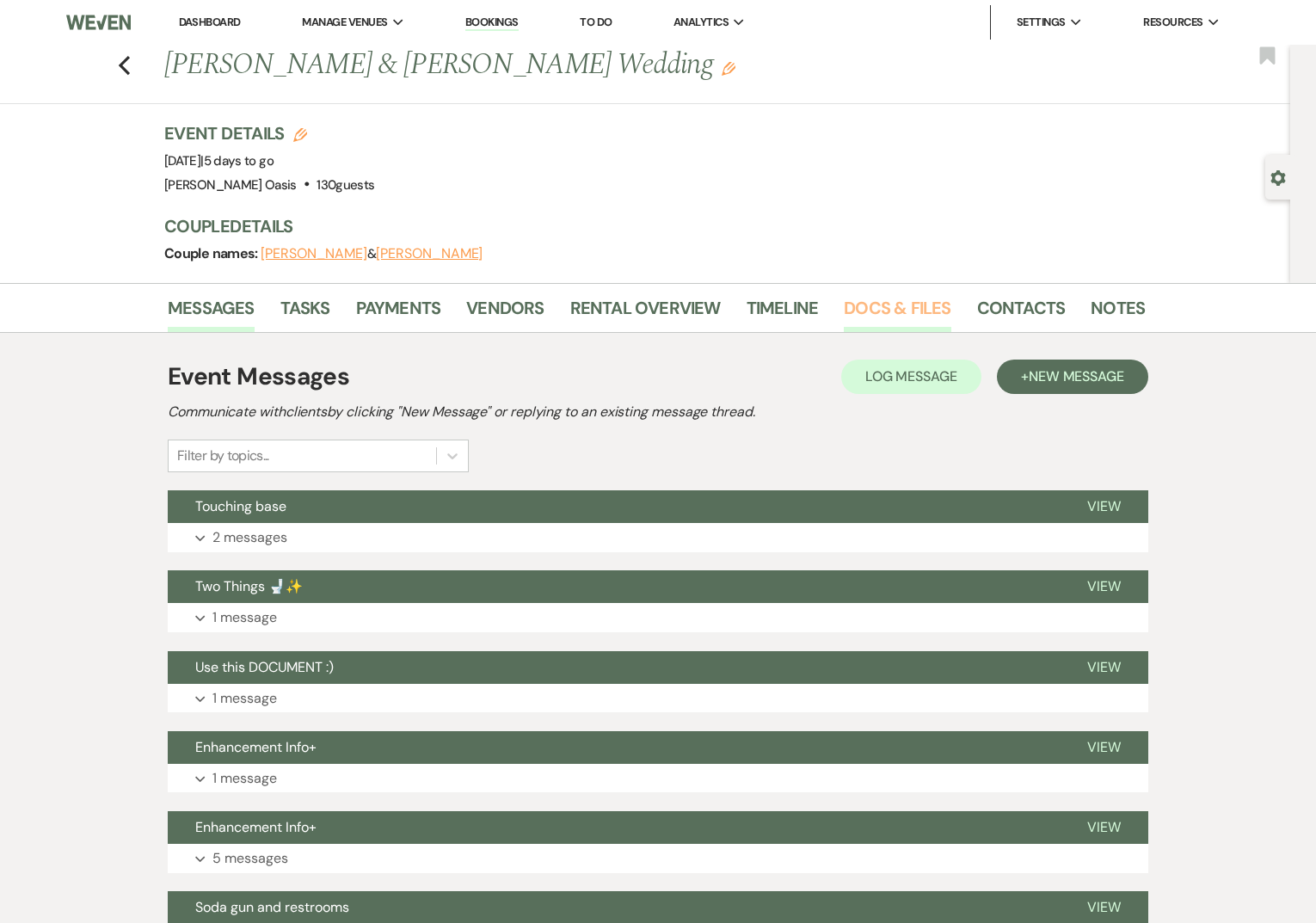
click at [899, 312] on link "Docs & Files" at bounding box center [897, 313] width 107 height 38
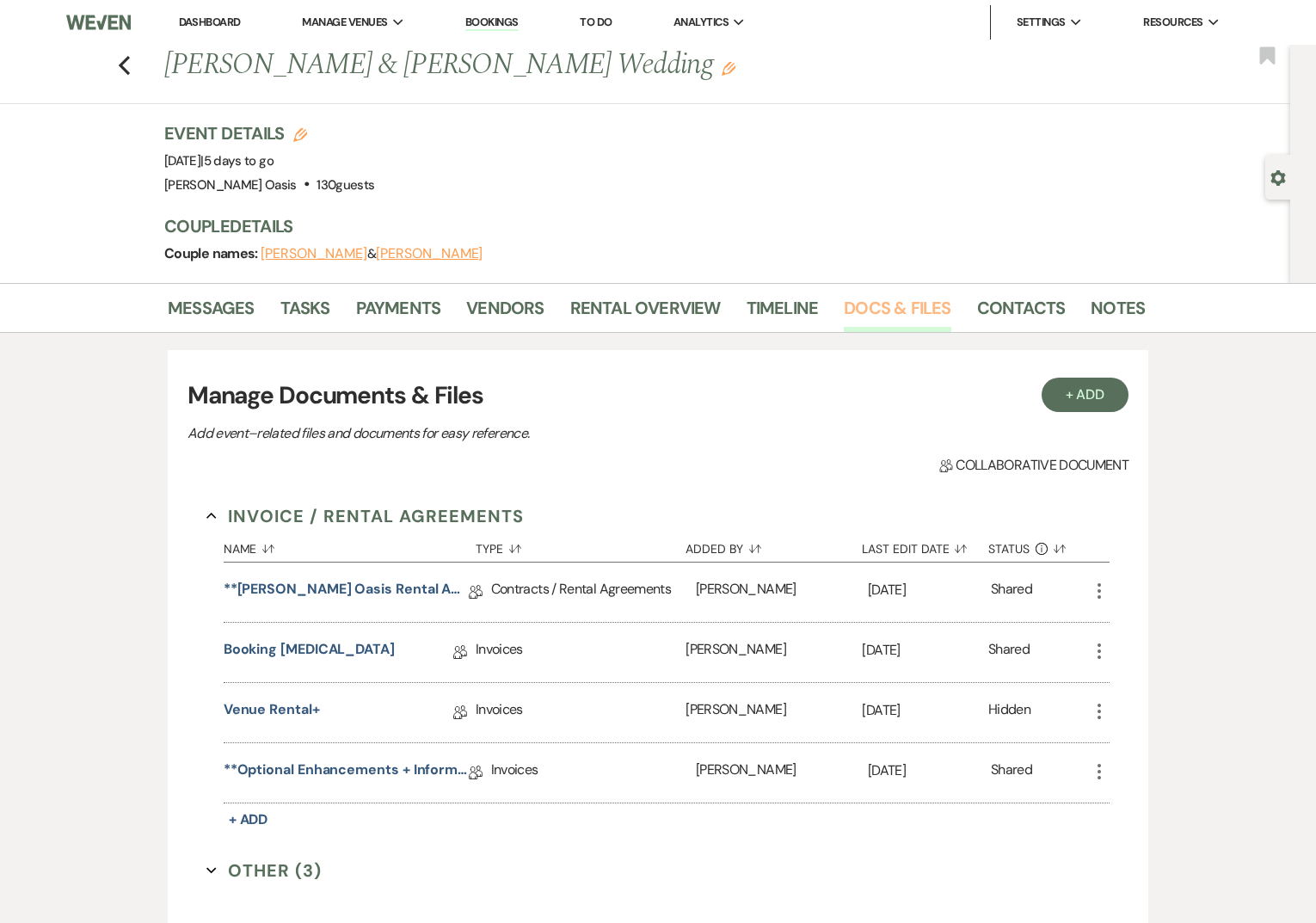
click at [899, 312] on link "Docs & Files" at bounding box center [897, 313] width 107 height 38
click at [343, 768] on link "**Optional Enhancements + Information**" at bounding box center [346, 773] width 245 height 27
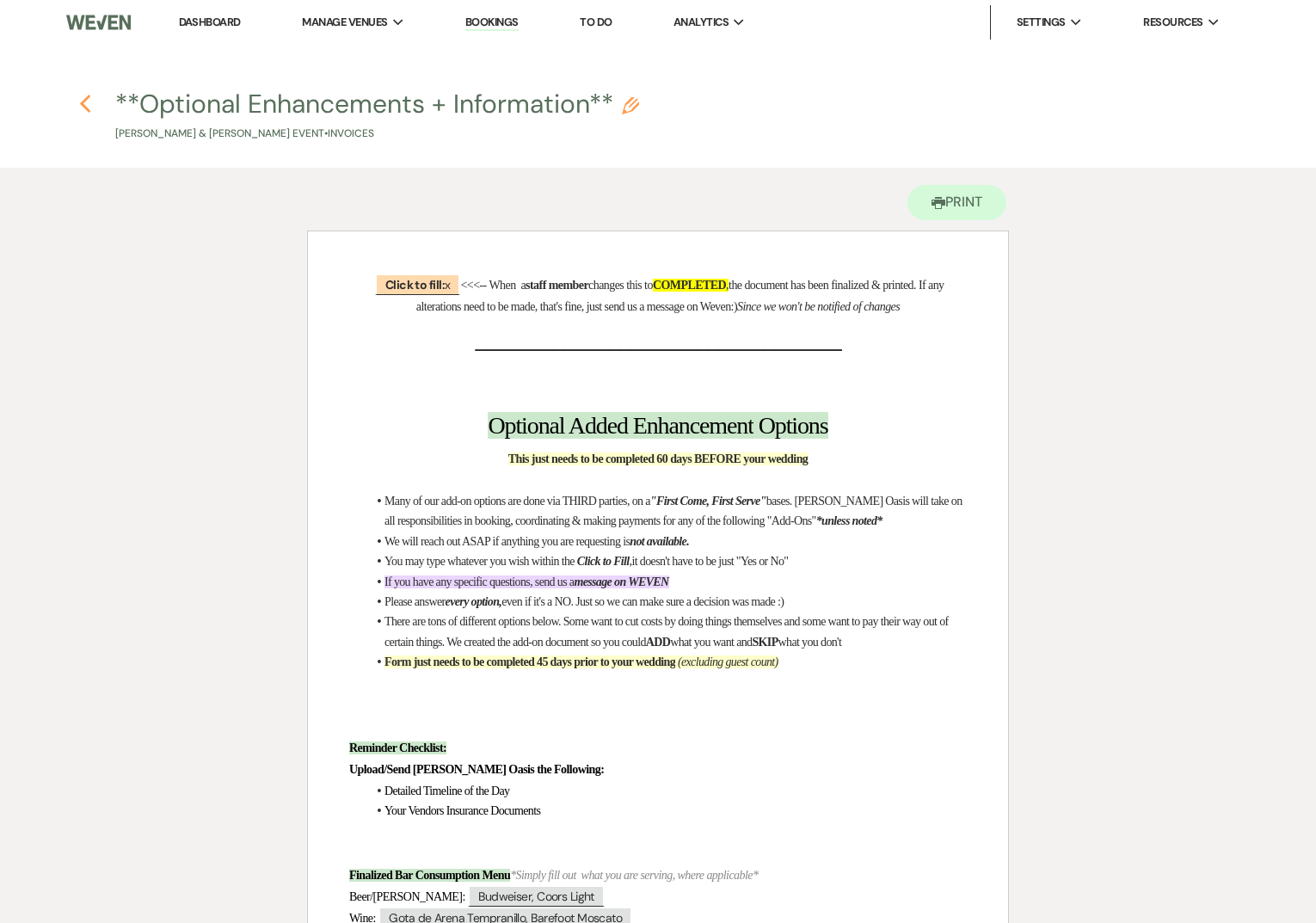
click at [82, 101] on use "button" at bounding box center [84, 103] width 11 height 19
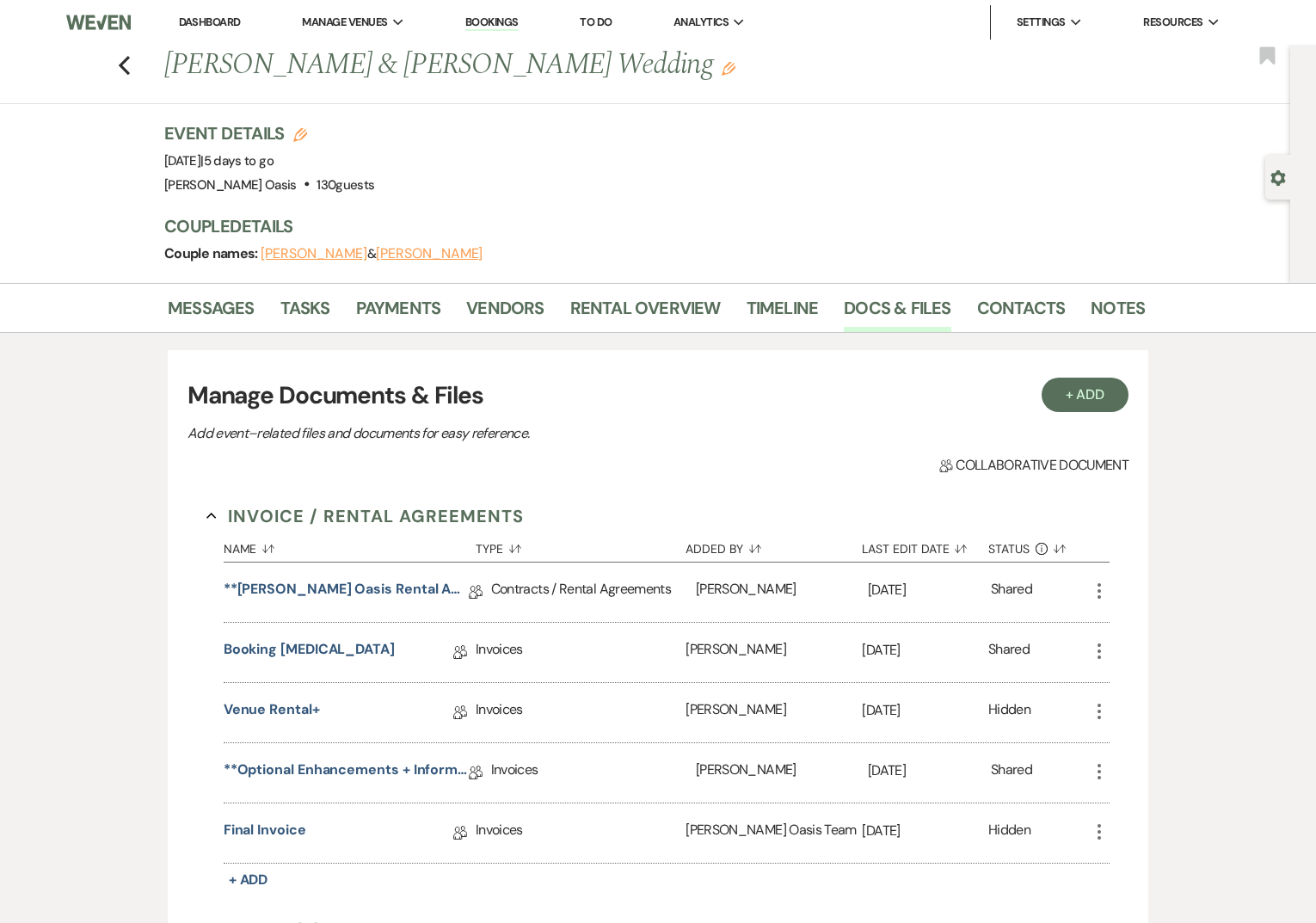
click at [1100, 289] on div "Messages Tasks Payments Vendors Rental Overview Timeline Docs & Files Contacts …" at bounding box center [658, 308] width 1316 height 50
click at [1100, 300] on link "Notes" at bounding box center [1117, 313] width 54 height 38
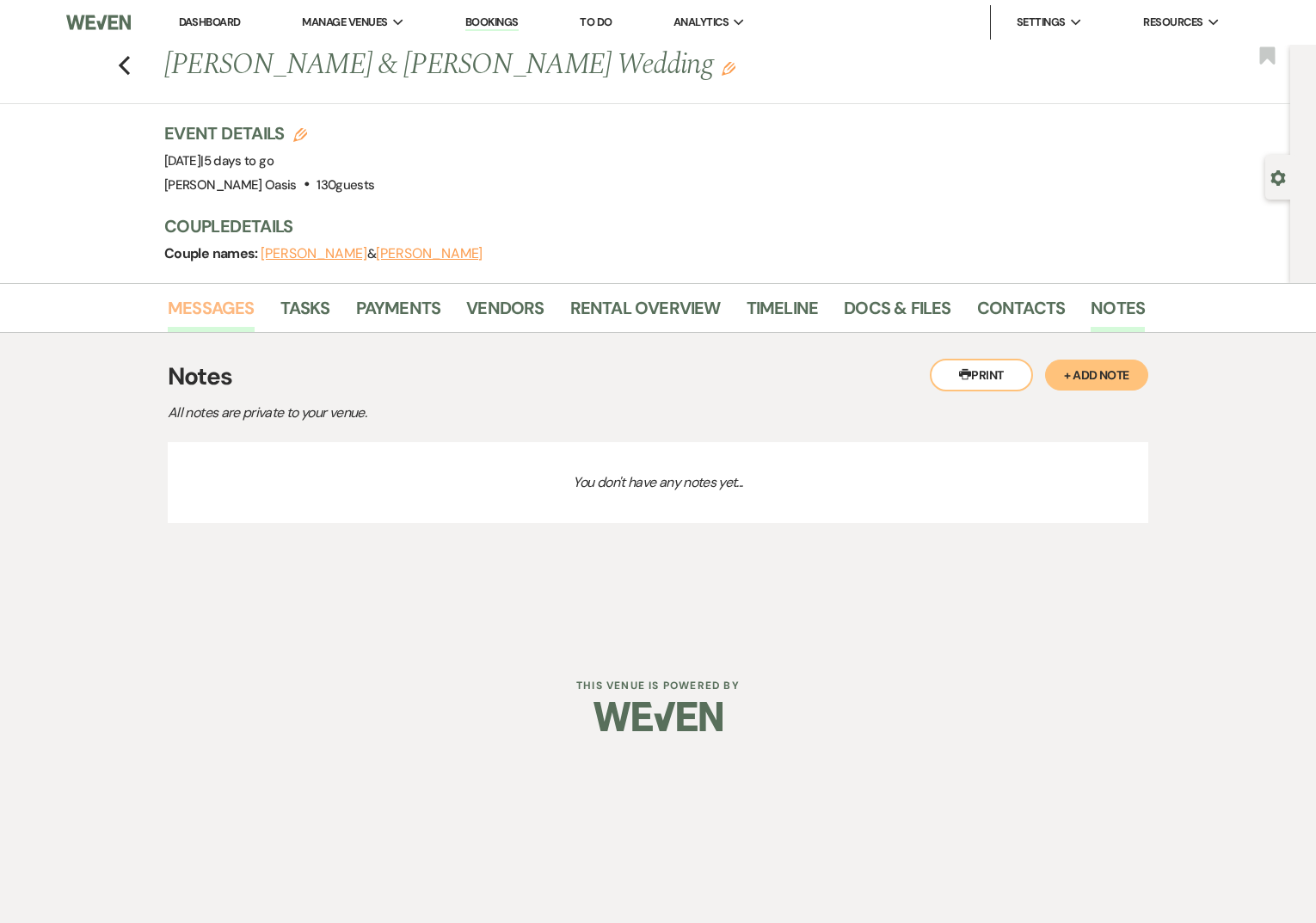
click at [239, 313] on link "Messages" at bounding box center [211, 313] width 87 height 38
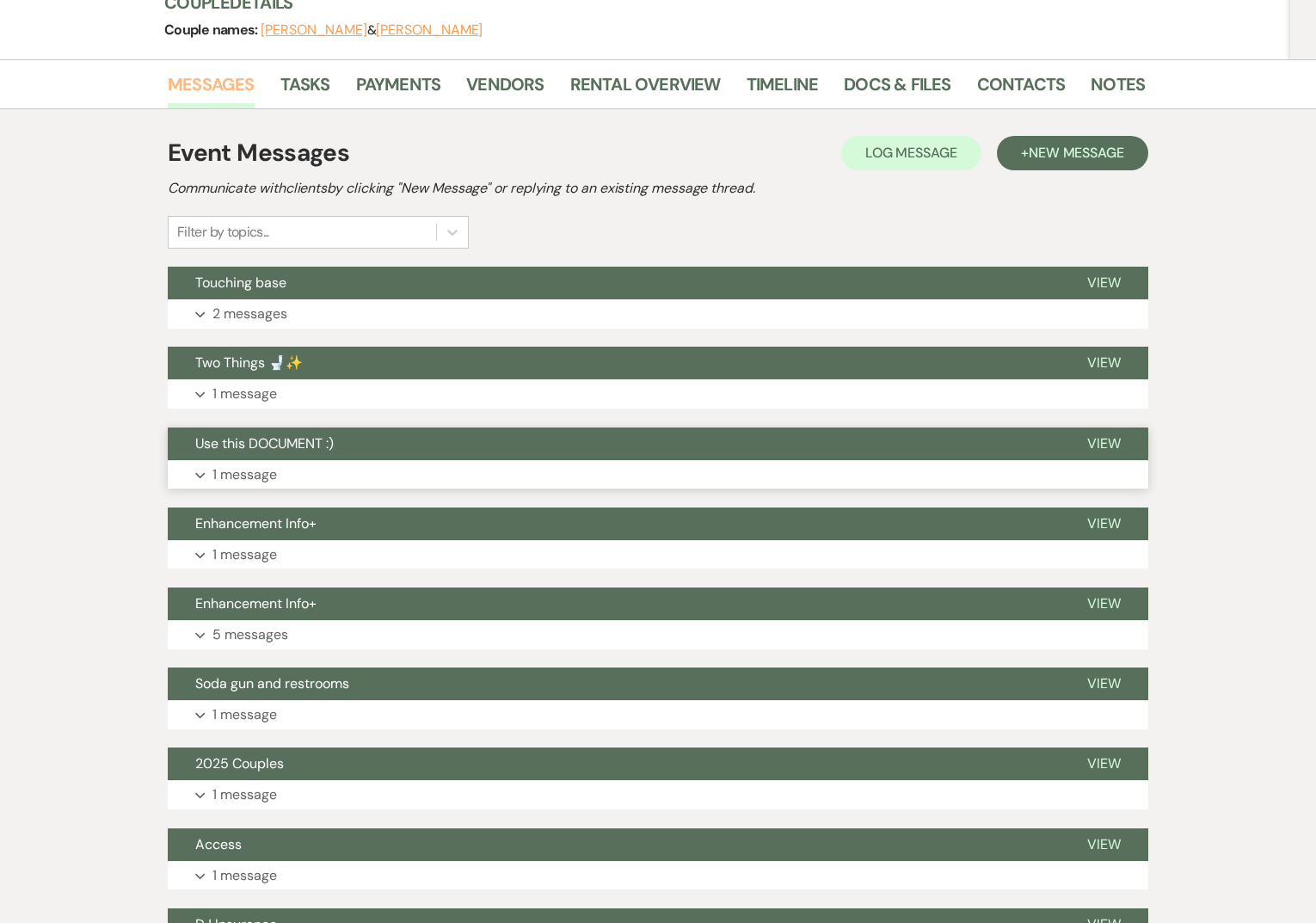
scroll to position [247, 0]
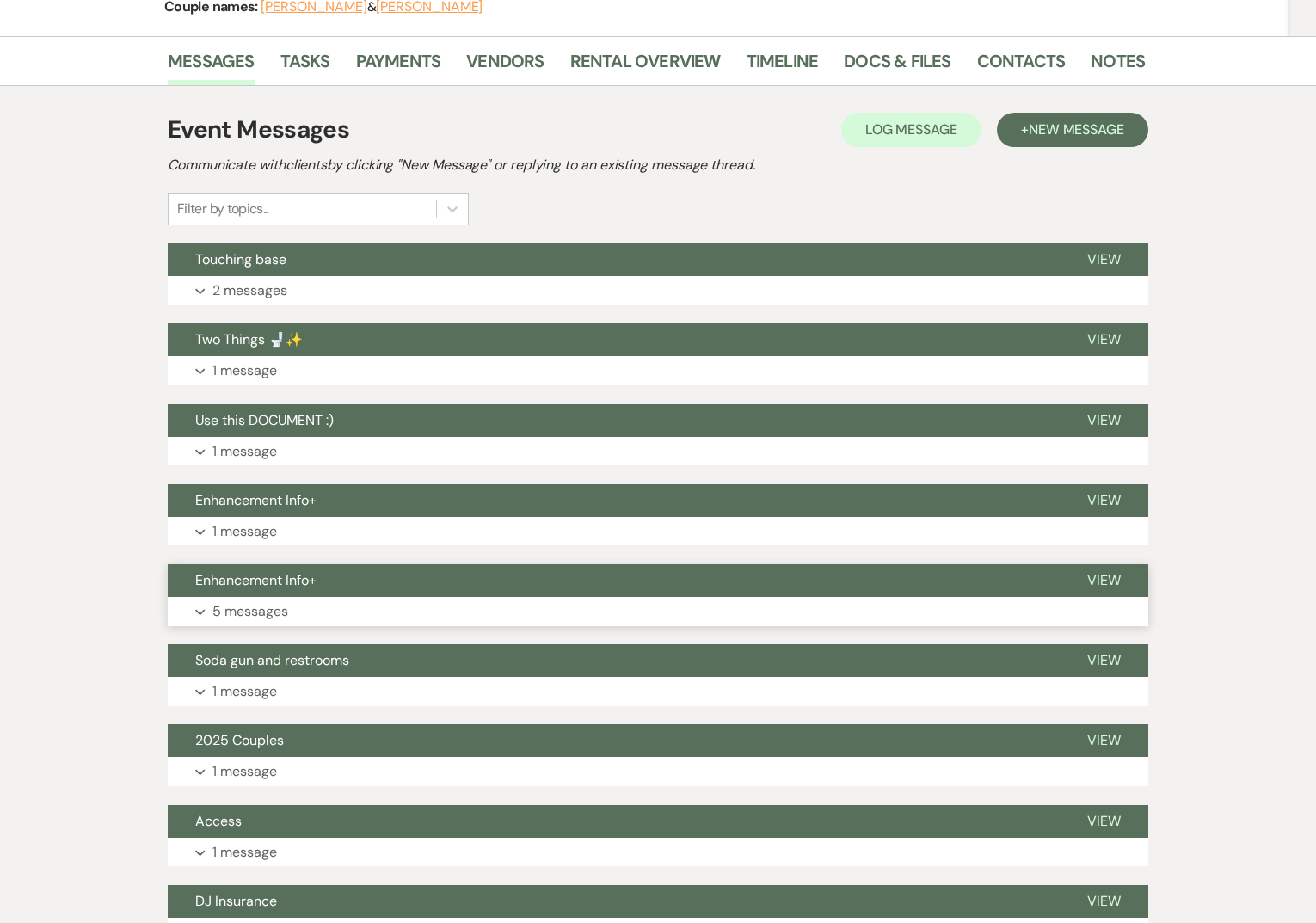
click at [318, 594] on button "Enhancement Info+" at bounding box center [614, 580] width 892 height 33
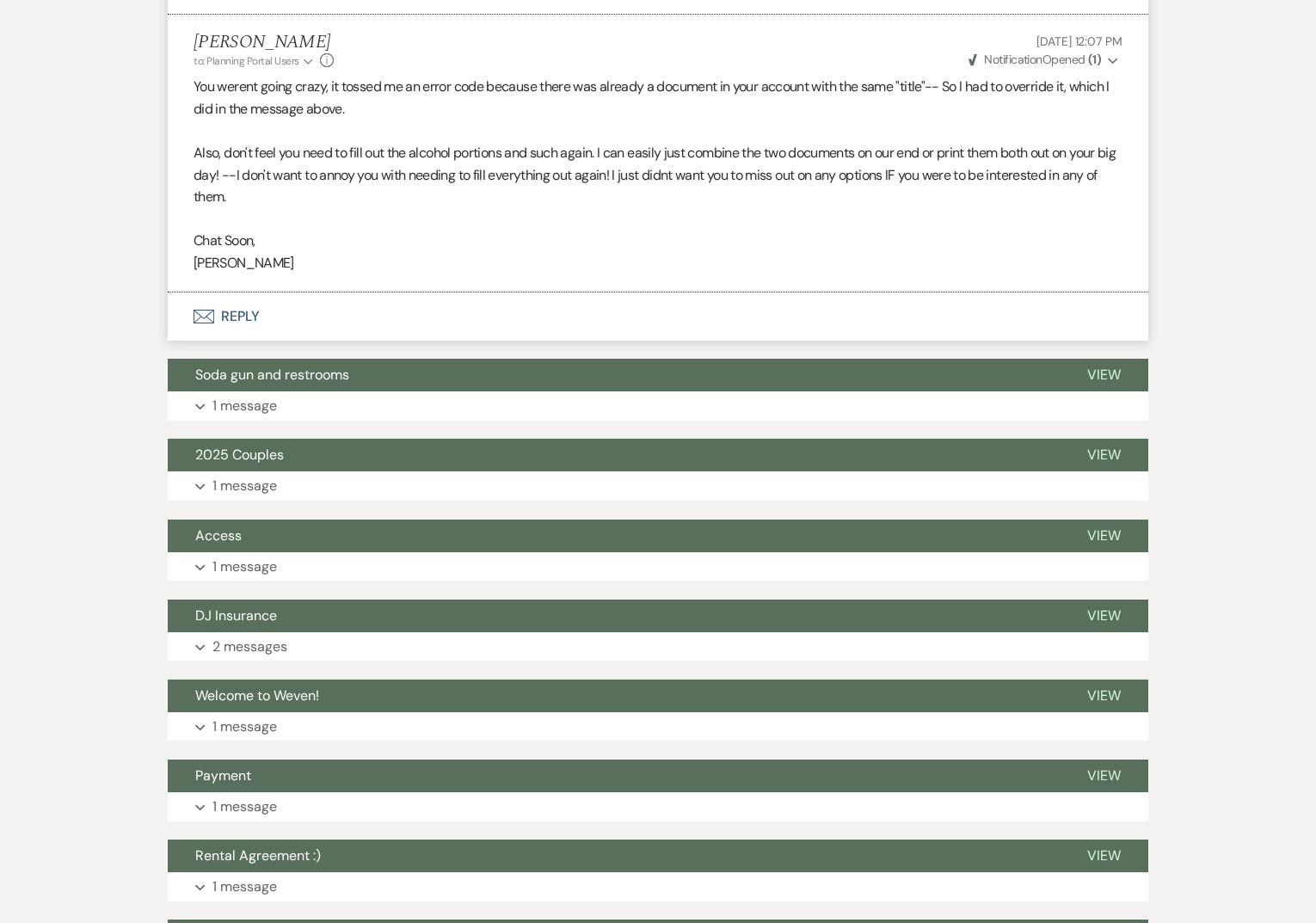
scroll to position [1888, 0]
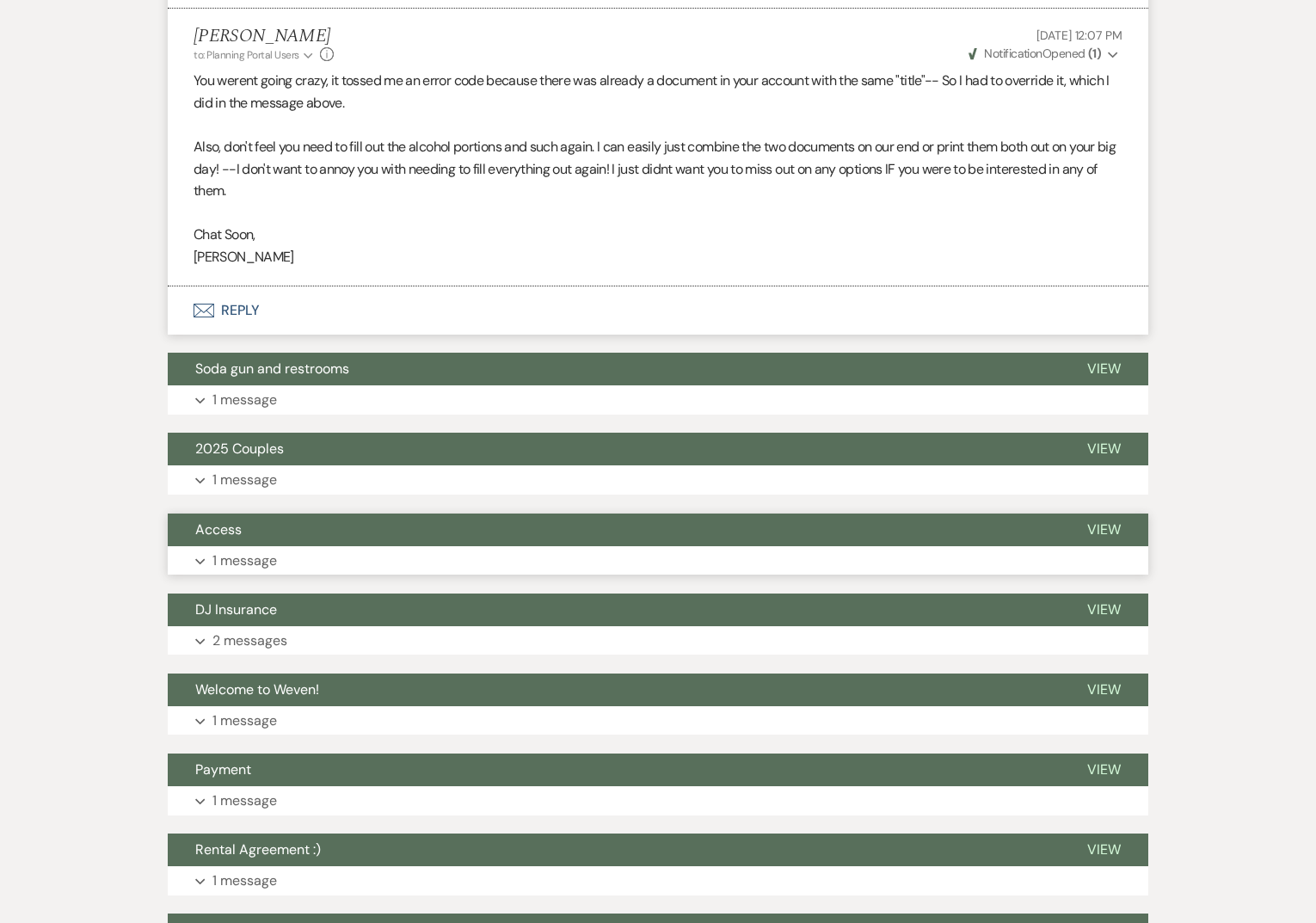
click at [296, 533] on button "Access" at bounding box center [614, 530] width 892 height 33
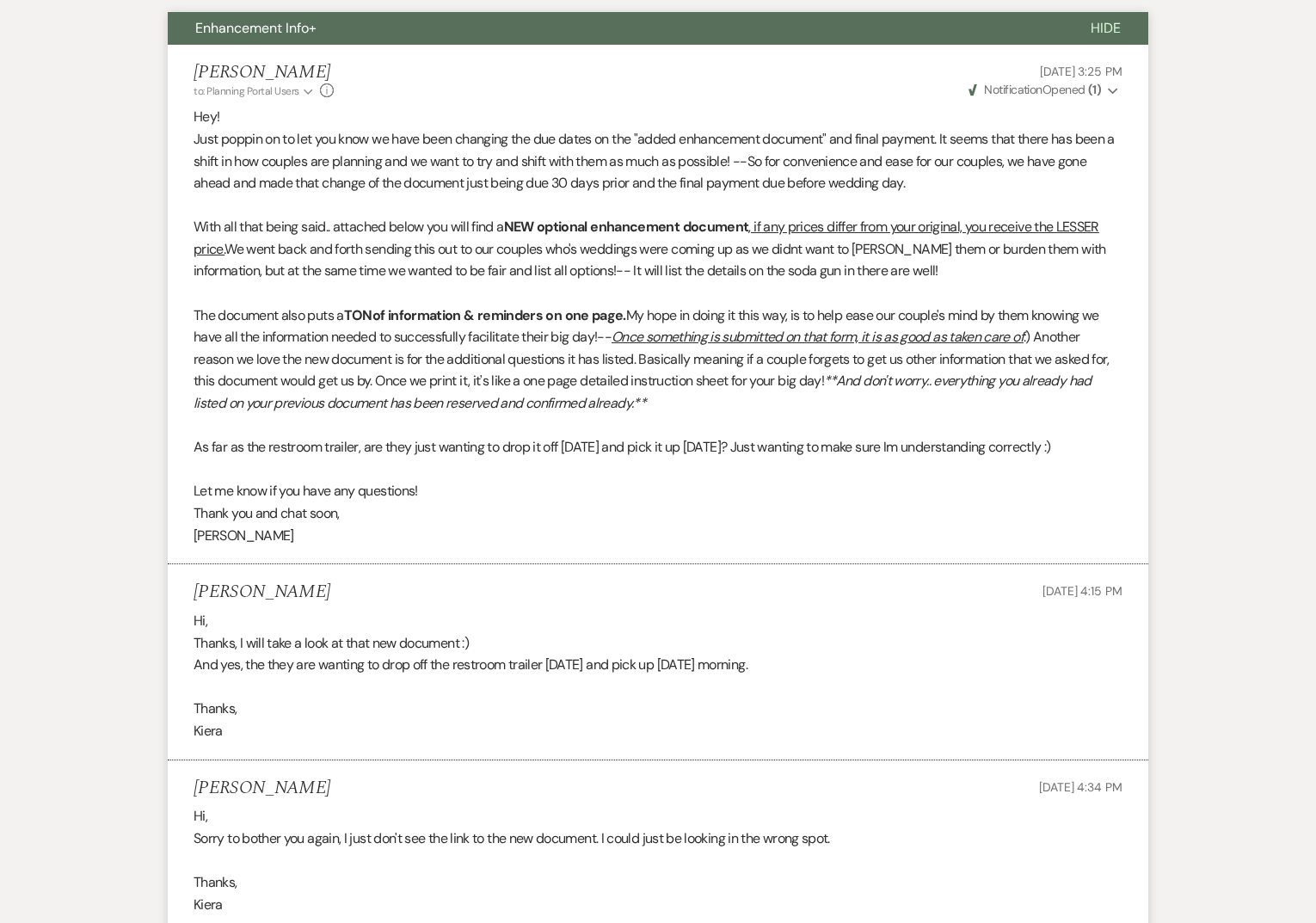
scroll to position [0, 0]
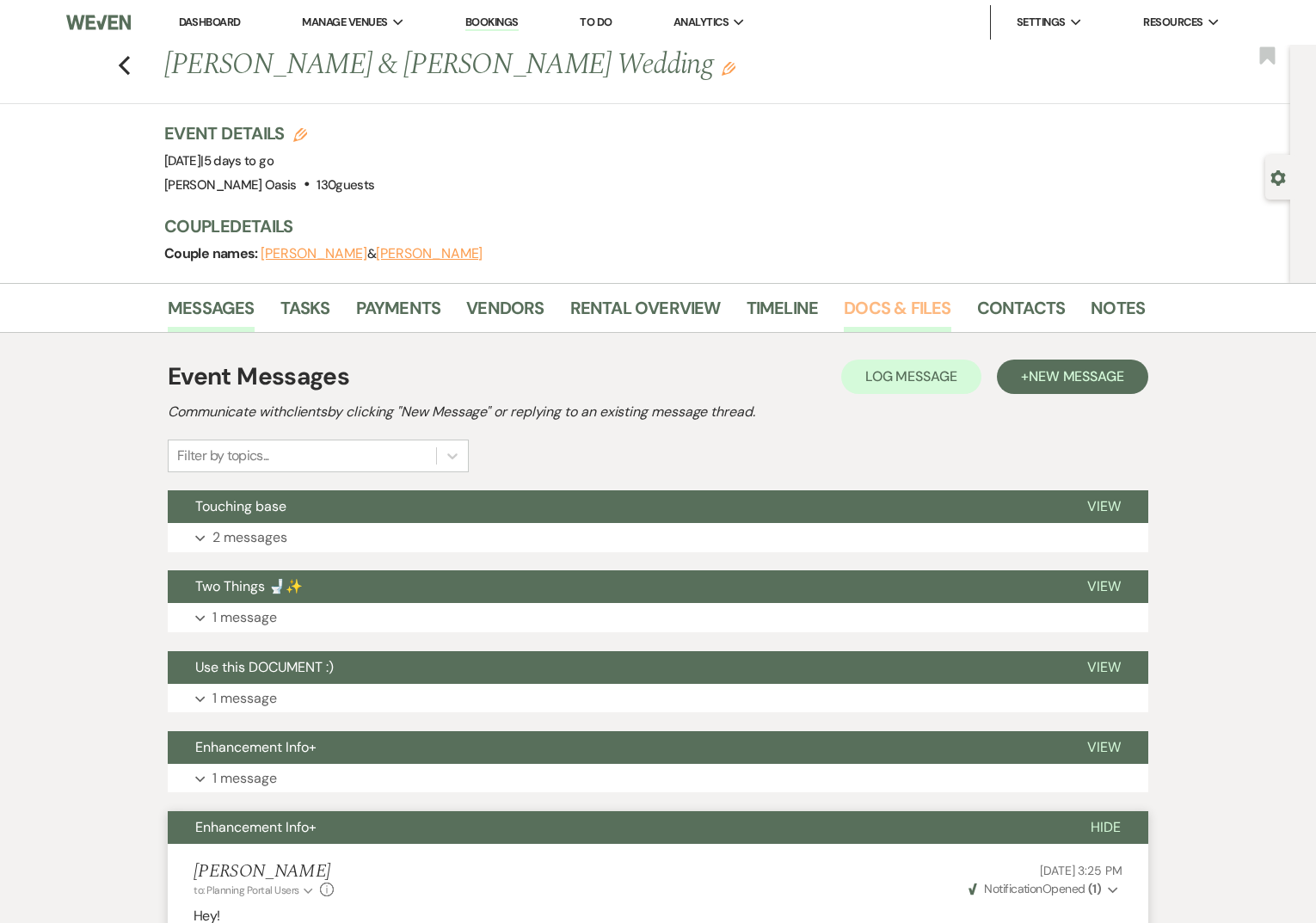
click at [855, 317] on link "Docs & Files" at bounding box center [897, 313] width 107 height 38
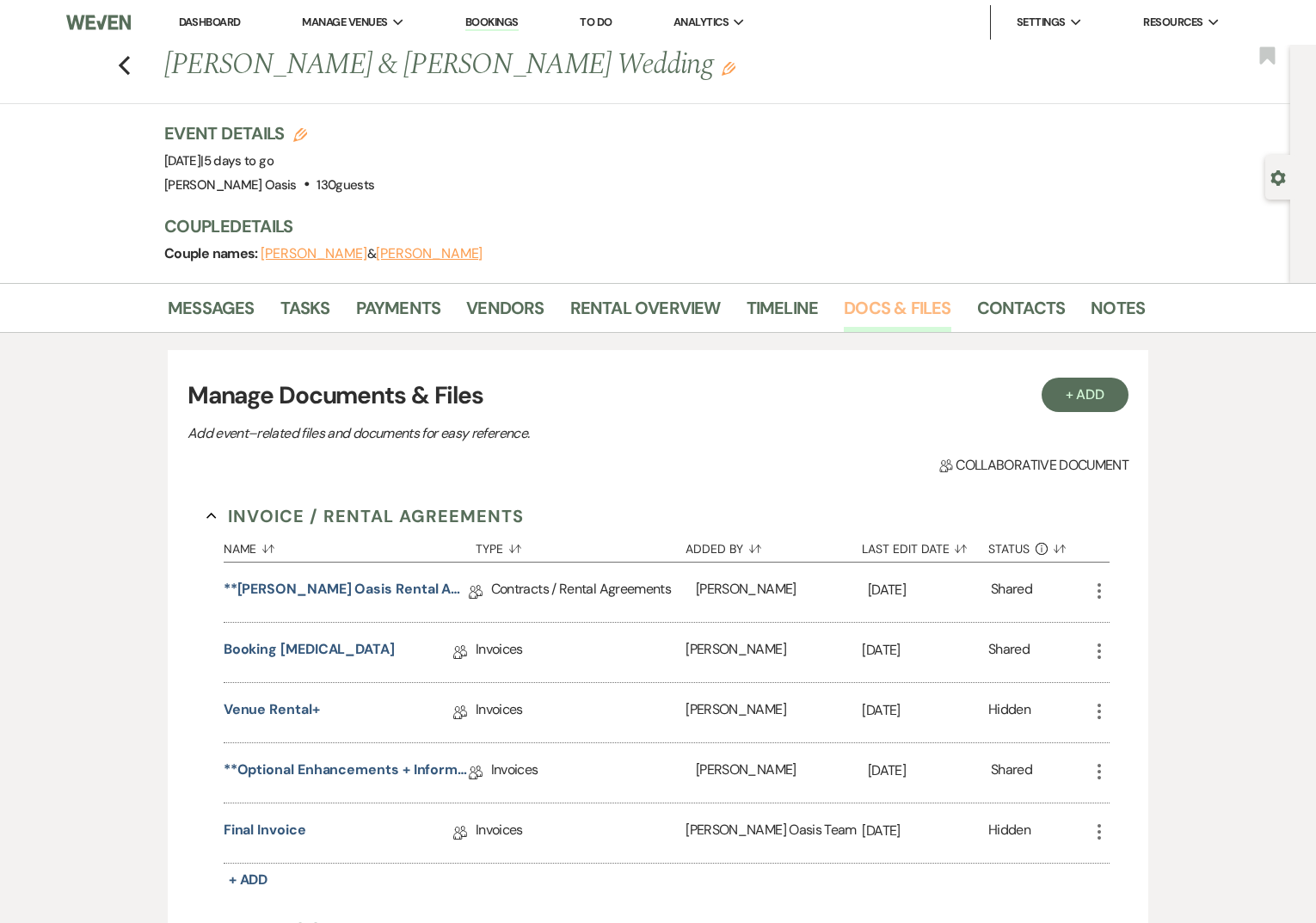
click at [855, 317] on link "Docs & Files" at bounding box center [897, 313] width 107 height 38
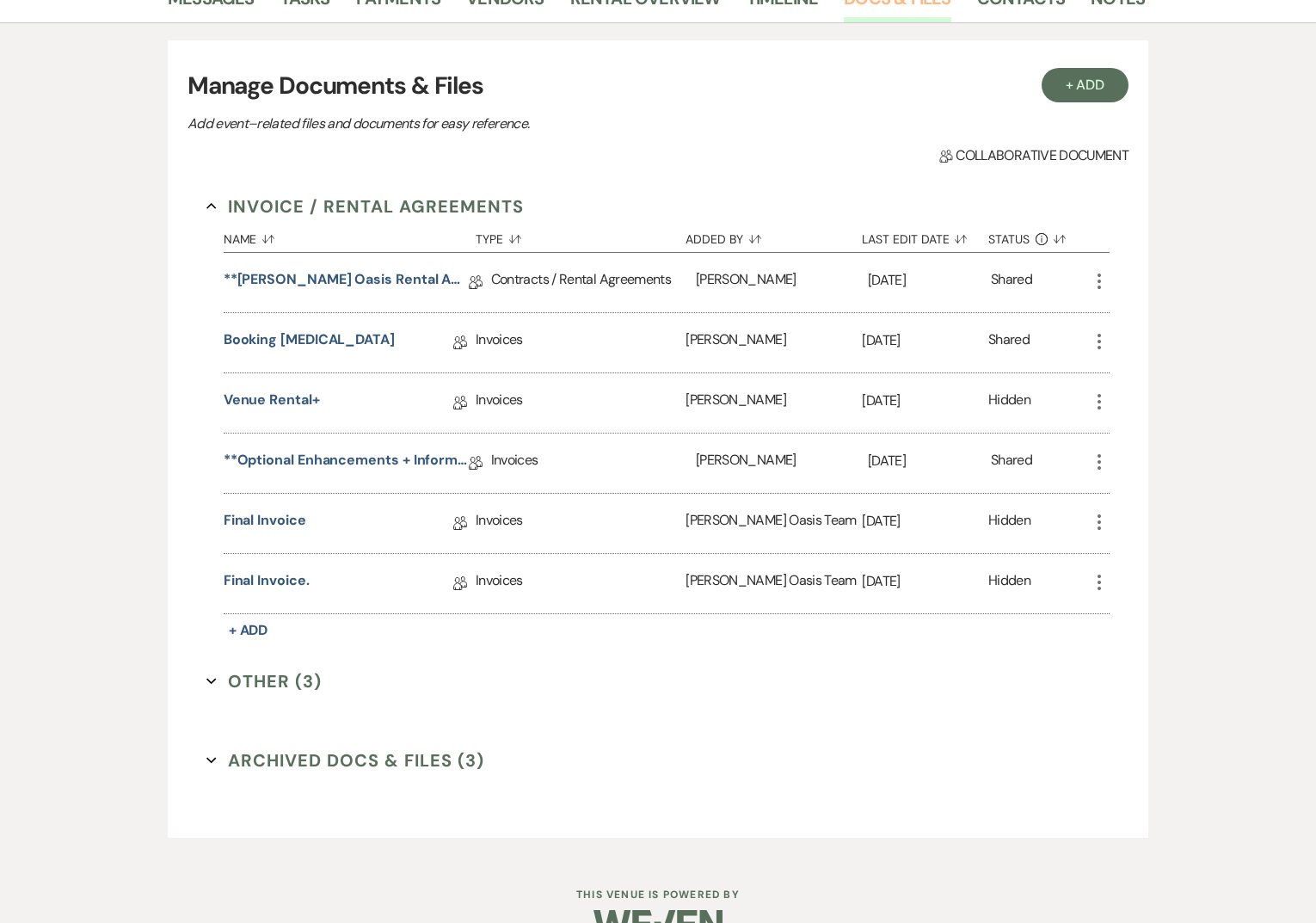
scroll to position [329, 0]
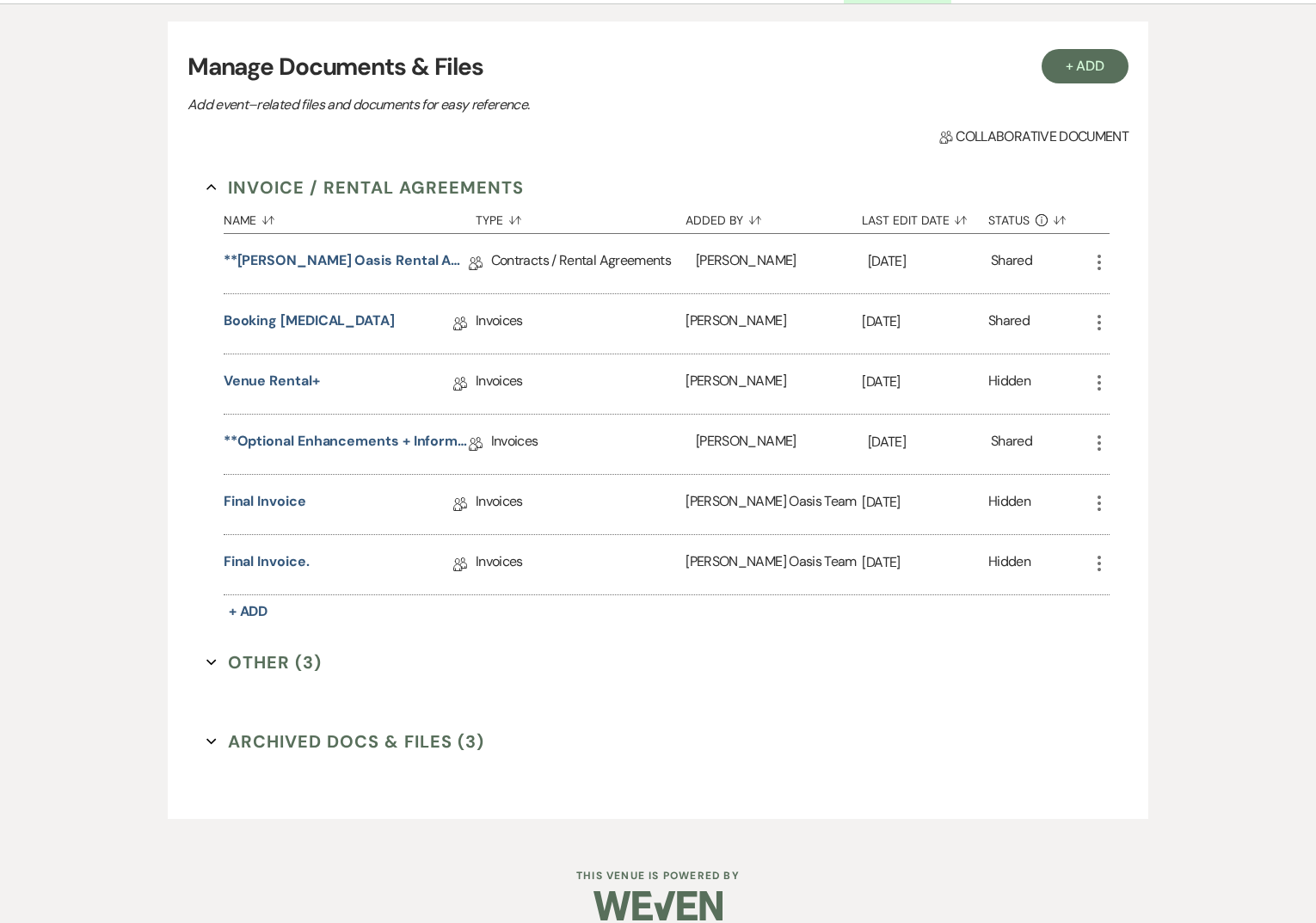
click at [252, 672] on button "Other (3) Expand" at bounding box center [264, 661] width 115 height 26
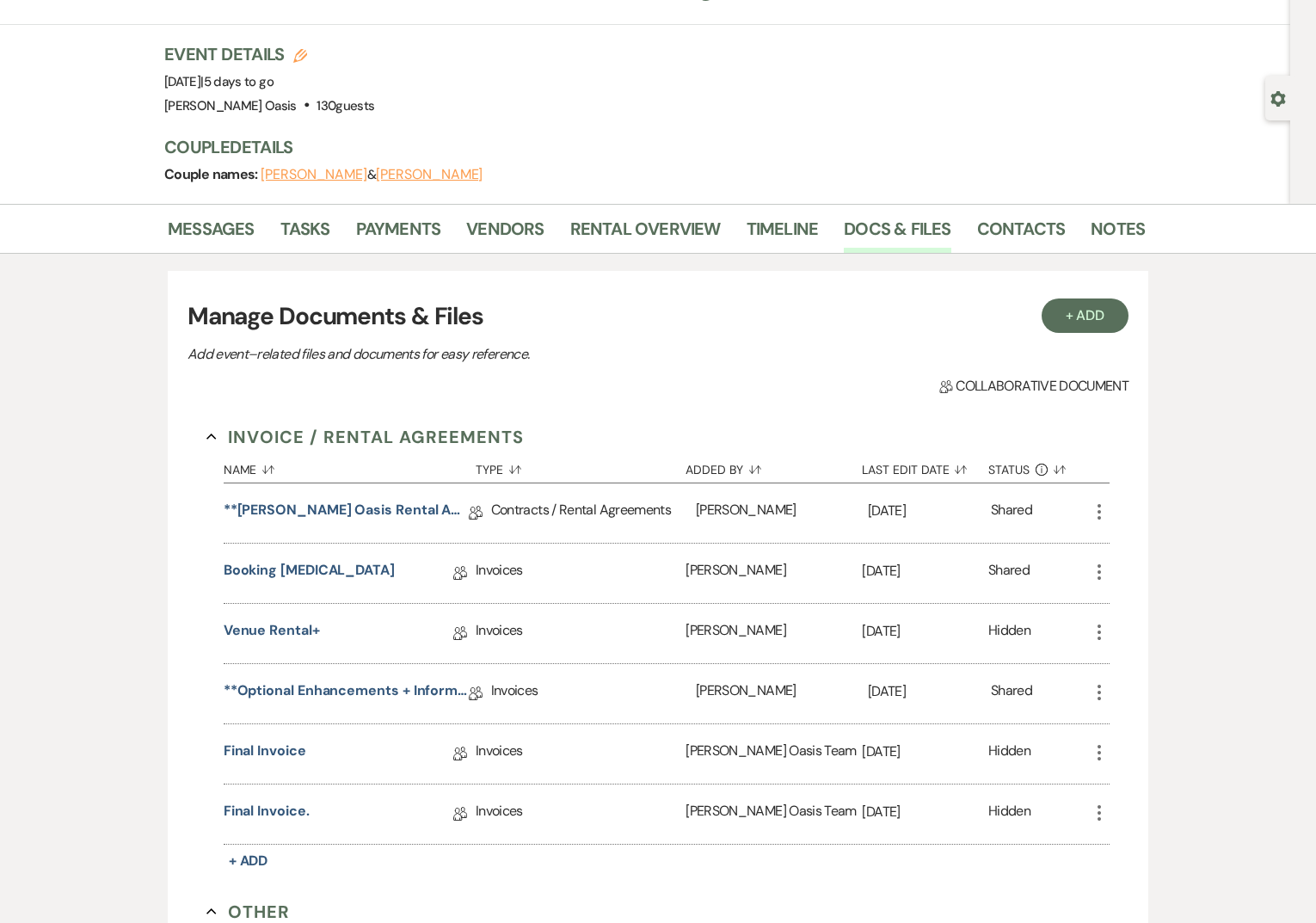
scroll to position [0, 0]
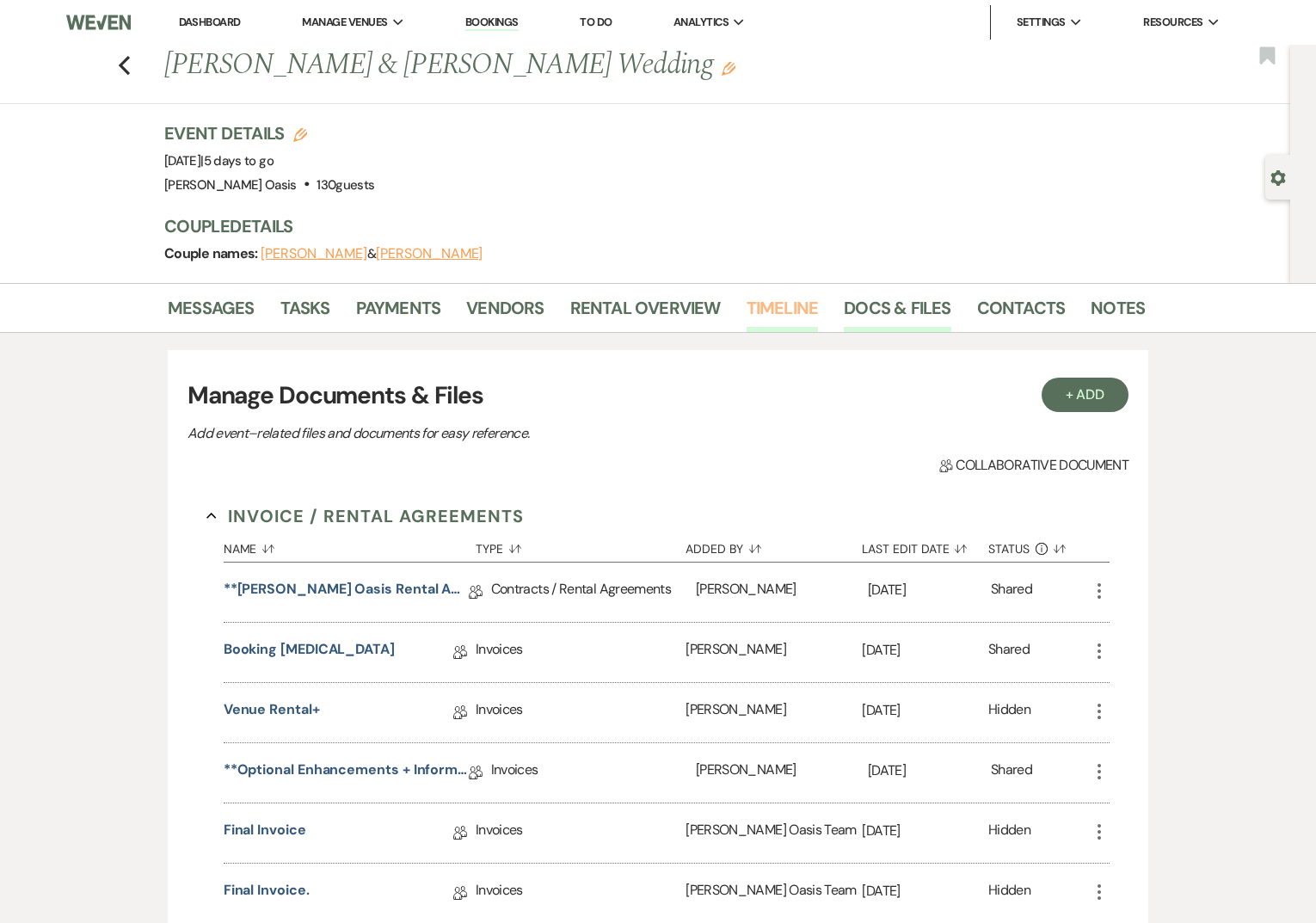
click at [796, 301] on link "Timeline" at bounding box center [783, 313] width 73 height 38
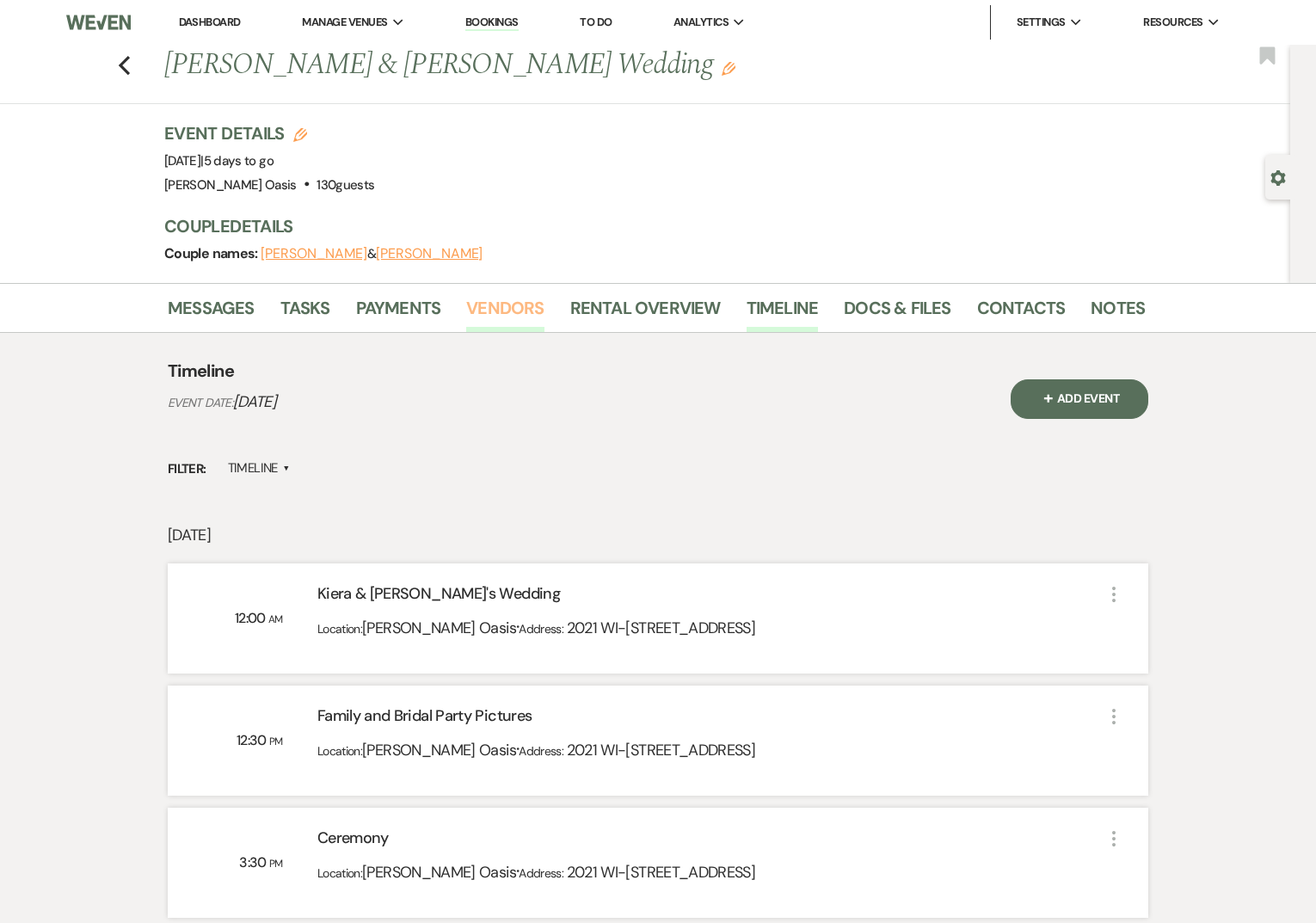
click at [487, 307] on link "Vendors" at bounding box center [505, 313] width 78 height 38
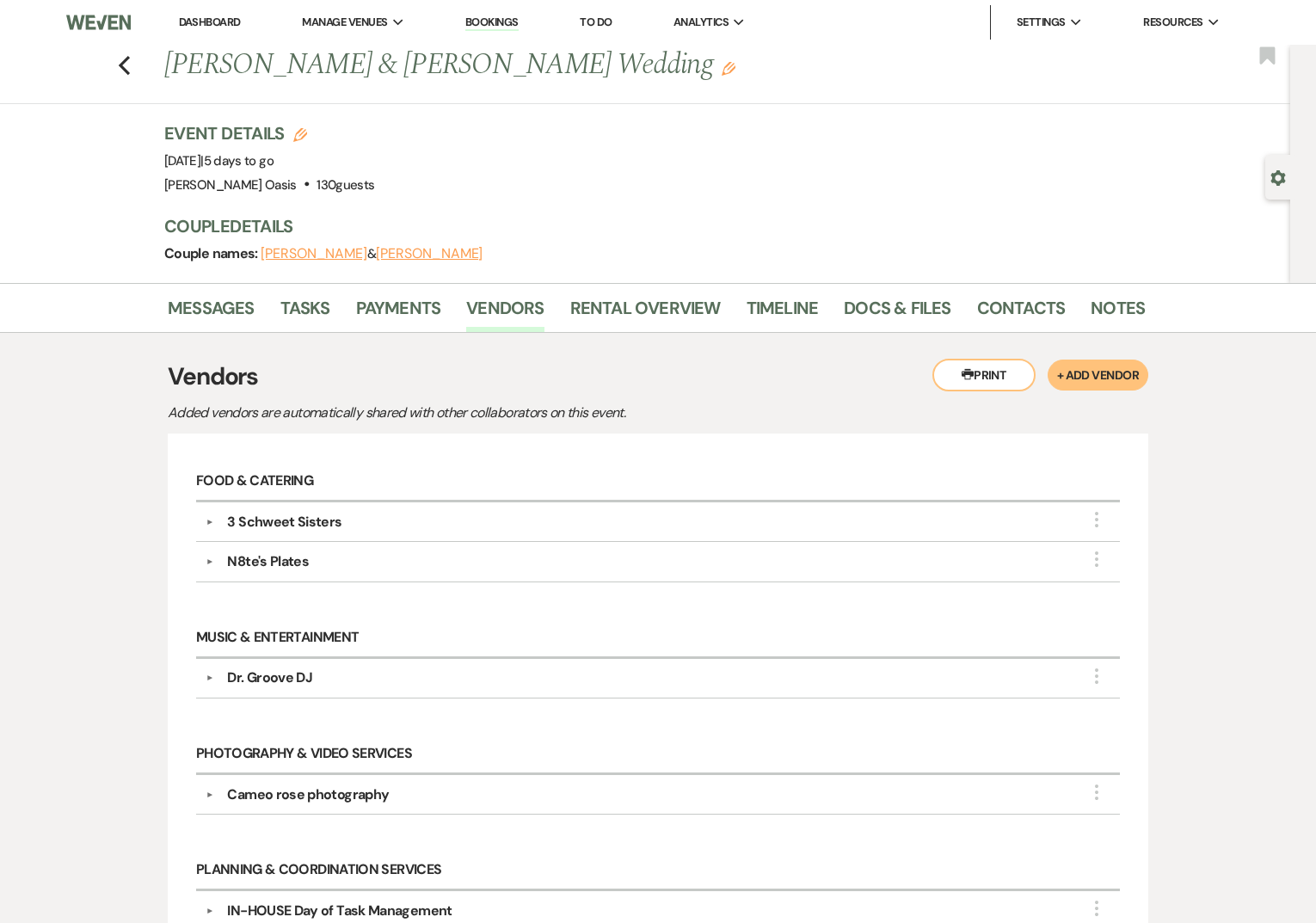
click at [204, 19] on link "Dashboard" at bounding box center [210, 22] width 62 height 15
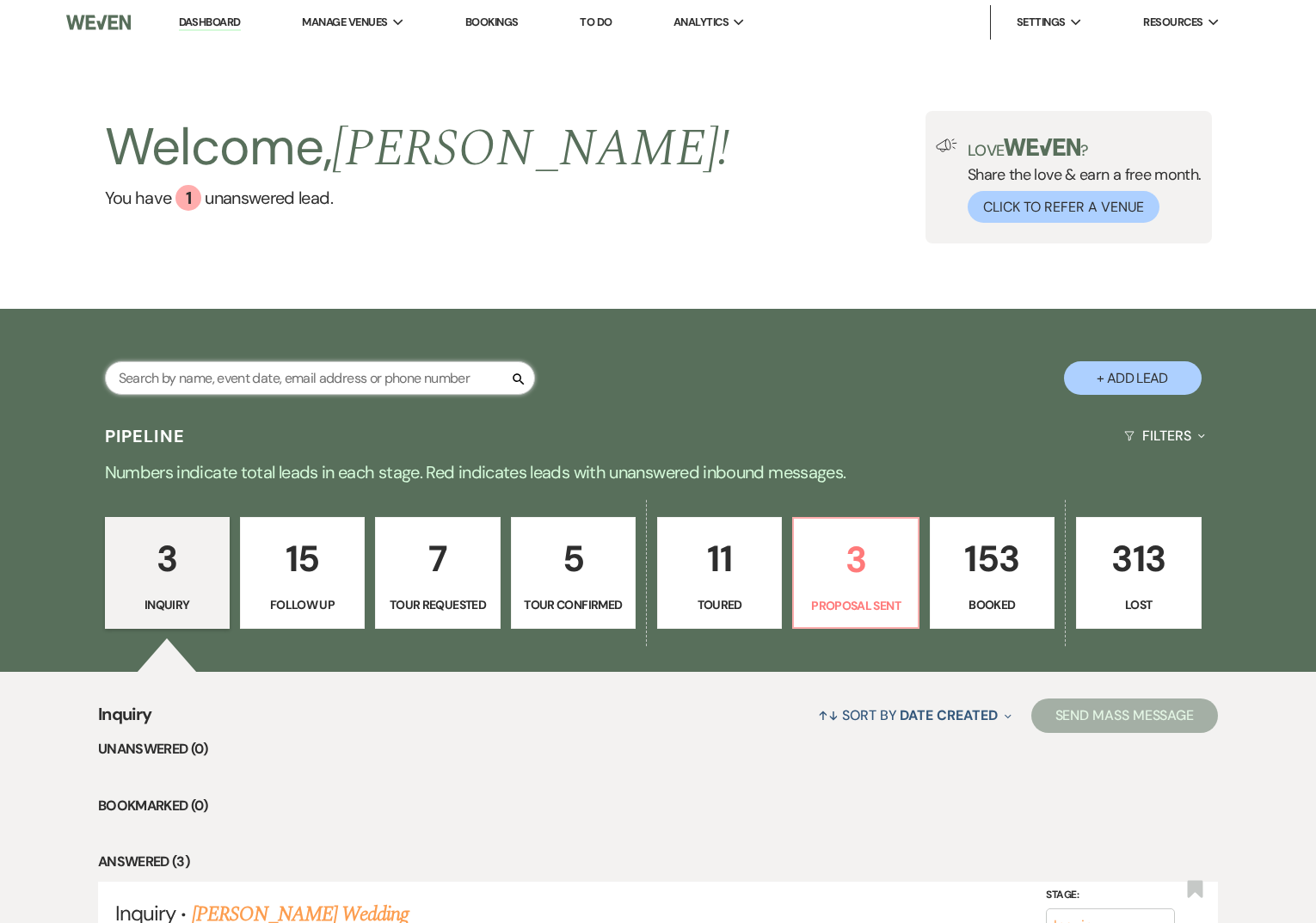
click at [277, 372] on input "text" at bounding box center [320, 378] width 430 height 34
click at [406, 379] on input "text" at bounding box center [320, 378] width 430 height 34
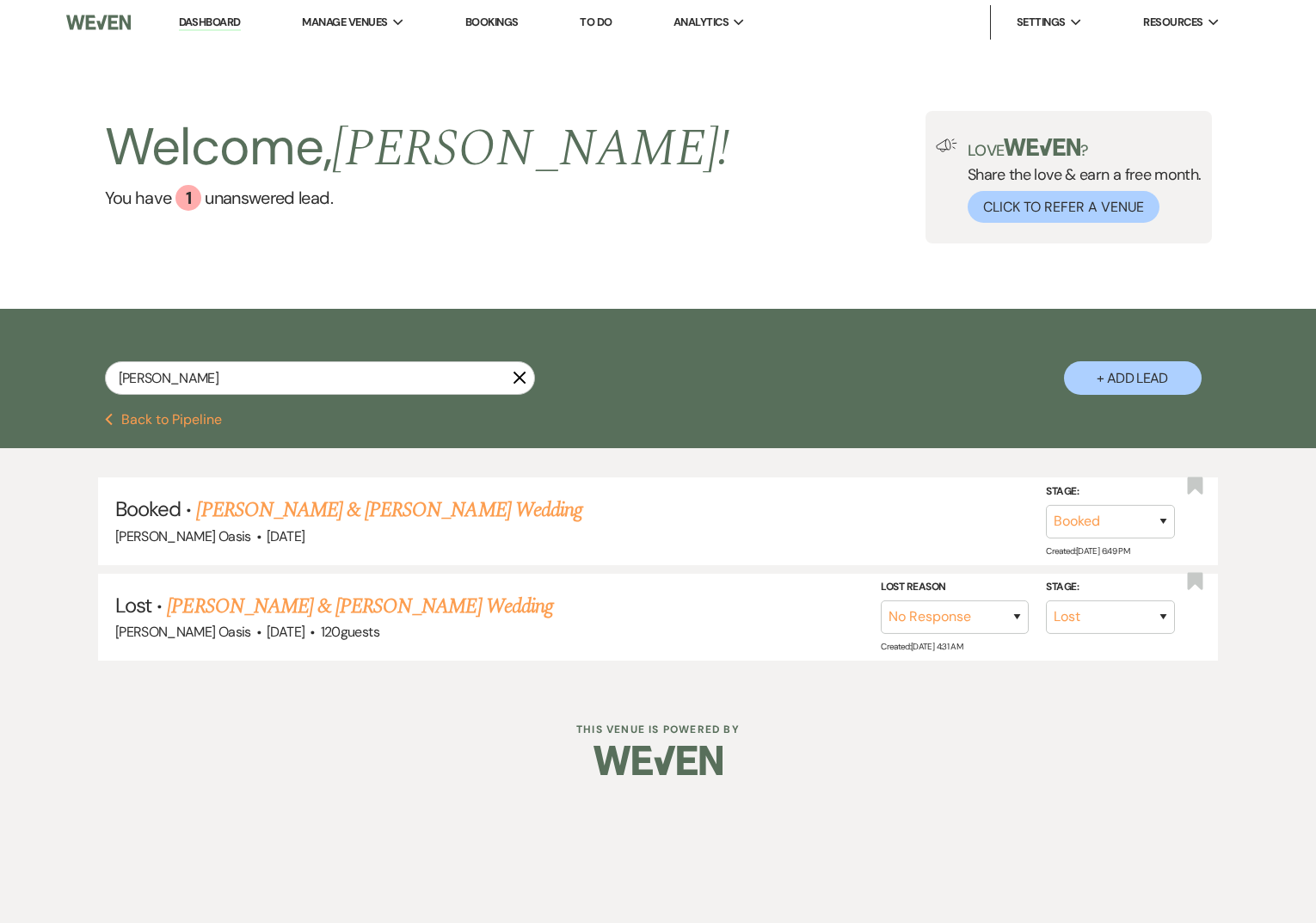
click at [187, 25] on link "Dashboard" at bounding box center [210, 23] width 62 height 16
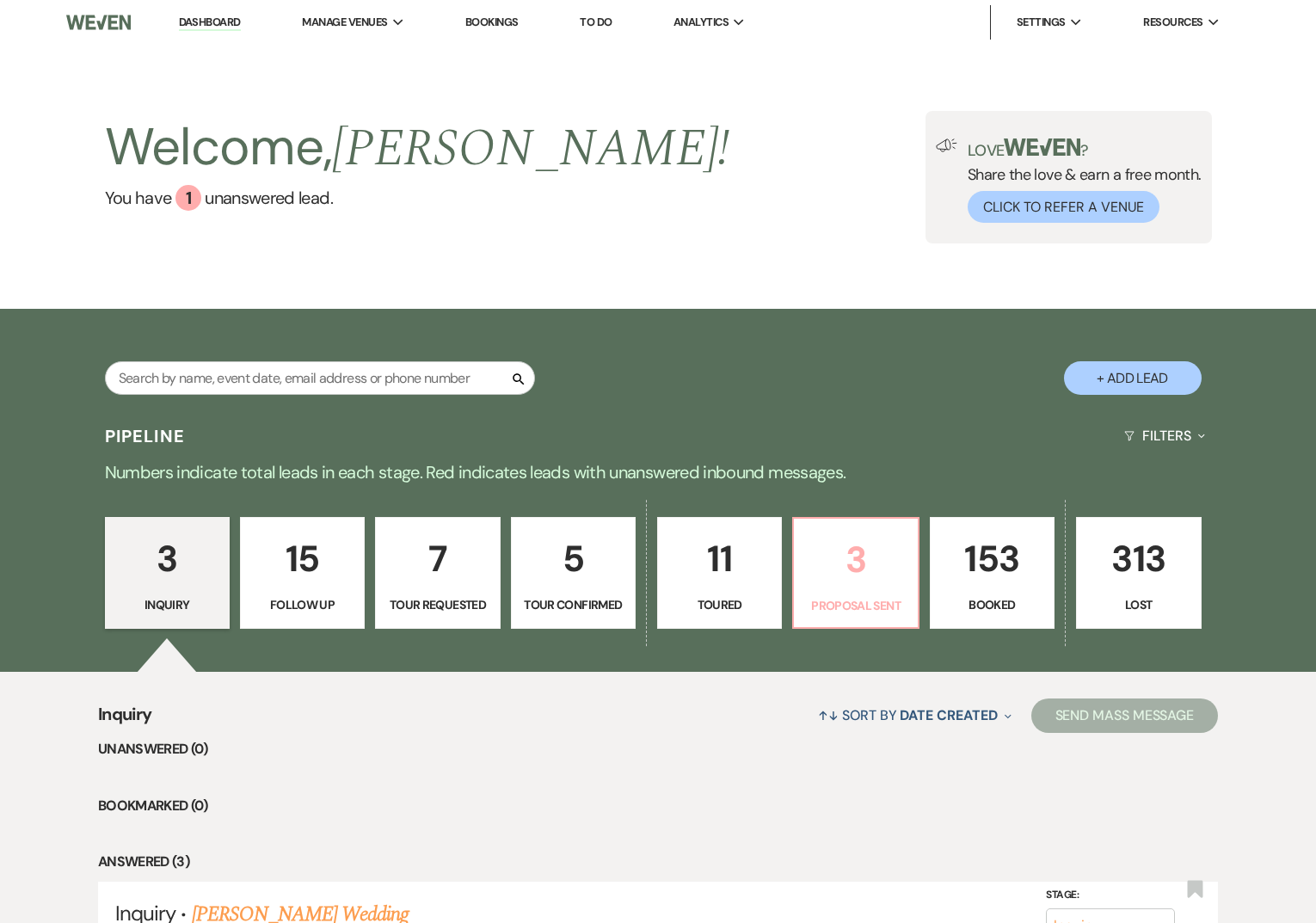
click at [833, 604] on p "Proposal Sent" at bounding box center [855, 605] width 103 height 19
